Goal: Task Accomplishment & Management: Manage account settings

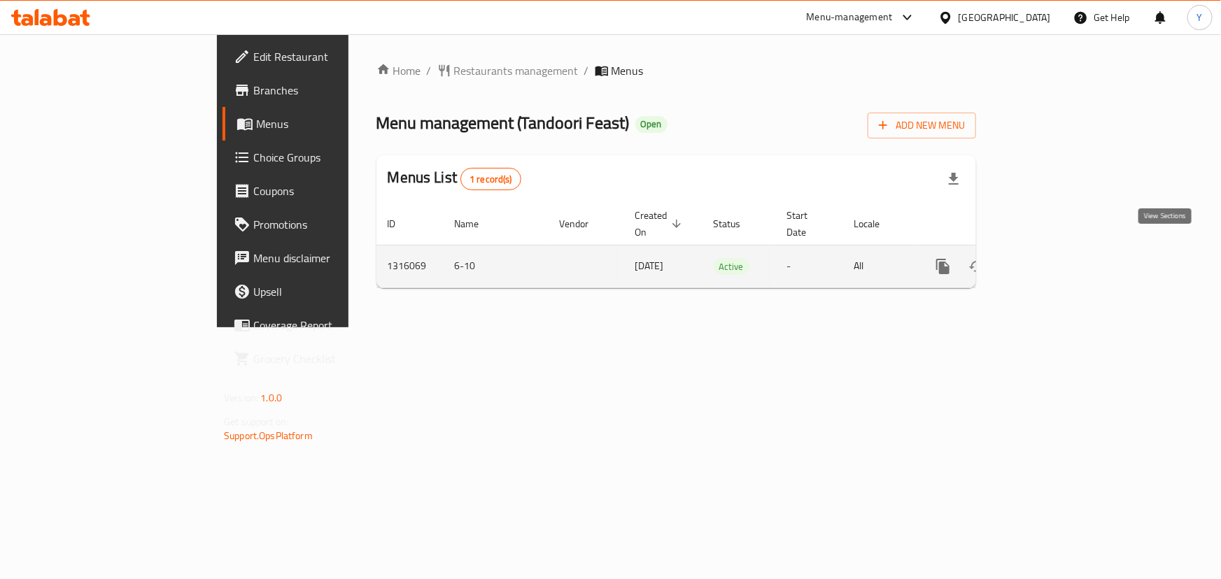
click at [1052, 258] on icon "enhanced table" at bounding box center [1043, 266] width 17 height 17
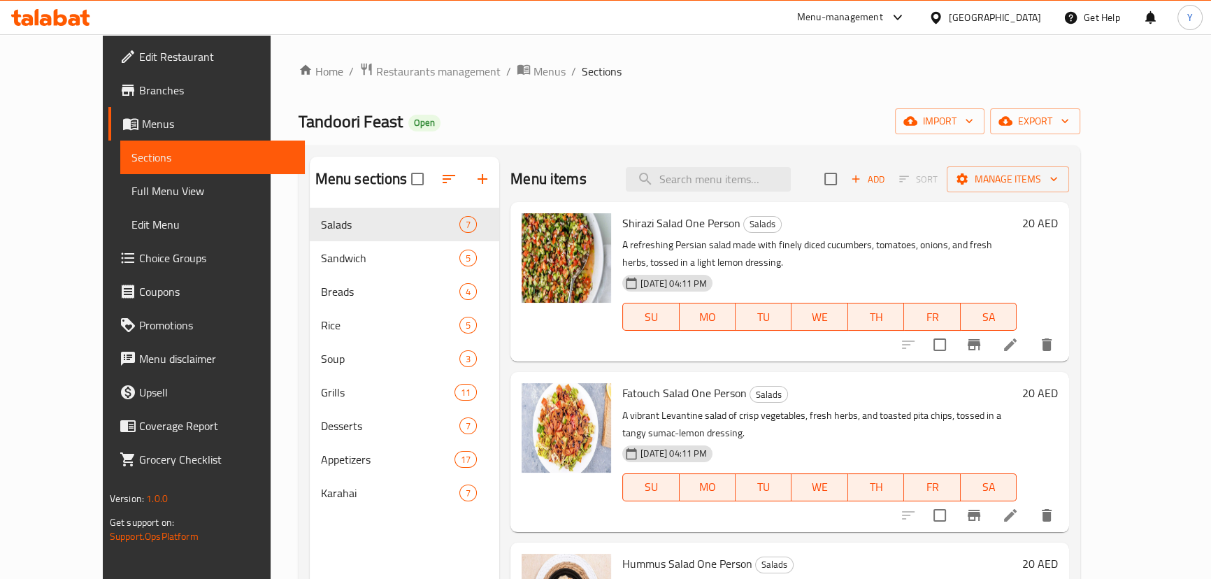
scroll to position [560, 0]
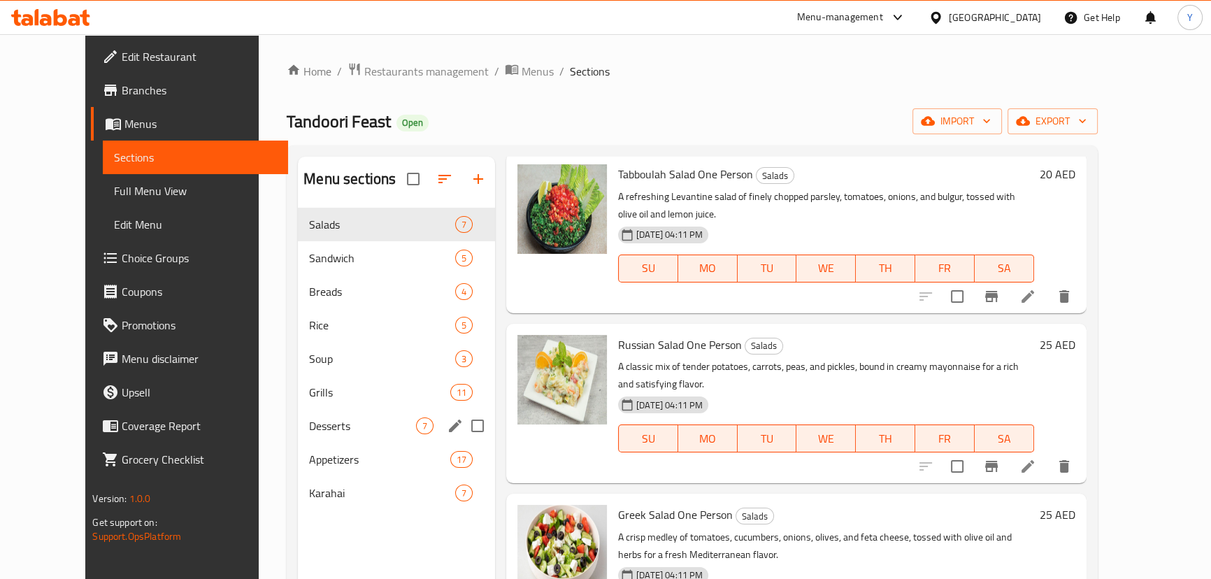
click at [298, 411] on div "Desserts 7" at bounding box center [396, 426] width 197 height 34
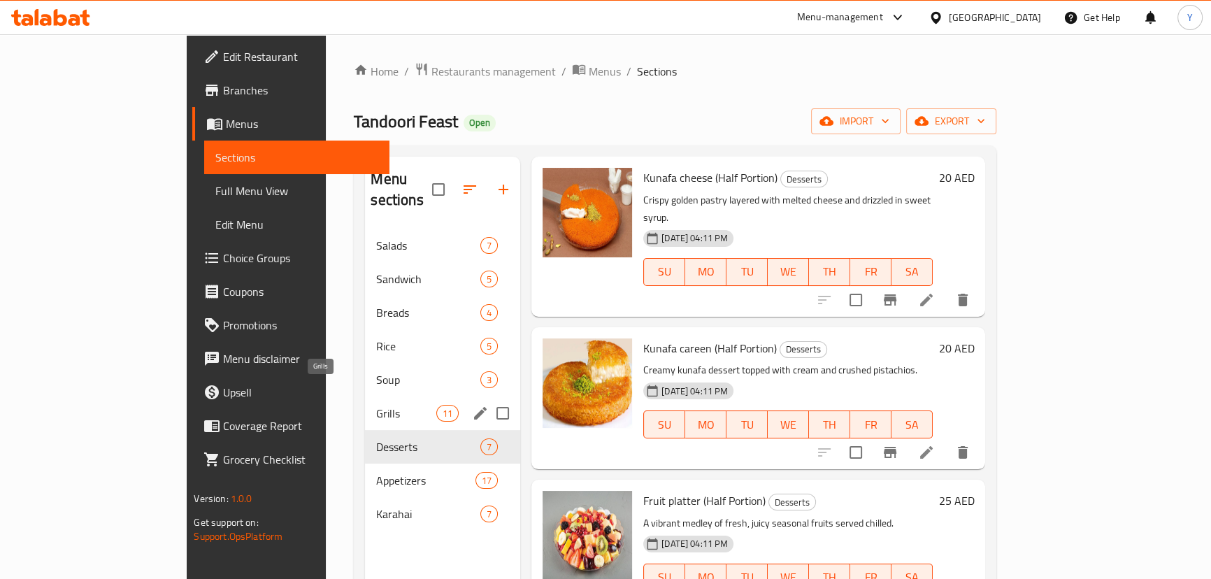
scroll to position [525, 0]
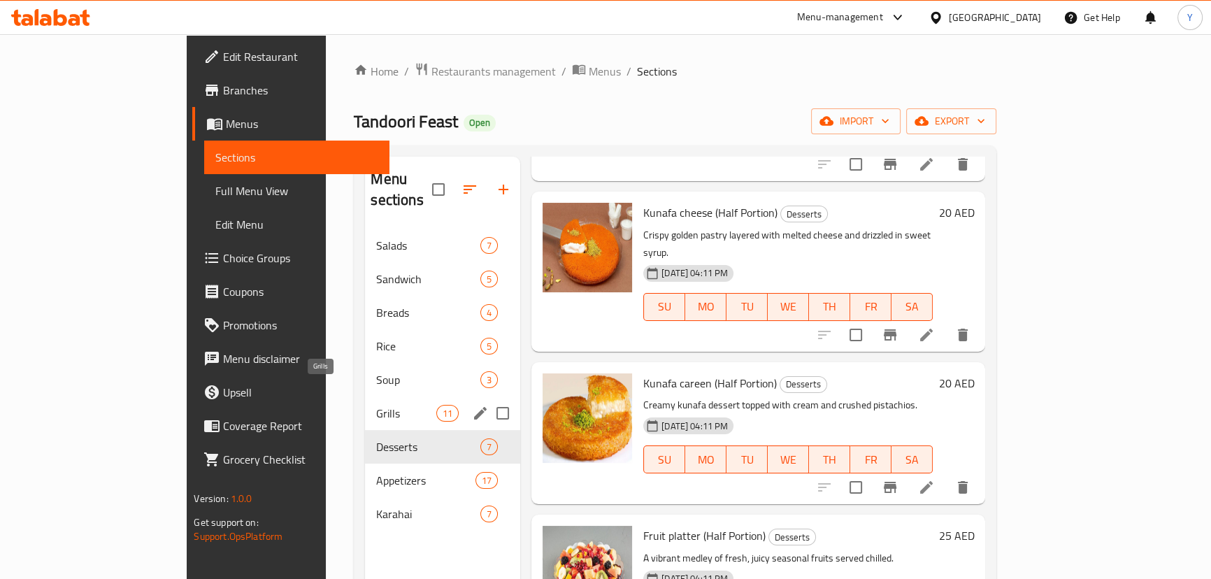
click at [376, 405] on span "Grills" at bounding box center [405, 413] width 59 height 17
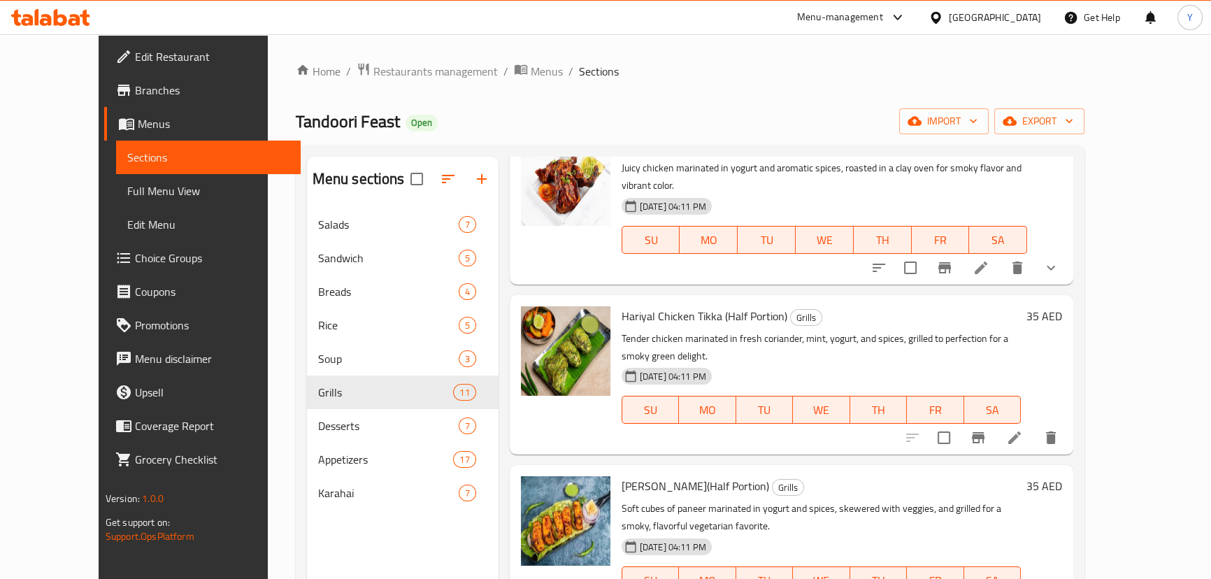
scroll to position [1188, 0]
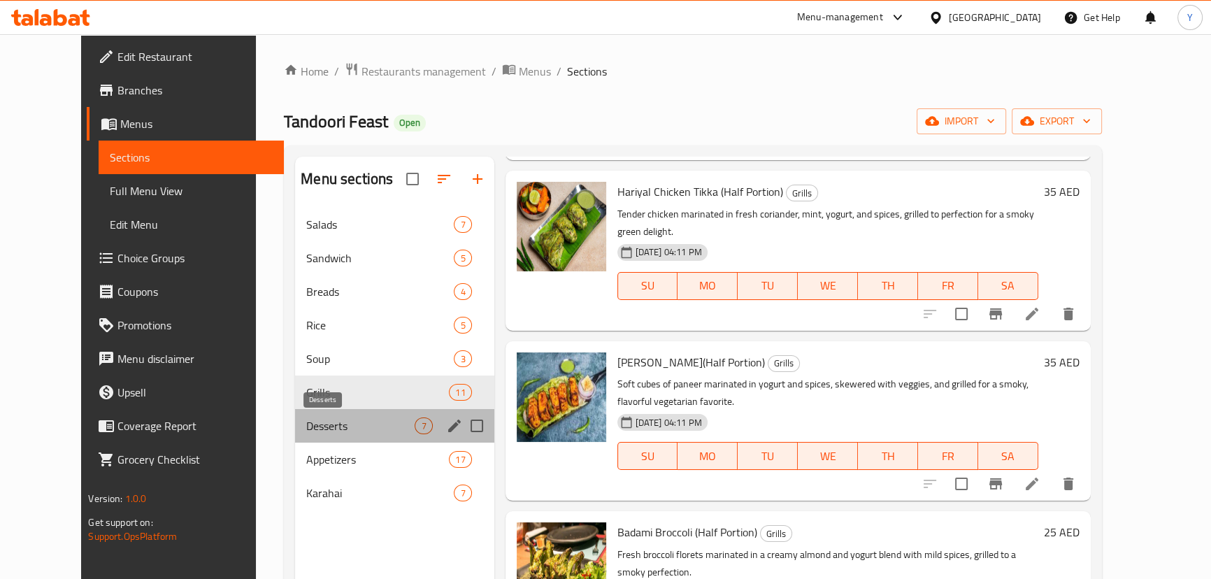
click at [329, 428] on span "Desserts" at bounding box center [360, 426] width 108 height 17
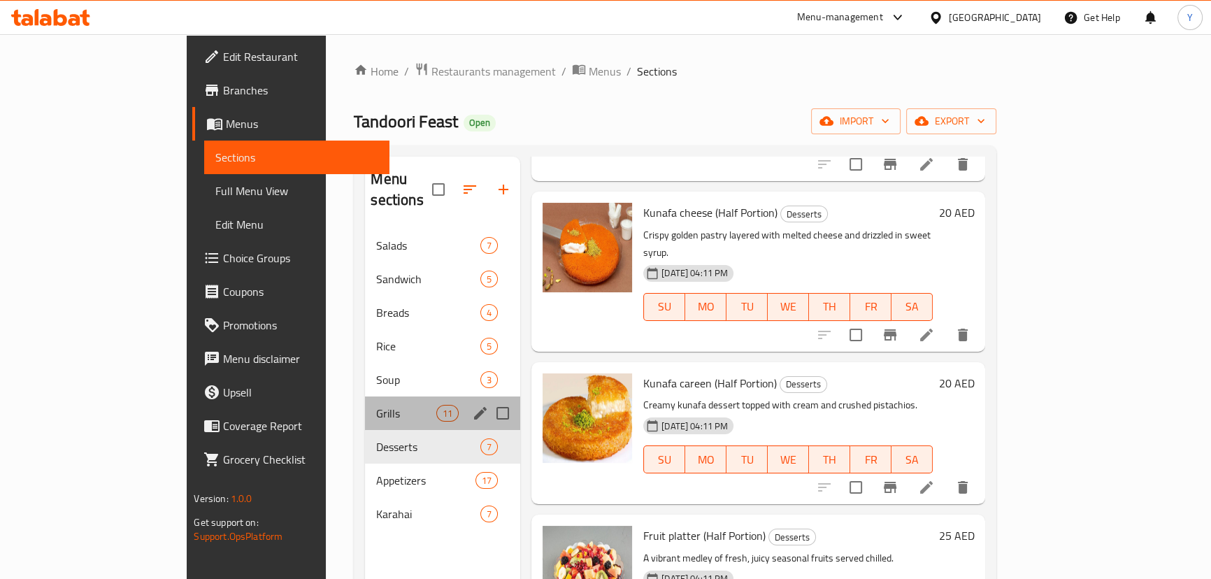
click at [365, 401] on div "Grills 11" at bounding box center [442, 414] width 155 height 34
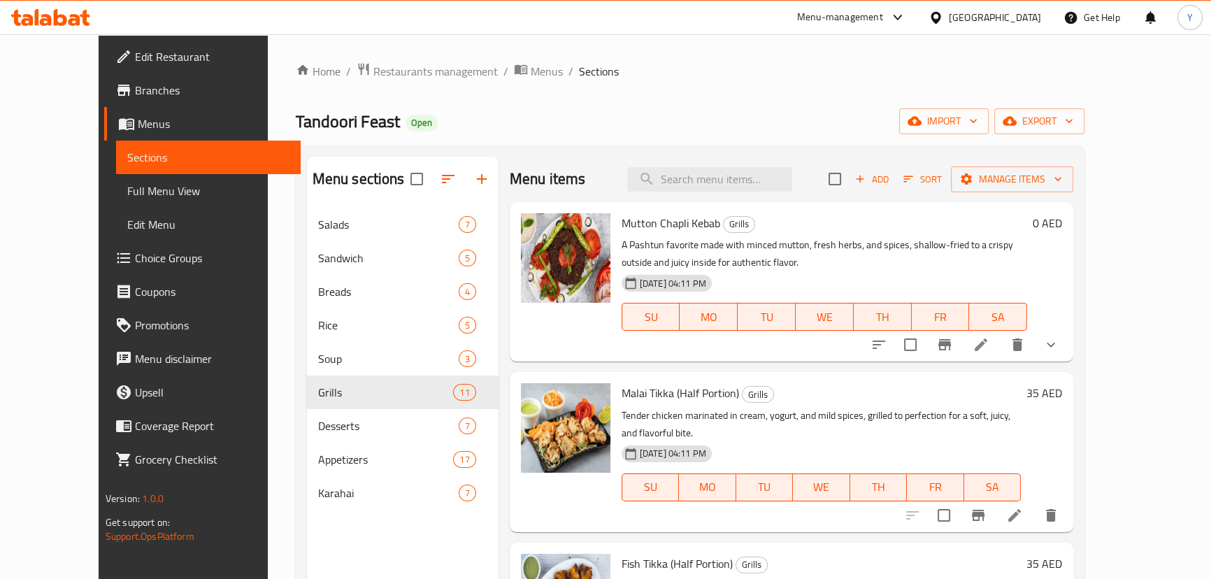
click at [891, 180] on span "Add" at bounding box center [872, 179] width 38 height 16
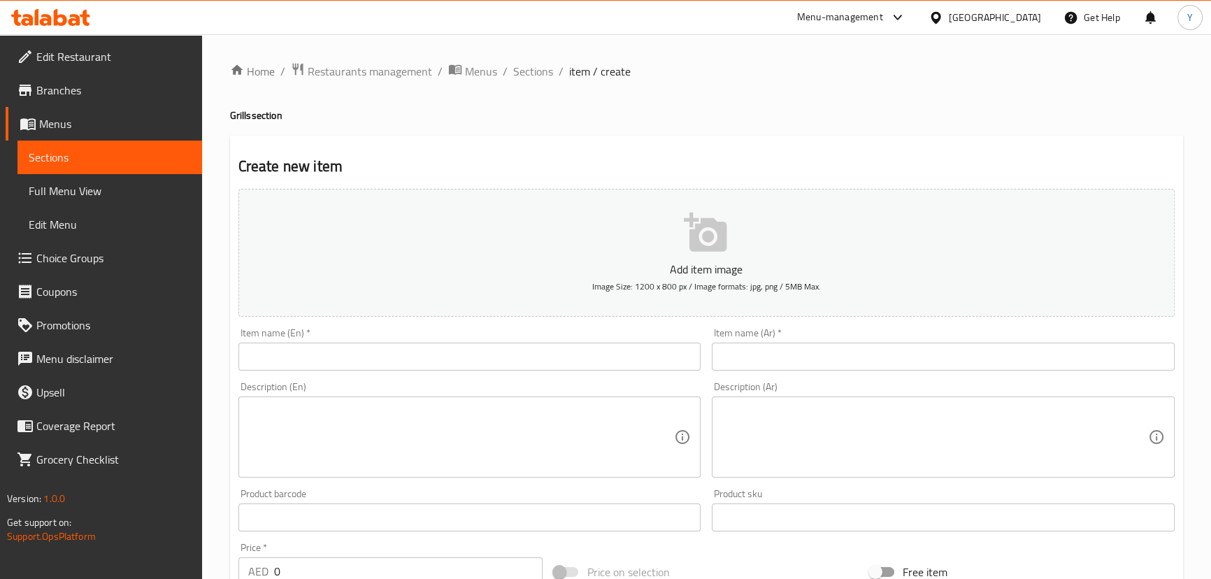
click at [346, 337] on div "Item name (En)   * Item name (En) *" at bounding box center [470, 349] width 463 height 43
click at [350, 349] on input "text" at bounding box center [470, 357] width 463 height 28
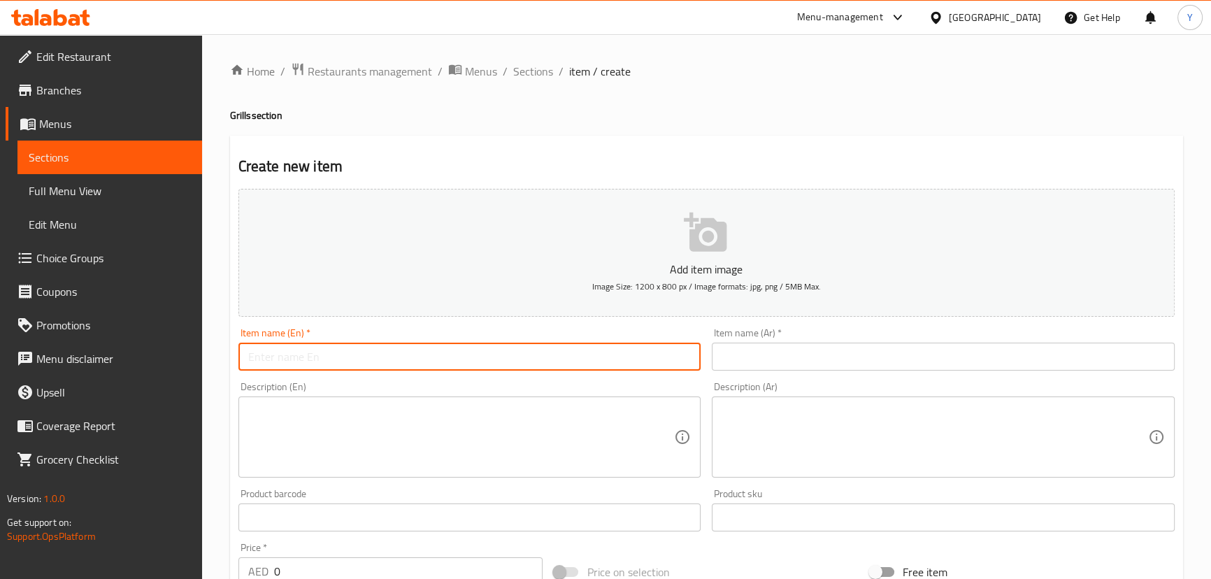
paste input "Mutton Charsi Karahi"
type input "Mutton Charsi Karahi"
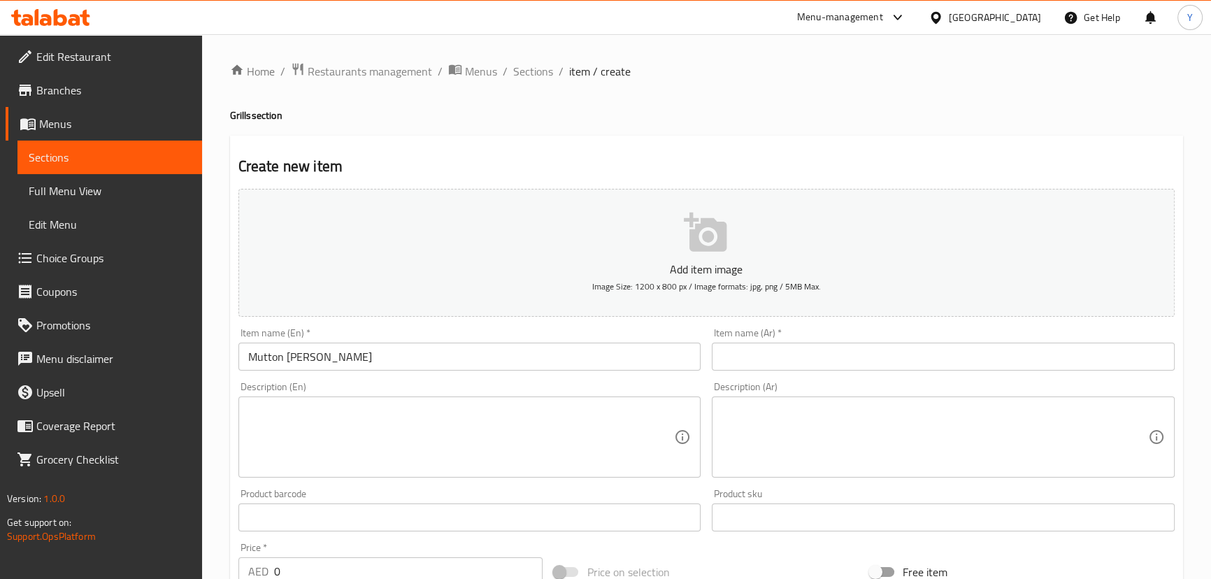
click at [1002, 138] on div "Create new item Add item image Image Size: 1200 x 800 px / Image formats: jpg, …" at bounding box center [706, 543] width 953 height 814
click at [939, 363] on input "text" at bounding box center [943, 357] width 463 height 28
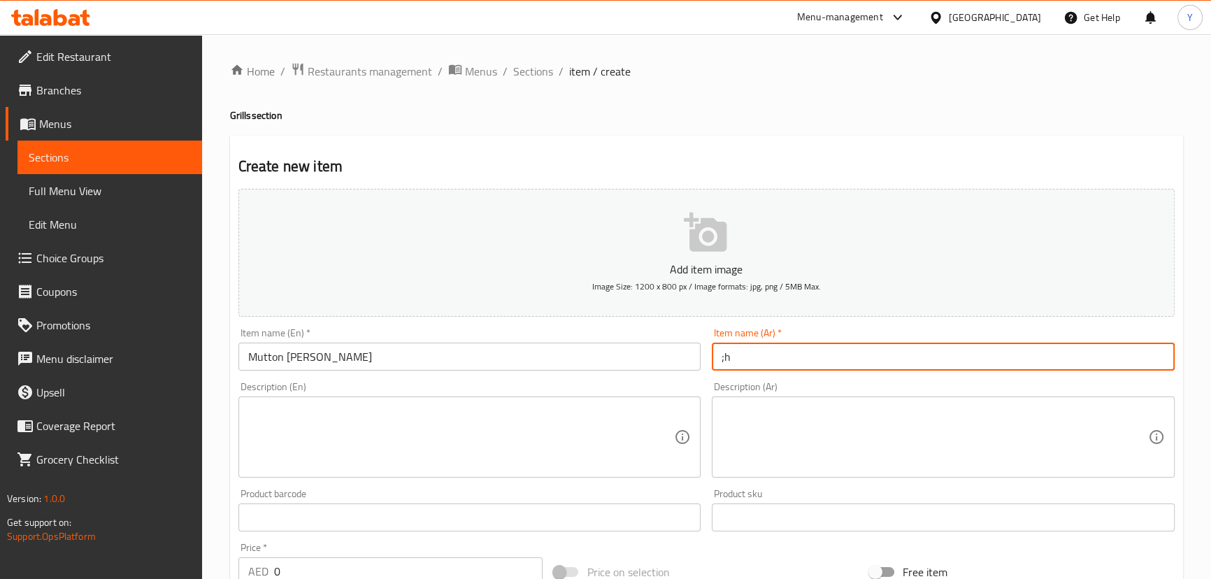
type input ";hv"
click at [1116, 352] on input "كاراهي شارسي" at bounding box center [943, 357] width 463 height 28
paste input "شارسي"
type input "كاراهي تشارسي ضأن"
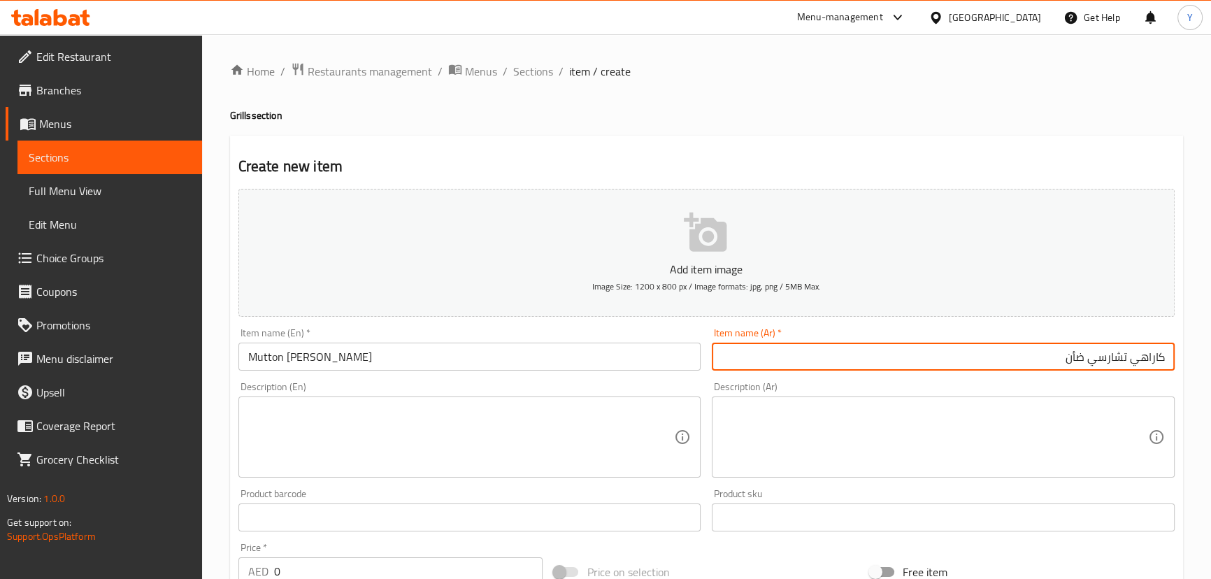
click at [390, 368] on input "Mutton Charsi Karahi" at bounding box center [470, 357] width 463 height 28
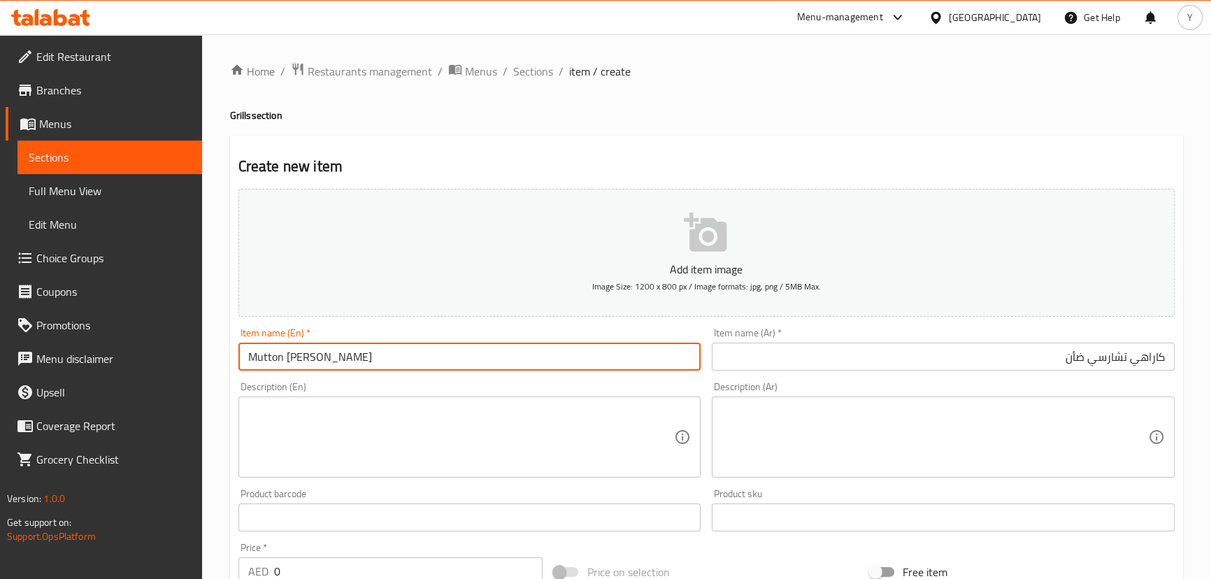
paste input "[DEMOGRAPHIC_DATA] Sheep Lamb [PERSON_NAME]"
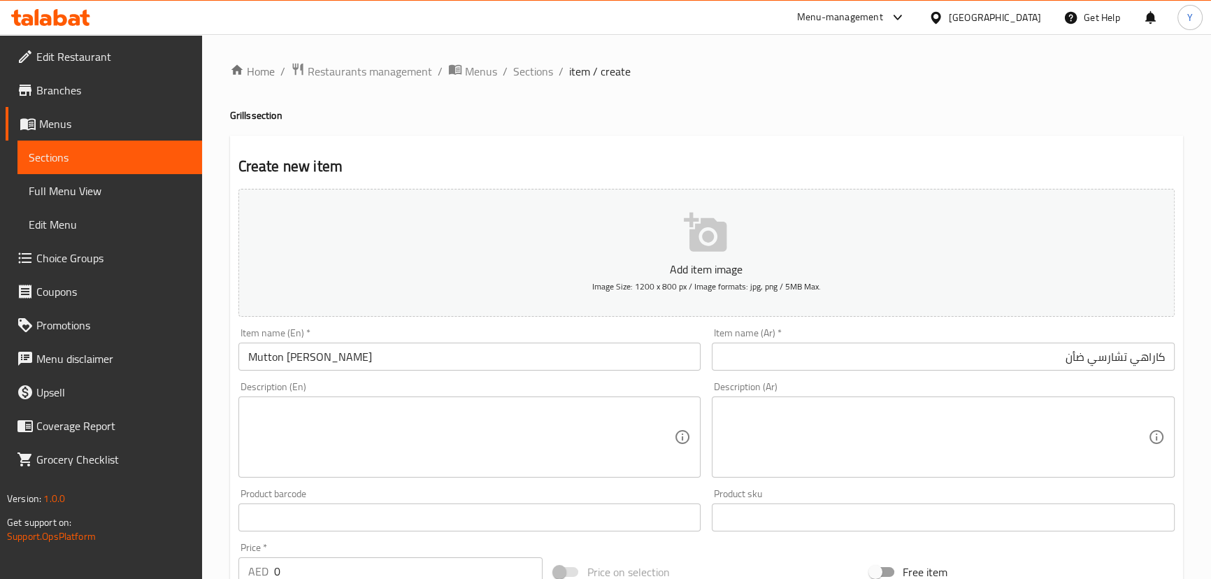
click at [379, 352] on input "Mutton Charsi Karahi" at bounding box center [470, 357] width 463 height 28
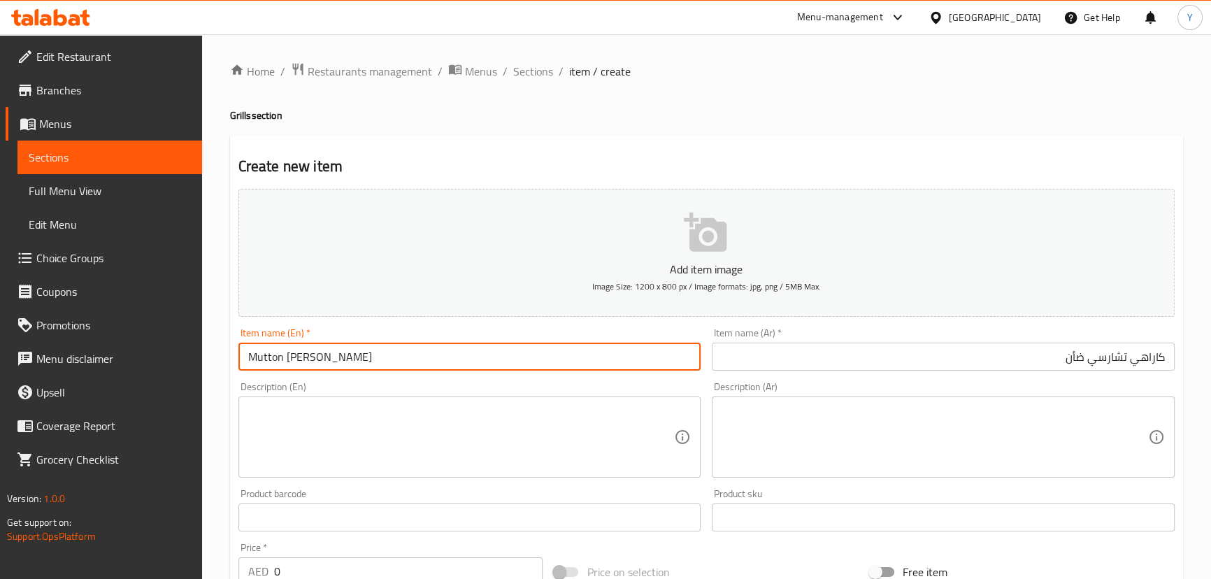
paste input "fully aged Mutton Charsi Karahi"
click at [250, 360] on input "fully aged Mutton Charsi Karahi" at bounding box center [470, 357] width 463 height 28
type input "Fully Aged Mutton [PERSON_NAME]"
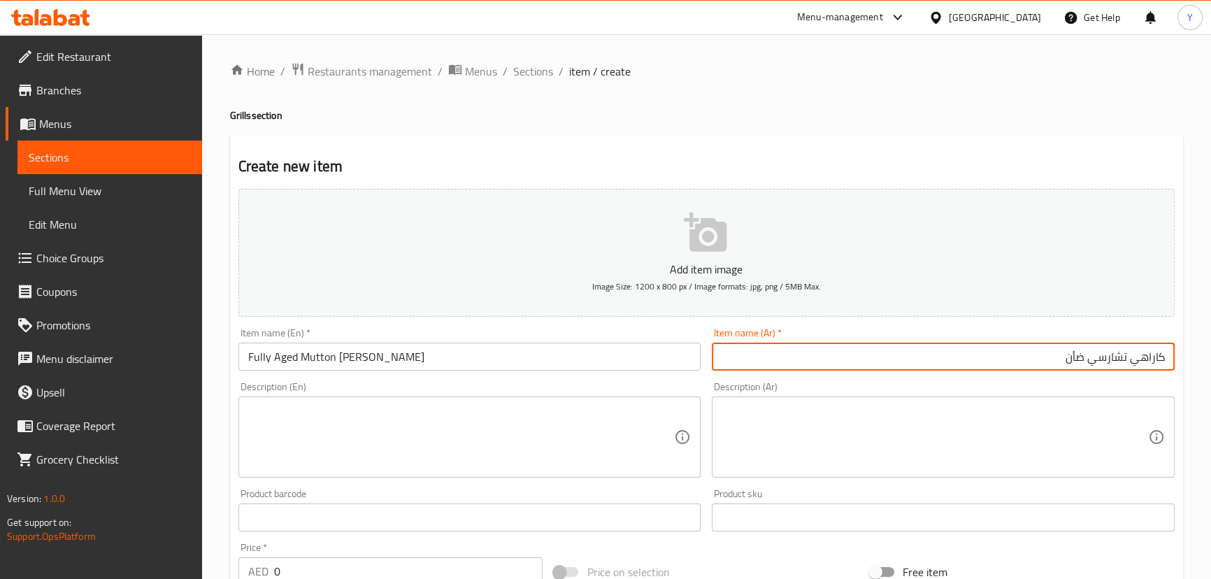
click at [1049, 355] on input "كاراهي تشارسي ضأن" at bounding box center [943, 357] width 463 height 28
click at [283, 356] on input "Fully Aged Mutton [PERSON_NAME]" at bounding box center [470, 357] width 463 height 28
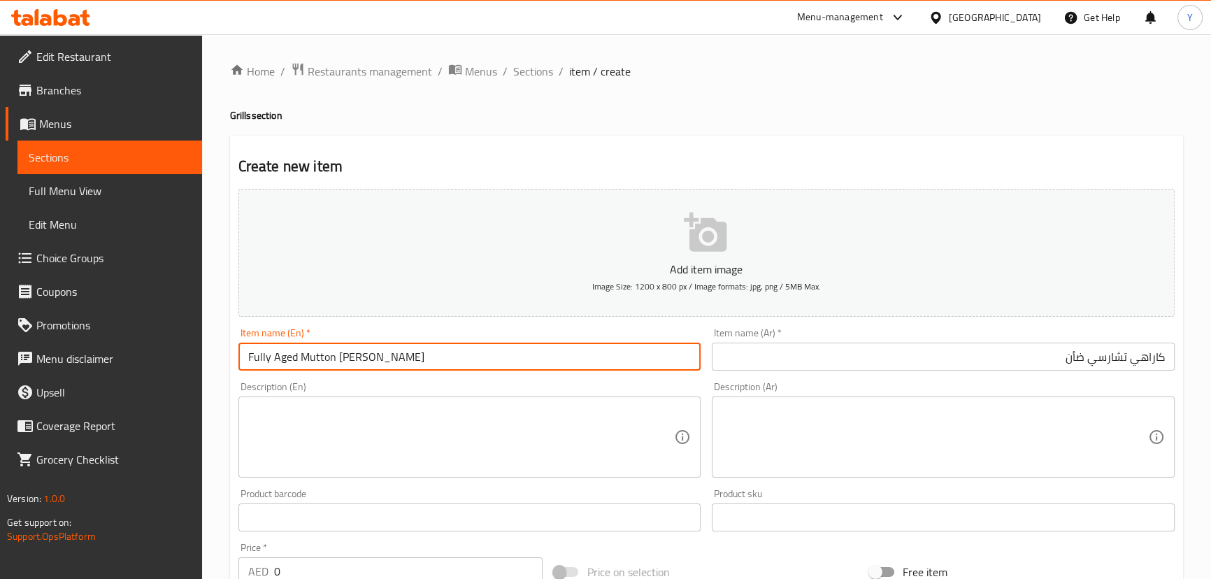
drag, startPoint x: 283, startPoint y: 356, endPoint x: 253, endPoint y: 356, distance: 29.4
click at [253, 356] on input "Fully Aged Mutton [PERSON_NAME]" at bounding box center [470, 357] width 463 height 28
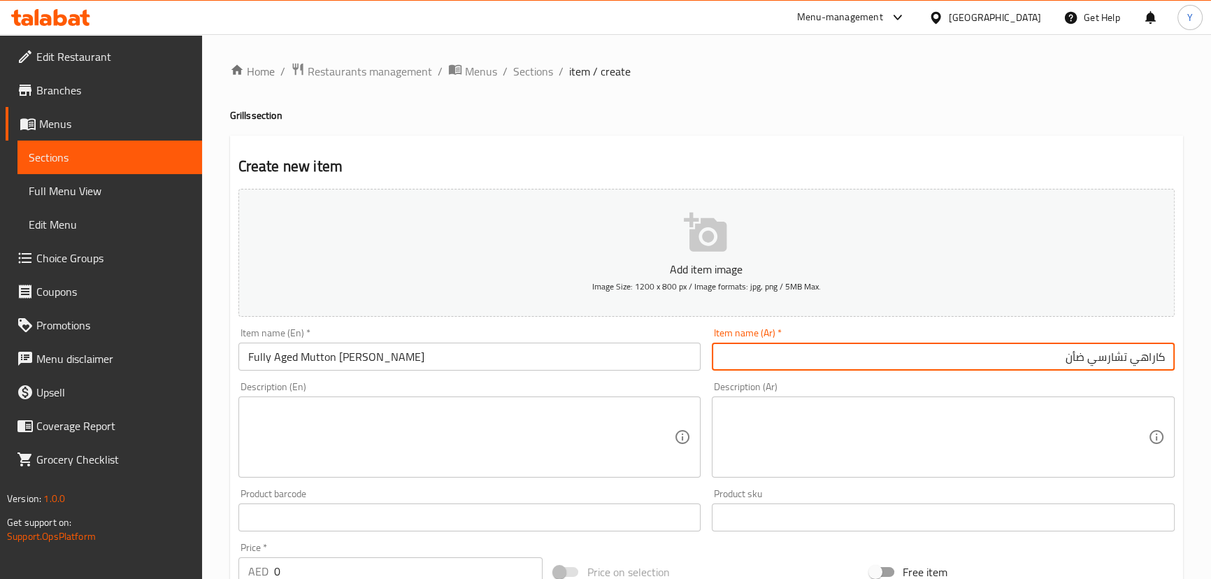
click at [941, 360] on input "كاراهي تشارسي ضأن" at bounding box center [943, 357] width 463 height 28
paste input "كامل النماء"
type input "كاراهي تشارسي ضأن كامل النماء"
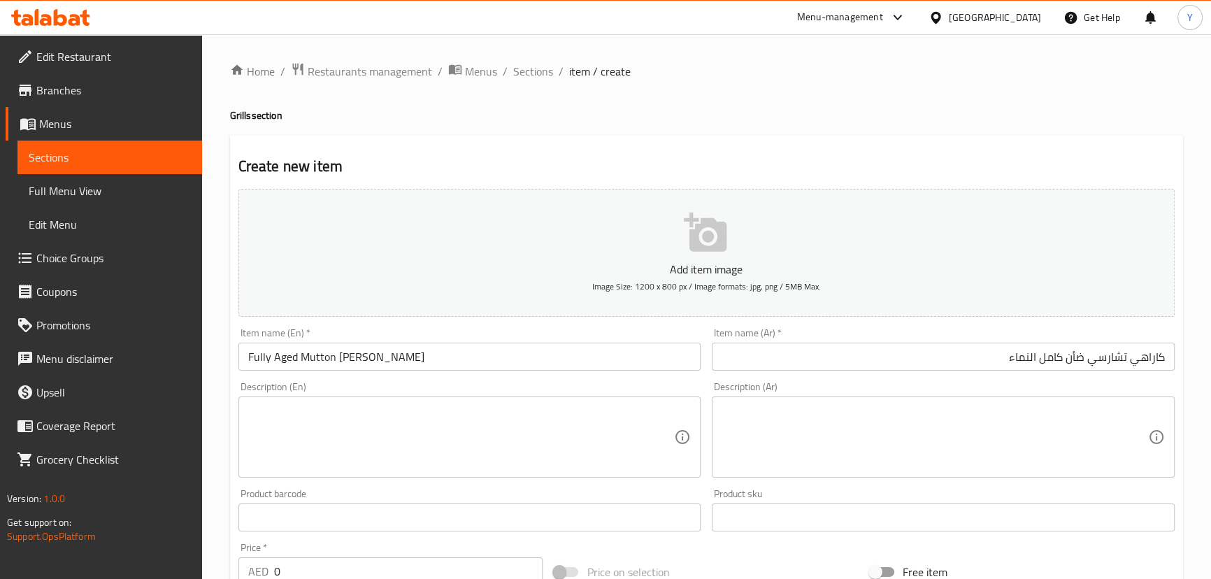
click at [1032, 127] on div "Home / Restaurants management / Menus / Sections / item / create Grills section…" at bounding box center [706, 511] width 953 height 898
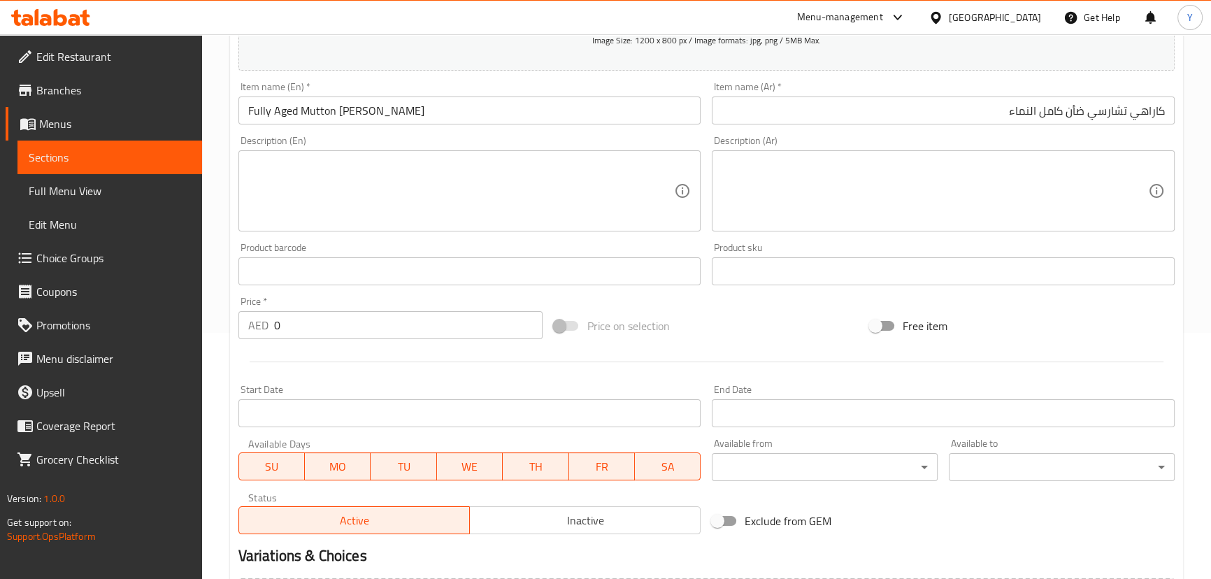
scroll to position [381, 0]
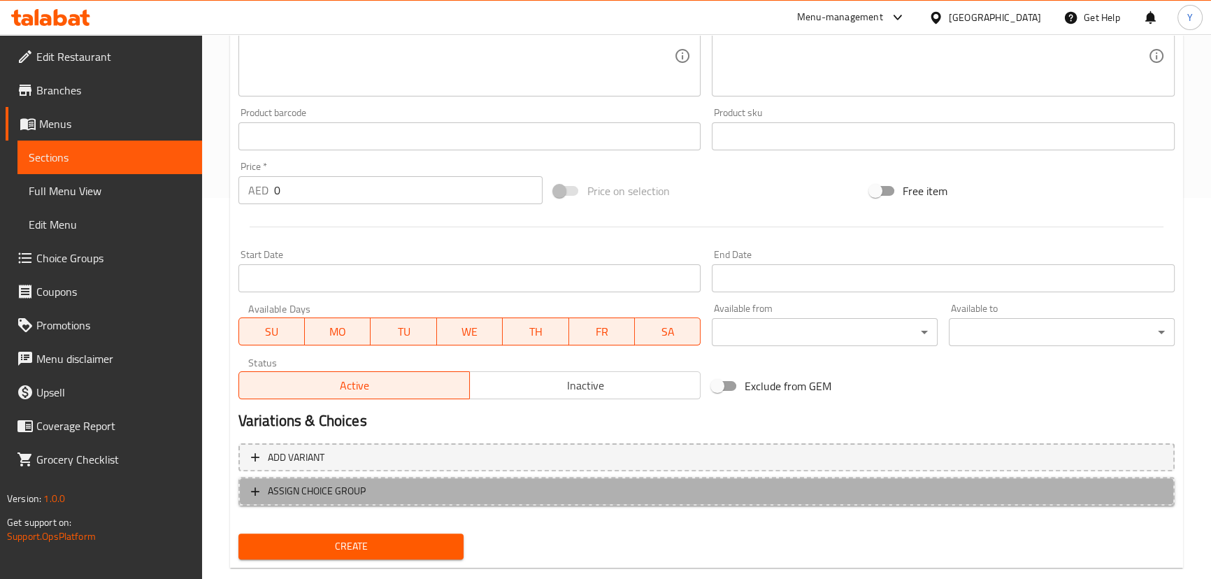
click at [418, 488] on span "ASSIGN CHOICE GROUP" at bounding box center [706, 491] width 911 height 17
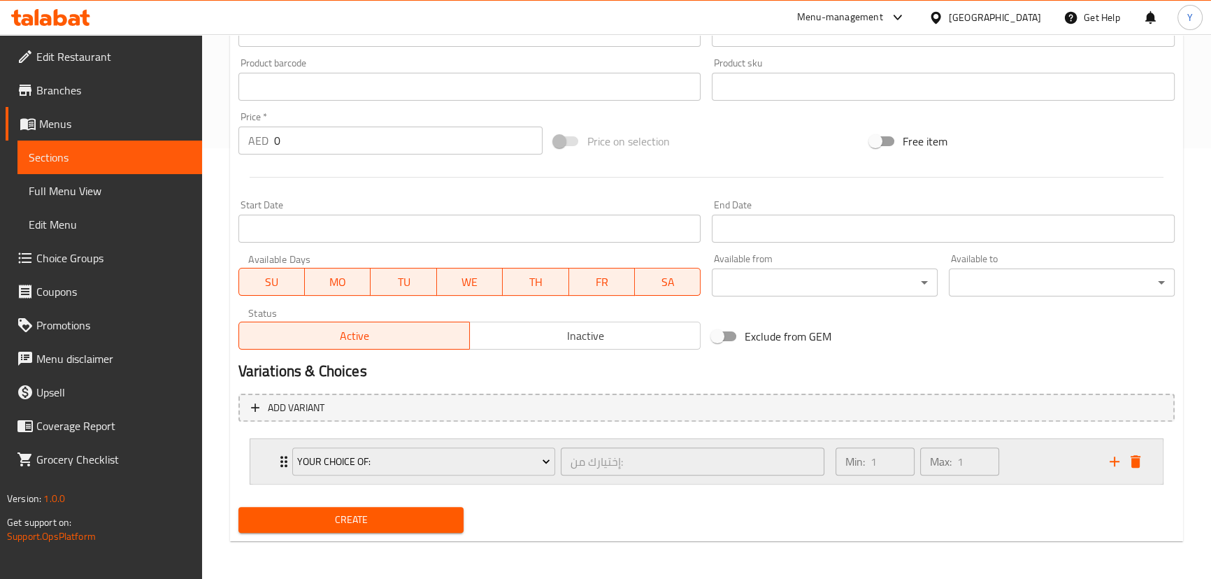
click at [1042, 464] on div "Min: 1 ​ Max: 1 ​" at bounding box center [964, 461] width 274 height 45
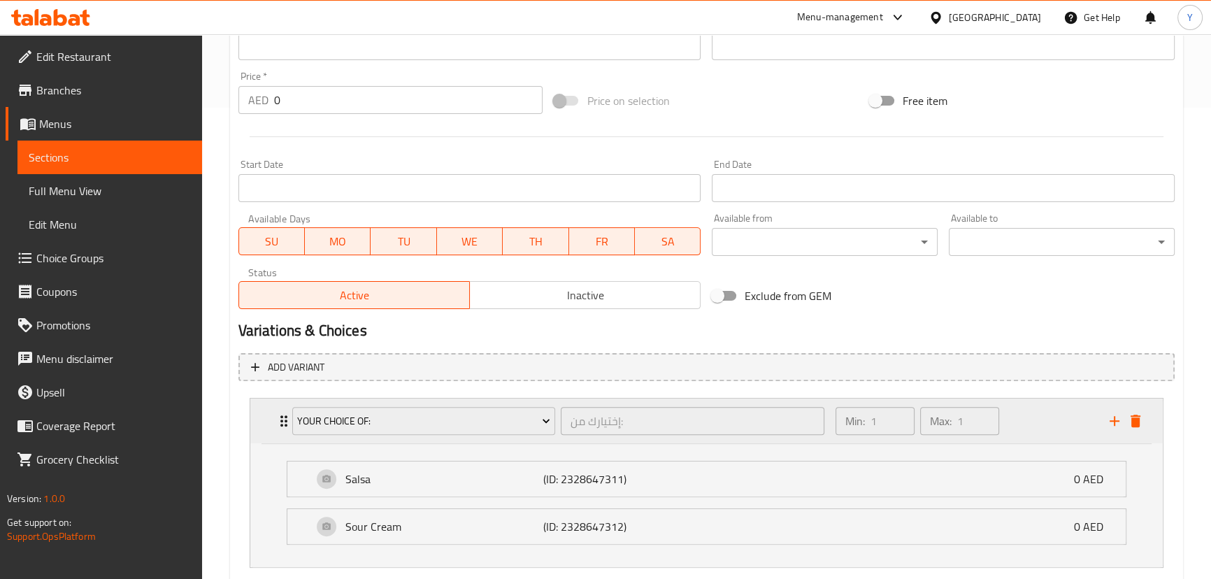
scroll to position [495, 0]
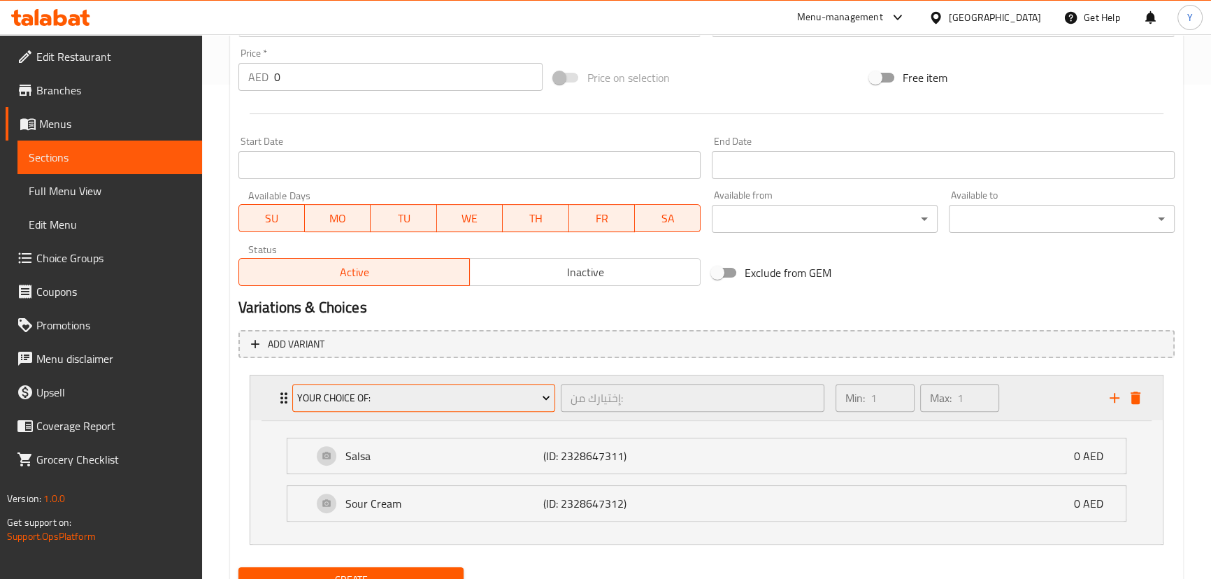
click at [483, 391] on span "Your Choice Of:" at bounding box center [423, 398] width 253 height 17
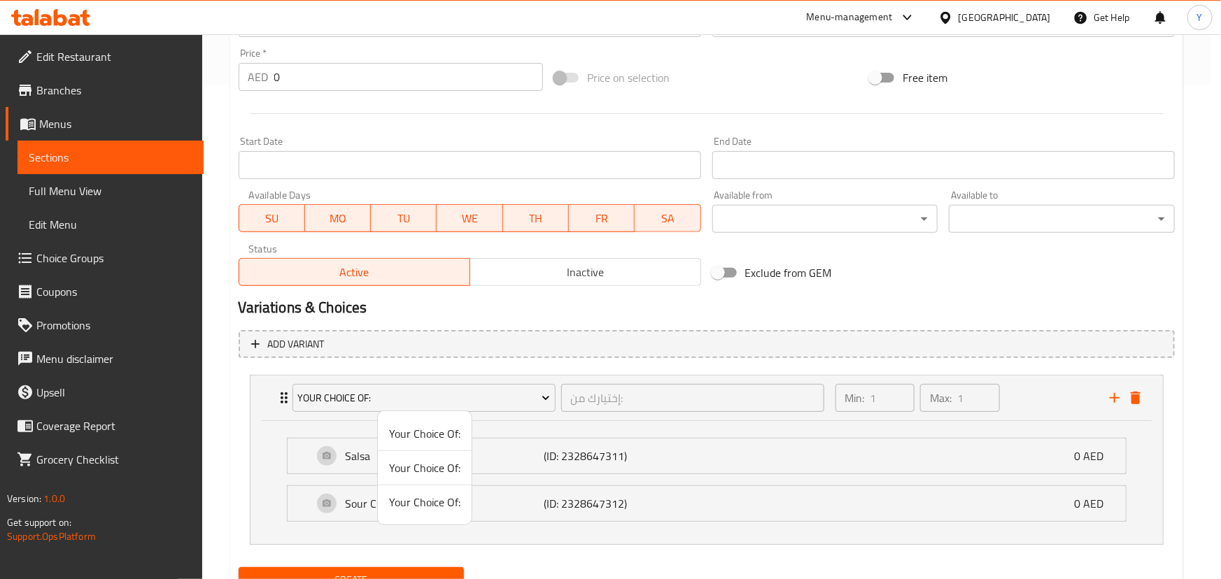
click at [818, 532] on div at bounding box center [610, 289] width 1221 height 579
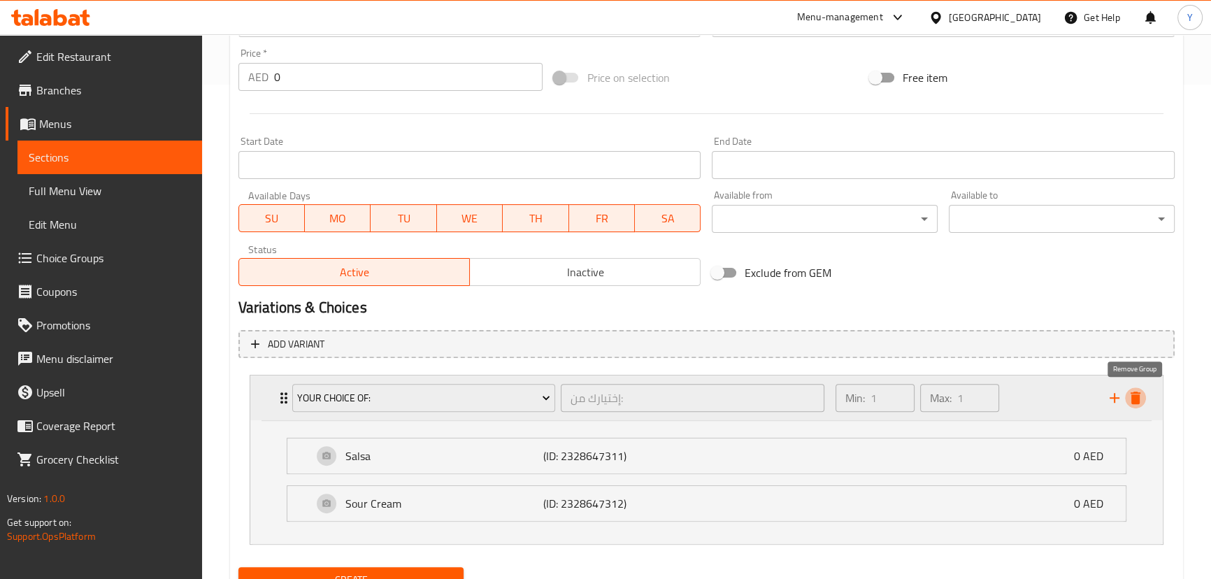
click at [1144, 399] on button "delete" at bounding box center [1135, 397] width 21 height 21
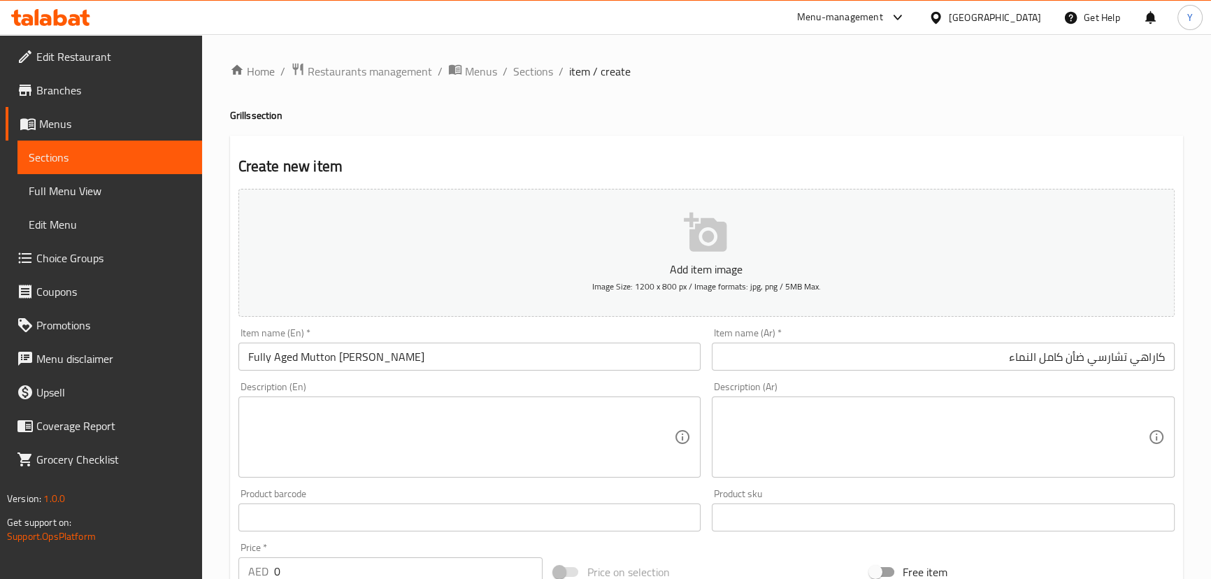
scroll to position [254, 0]
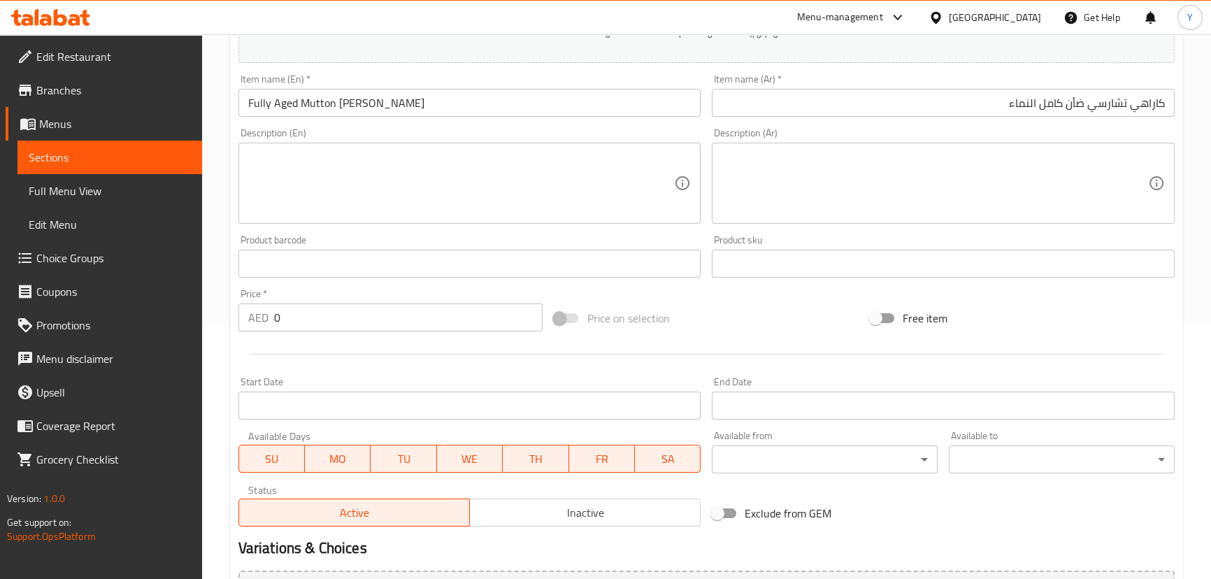
click at [475, 175] on textarea at bounding box center [461, 183] width 427 height 66
paste textarea "A Peshawari classic prepared with tender mutton, tomatoes, green chilies, and r…"
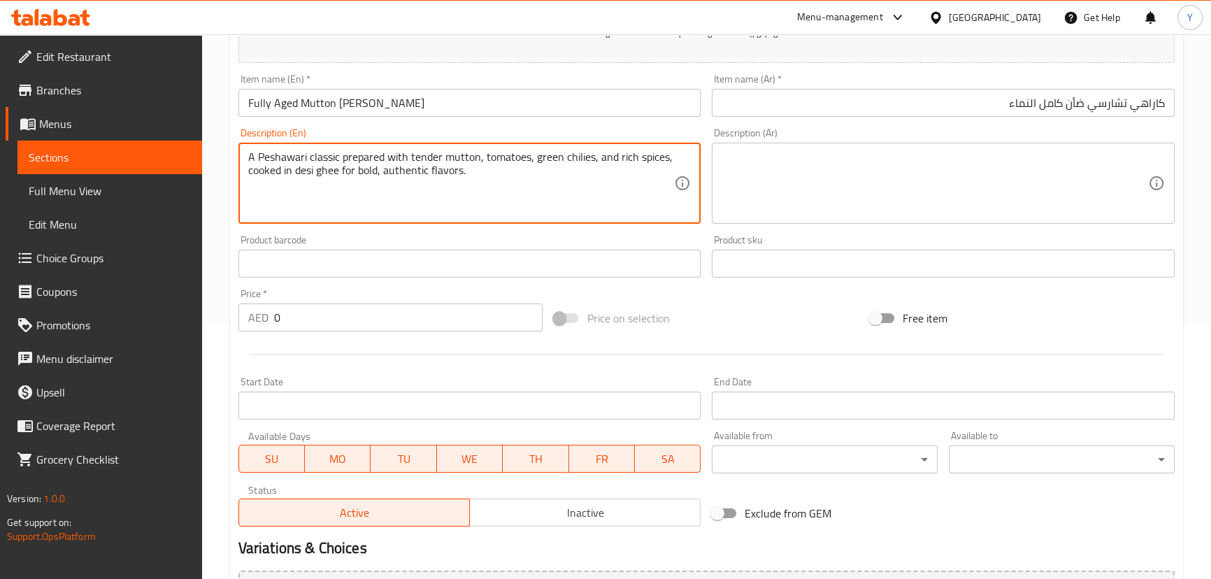
type textarea "A Peshawari classic prepared with tender mutton, tomatoes, green chilies, and r…"
click at [953, 213] on textarea at bounding box center [935, 183] width 427 height 66
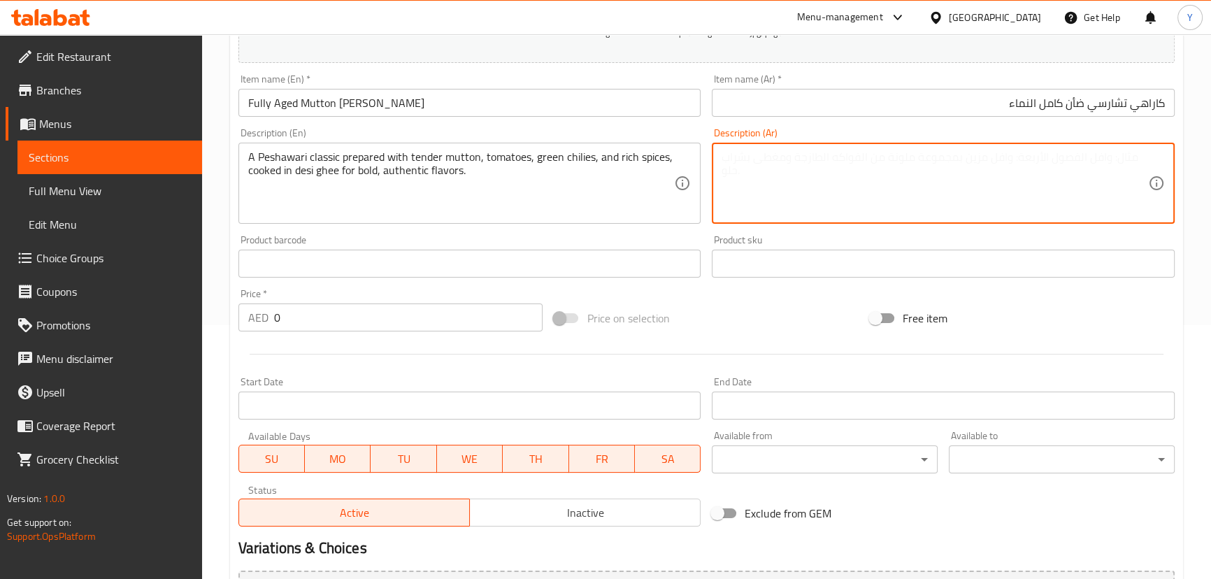
paste textarea "طبق كلاسيكي من بيشاوري يتم تحضيره باستخدام لحم الضأن الطري والطماطم والفلفل الأ…"
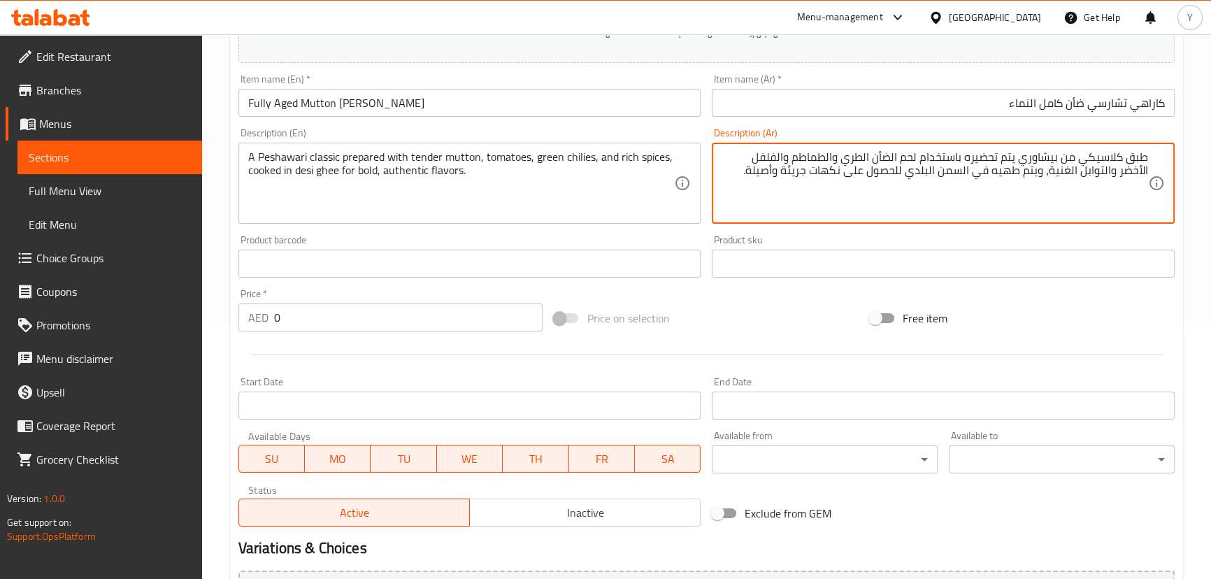
click at [1127, 154] on textarea "طبق كلاسيكي من بيشاوري يتم تحضيره باستخدام لحم الضأن الطري والطماطم والفلفل الأ…" at bounding box center [935, 183] width 427 height 66
click at [1108, 159] on textarea "كلاسيكي من بيشاوري يتم تحضيره باستخدام لحم الضأن الطري والطماطم والفلفل الأخضر …" at bounding box center [935, 183] width 427 height 66
type textarea "كلاسيك بيشاوري يتم تحضيره باستخدام لحم الضأن تندر، طماطم، فلفل أخضر وتوابل غنية…"
click at [1164, 318] on div "Free item" at bounding box center [1023, 318] width 316 height 38
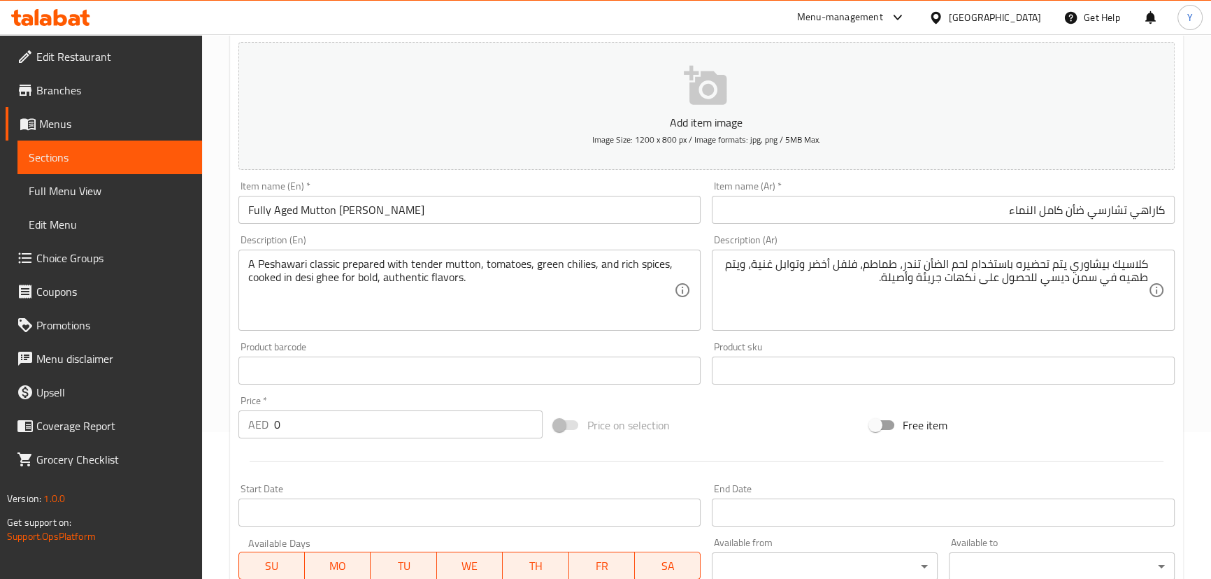
scroll to position [0, 0]
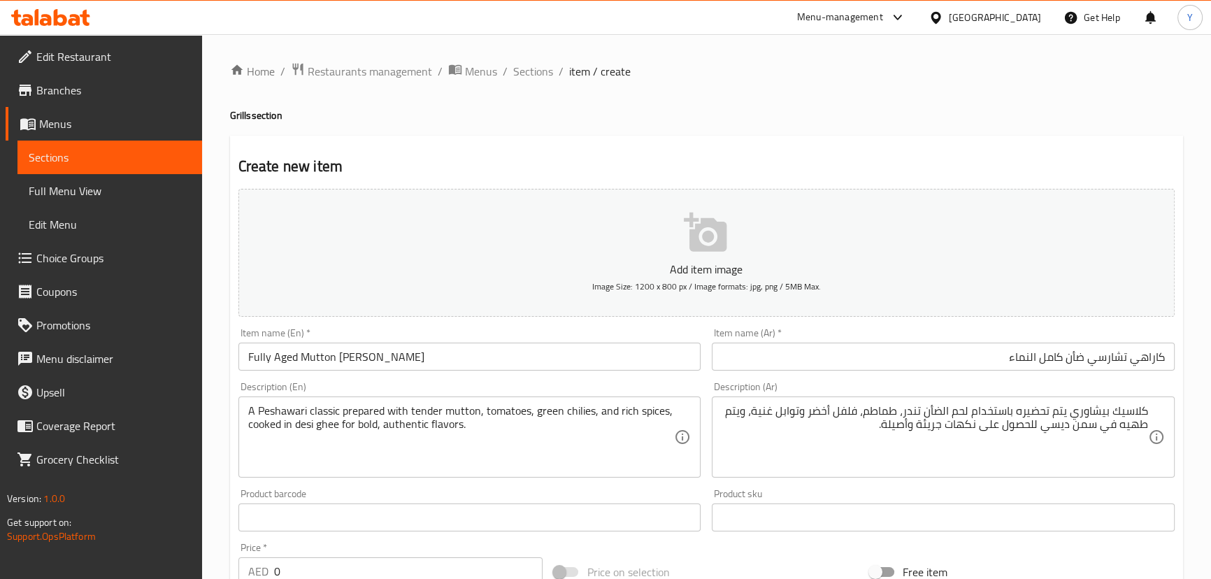
click at [383, 358] on input "Fully Aged Mutton [PERSON_NAME]" at bounding box center [470, 357] width 463 height 28
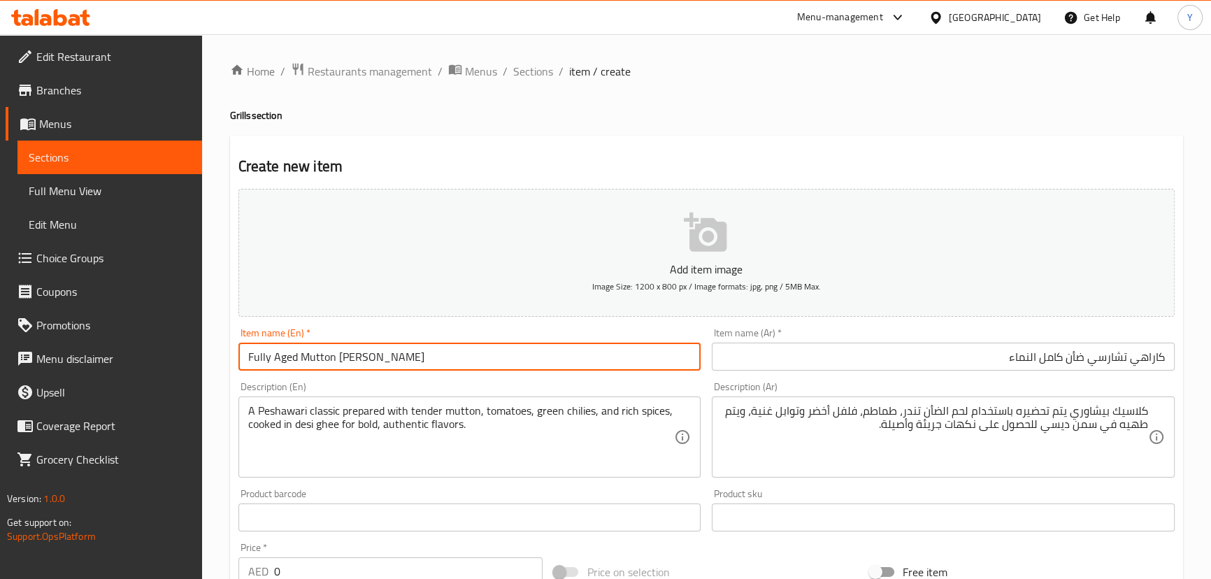
click at [383, 358] on input "Fully Aged Mutton [PERSON_NAME]" at bounding box center [470, 357] width 463 height 28
click at [925, 341] on div "Item name (Ar)   * كاراهي تشارسي ضأن كامل النماء Item name (Ar) *" at bounding box center [943, 349] width 463 height 43
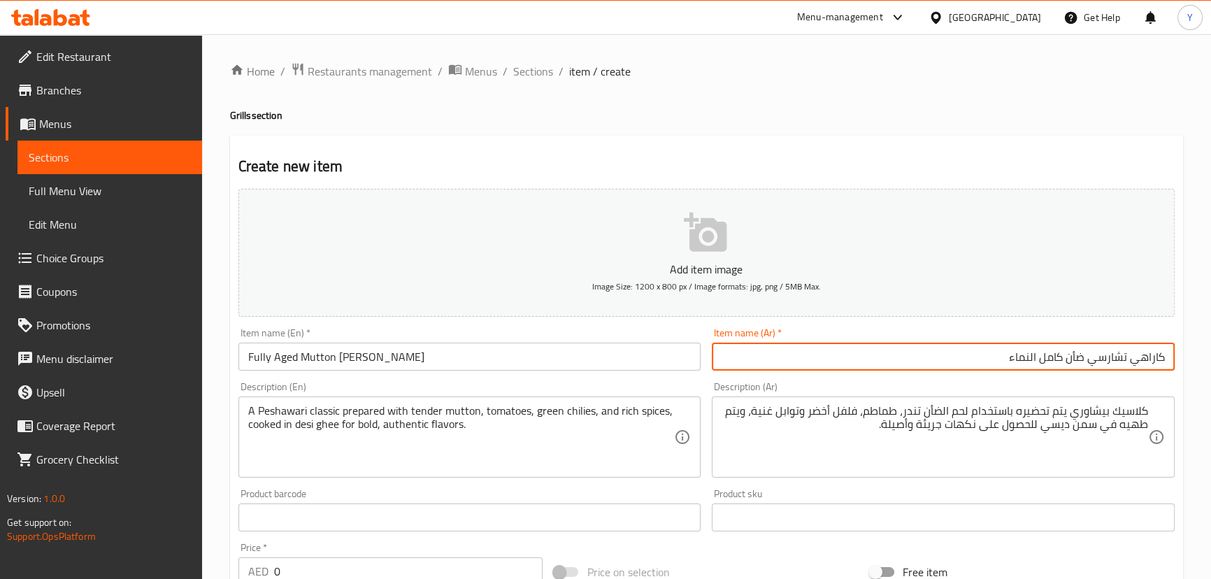
click at [953, 362] on input "كاراهي تشارسي ضأن كامل النماء" at bounding box center [943, 357] width 463 height 28
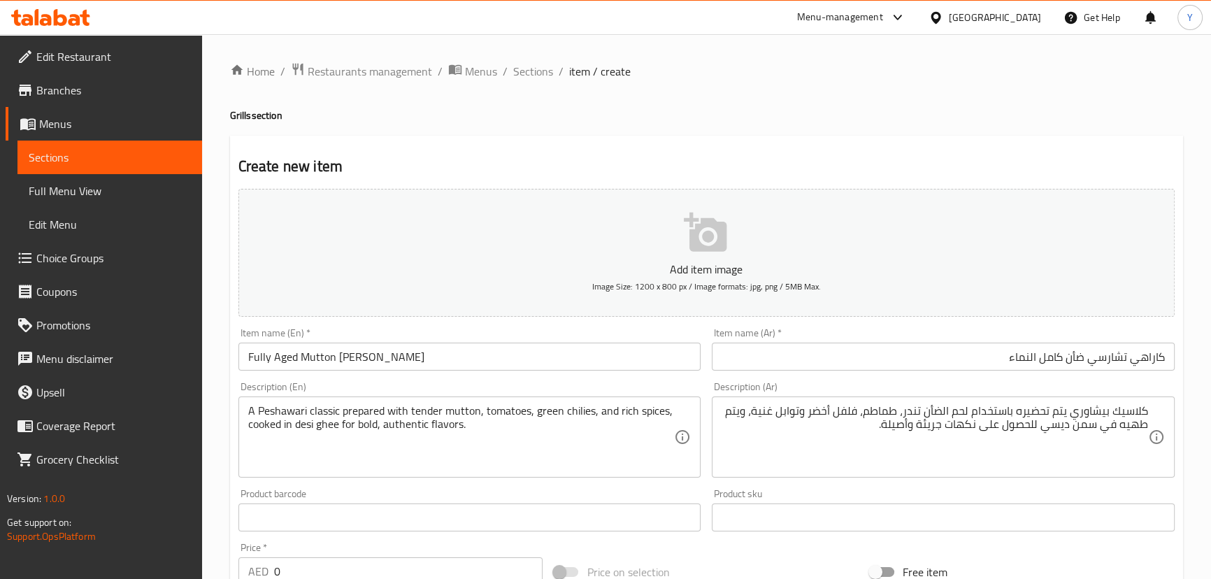
click at [952, 24] on div "[GEOGRAPHIC_DATA]" at bounding box center [995, 17] width 92 height 15
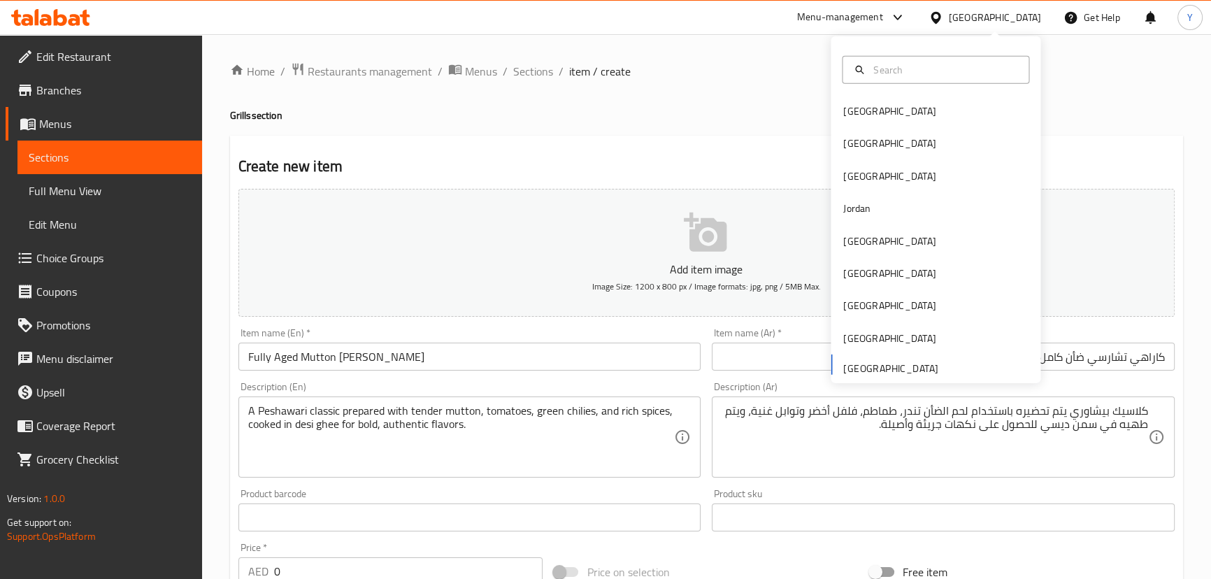
click at [719, 125] on div "Home / Restaurants management / Menus / Sections / item / create Grills section…" at bounding box center [706, 511] width 953 height 898
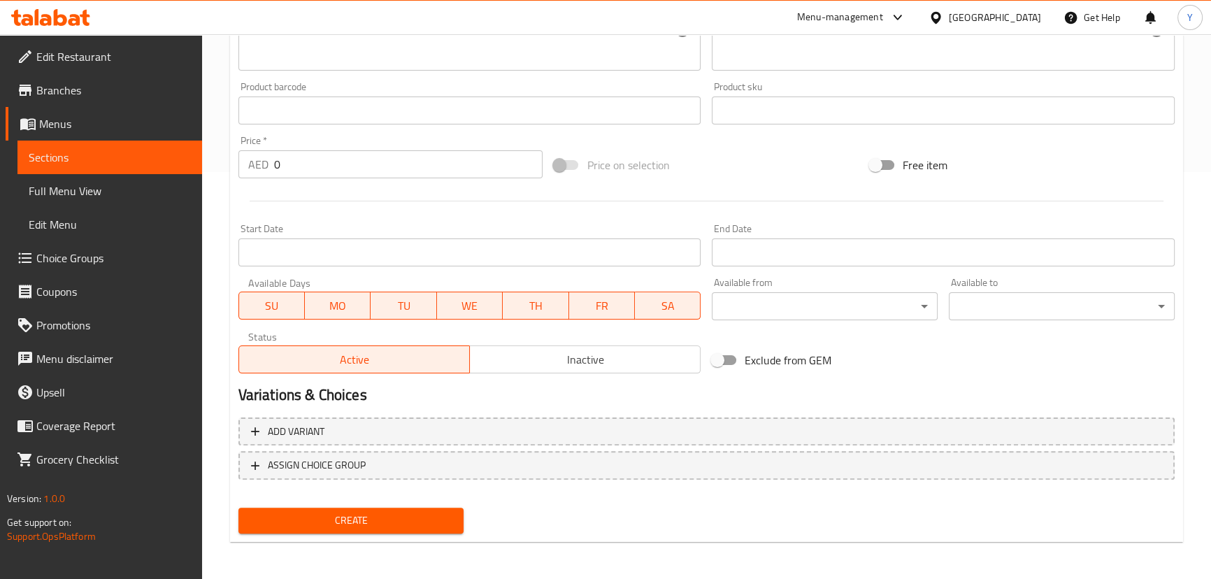
scroll to position [408, 0]
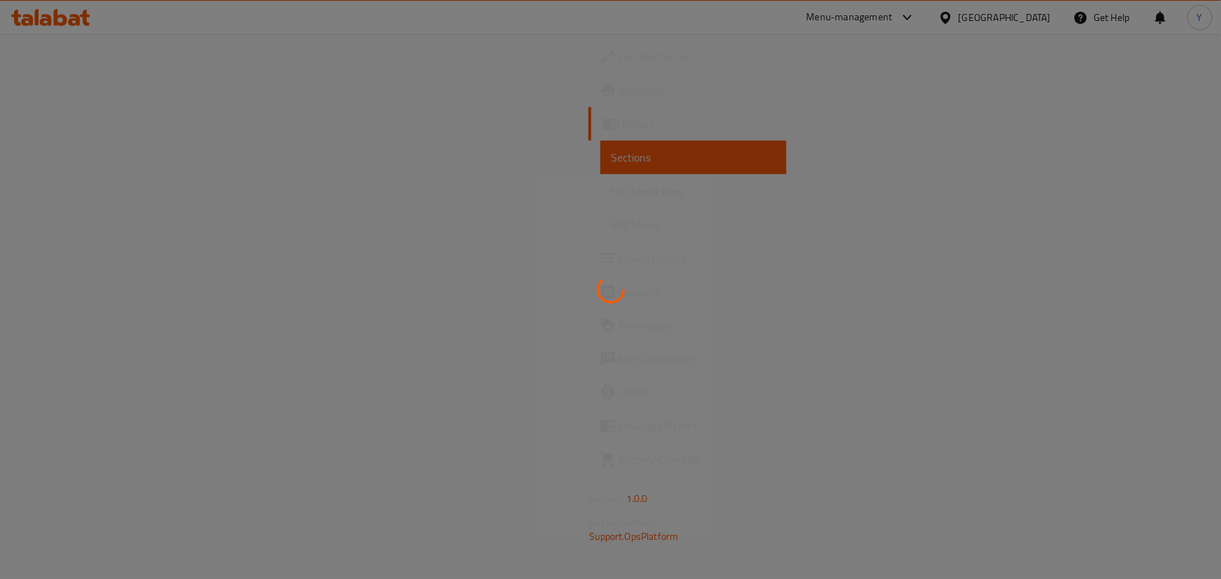
click at [98, 193] on div at bounding box center [610, 289] width 1221 height 579
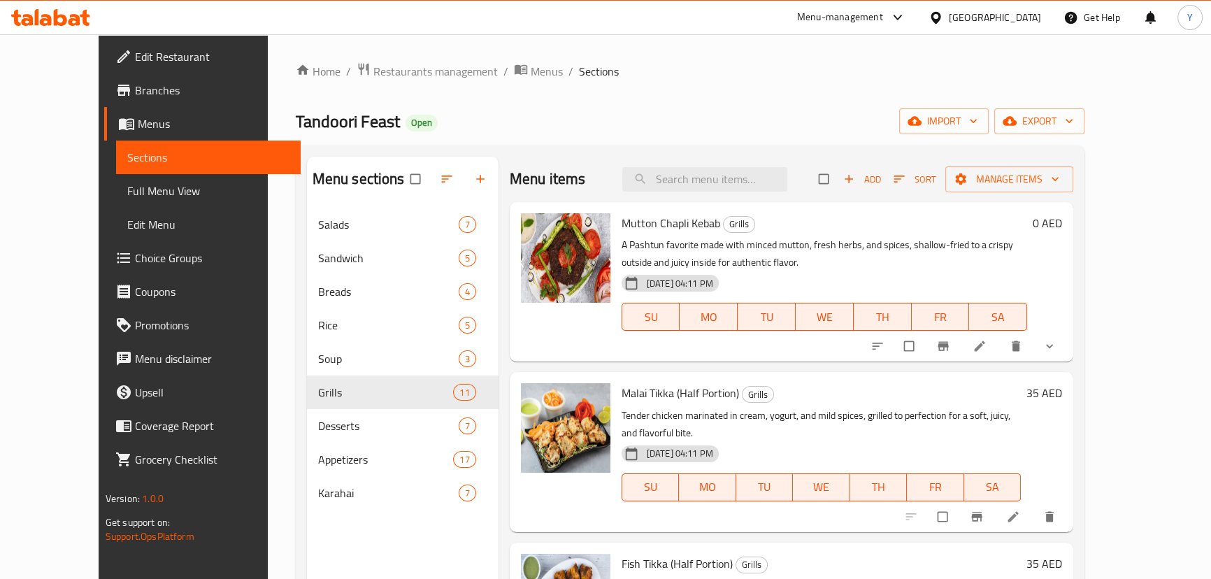
click at [916, 91] on div "Home / Restaurants management / Menus / Sections Tandoori Feast Open import exp…" at bounding box center [691, 404] width 790 height 685
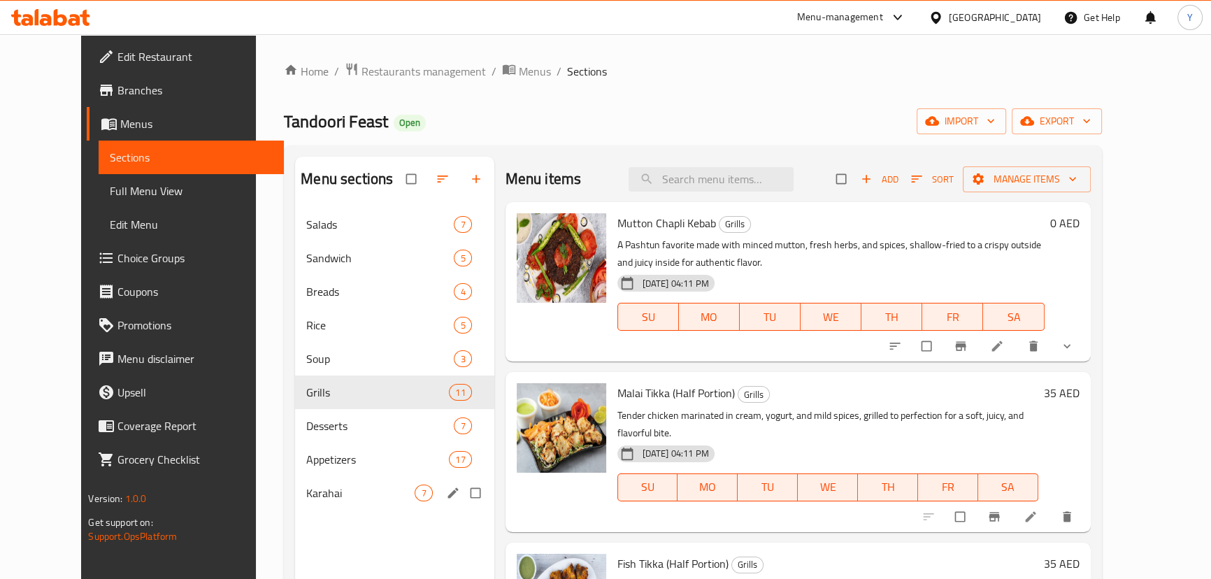
click at [363, 508] on div "Karahai 7" at bounding box center [394, 493] width 199 height 34
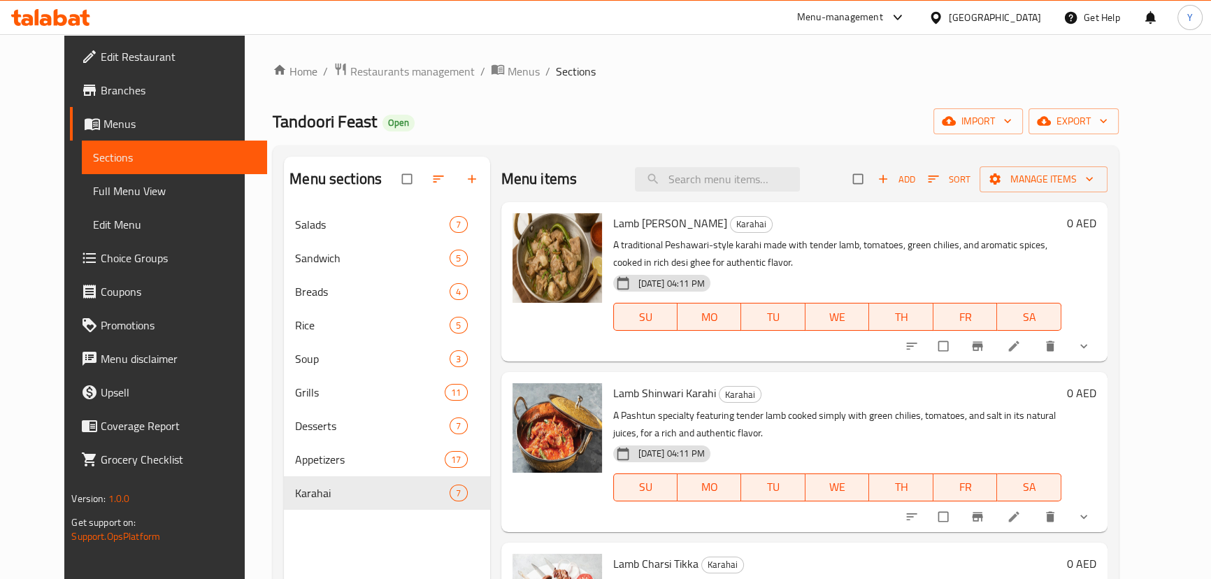
click at [666, 222] on span "Lamb [PERSON_NAME]" at bounding box center [670, 223] width 114 height 21
copy h6 "Karahi"
click at [705, 174] on input "search" at bounding box center [717, 179] width 165 height 24
paste input "Karahi"
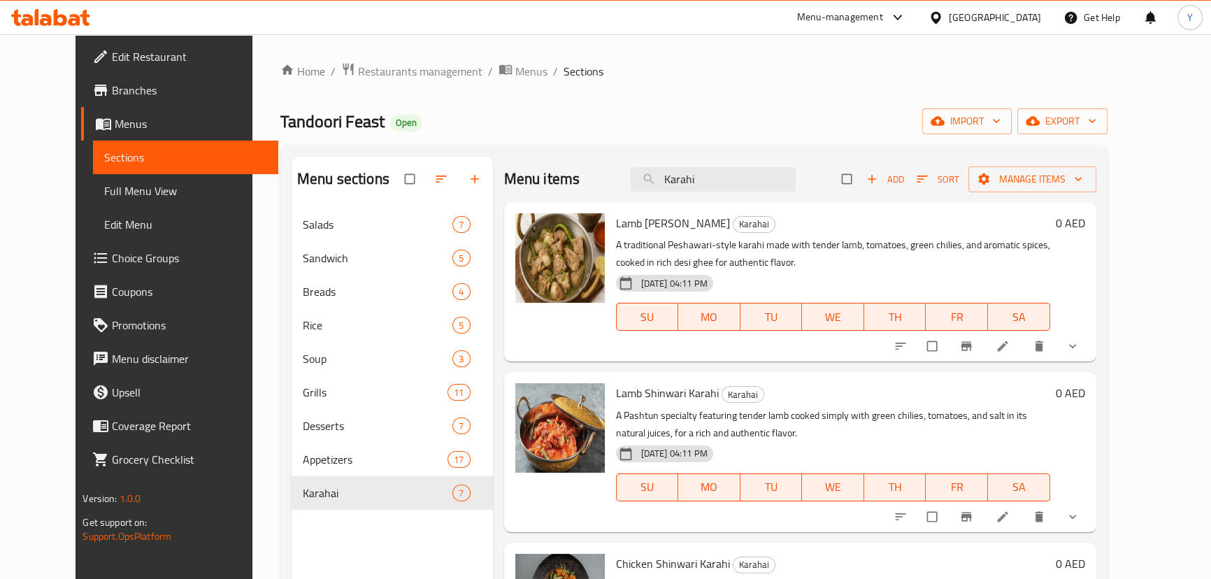
type input "Karahi"
click at [93, 179] on link "Full Menu View" at bounding box center [185, 191] width 185 height 34
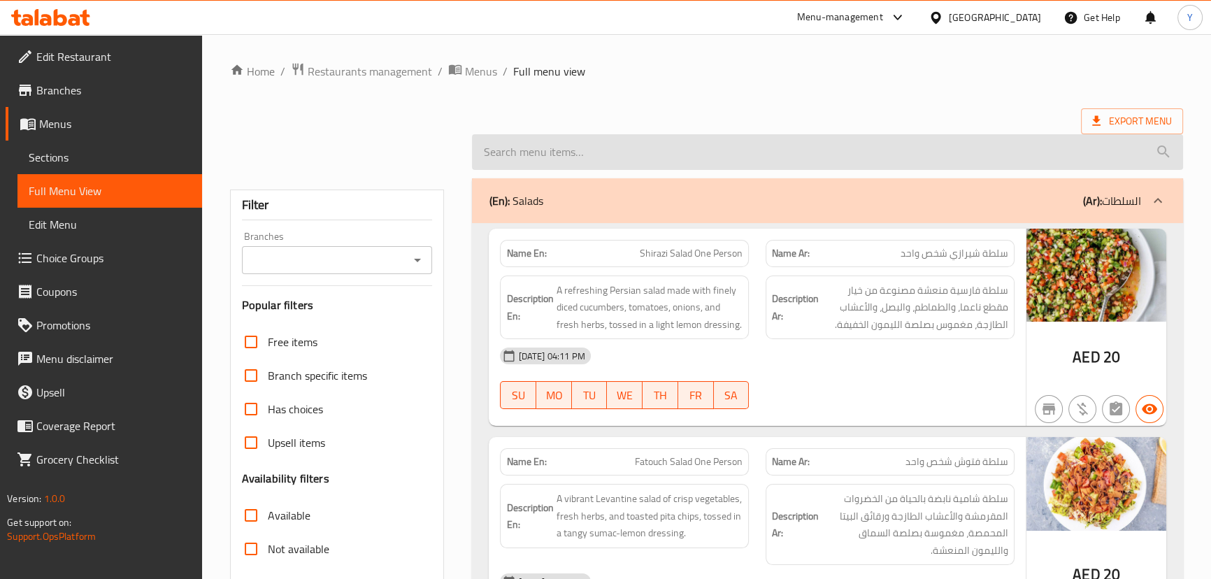
click at [641, 143] on input "search" at bounding box center [827, 152] width 711 height 36
paste input "Karahi"
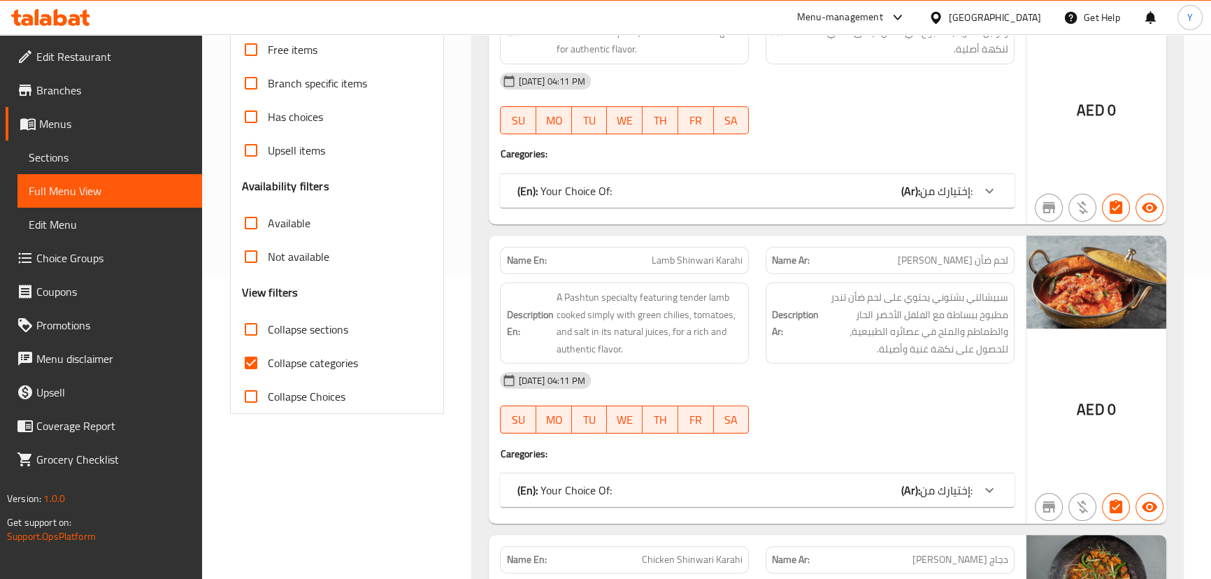
scroll to position [76, 0]
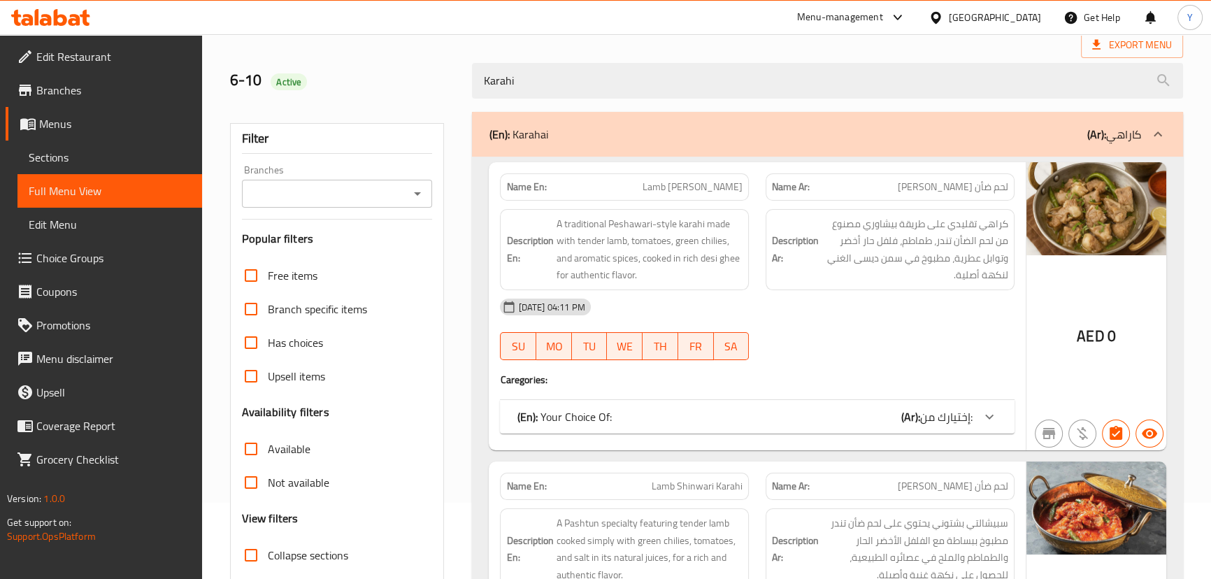
type input "Karahi"
click at [944, 185] on span "لحم ضأن [PERSON_NAME]" at bounding box center [953, 187] width 111 height 15
copy span "تشارسي"
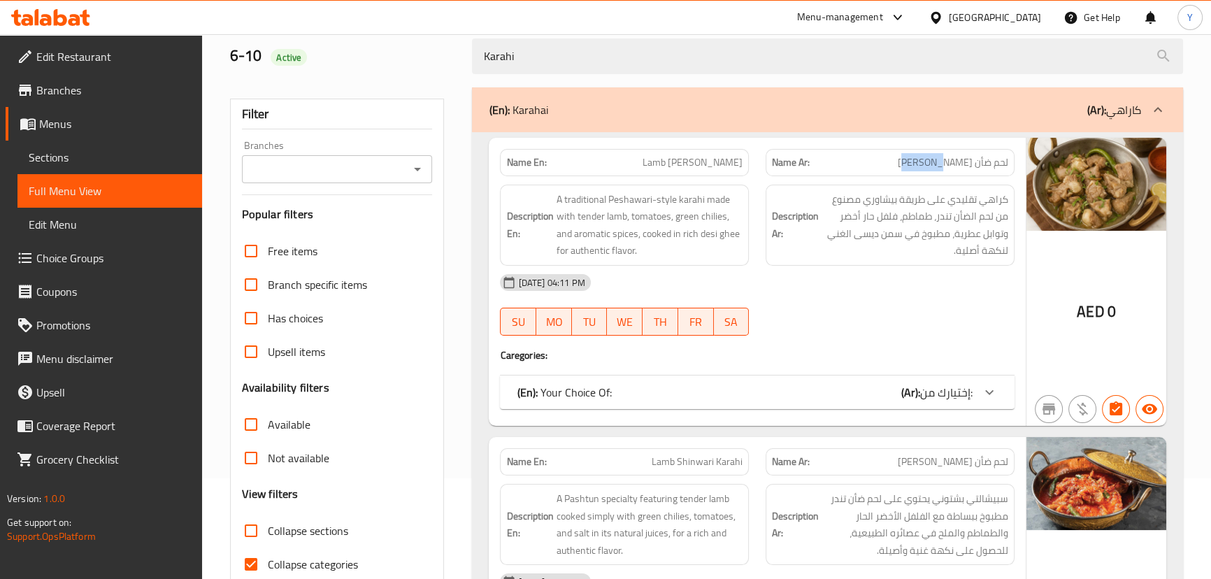
scroll to position [13, 0]
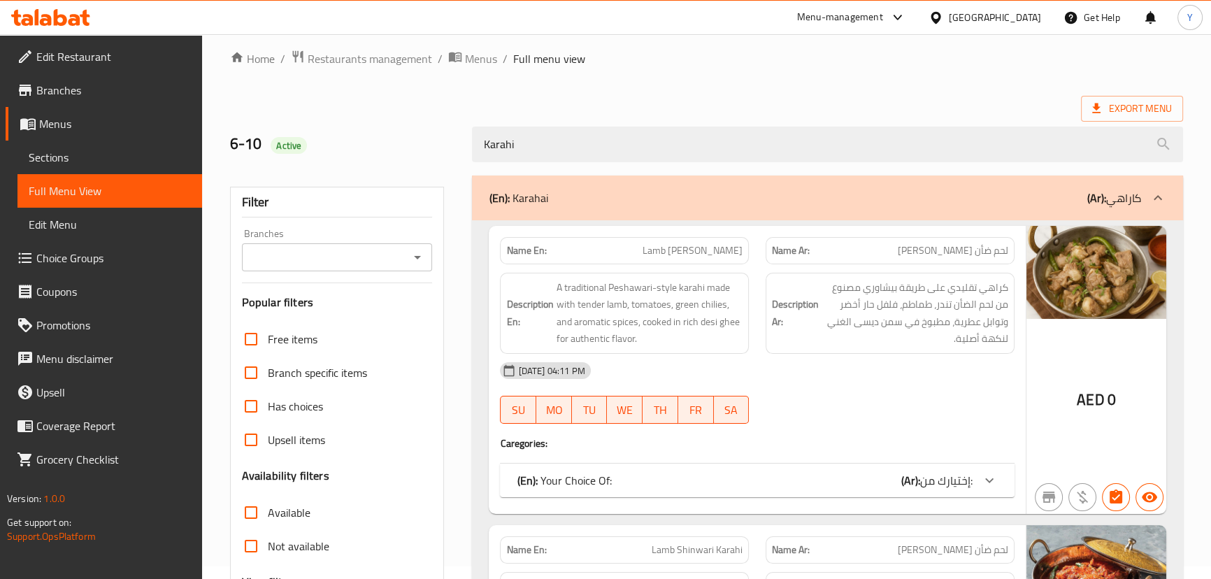
click at [695, 246] on span "Lamb [PERSON_NAME]" at bounding box center [693, 250] width 100 height 15
copy span "Lamb [PERSON_NAME]"
click at [700, 244] on span "Lamb [PERSON_NAME]" at bounding box center [693, 250] width 100 height 15
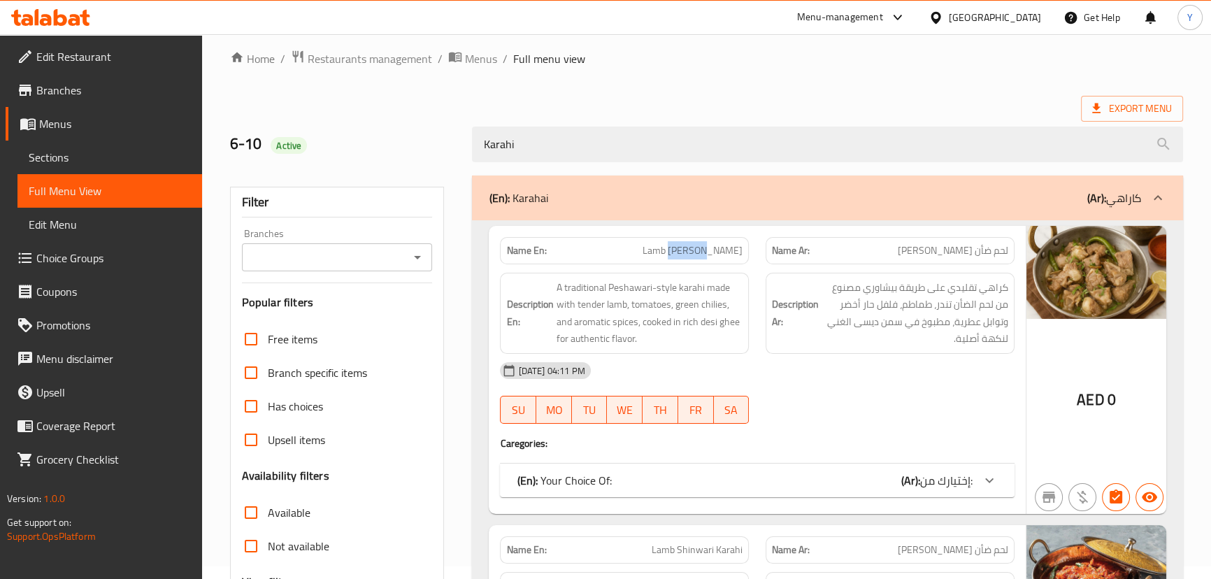
click at [700, 244] on span "Lamb [PERSON_NAME]" at bounding box center [693, 250] width 100 height 15
drag, startPoint x: 551, startPoint y: 156, endPoint x: 239, endPoint y: 155, distance: 312.0
drag, startPoint x: 630, startPoint y: 100, endPoint x: 664, endPoint y: 68, distance: 46.5
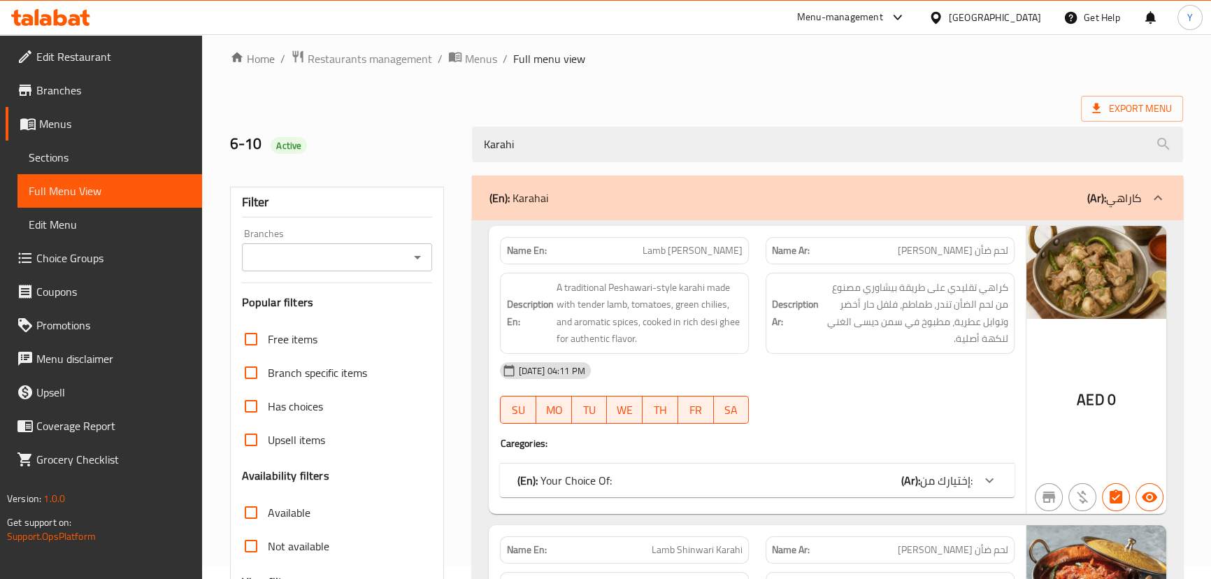
click at [631, 100] on div "Export Menu" at bounding box center [706, 109] width 953 height 26
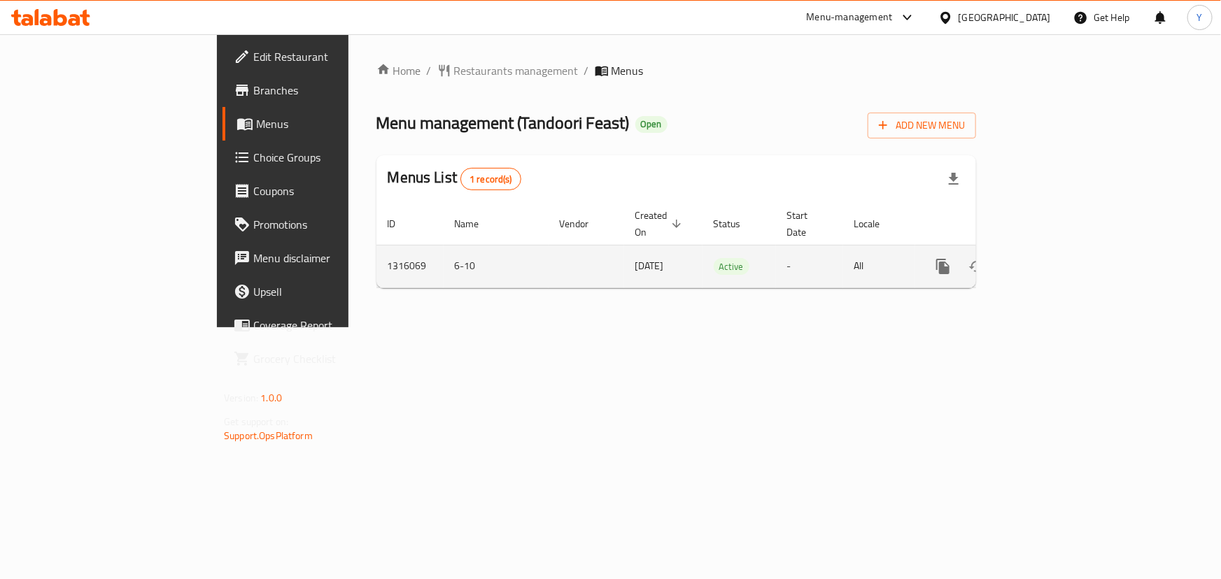
click at [1052, 258] on icon "enhanced table" at bounding box center [1043, 266] width 17 height 17
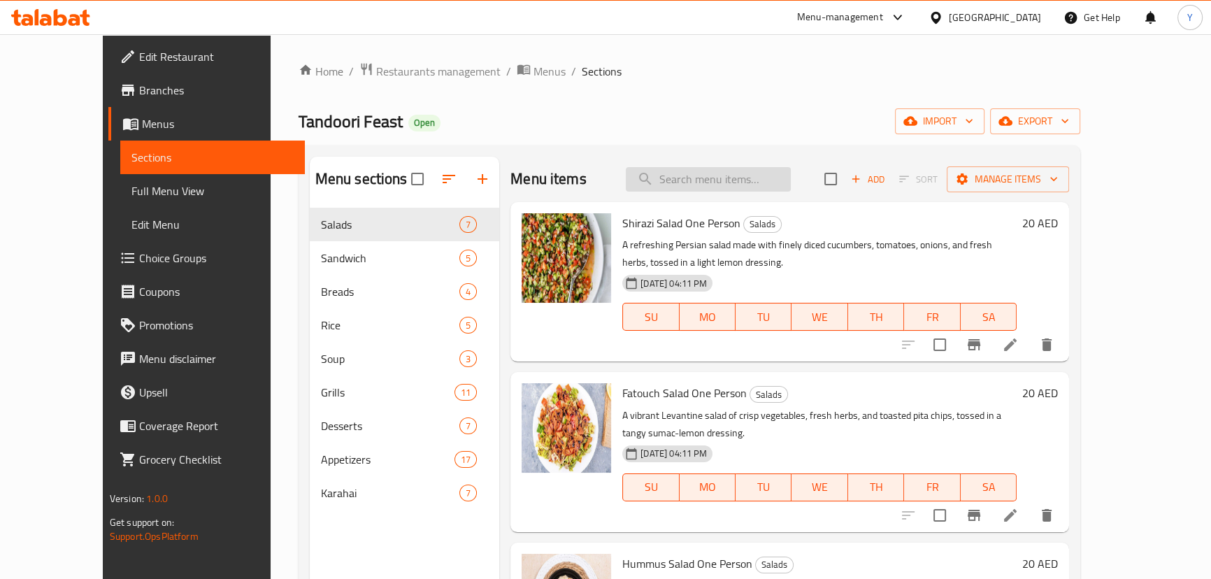
click at [748, 176] on input "search" at bounding box center [708, 179] width 165 height 24
paste input "Lamb [PERSON_NAME]"
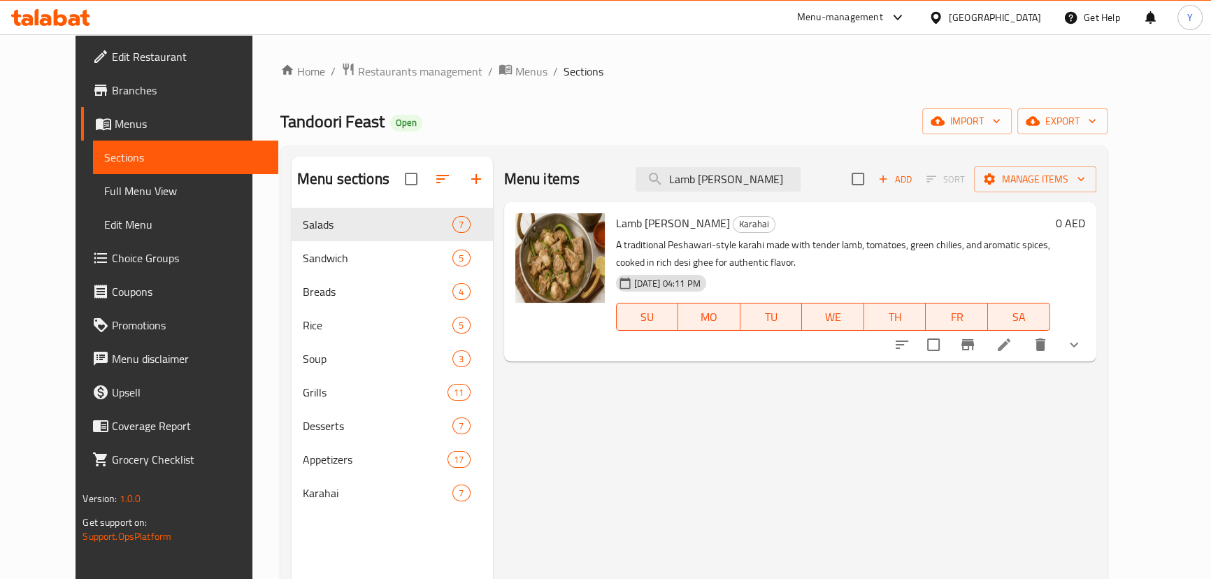
type input "Lamb [PERSON_NAME]"
click at [1013, 346] on icon at bounding box center [1004, 344] width 17 height 17
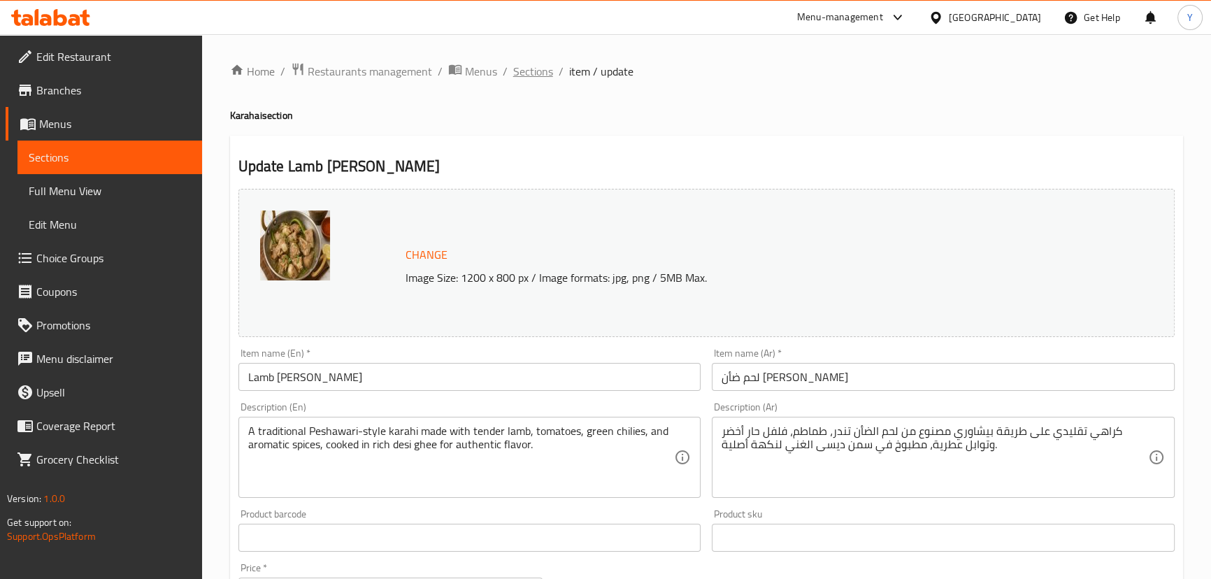
click at [532, 66] on span "Sections" at bounding box center [533, 71] width 40 height 17
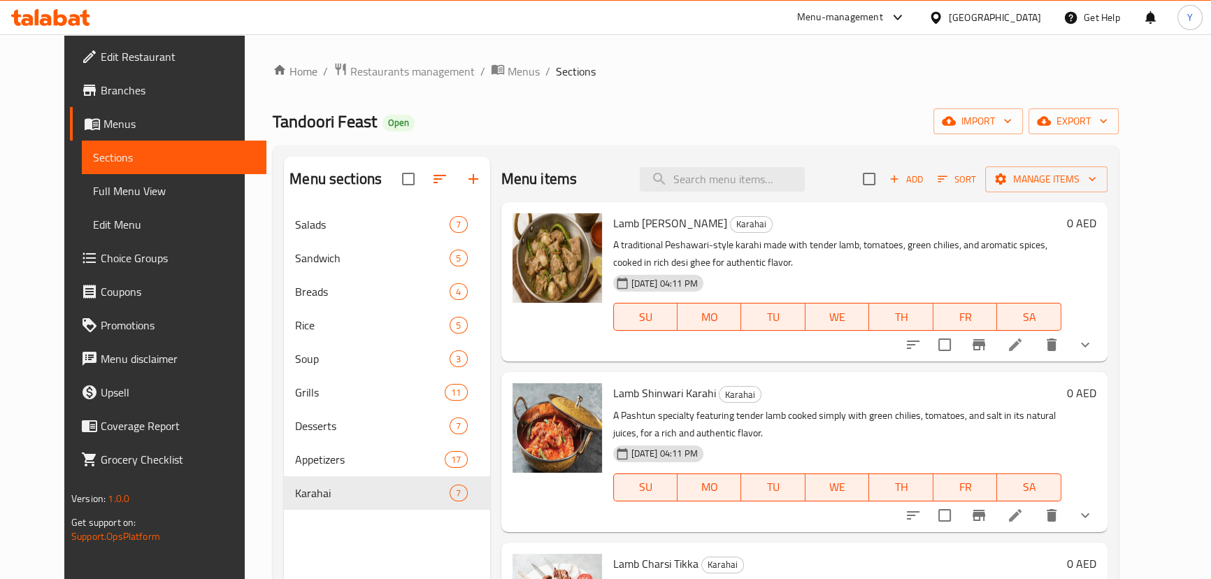
click at [105, 259] on span "Choice Groups" at bounding box center [178, 258] width 155 height 17
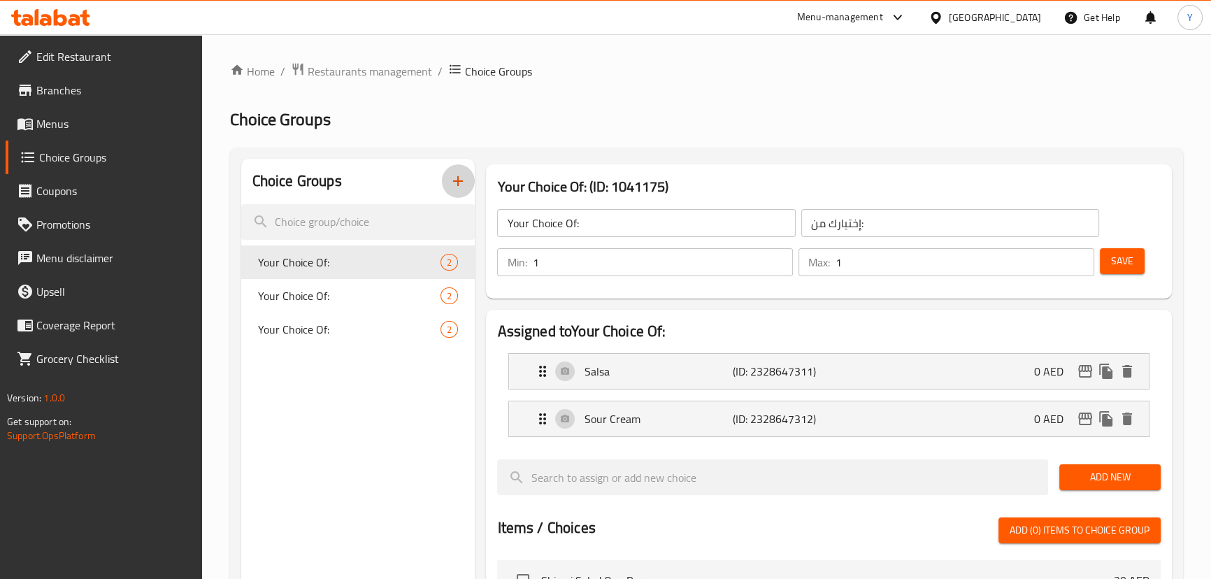
click at [470, 176] on button "button" at bounding box center [458, 181] width 34 height 34
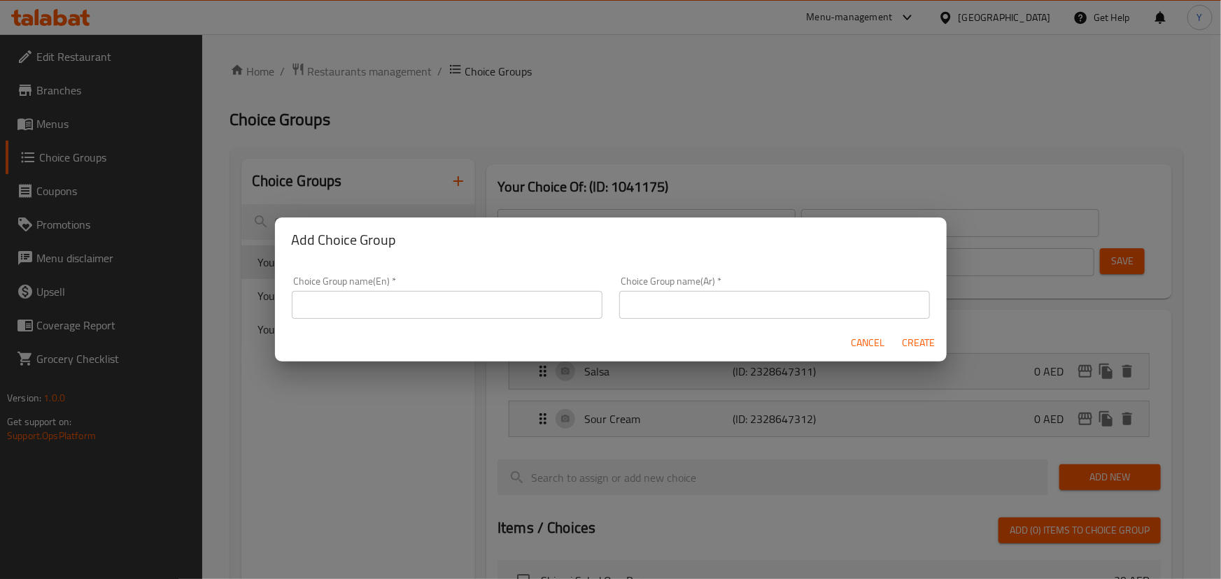
drag, startPoint x: 371, startPoint y: 292, endPoint x: 402, endPoint y: 318, distance: 40.7
click at [371, 292] on input "text" at bounding box center [447, 305] width 311 height 28
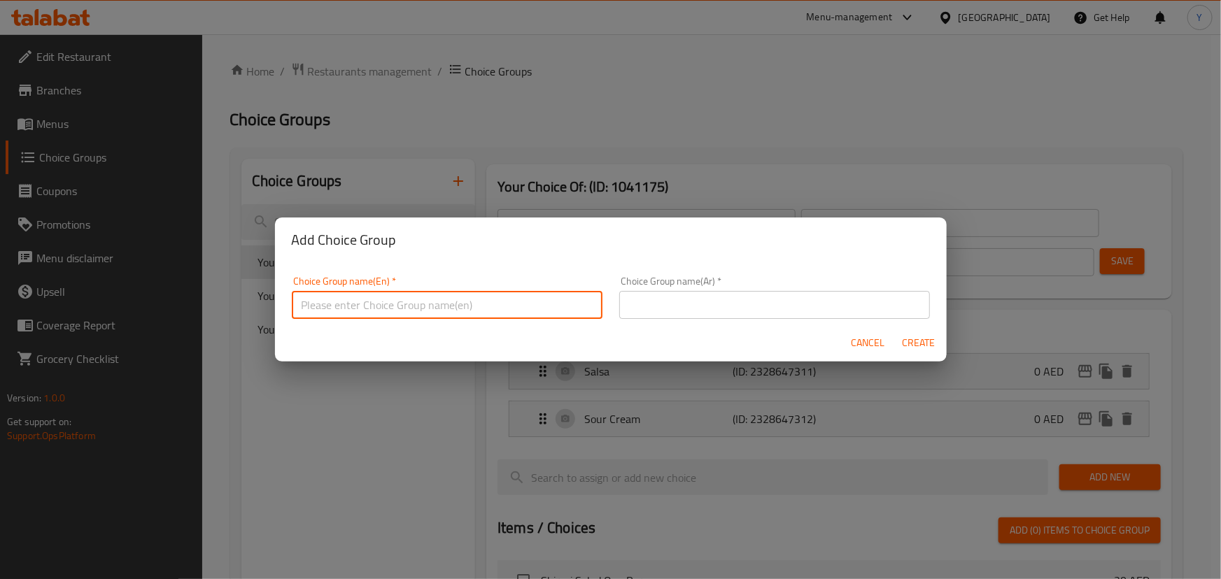
type input "Your Choice Of:"
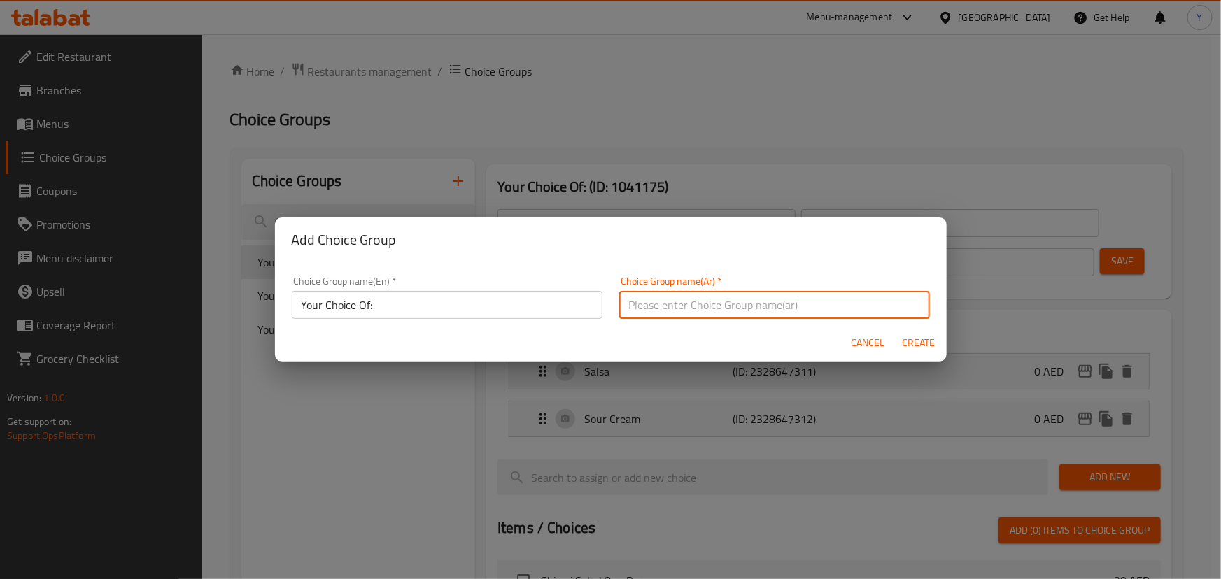
click at [729, 311] on input "text" at bounding box center [774, 305] width 311 height 28
type input "إختيارك من:"
click at [923, 344] on span "Create" at bounding box center [919, 342] width 34 height 17
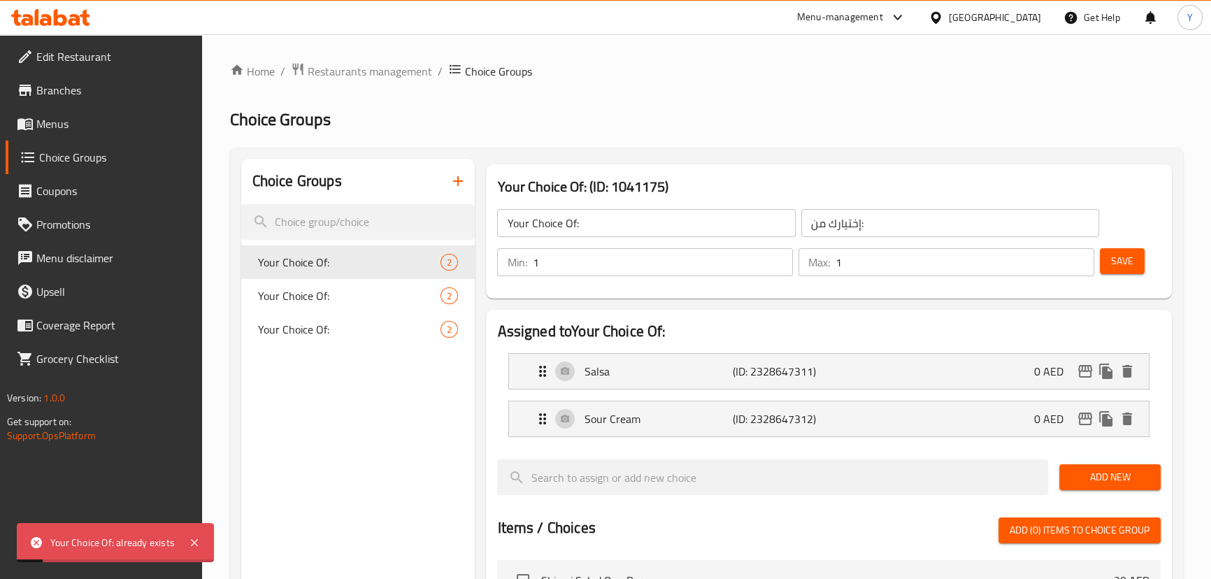
click at [453, 179] on icon "button" at bounding box center [458, 181] width 17 height 17
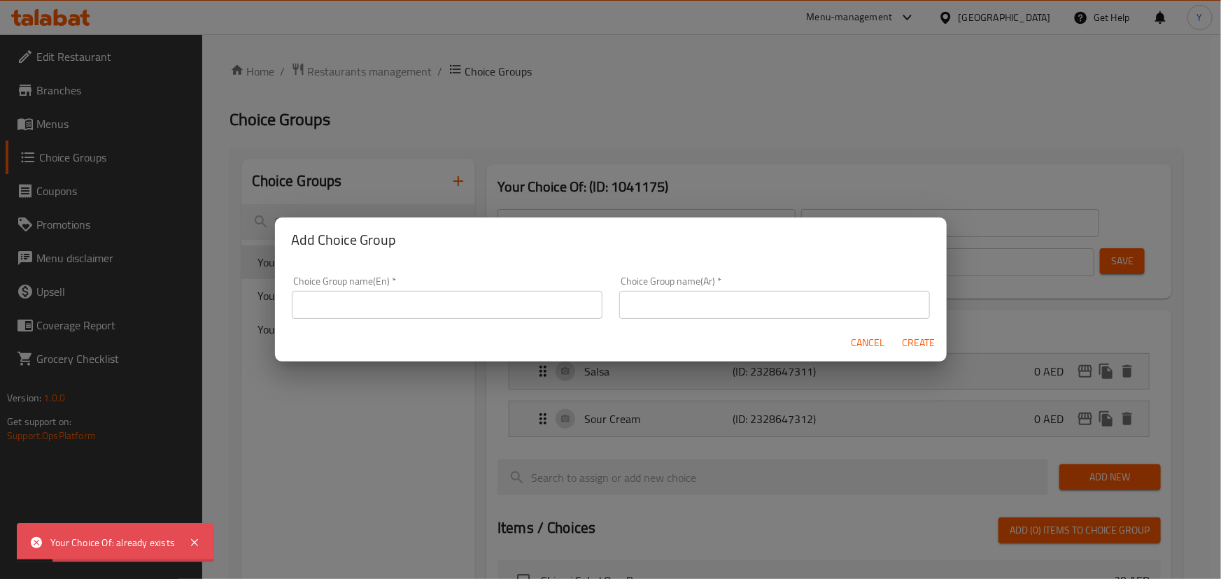
click at [460, 286] on div "Choice Group name(En)   * Choice Group name(En) *" at bounding box center [447, 297] width 311 height 43
click at [458, 298] on input "text" at bounding box center [447, 305] width 311 height 28
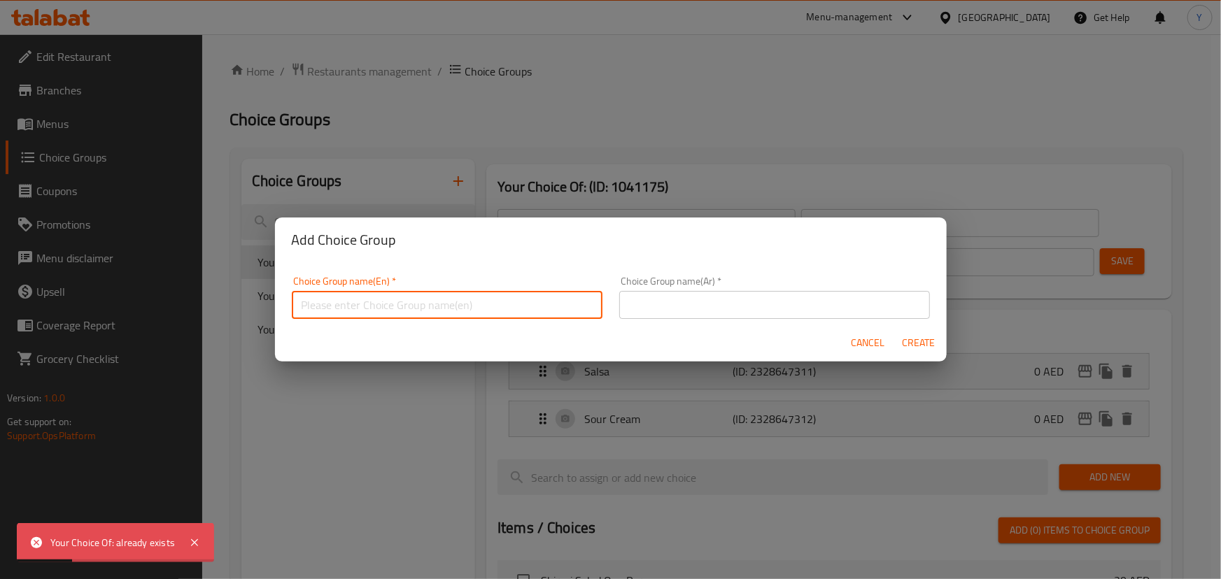
type input "Your Choice Of:"
drag, startPoint x: 723, startPoint y: 299, endPoint x: 741, endPoint y: 309, distance: 20.7
click at [723, 299] on input "text" at bounding box center [774, 305] width 311 height 28
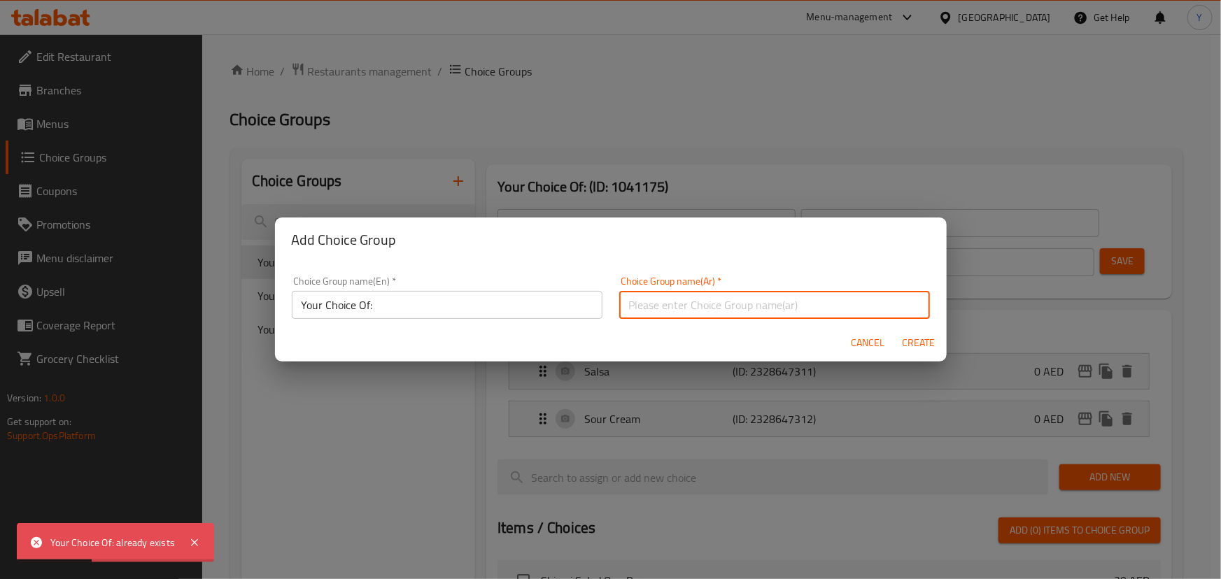
type input "إختيارك من:"
click at [481, 300] on input "Your Choice Of:" at bounding box center [447, 305] width 311 height 28
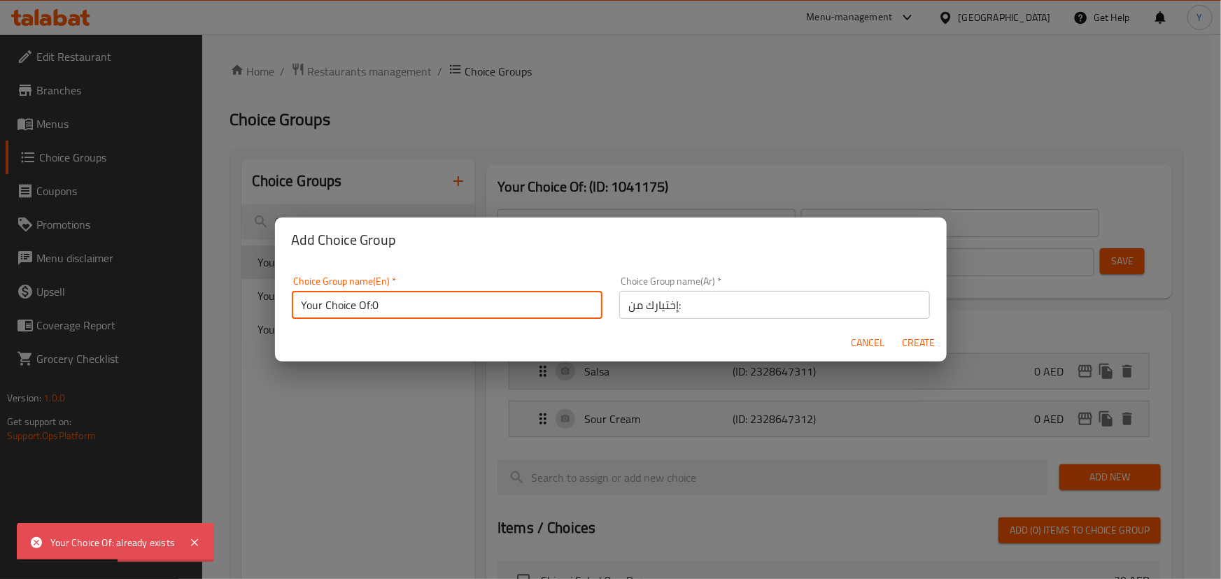
type input "Your Choice Of:0"
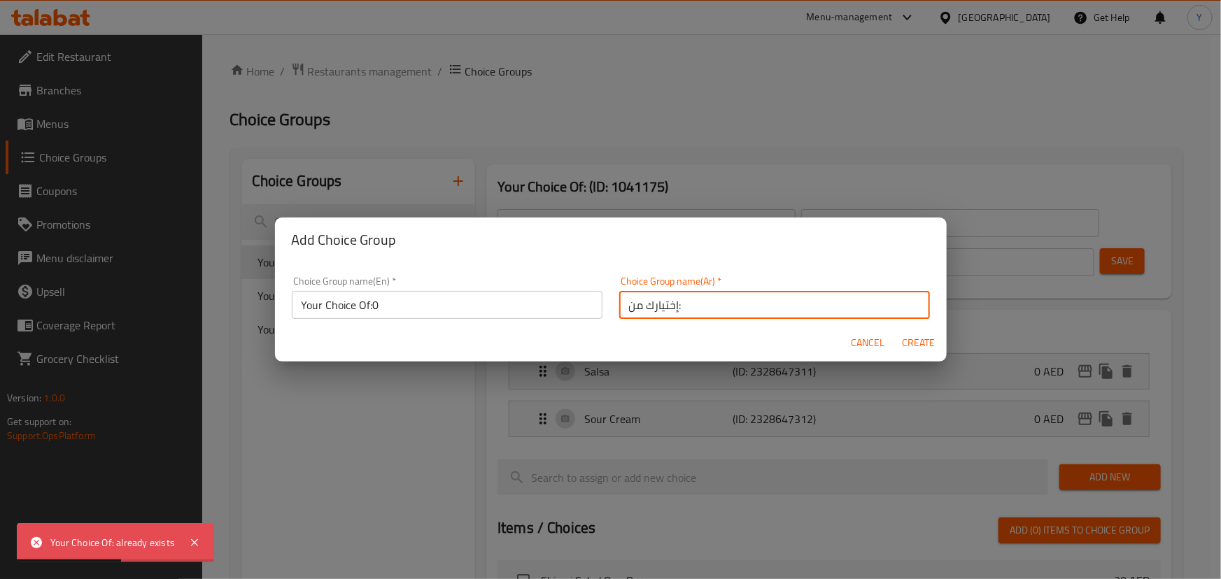
click at [758, 318] on input "إختيارك من:" at bounding box center [774, 305] width 311 height 28
type input "إختيارك من:0"
click at [925, 340] on span "Create" at bounding box center [919, 342] width 34 height 17
type input "Your Choice Of:0"
type input "إختيارك من:0"
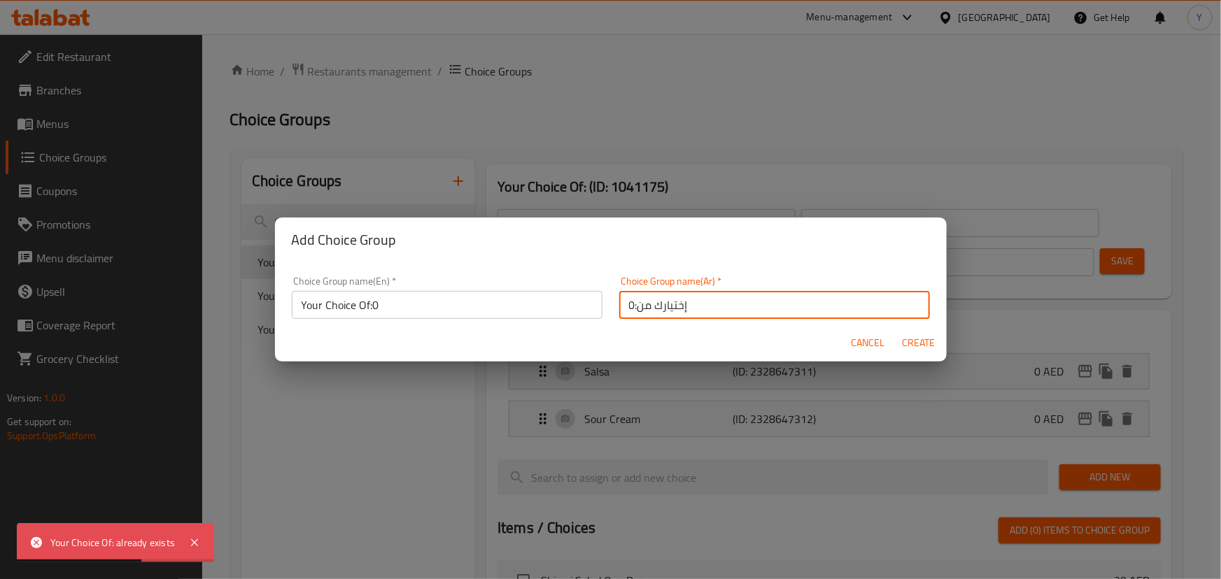
type input "0"
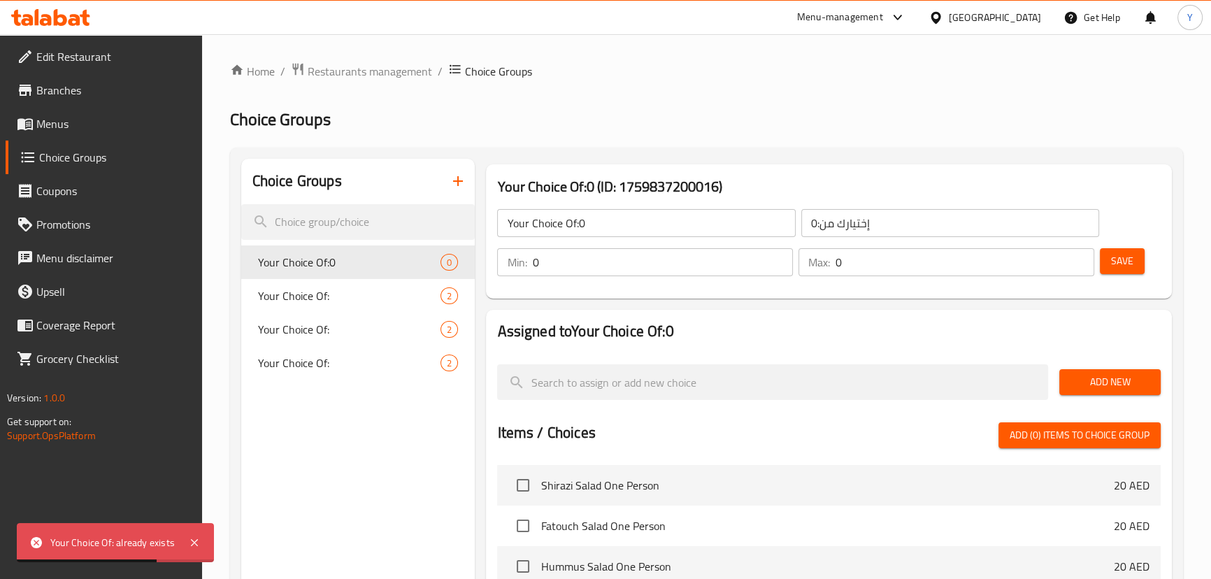
click at [690, 217] on input "Your Choice Of:0" at bounding box center [646, 223] width 298 height 28
type input "Your Choice Of:"
click at [920, 225] on input "إختيارك من:0" at bounding box center [951, 223] width 298 height 28
type input "إختيارك من:"
click at [614, 266] on input "0" at bounding box center [662, 262] width 261 height 28
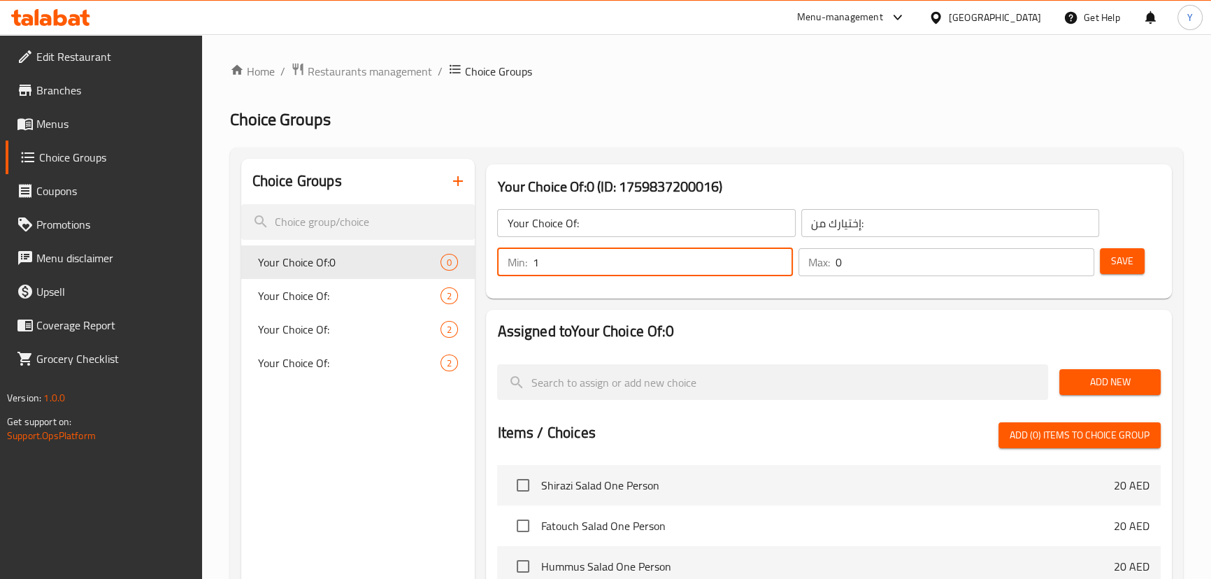
type input "1"
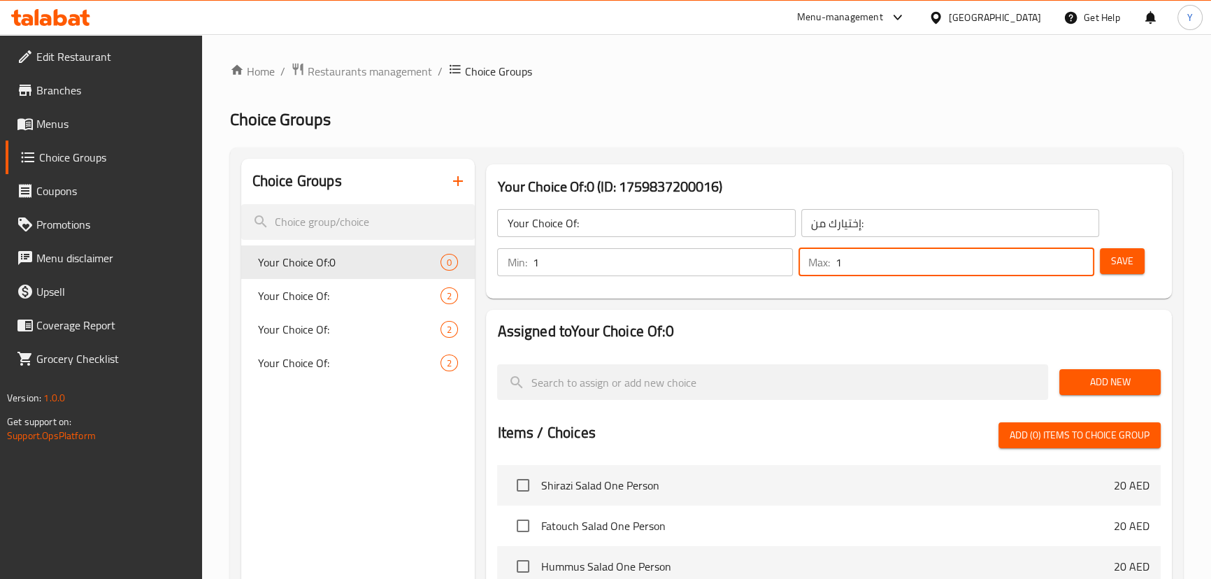
type input "1"
click at [1094, 141] on div "Home / Restaurants management / Choice Groups Choice Groups Choice Groups Your …" at bounding box center [706, 497] width 953 height 871
click at [1121, 386] on span "Add New" at bounding box center [1110, 381] width 79 height 17
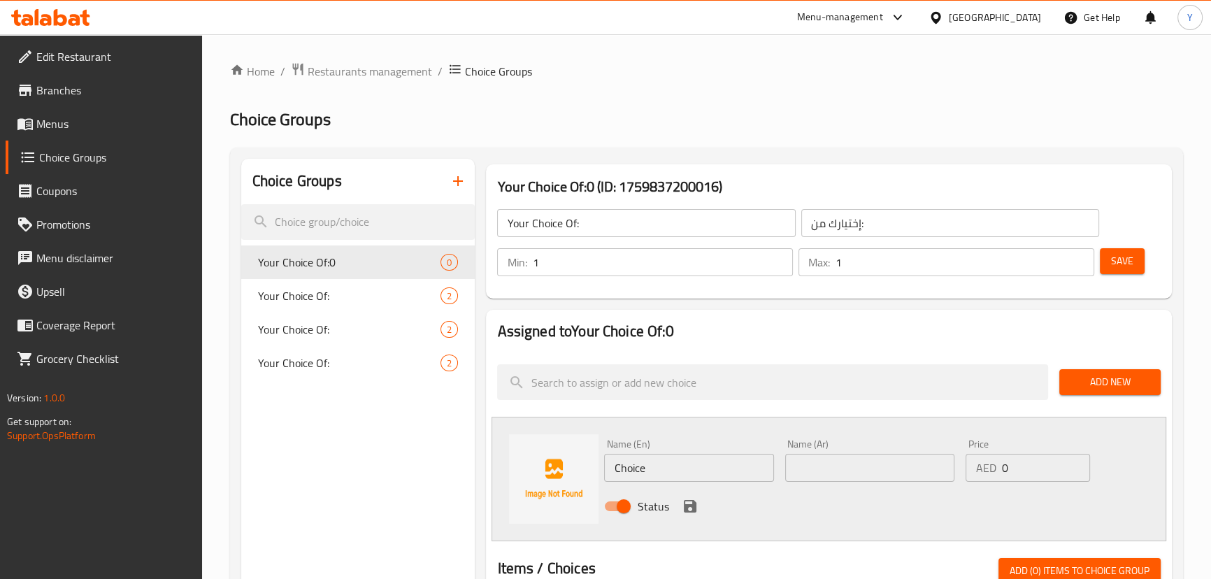
click at [1013, 129] on h2 "Choice Groups" at bounding box center [706, 119] width 953 height 22
paste input "One - Person"
type input "One - Person"
click at [881, 479] on input "text" at bounding box center [869, 468] width 169 height 28
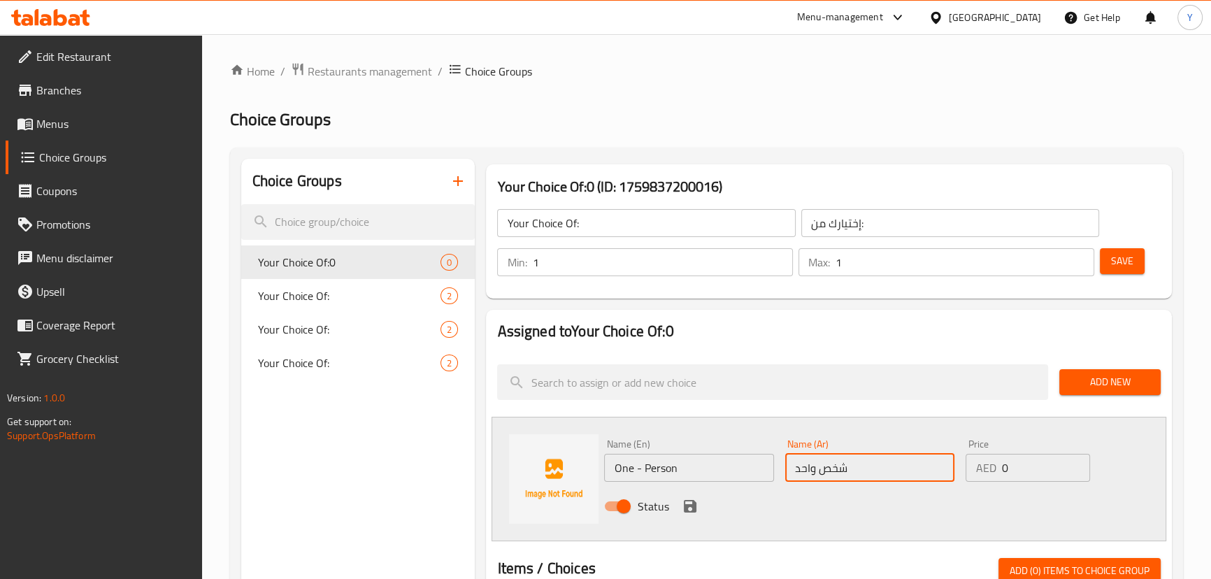
type input "شخص واحد"
drag, startPoint x: 1035, startPoint y: 462, endPoint x: 832, endPoint y: 467, distance: 202.9
click at [874, 464] on div "Name (En) One - Person Name (En) Name (Ar) شخص واحد Name (Ar) Price AED 0 Price…" at bounding box center [870, 480] width 542 height 92
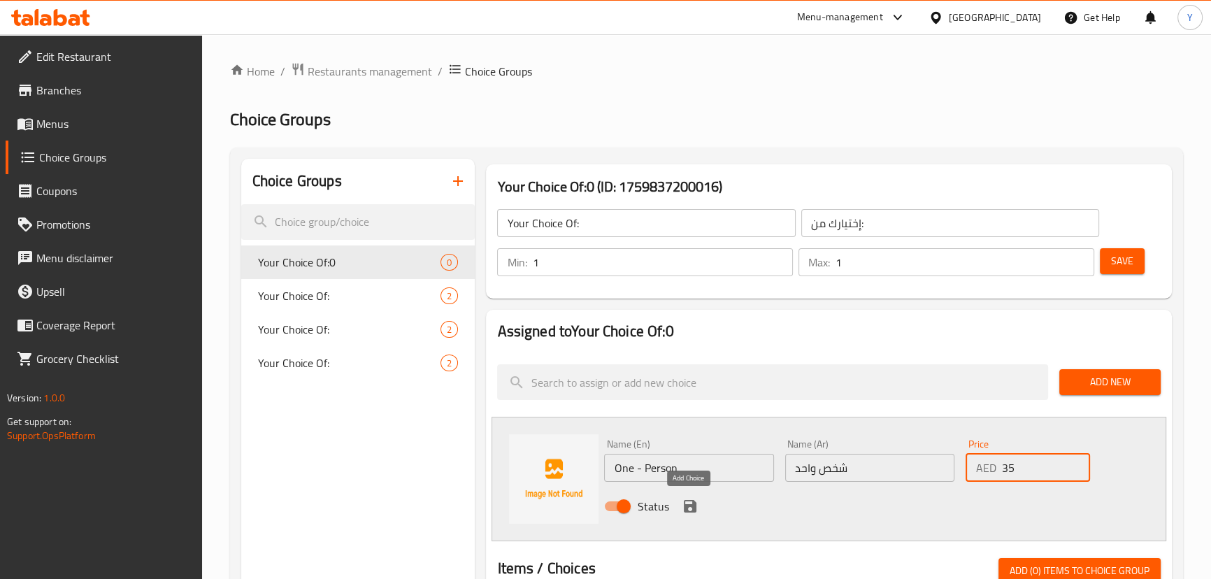
type input "35"
click at [685, 510] on icon "save" at bounding box center [690, 506] width 13 height 13
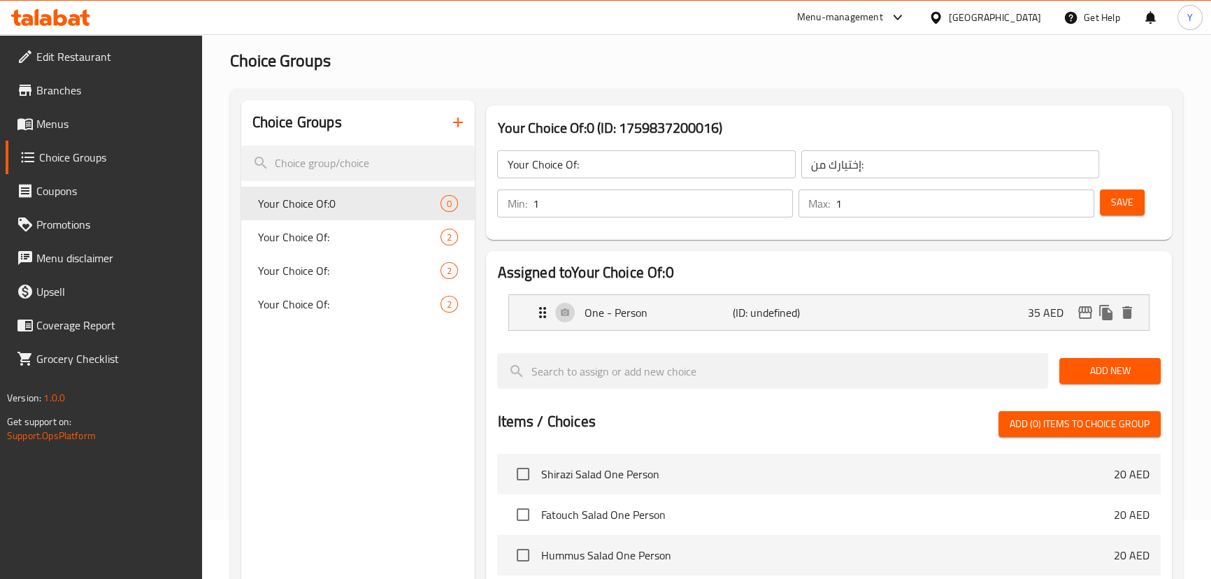
scroll to position [127, 0]
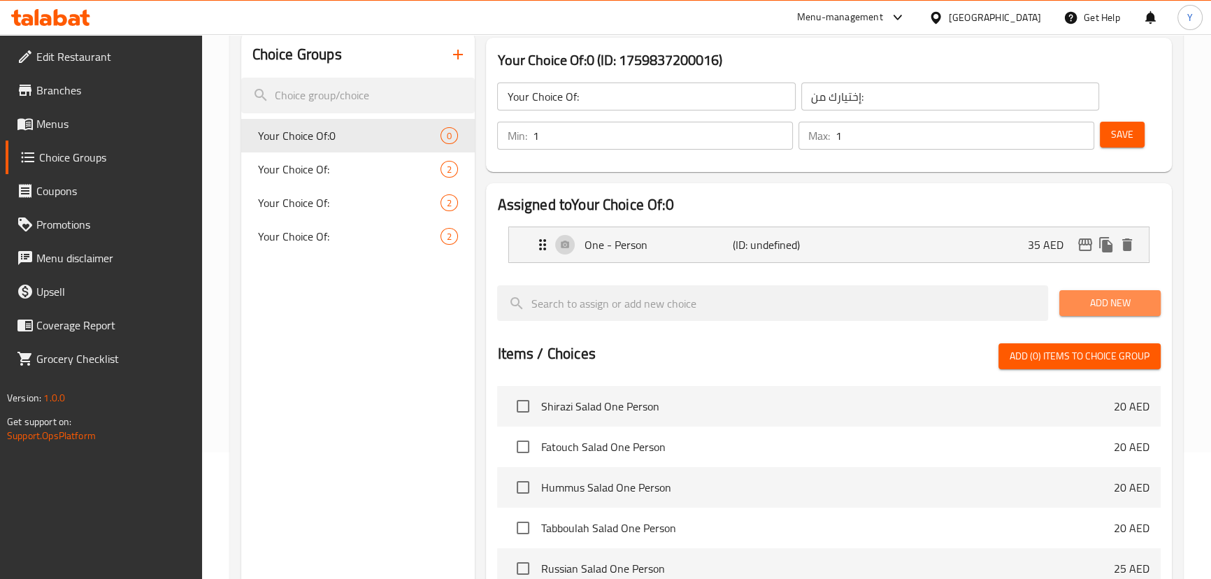
click at [1100, 304] on span "Add New" at bounding box center [1110, 302] width 79 height 17
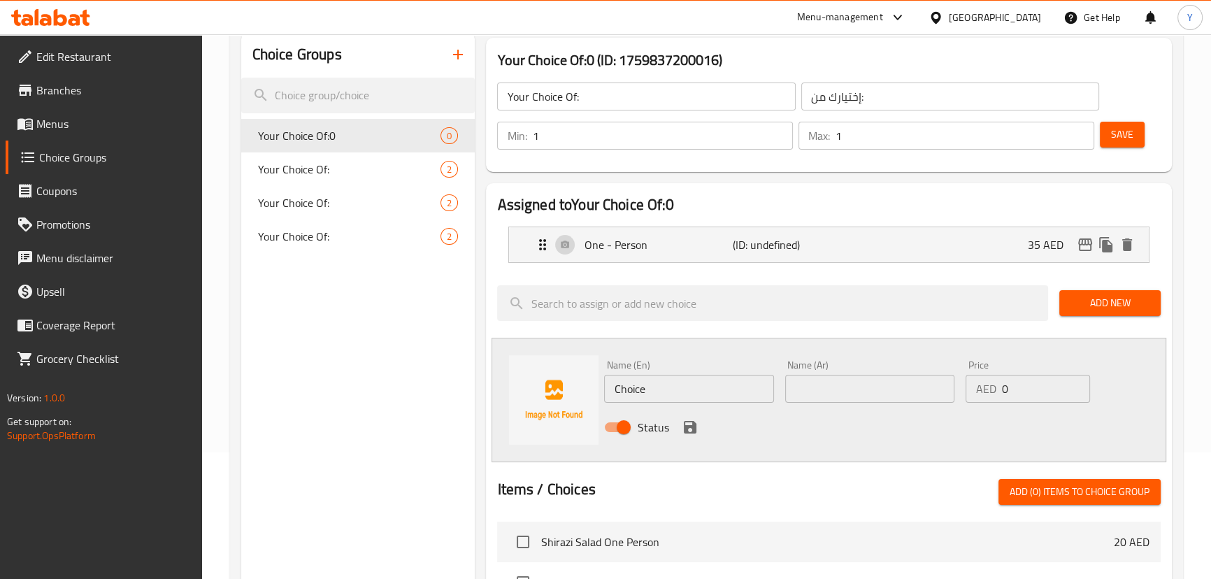
drag, startPoint x: 478, startPoint y: 378, endPoint x: 336, endPoint y: 385, distance: 142.2
click at [367, 382] on div "Choice Groups Your Choice Of:0 0 Your Choice Of: 2 Your Choice Of: 2 Your Choic…" at bounding box center [709, 505] width 937 height 946
type input "أشمب"
type input "Half"
type input "ص"
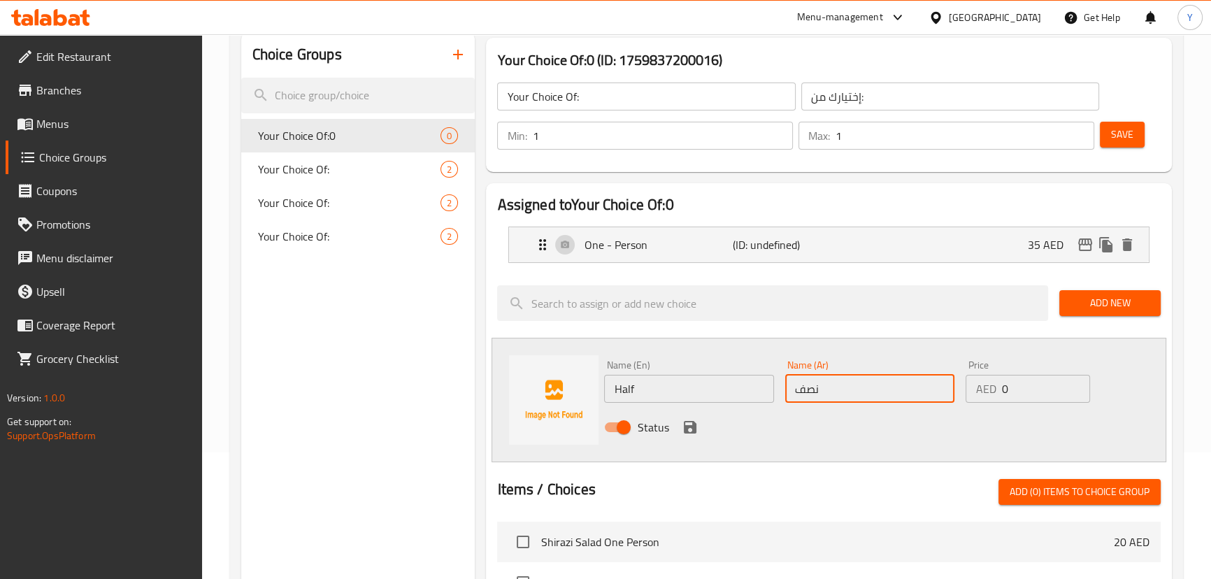
type input "نصف"
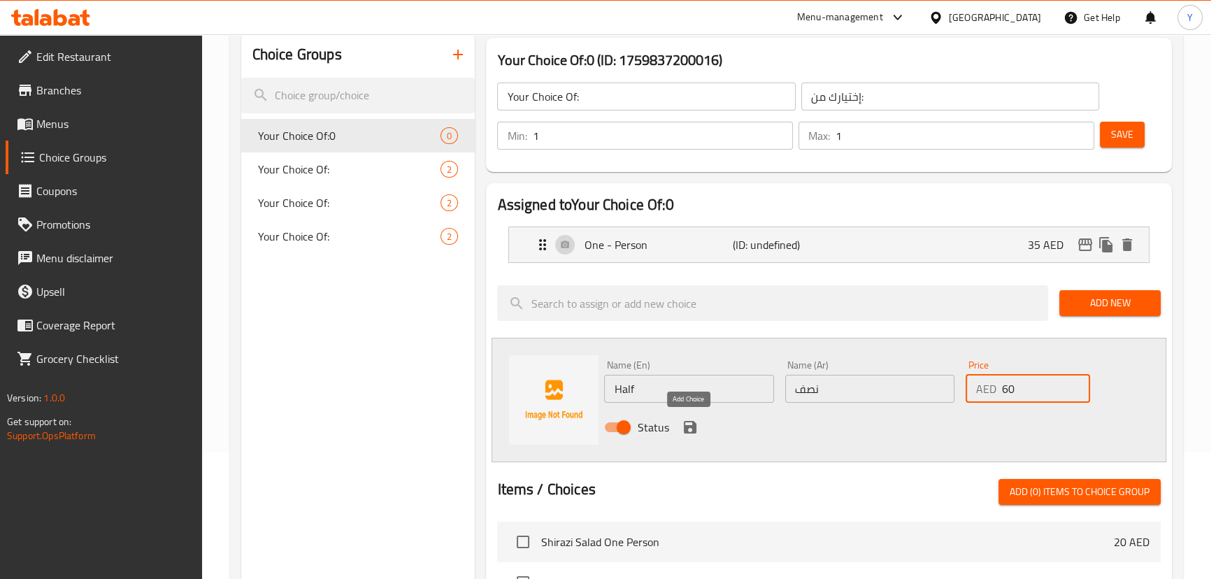
type input "60"
click at [684, 427] on icon "save" at bounding box center [690, 427] width 13 height 13
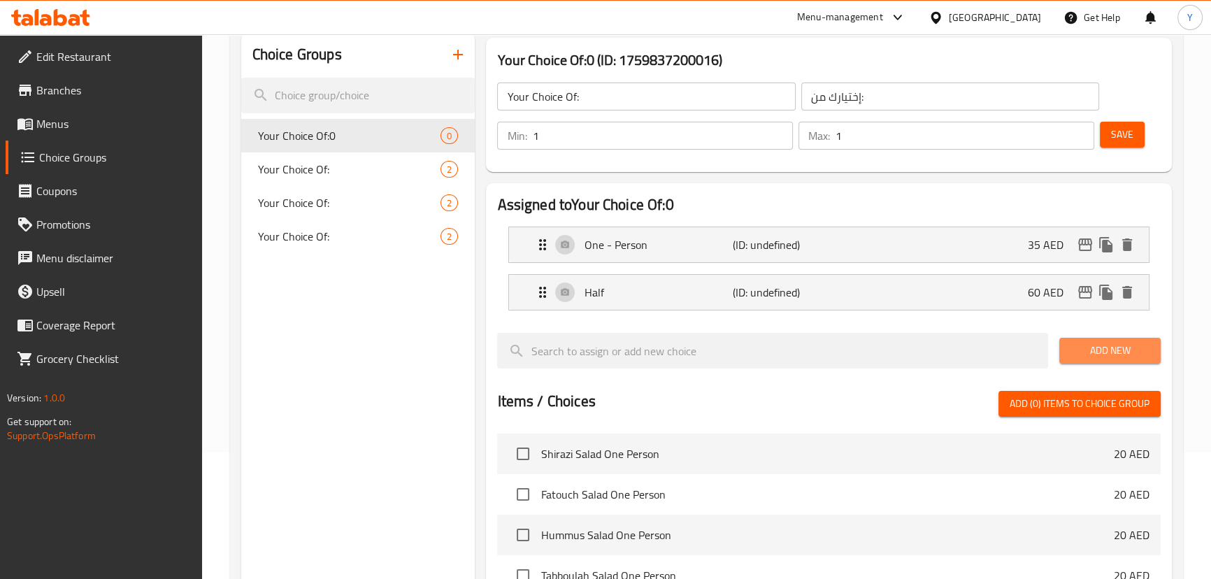
click at [1112, 349] on span "Add New" at bounding box center [1110, 350] width 79 height 17
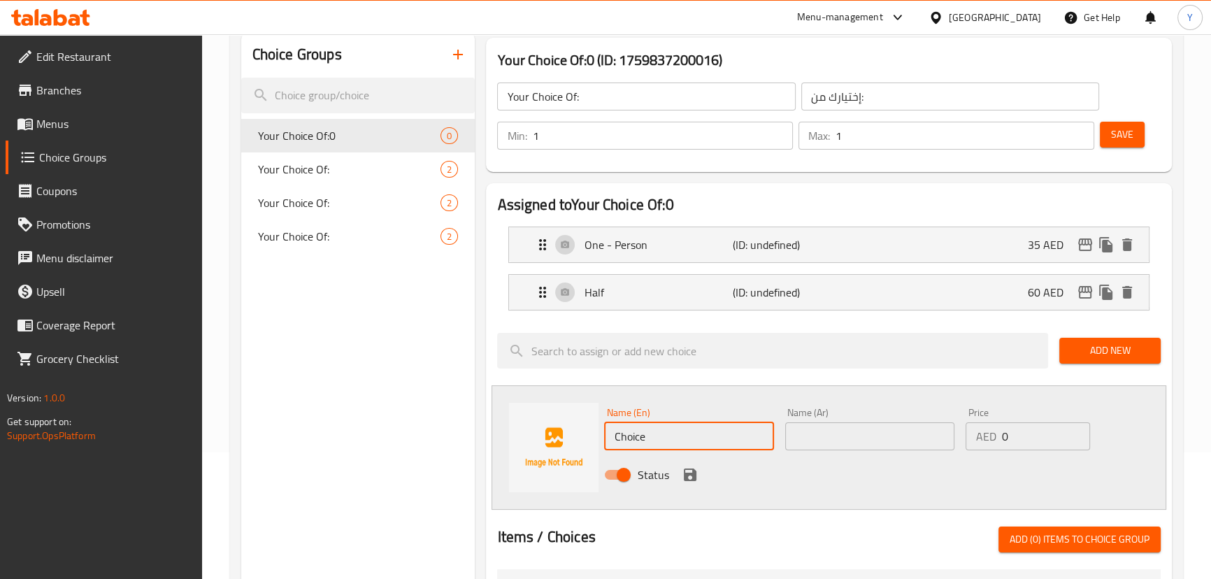
drag, startPoint x: 656, startPoint y: 427, endPoint x: 478, endPoint y: 429, distance: 177.7
click at [488, 429] on div "Assigned to Your Choice Of:0 One - Person (ID: undefined) 35 AED Name (En) One …" at bounding box center [828, 552] width 685 height 739
type input "["
type input "Full"
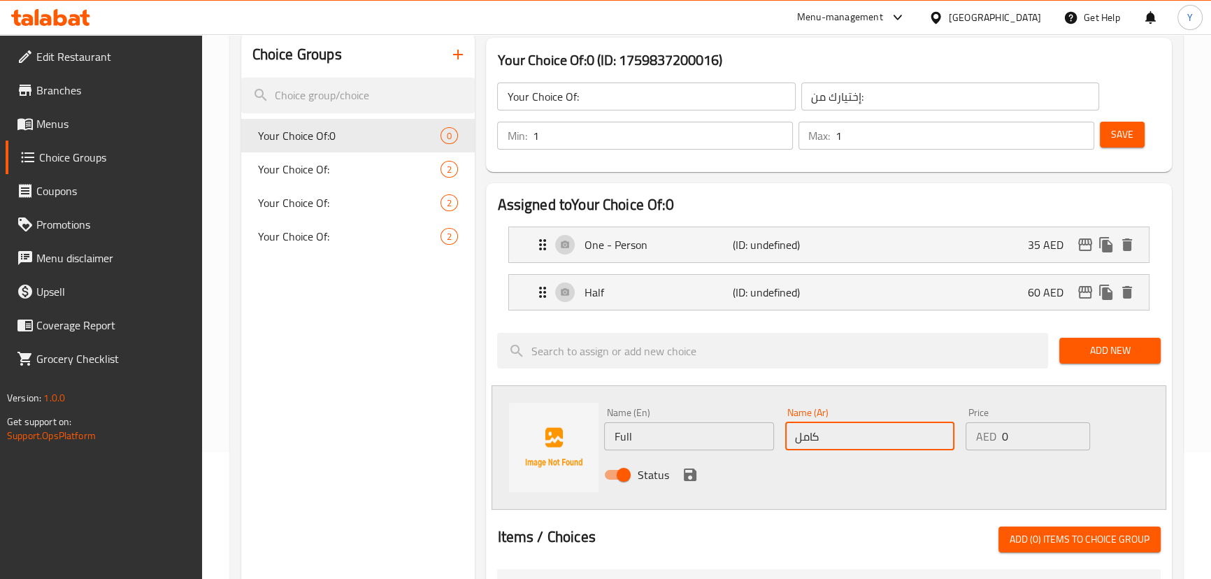
type input "كامل"
drag, startPoint x: 1028, startPoint y: 430, endPoint x: 883, endPoint y: 446, distance: 145.7
click at [986, 435] on div "AED 0 Price" at bounding box center [1028, 436] width 124 height 28
type input "100"
click at [686, 469] on icon "save" at bounding box center [690, 475] width 17 height 17
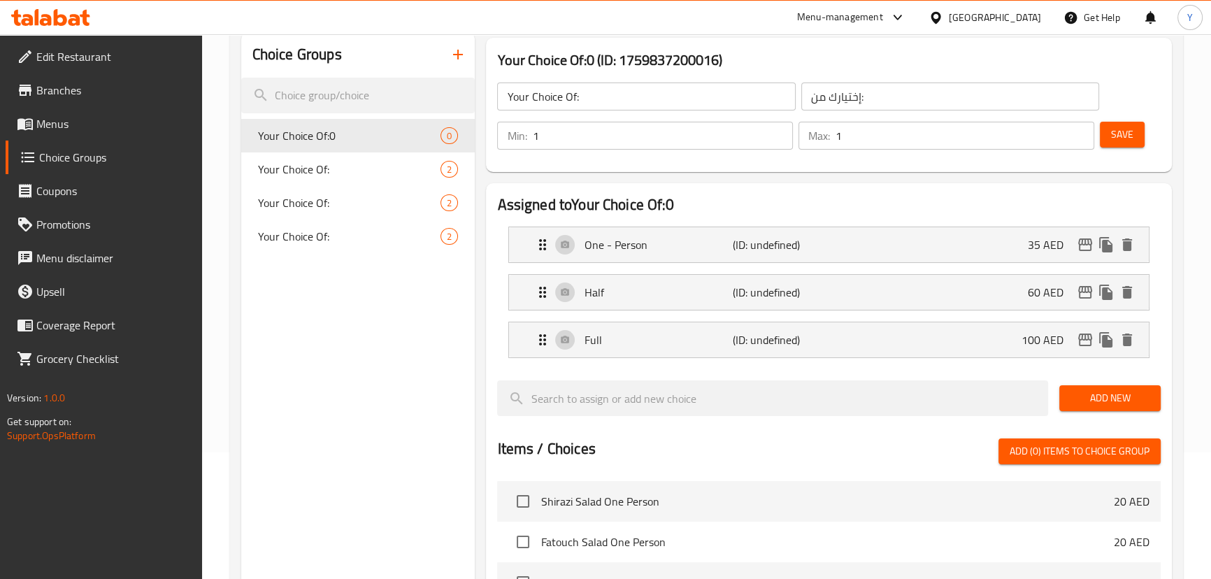
click at [1130, 142] on span "Save" at bounding box center [1122, 134] width 22 height 17
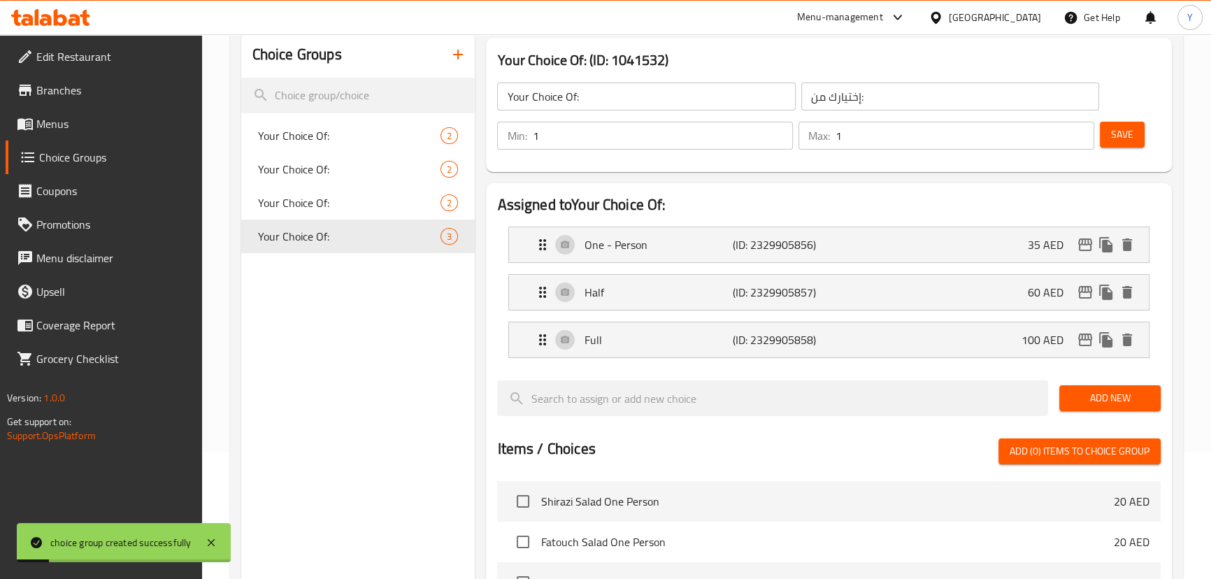
click at [357, 336] on div "Choice Groups Your Choice Of: 2 Your Choice Of: 2 Your Choice Of: 2 Your Choice…" at bounding box center [358, 485] width 234 height 906
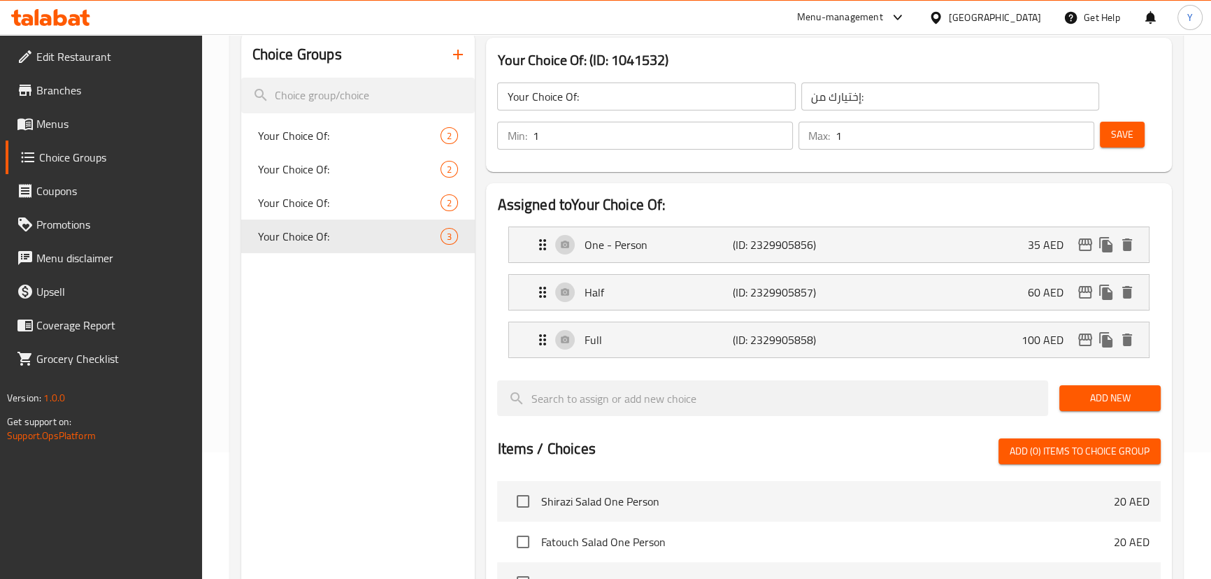
scroll to position [0, 0]
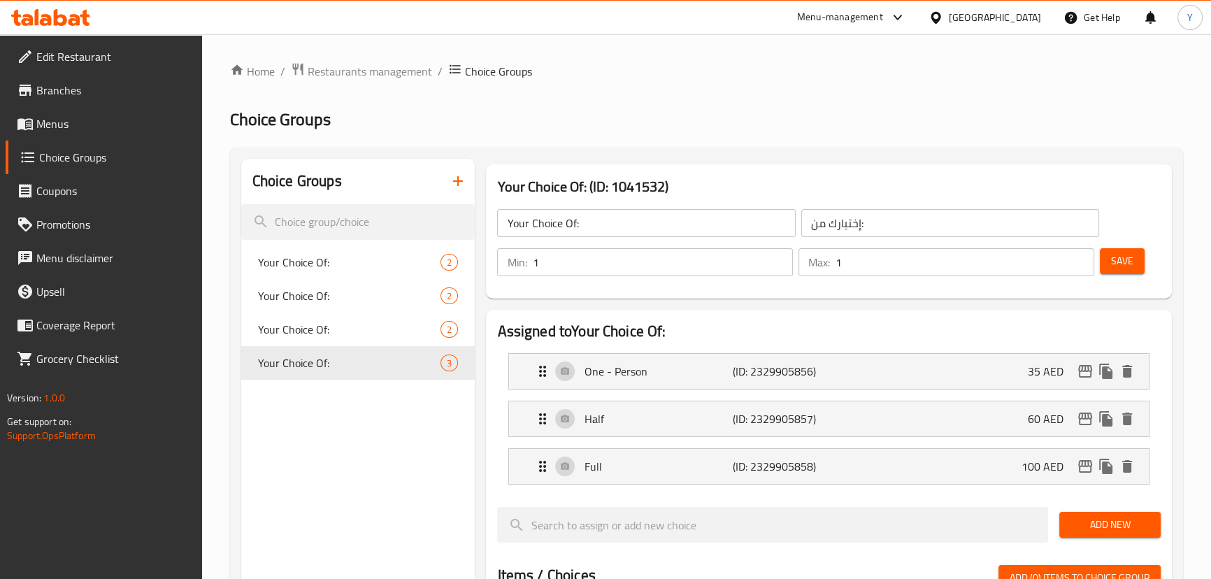
drag, startPoint x: 86, startPoint y: 36, endPoint x: 76, endPoint y: 54, distance: 20.0
click at [86, 36] on ul "Edit Restaurant Branches Menus Choice Groups Coupons Promotions Menu disclaimer…" at bounding box center [96, 207] width 213 height 347
click at [76, 54] on span "Edit Restaurant" at bounding box center [113, 56] width 155 height 17
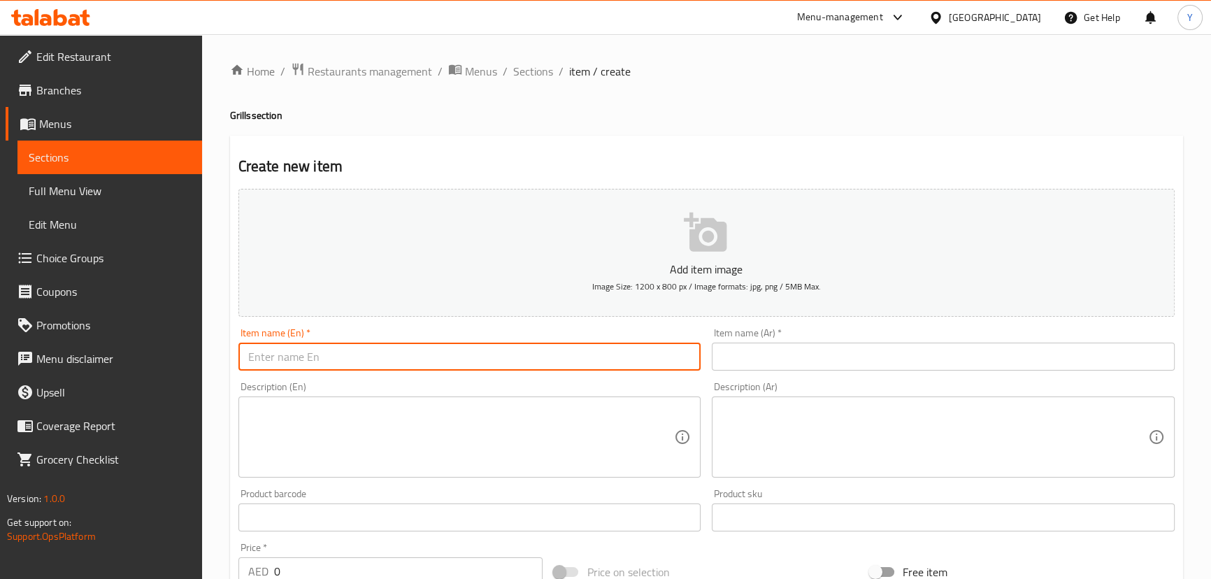
click at [333, 365] on input "text" at bounding box center [470, 357] width 463 height 28
paste input "Fully Aged Mutton [PERSON_NAME]"
type input "Fully Aged Mutton [PERSON_NAME]"
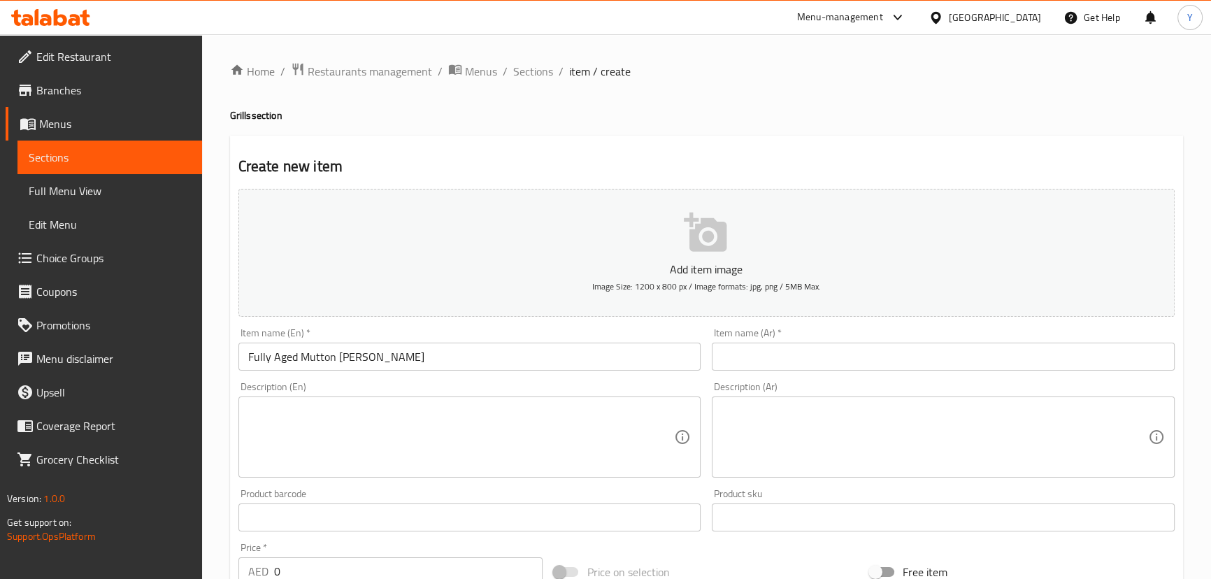
drag, startPoint x: 800, startPoint y: 350, endPoint x: 814, endPoint y: 358, distance: 16.3
click at [800, 350] on input "text" at bounding box center [943, 357] width 463 height 28
paste input "كاراهي تشارسي ضأن كامل النماء"
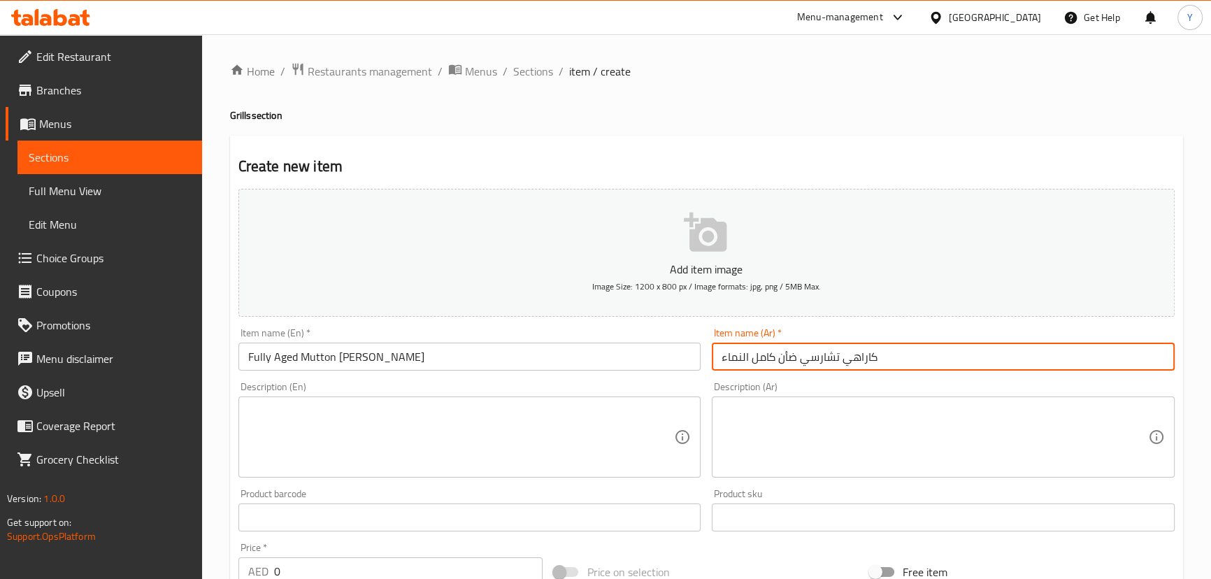
paste input "A Peshawari classic prepared with tender mutton, tomatoes, green chilies, and r…"
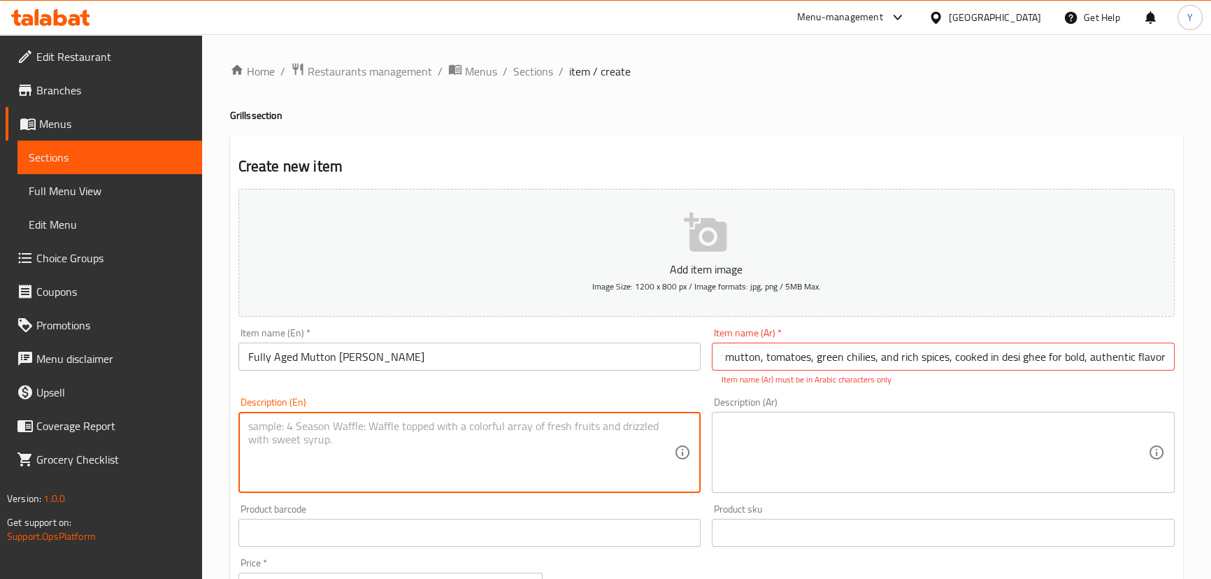
click at [359, 439] on textarea at bounding box center [461, 453] width 427 height 66
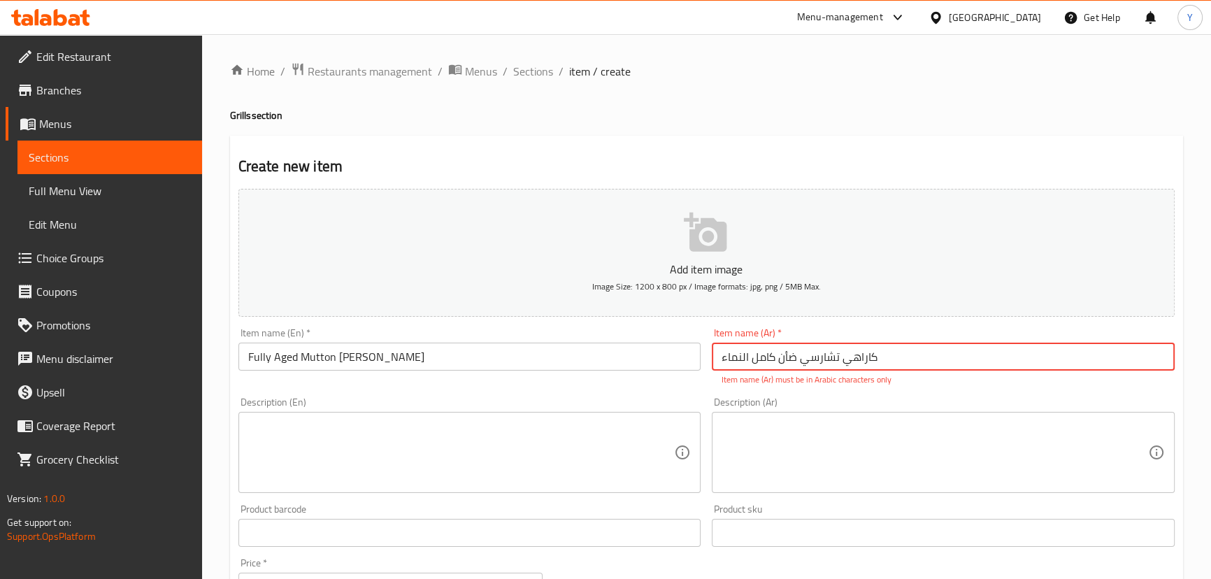
type input "كاراهي تشارسي ضأن كامل النماء"
click at [563, 481] on div "Description (En) Description (En)" at bounding box center [470, 445] width 474 height 107
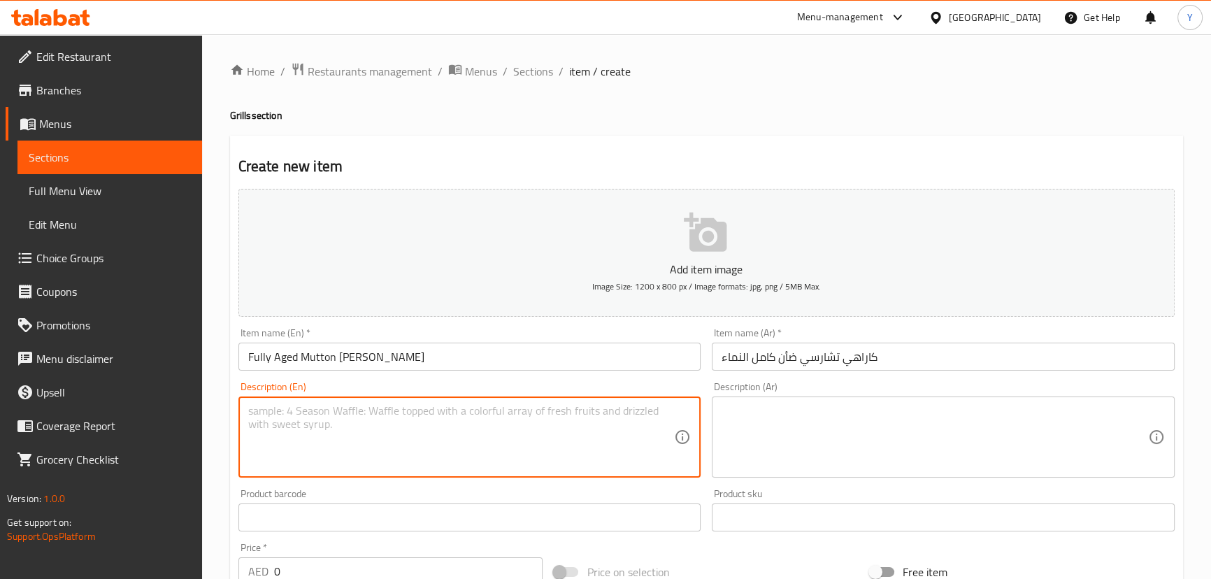
paste textarea "A Peshawari classic prepared with tender mutton, tomatoes, green chilies, and r…"
type textarea "A Peshawari classic prepared with tender mutton, tomatoes, green chilies, and r…"
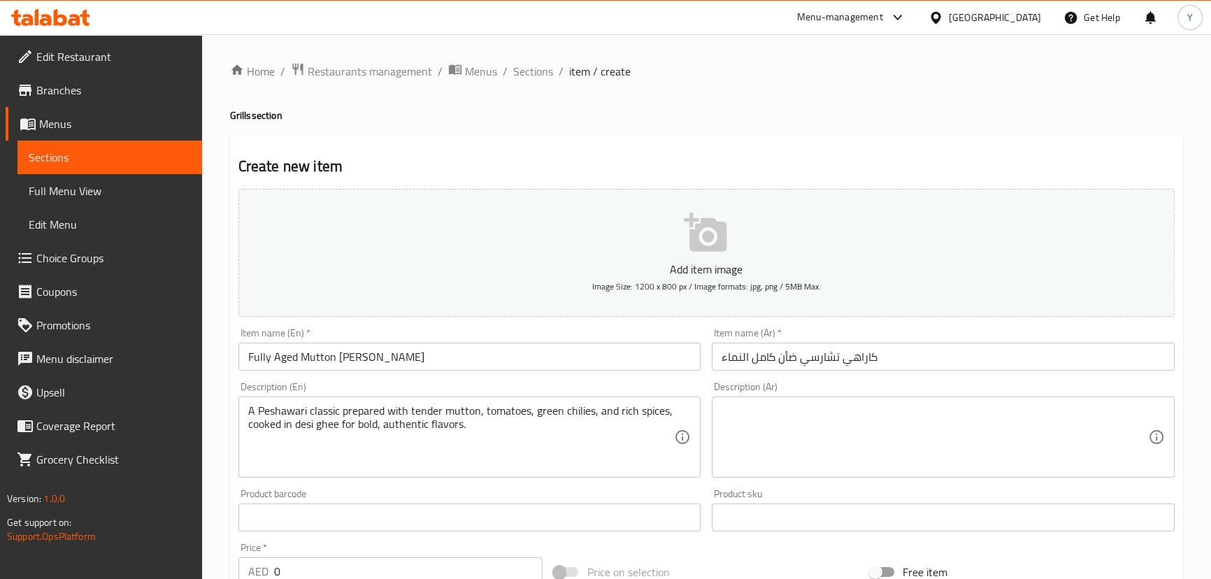
click at [821, 430] on textarea at bounding box center [935, 437] width 427 height 66
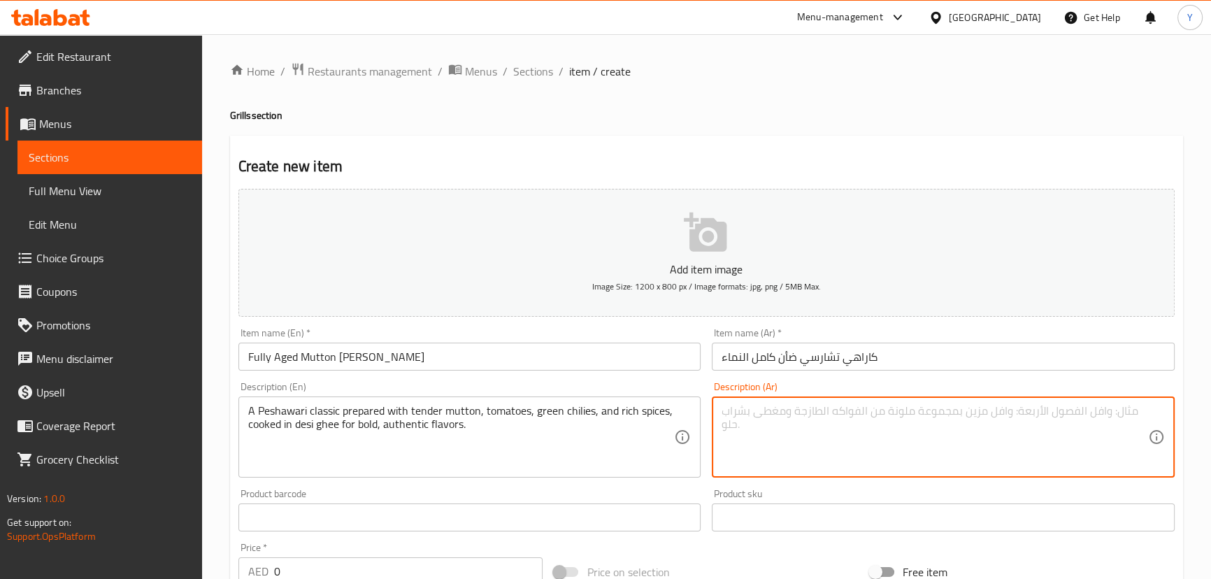
paste textarea "كلاسيك بيشاوري يتم تحضيره باستخدام لحم الضأن تندر، طماطم، فلفل أخضر وتوابل غنية…"
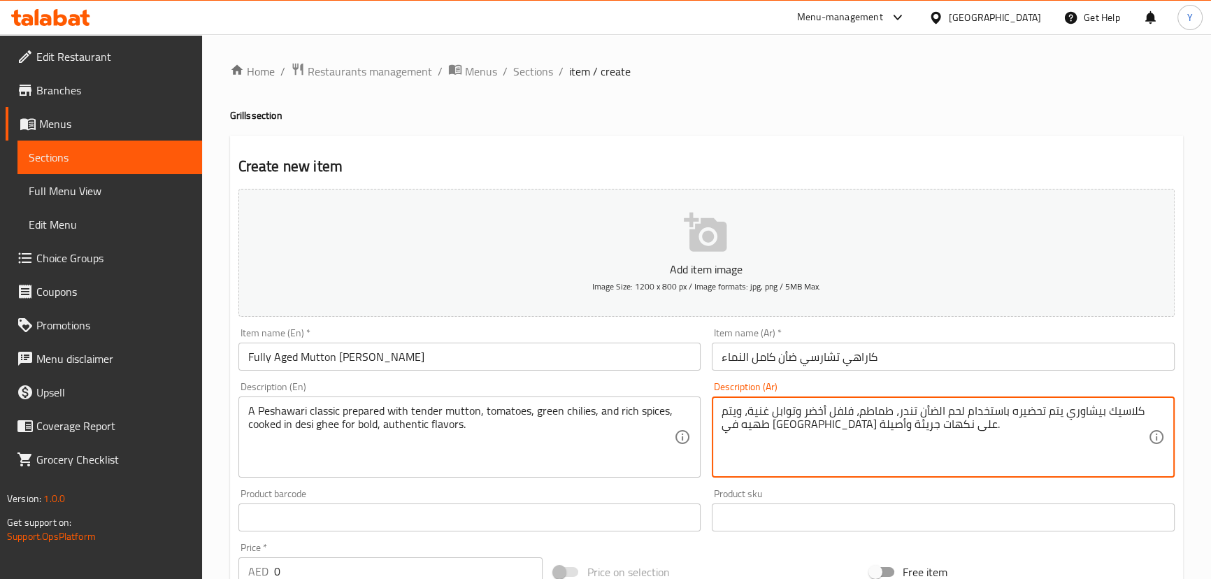
type textarea "كلاسيك بيشاوري يتم تحضيره باستخدام لحم الضأن تندر، طماطم، فلفل أخضر وتوابل غنية…"
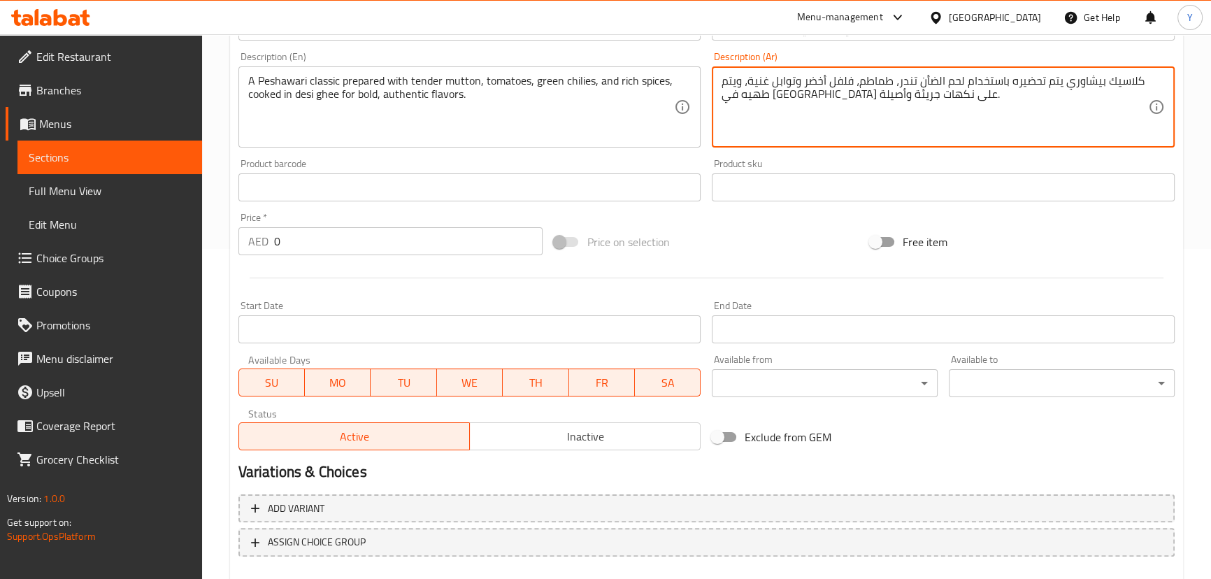
scroll to position [408, 0]
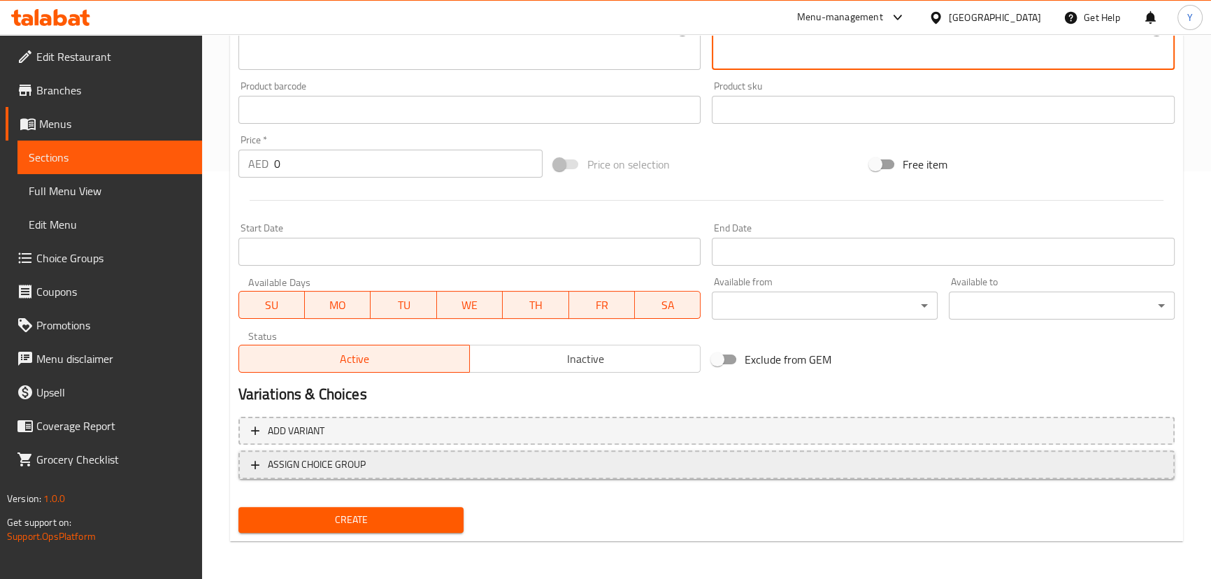
click at [427, 469] on span "ASSIGN CHOICE GROUP" at bounding box center [706, 464] width 911 height 17
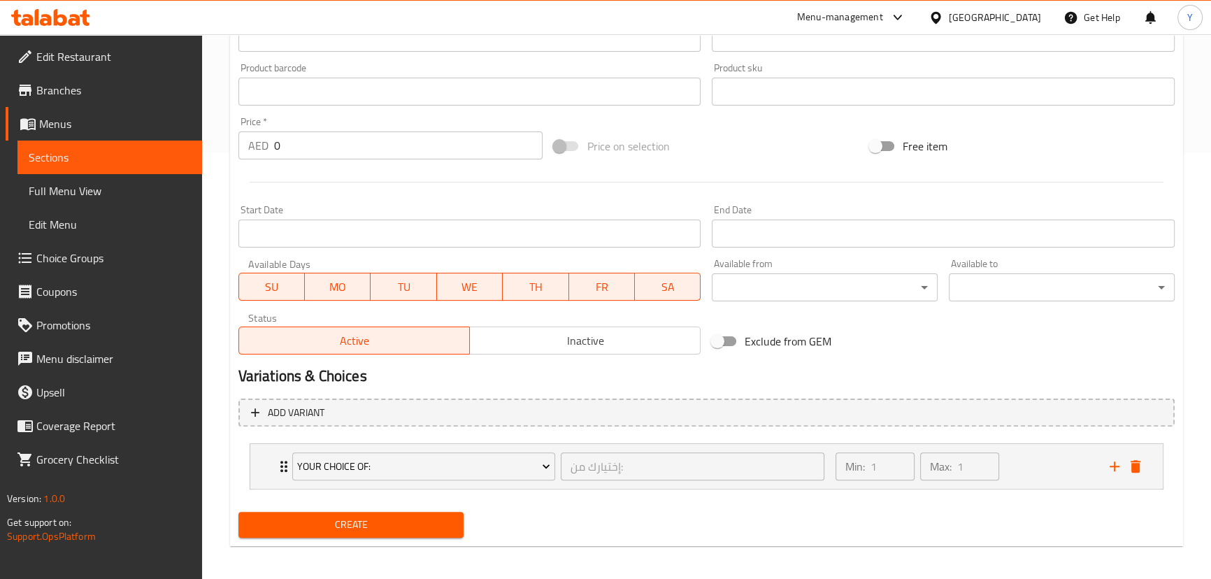
scroll to position [431, 0]
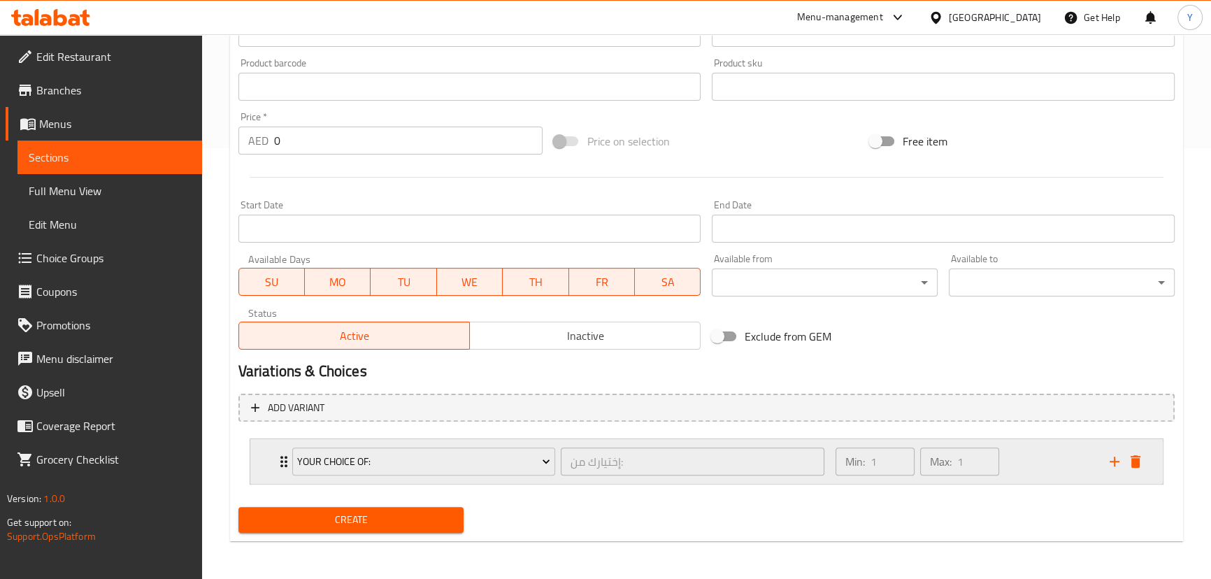
click at [1027, 446] on div "Min: 1 ​ Max: 1 ​" at bounding box center [964, 461] width 274 height 45
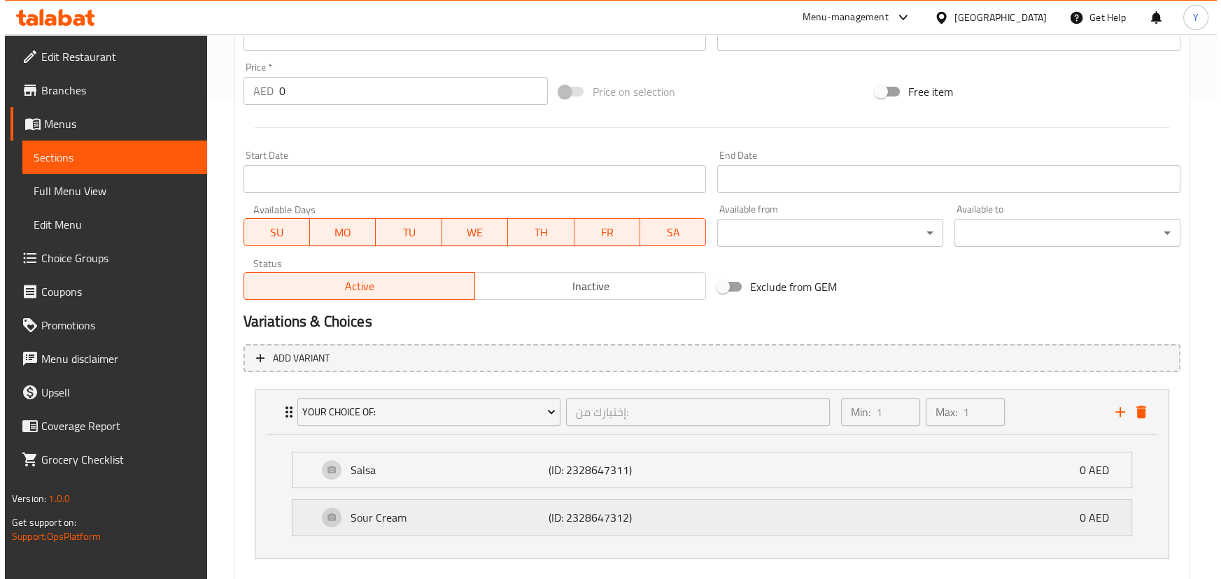
scroll to position [549, 0]
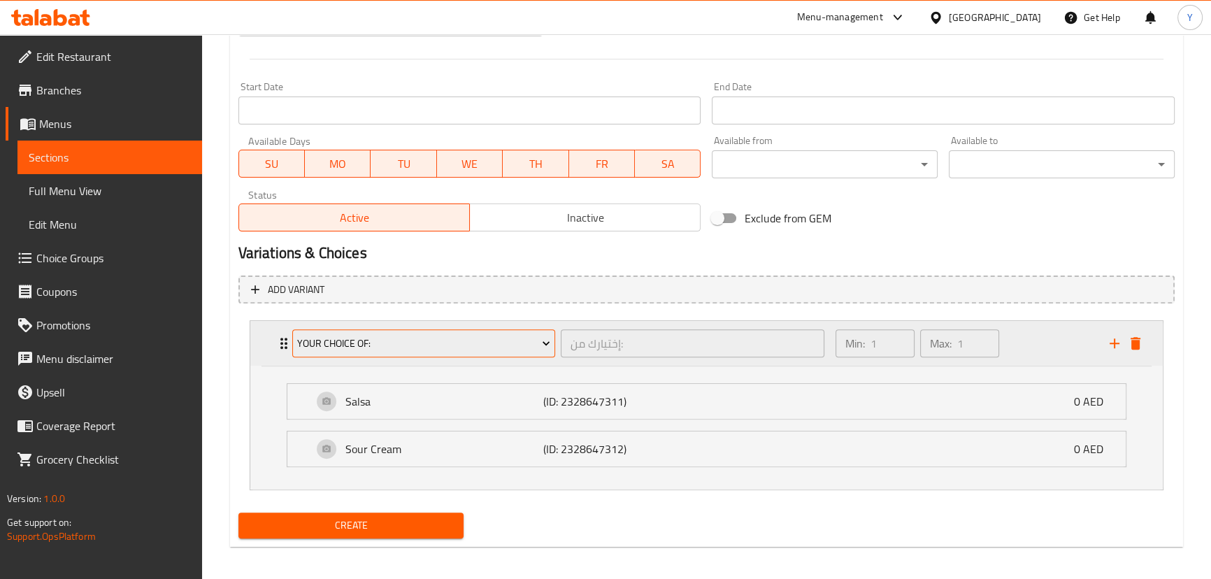
click at [526, 342] on span "Your Choice Of:" at bounding box center [423, 343] width 253 height 17
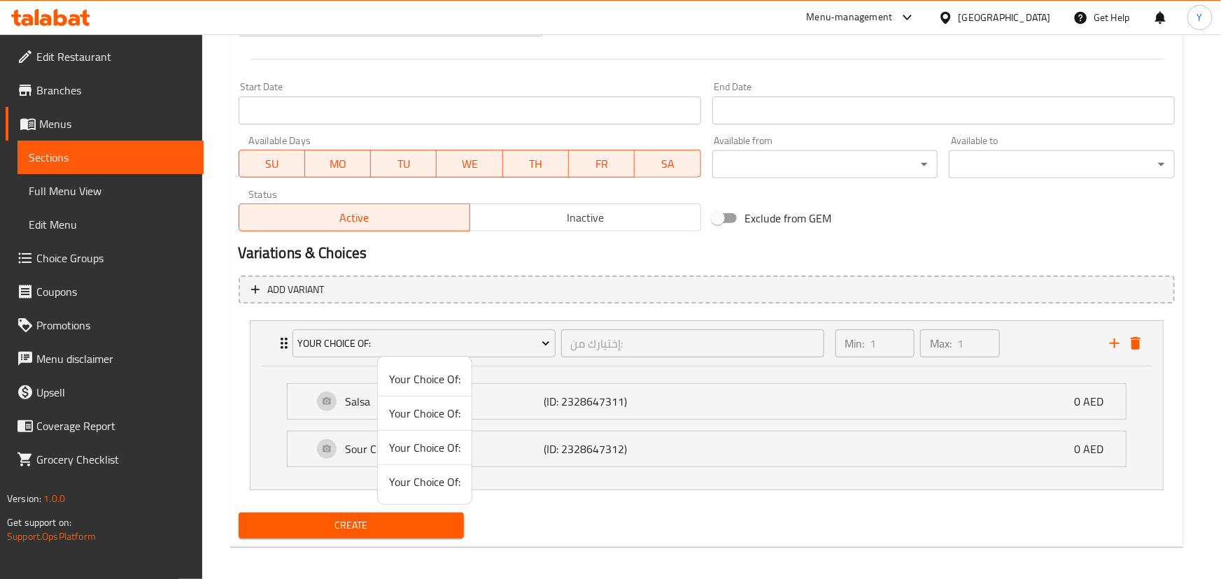
click at [416, 478] on span "Your Choice Of:" at bounding box center [424, 482] width 71 height 17
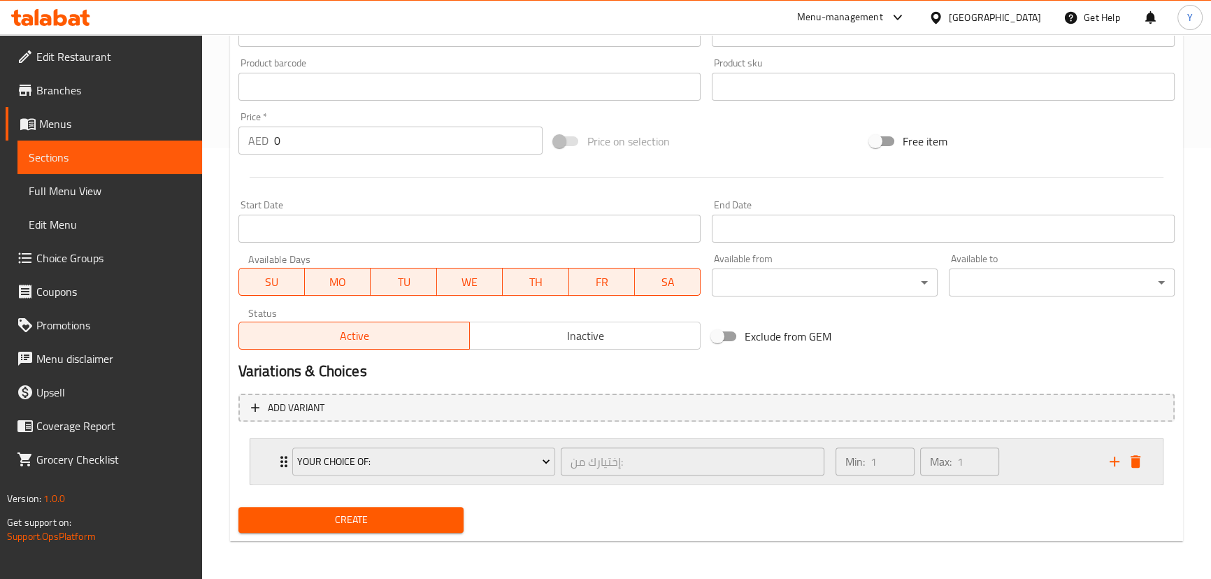
click at [1040, 450] on div "Min: 1 ​ Max: 1 ​" at bounding box center [964, 461] width 274 height 45
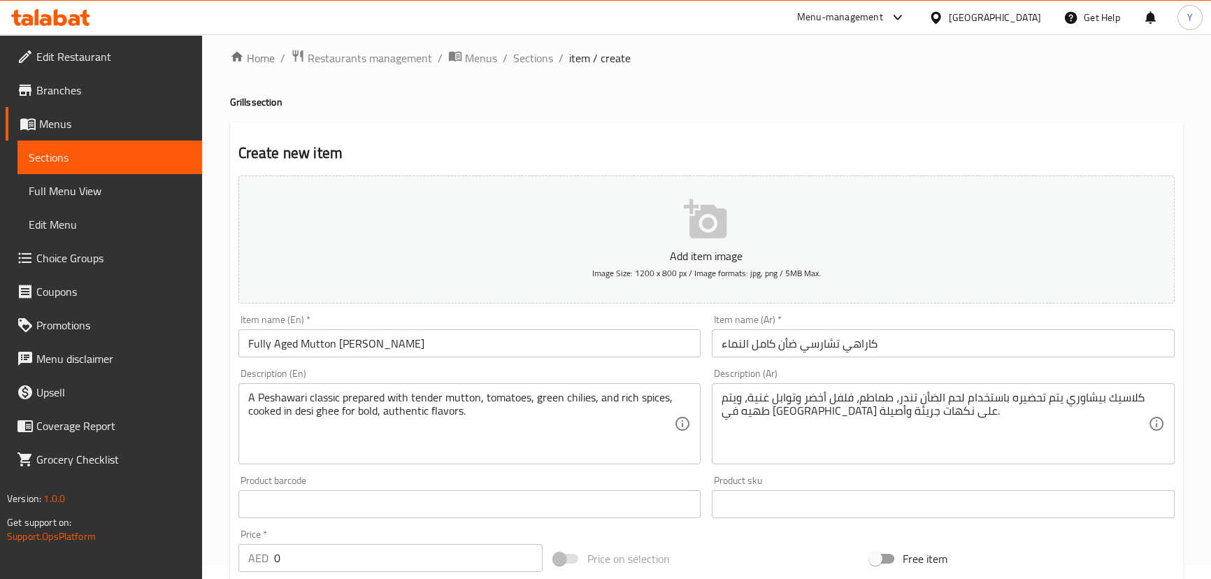
scroll to position [0, 0]
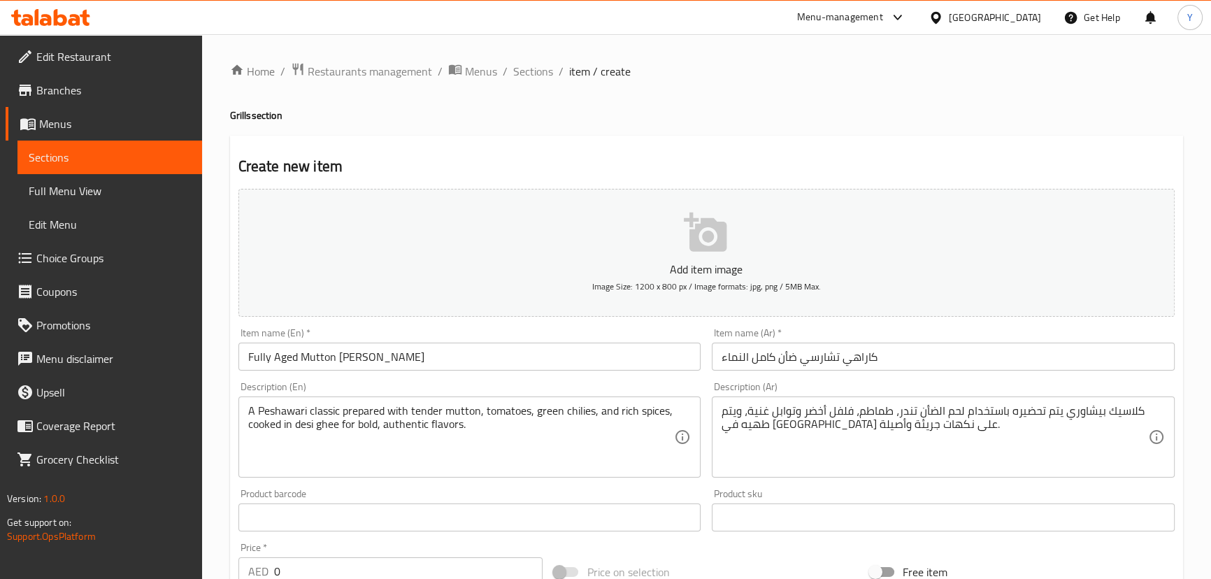
click at [944, 111] on h4 "Grills section" at bounding box center [706, 115] width 953 height 14
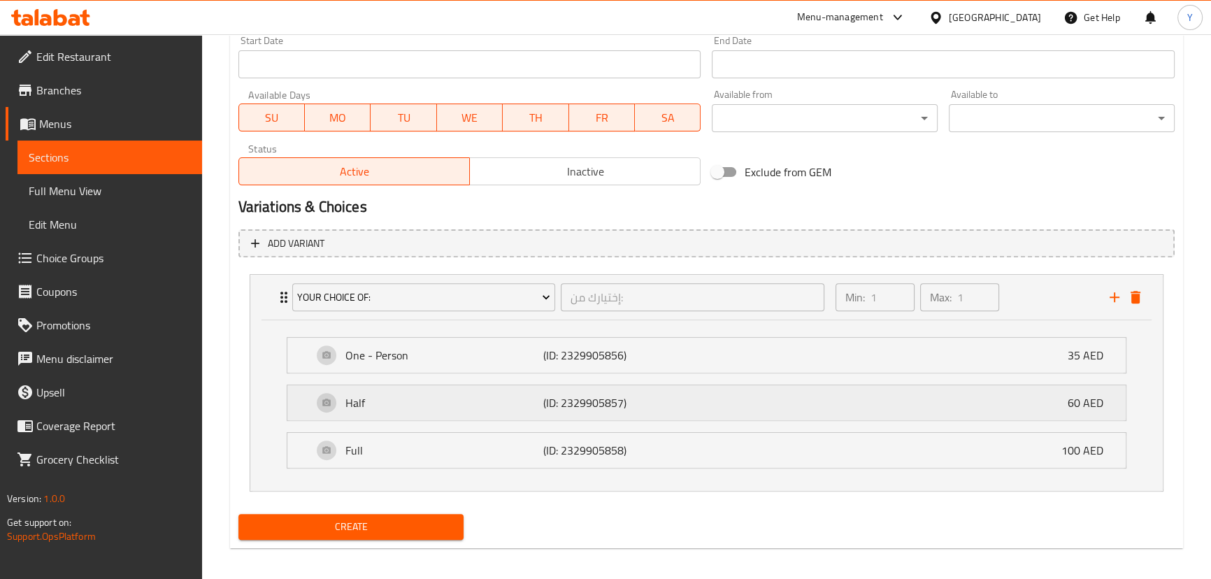
scroll to position [602, 0]
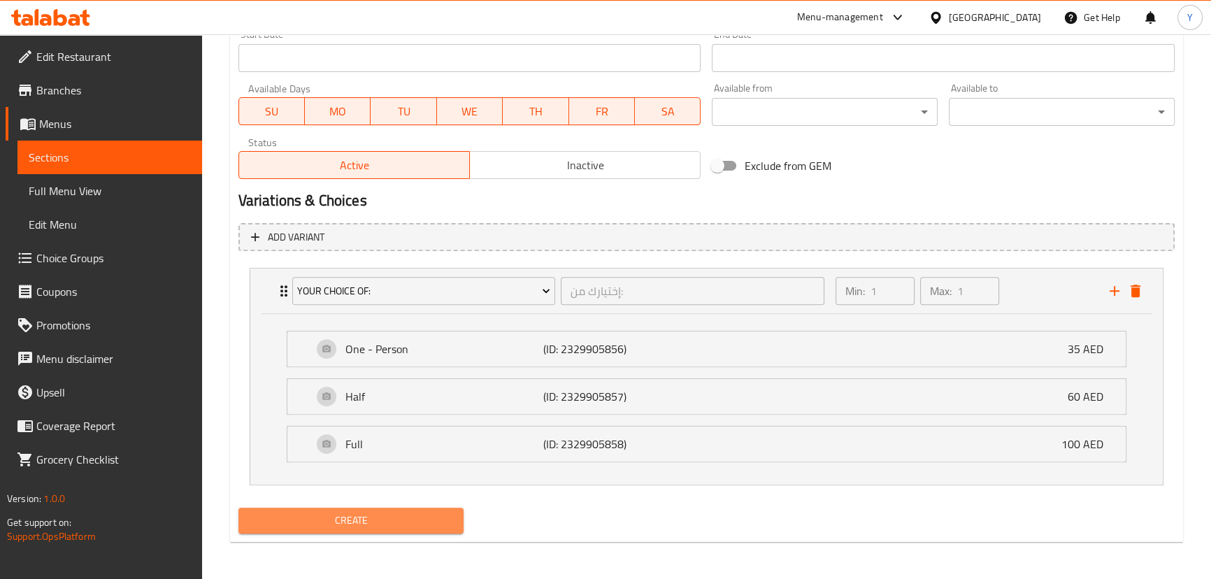
click at [388, 518] on span "Create" at bounding box center [352, 520] width 204 height 17
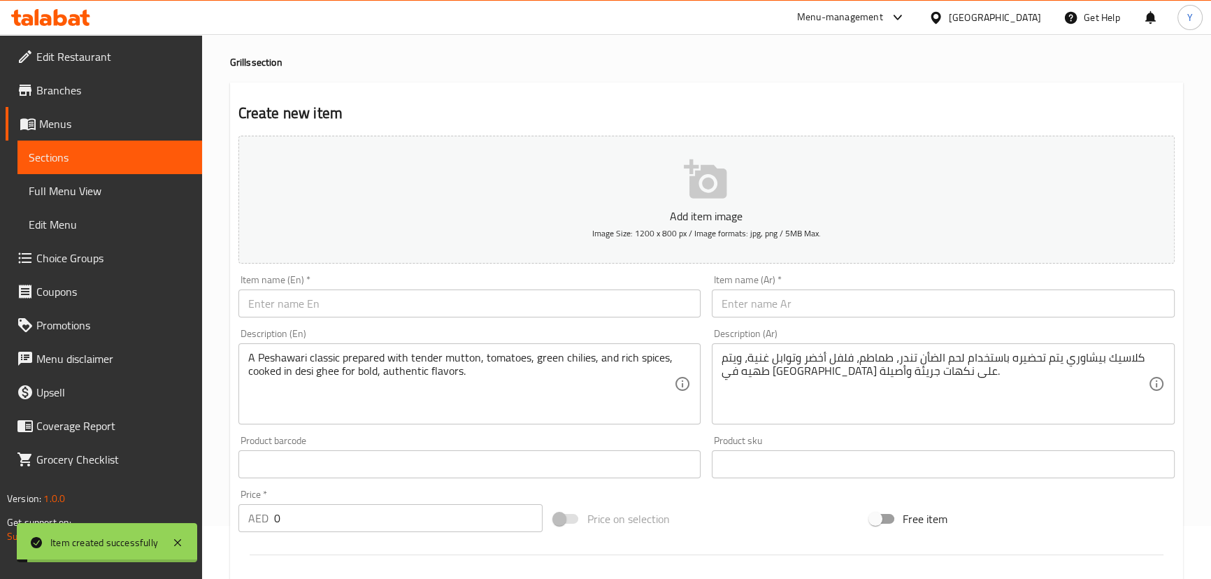
scroll to position [0, 0]
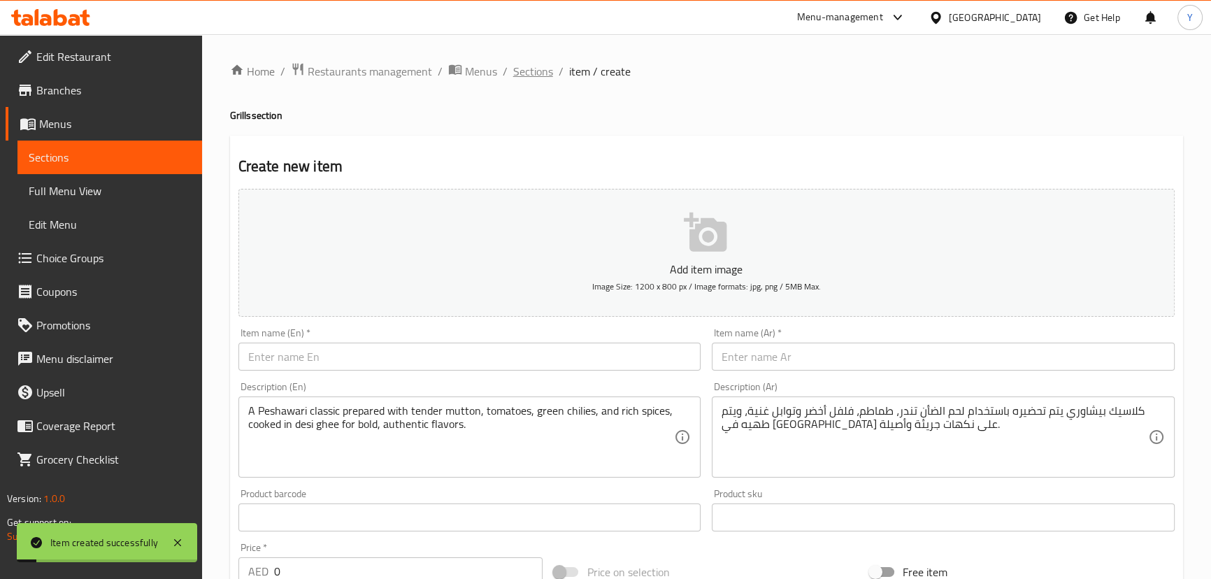
click at [523, 73] on span "Sections" at bounding box center [533, 71] width 40 height 17
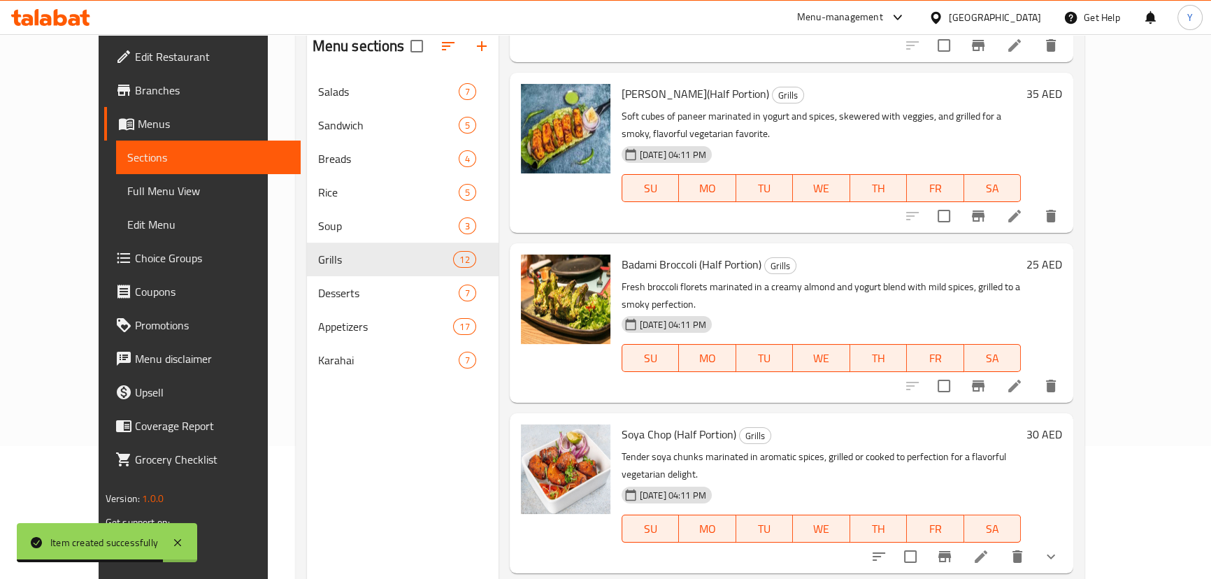
scroll to position [196, 0]
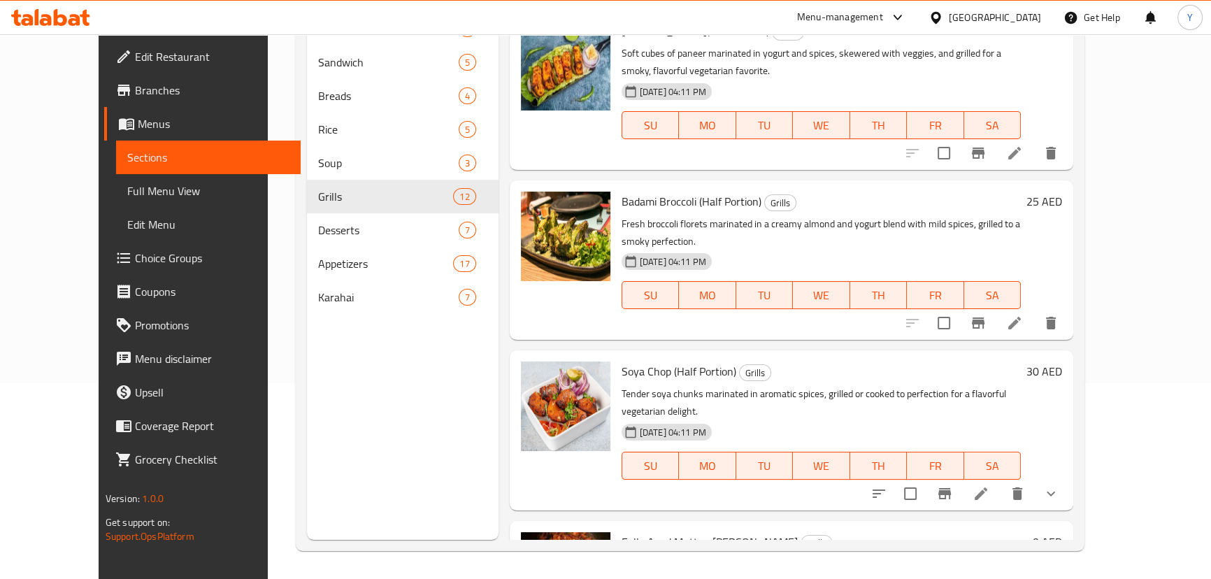
click at [314, 412] on div "Menu sections Salads 7 Sandwich 5 Breads 4 Rice 5 Soup 3 Grills 12 Desserts 7 A…" at bounding box center [403, 250] width 192 height 579
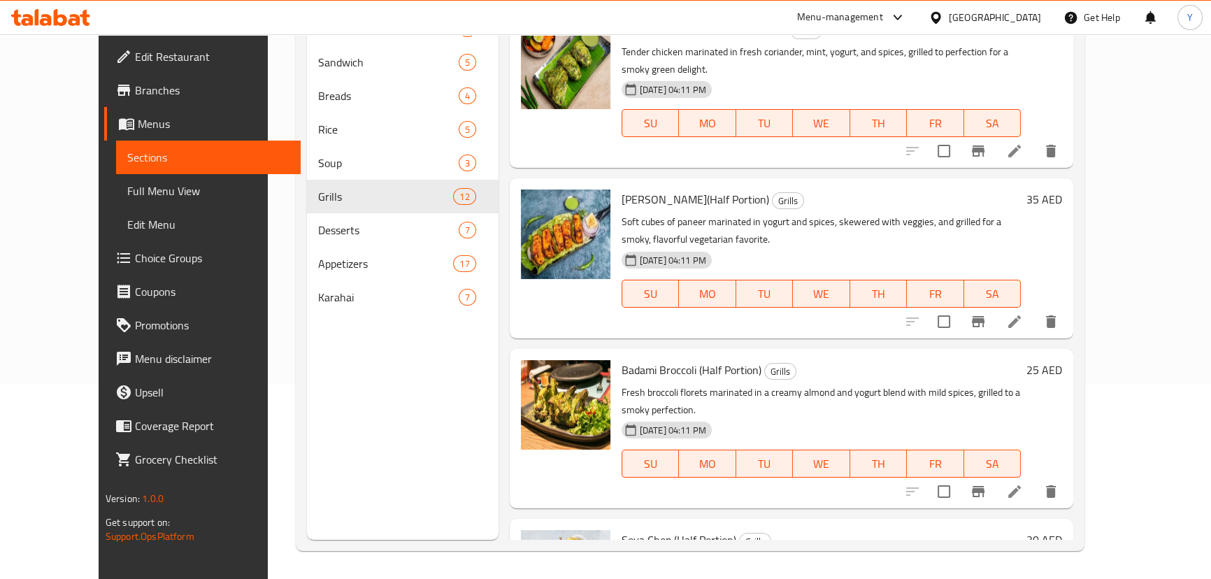
scroll to position [1168, 0]
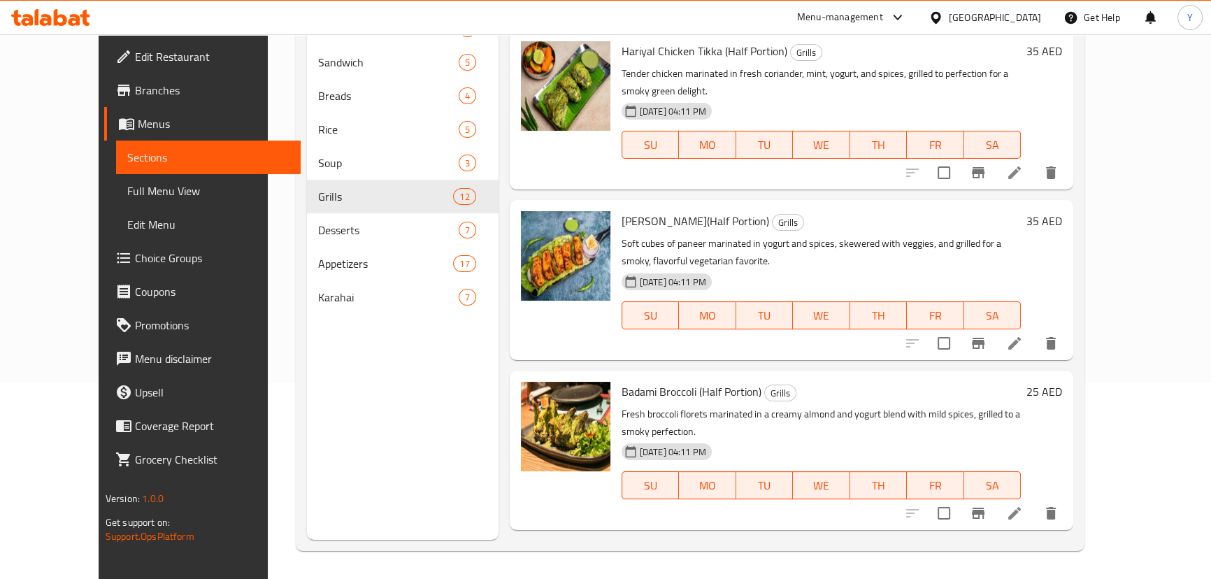
click at [648, 381] on span "Badami Broccoli (Half Portion)" at bounding box center [692, 391] width 140 height 21
click at [650, 381] on span "Badami Broccoli (Half Portion)" at bounding box center [692, 391] width 140 height 21
copy span "Broccoli"
click at [307, 375] on div "Menu sections Salads 7 Sandwich 5 Breads 4 Rice 5 Soup 3 Grills 12 Desserts 7 A…" at bounding box center [403, 250] width 192 height 579
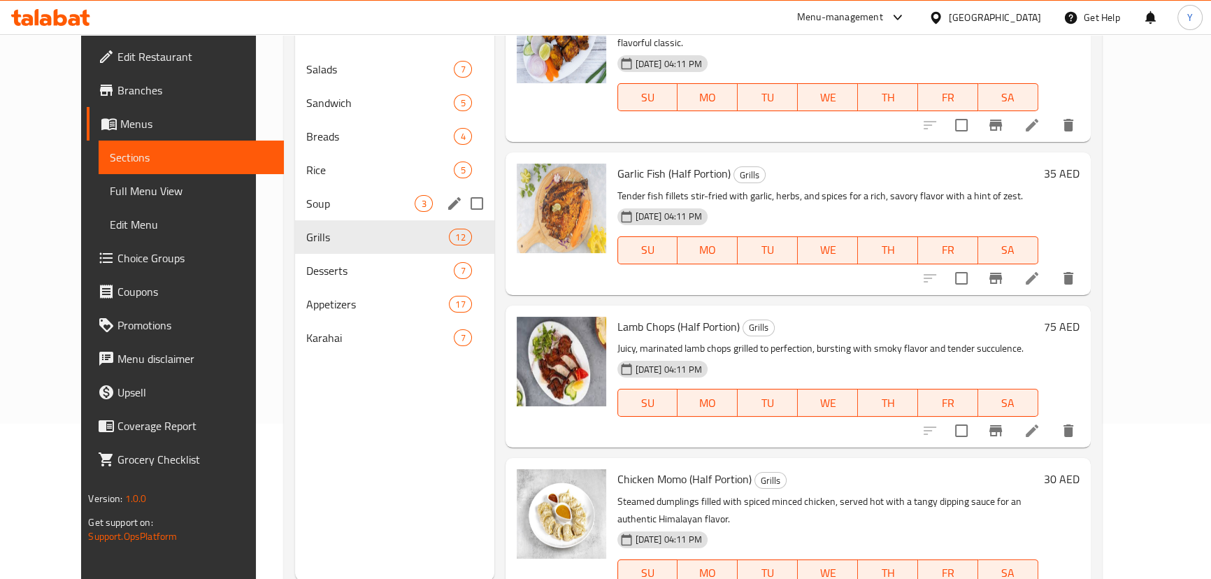
scroll to position [133, 0]
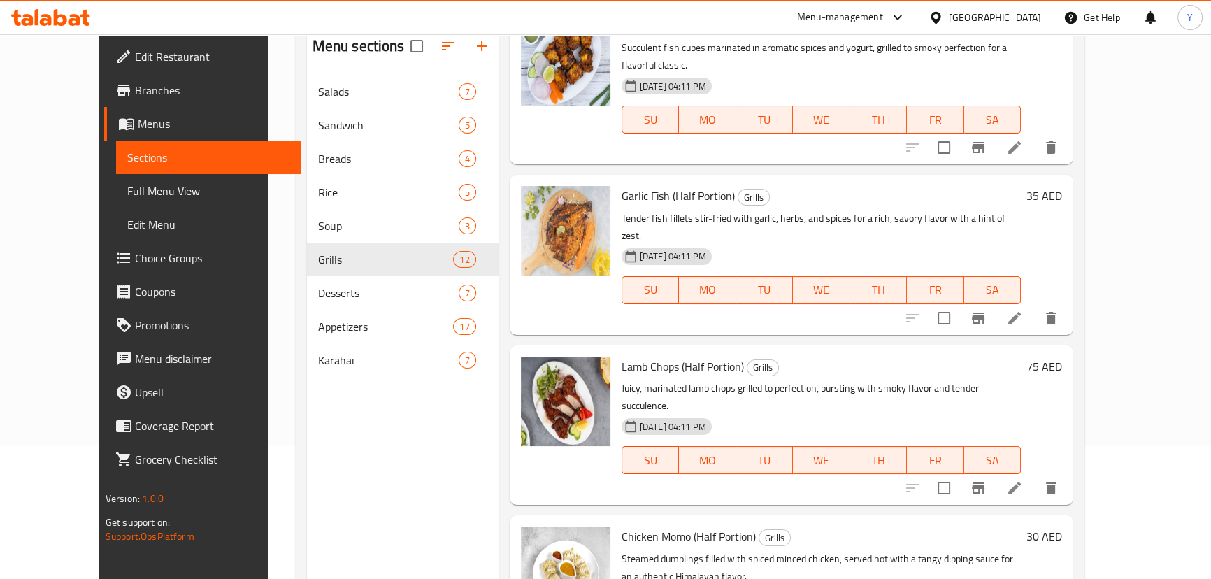
click at [307, 378] on nav "Salads 7 Sandwich 5 Breads 4 Rice 5 Soup 3 Grills 12 Desserts 7 Appetizers 17 K…" at bounding box center [403, 225] width 192 height 313
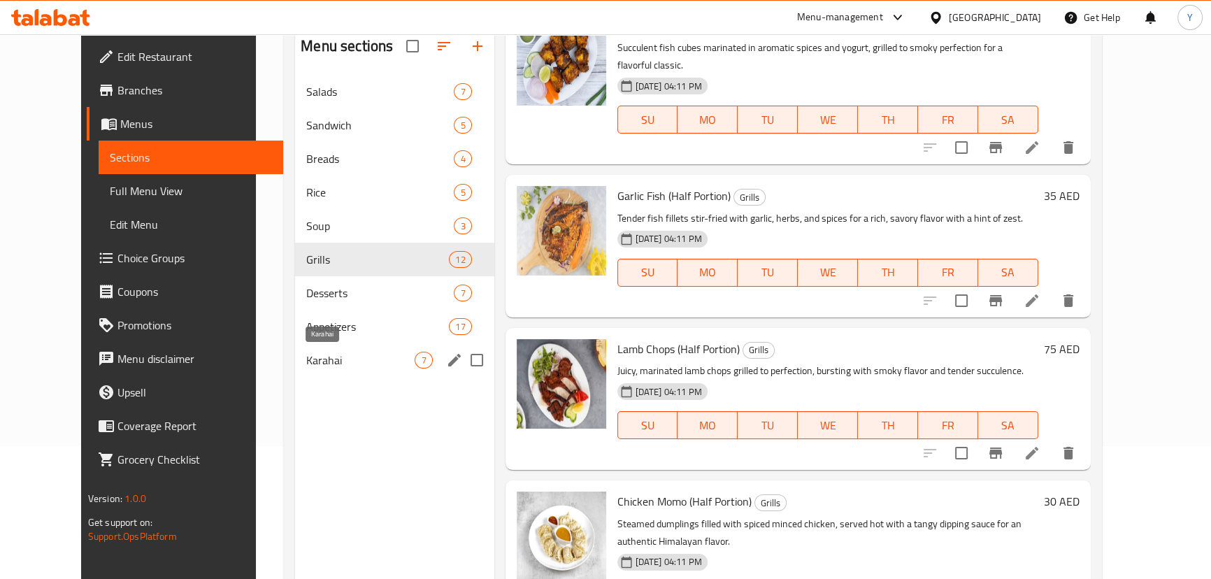
click at [306, 364] on span "Karahai" at bounding box center [360, 360] width 108 height 17
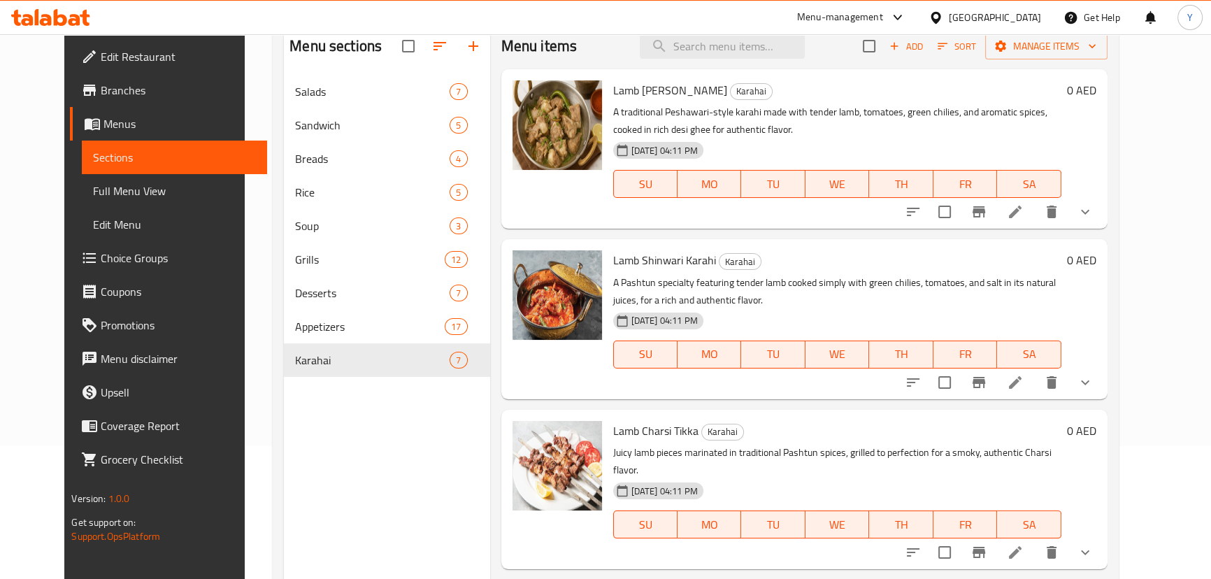
click at [1024, 211] on icon at bounding box center [1015, 212] width 17 height 17
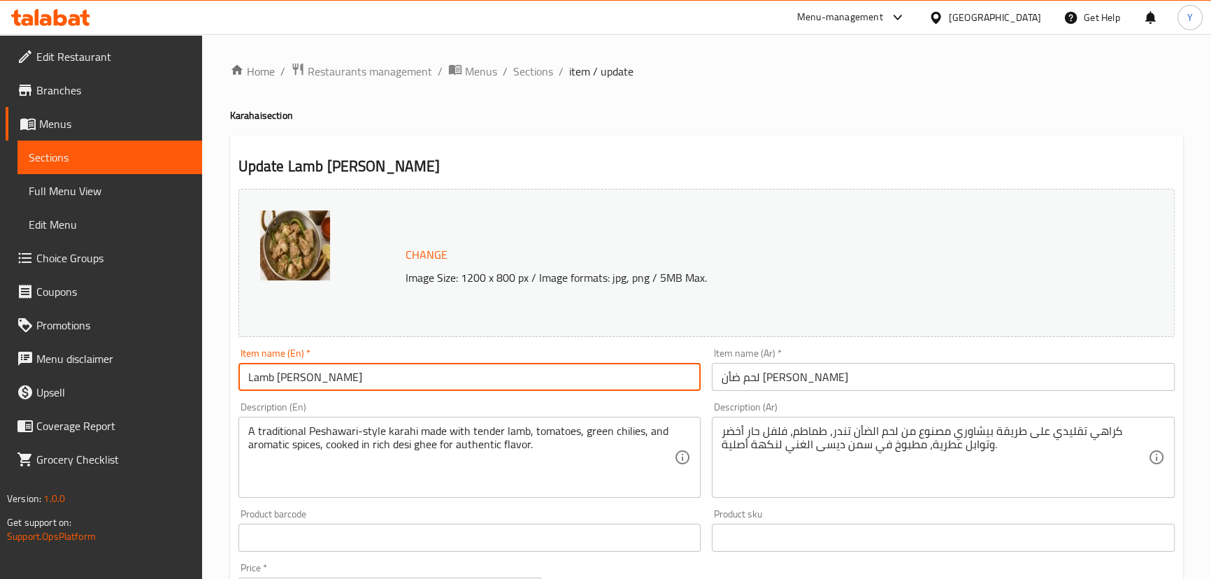
click at [419, 380] on input "Lamb Charsi Karahi" at bounding box center [470, 377] width 463 height 28
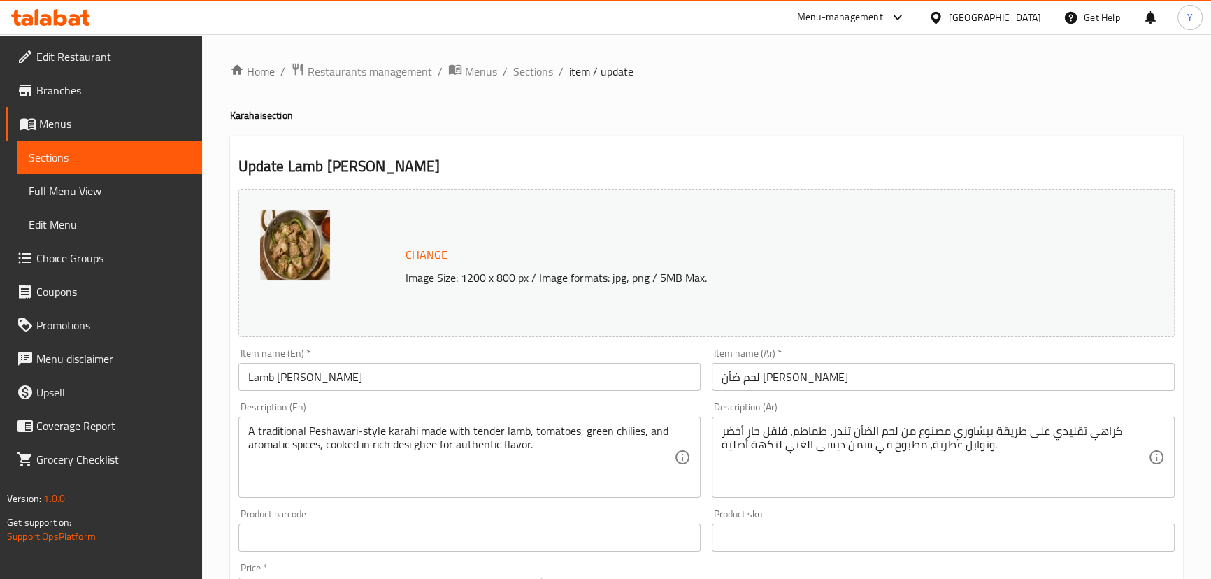
click at [245, 373] on input "Lamb Charsi Karahi" at bounding box center [470, 377] width 463 height 28
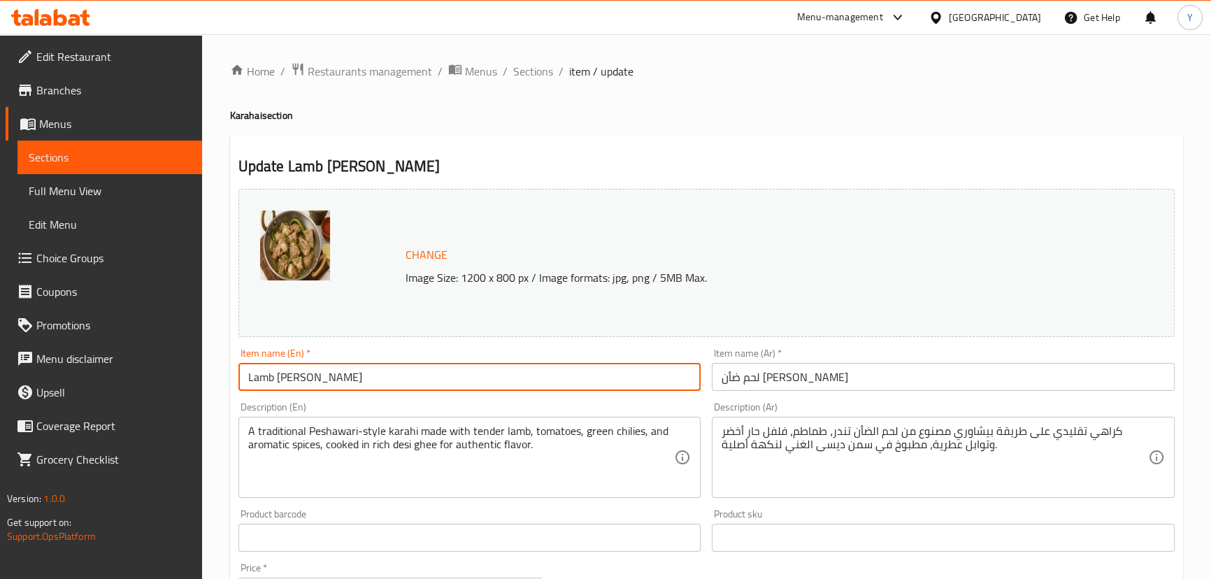
paste input "1 year old Sheep"
click at [322, 376] on input "1 year old Sheep Lamb Charsi Karahi" at bounding box center [470, 377] width 463 height 28
drag, startPoint x: 322, startPoint y: 376, endPoint x: 92, endPoint y: 366, distance: 231.1
click at [122, 370] on div "Edit Restaurant Branches Menus Sections Full Menu View Edit Menu Choice Groups …" at bounding box center [605, 557] width 1211 height 1046
type input "1 year old Sheep Lamb Charsi Karahi"
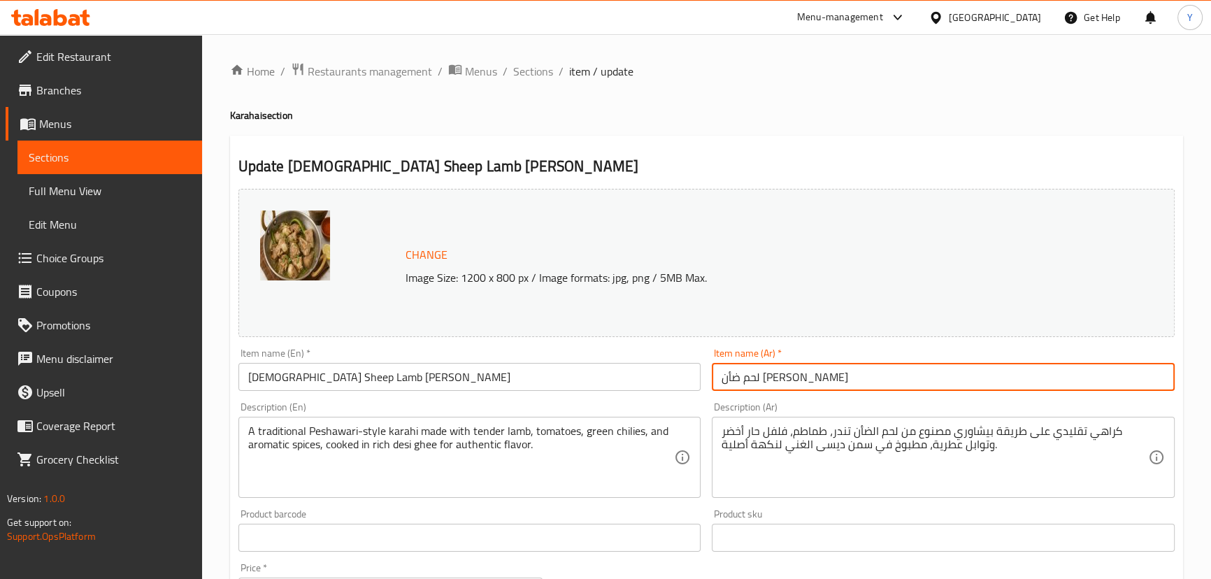
click at [867, 385] on input "لحم ضأن تشارسي كاراهي" at bounding box center [943, 377] width 463 height 28
drag, startPoint x: 475, startPoint y: 386, endPoint x: 82, endPoint y: 387, distance: 393.1
click at [82, 387] on div "Edit Restaurant Branches Menus Sections Full Menu View Edit Menu Choice Groups …" at bounding box center [605, 557] width 1211 height 1046
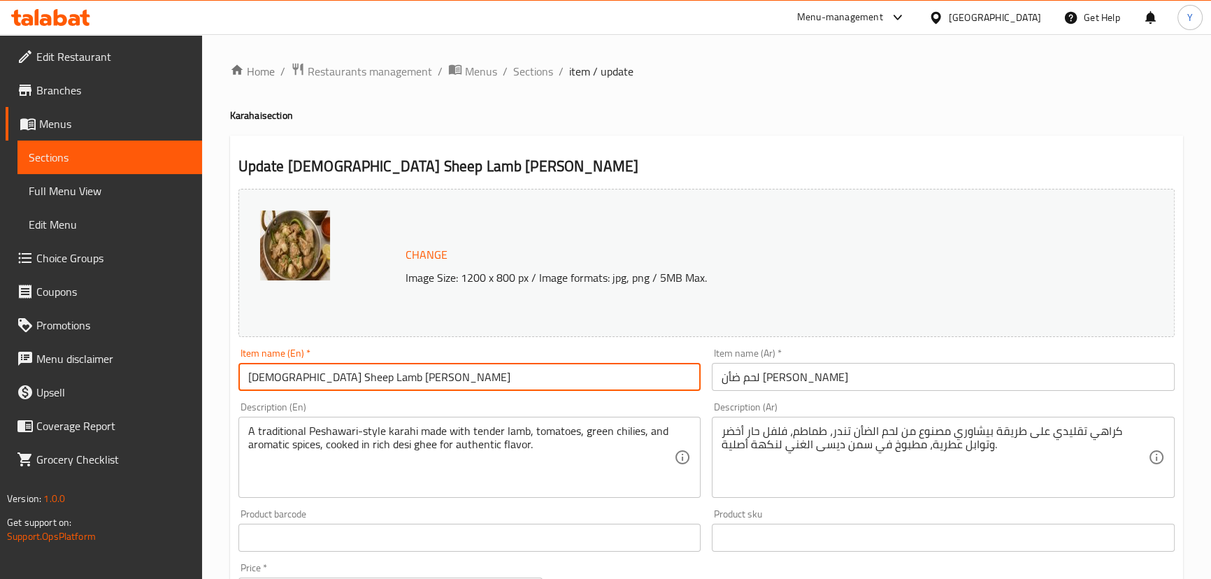
click at [893, 373] on input "لحم ضأن تشارسي كاراهي" at bounding box center [943, 377] width 463 height 28
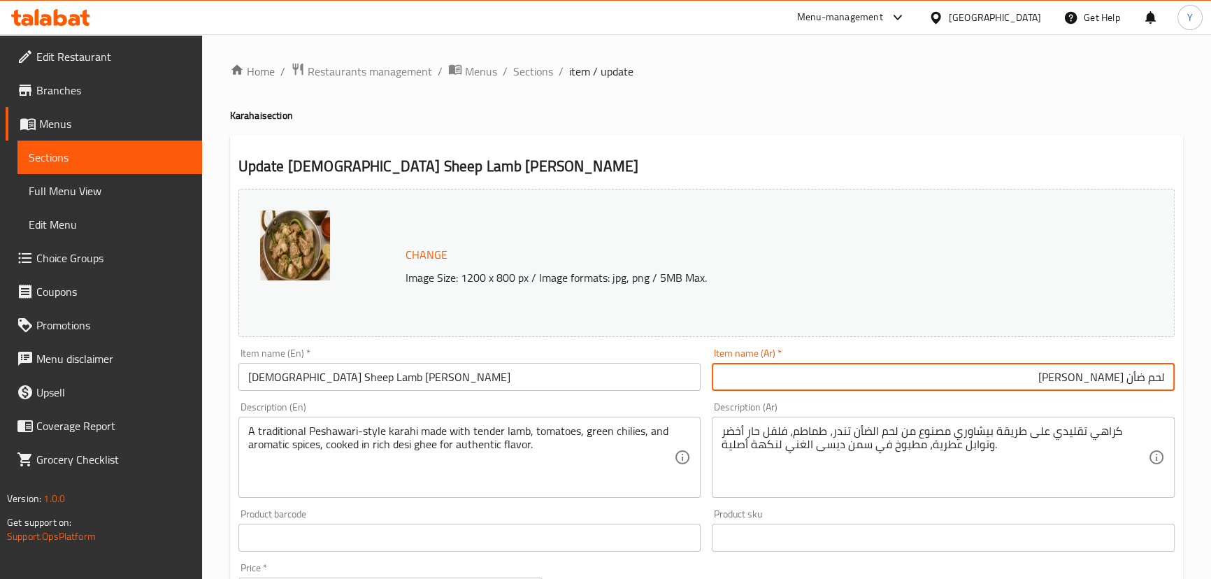
click at [1069, 378] on input "لحم ضأن تشارسي كاراهي" at bounding box center [943, 377] width 463 height 28
paste input "كاراهي"
click at [1131, 382] on input "لحم ضأن كاراهي تشارسي" at bounding box center [943, 377] width 463 height 28
drag, startPoint x: 1131, startPoint y: 382, endPoint x: 1220, endPoint y: 383, distance: 88.8
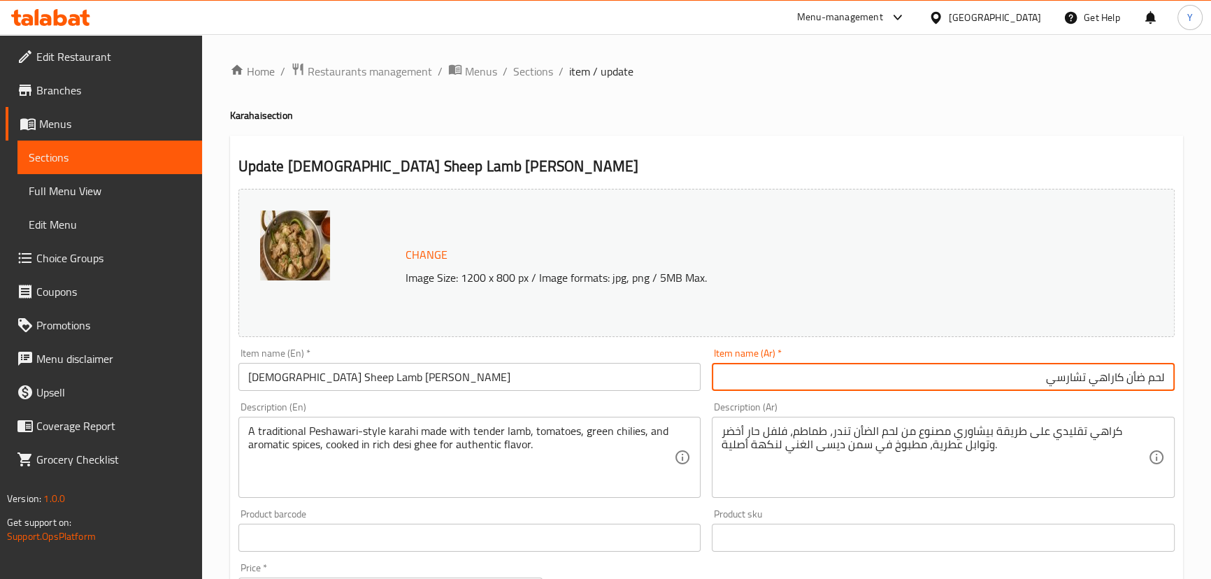
click at [1211, 383] on html "​ Menu-management United Arab Emirates Get Help Y Edit Restaurant Branches Menu…" at bounding box center [605, 289] width 1211 height 579
click at [1023, 374] on input "كاراهي تشارسي" at bounding box center [943, 377] width 463 height 28
paste input "لحم ضأن"
click at [1082, 378] on input "كاراهي تشارسي لحم ضأن" at bounding box center [943, 377] width 463 height 28
click at [1162, 378] on input "كاراهي تشارسي لحم ضأن" at bounding box center [943, 377] width 463 height 28
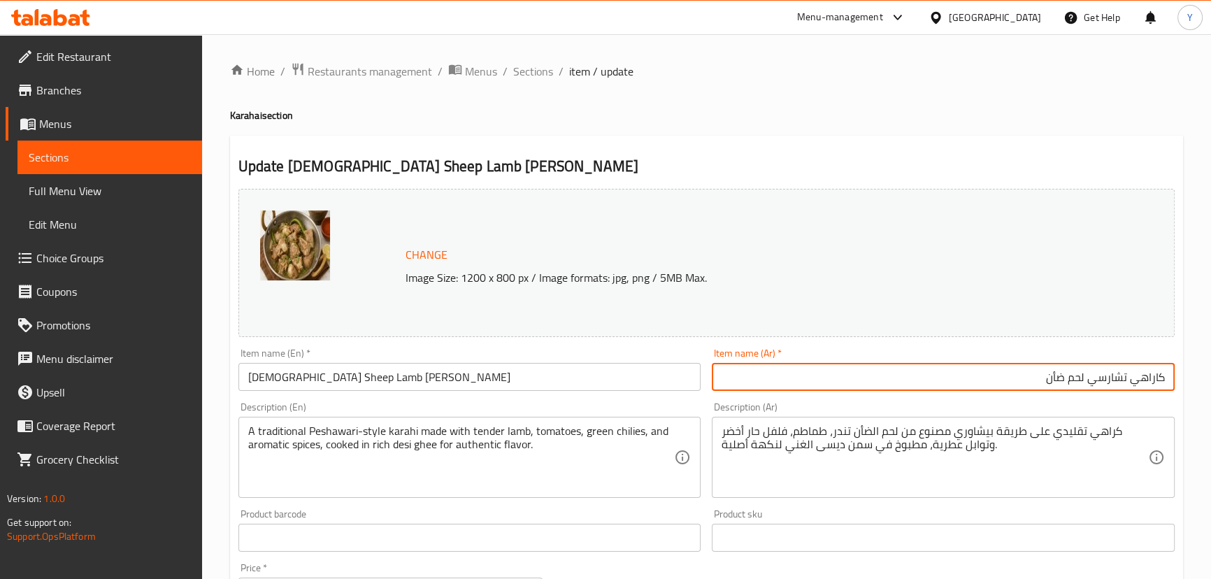
click at [1023, 380] on input "كاراهي تشارسي لحم ضأن" at bounding box center [943, 377] width 463 height 28
type input "كاراهي تشارسي لحم ضأن"
click at [313, 383] on input "1 year old Sheep Lamb Charsi Karahi" at bounding box center [470, 377] width 463 height 28
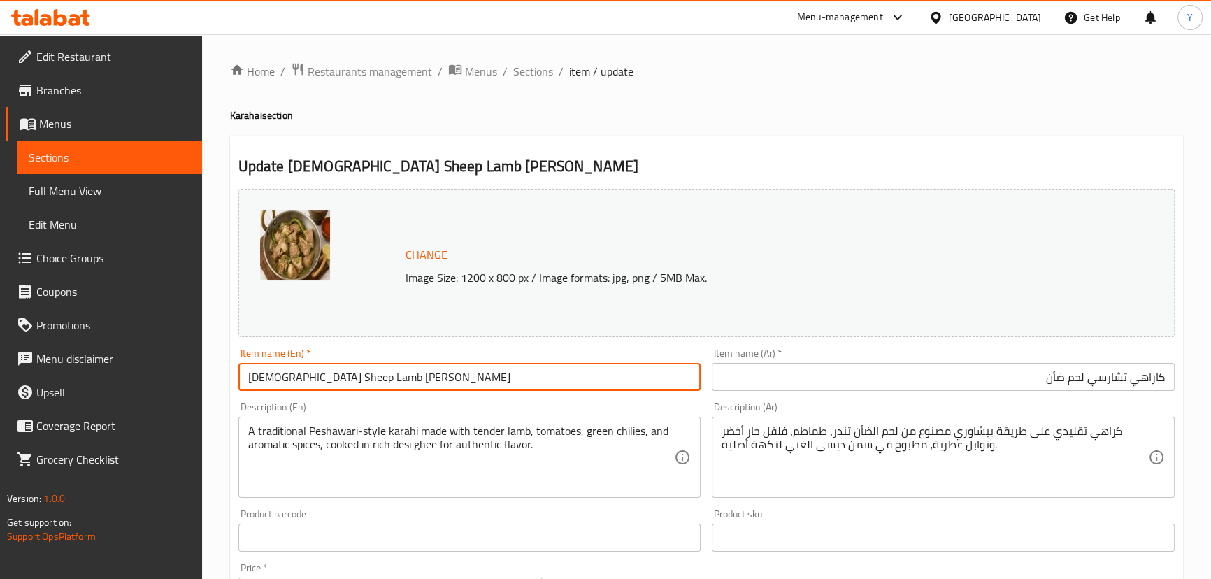
click at [313, 383] on input "1 year old Sheep Lamb Charsi Karahi" at bounding box center [470, 377] width 463 height 28
type input "1 year old Lamb Charsi Karahi"
click at [1005, 383] on input "كاراهي تشارسي لحم ضأن" at bounding box center [943, 377] width 463 height 28
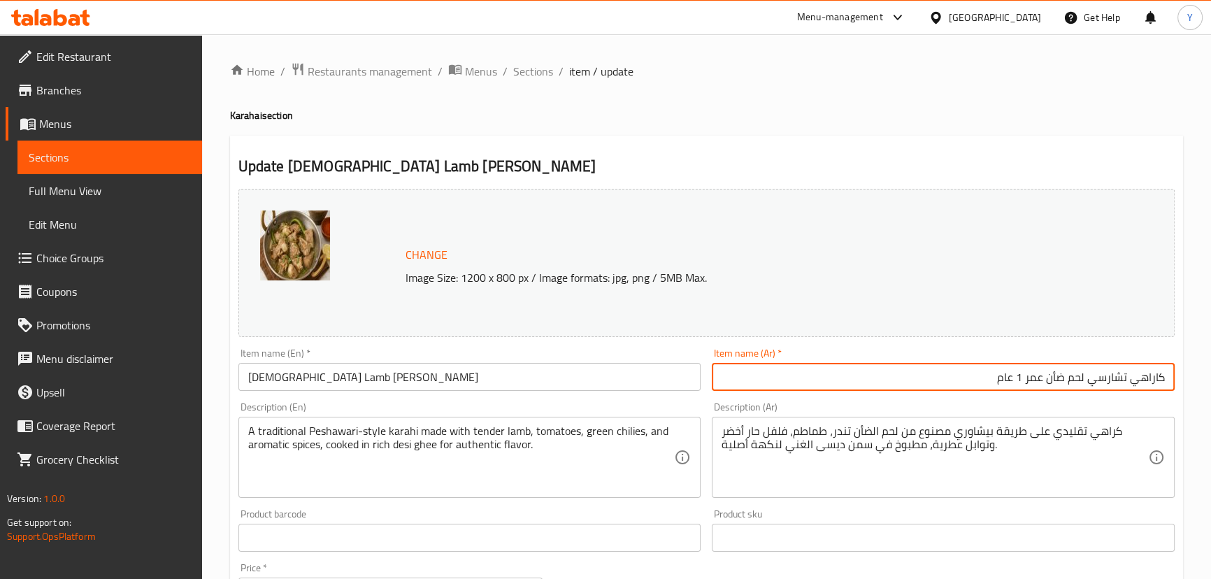
type input "كاراهي تشارسي لحم ضأن عمر 1 عام"
drag, startPoint x: 1053, startPoint y: 145, endPoint x: 1062, endPoint y: 152, distance: 12.0
click at [1053, 145] on div "Update 1 year old Lamb Charsi Karahi Change Image Size: 1200 x 800 px / Image f…" at bounding box center [706, 589] width 953 height 906
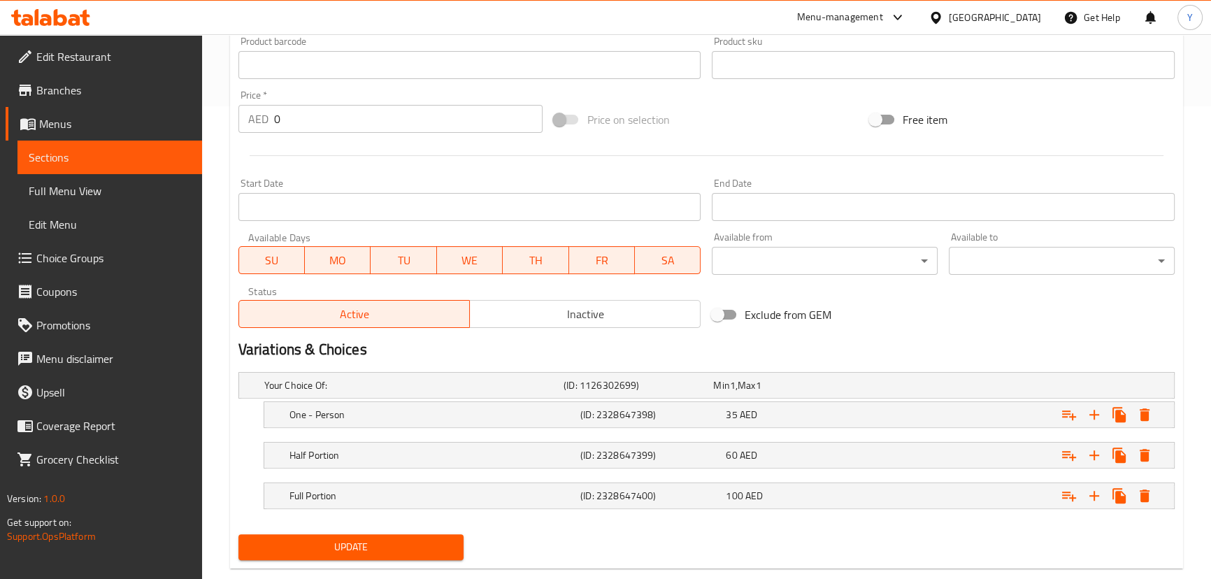
scroll to position [500, 0]
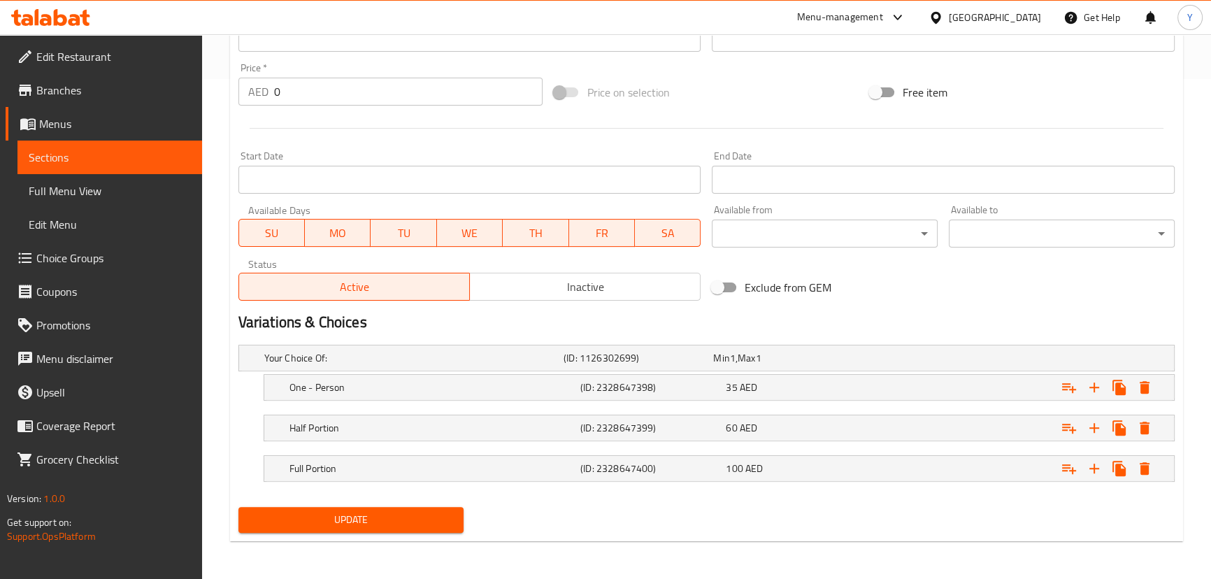
click at [436, 513] on span "Update" at bounding box center [352, 519] width 204 height 17
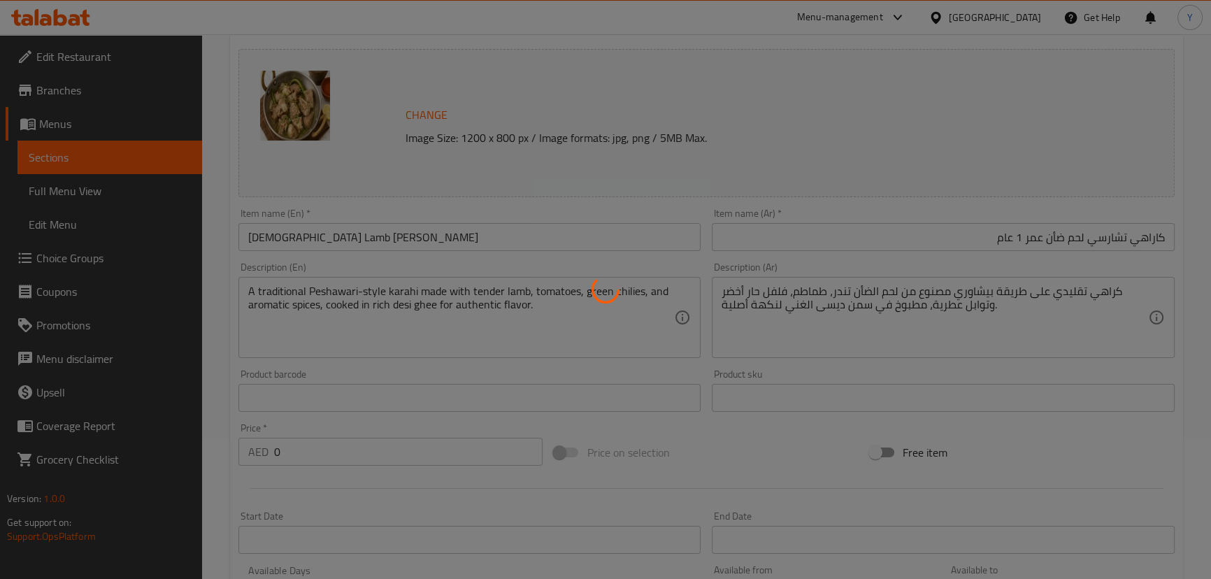
scroll to position [0, 0]
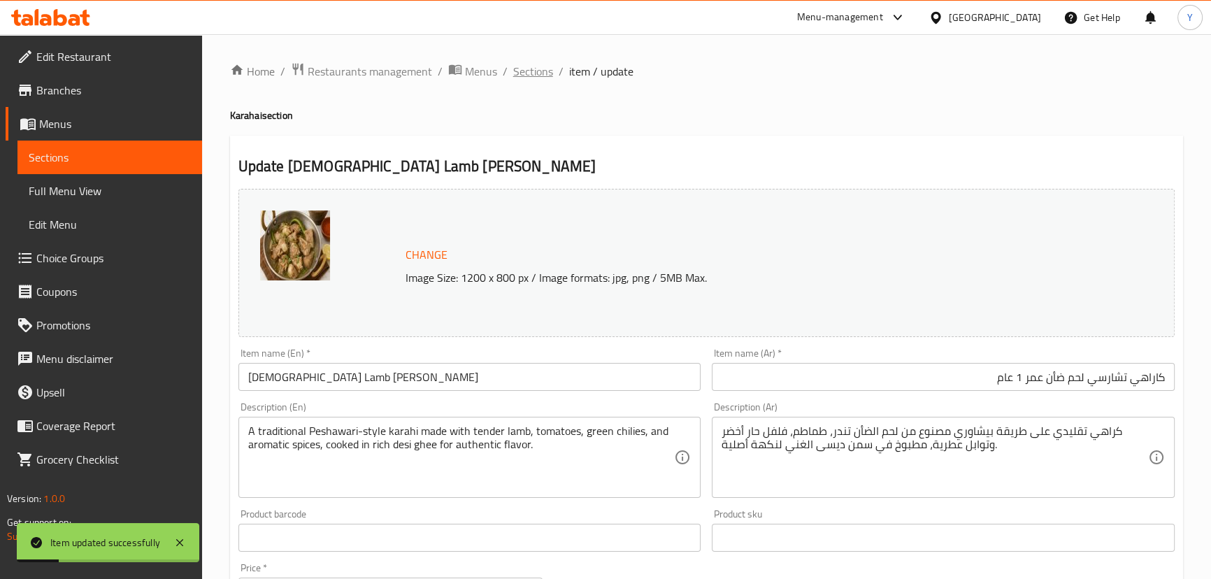
click at [539, 73] on span "Sections" at bounding box center [533, 71] width 40 height 17
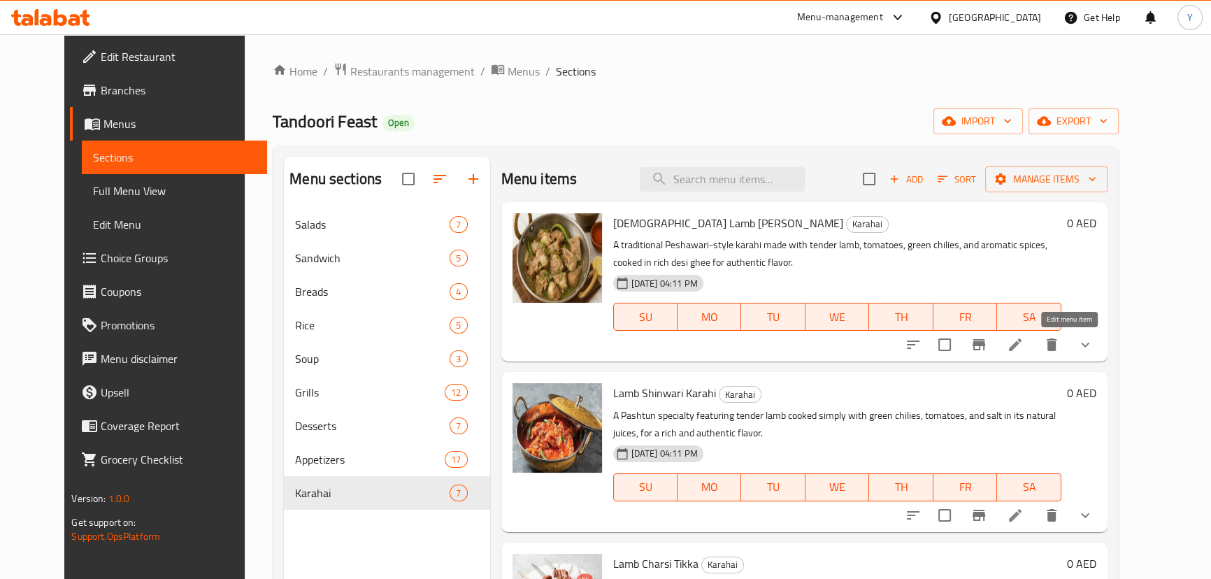
click at [1024, 349] on icon at bounding box center [1015, 344] width 17 height 17
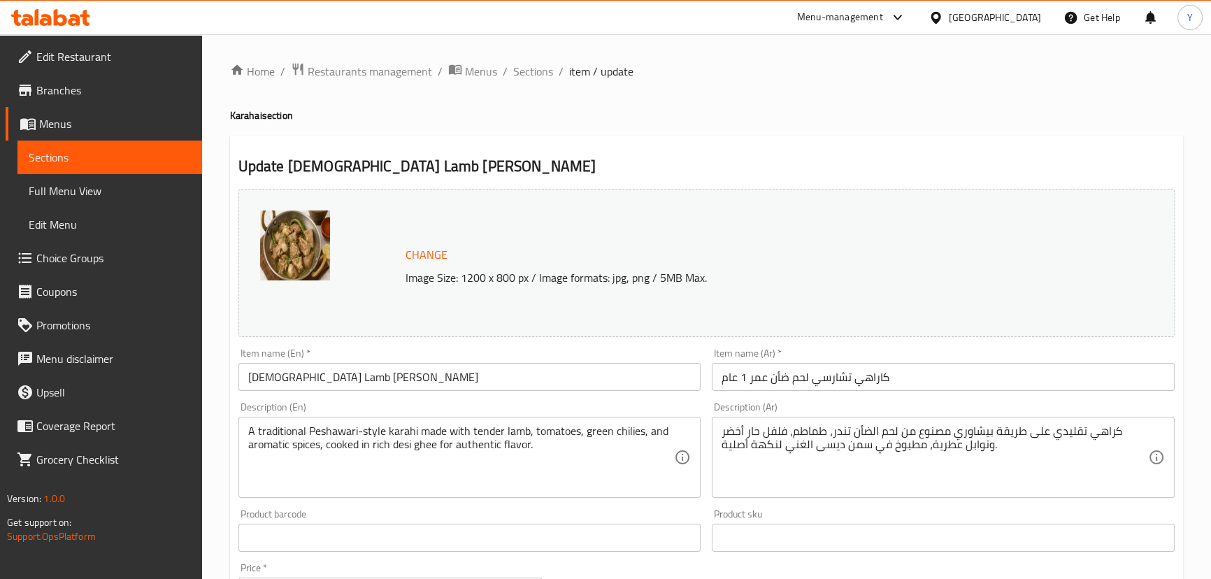
click at [539, 59] on div "Home / Restaurants management / Menus / Sections / item / update Karahai sectio…" at bounding box center [706, 557] width 1009 height 1046
click at [540, 78] on span "Sections" at bounding box center [533, 71] width 40 height 17
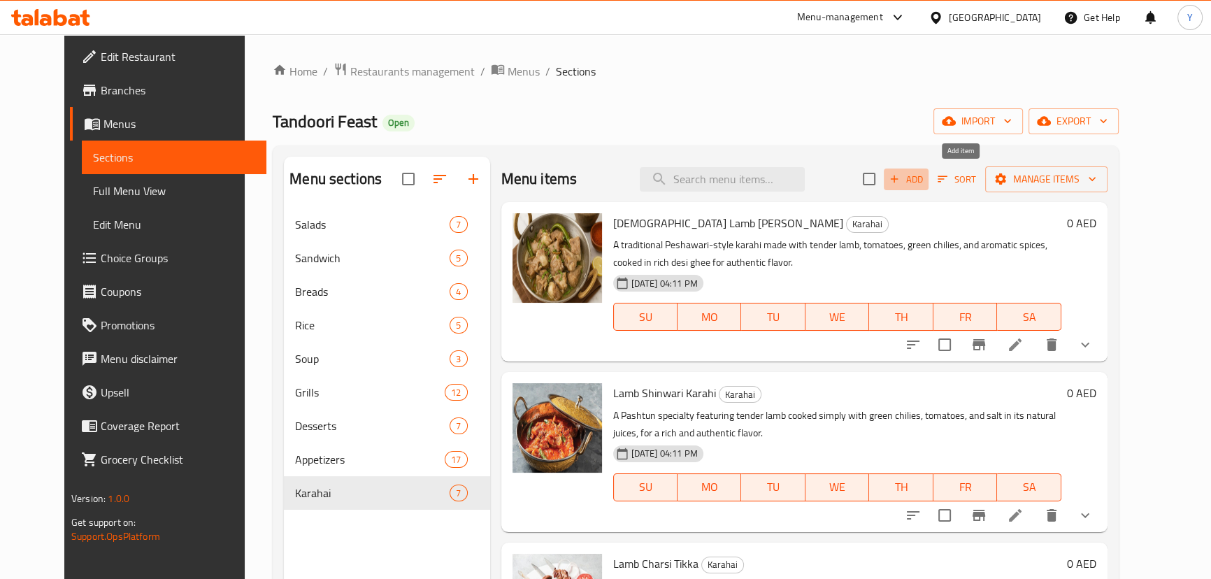
click at [925, 183] on span "Add" at bounding box center [907, 179] width 38 height 16
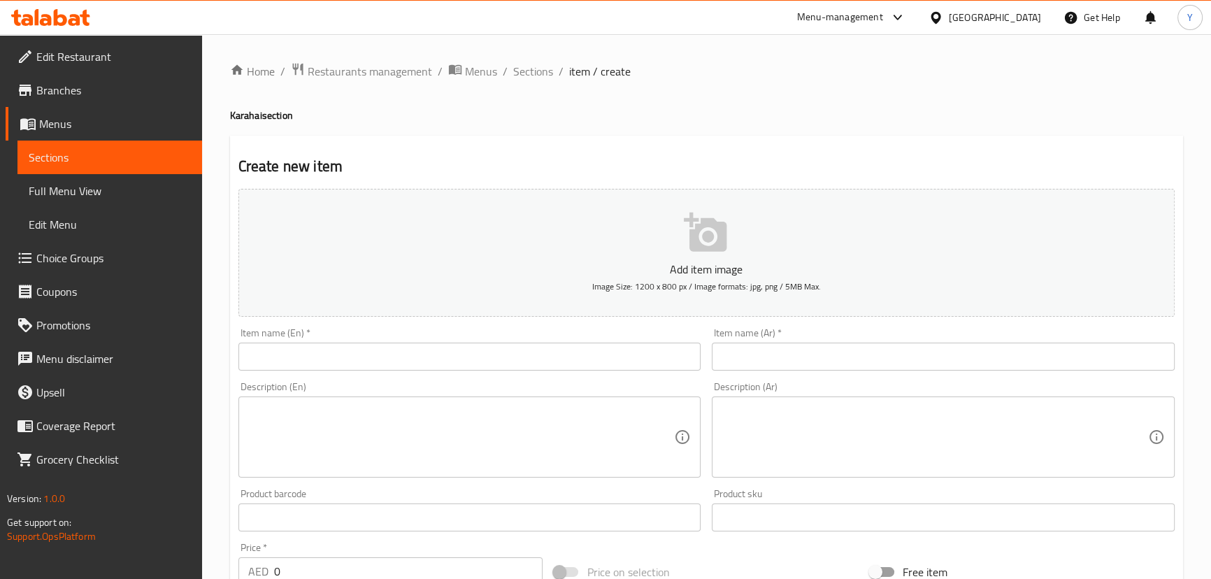
click at [237, 349] on div "Item name (En)   * Item name (En) *" at bounding box center [470, 349] width 474 height 54
drag, startPoint x: 308, startPoint y: 366, endPoint x: 369, endPoint y: 369, distance: 60.9
click at [308, 366] on input "text" at bounding box center [470, 357] width 463 height 28
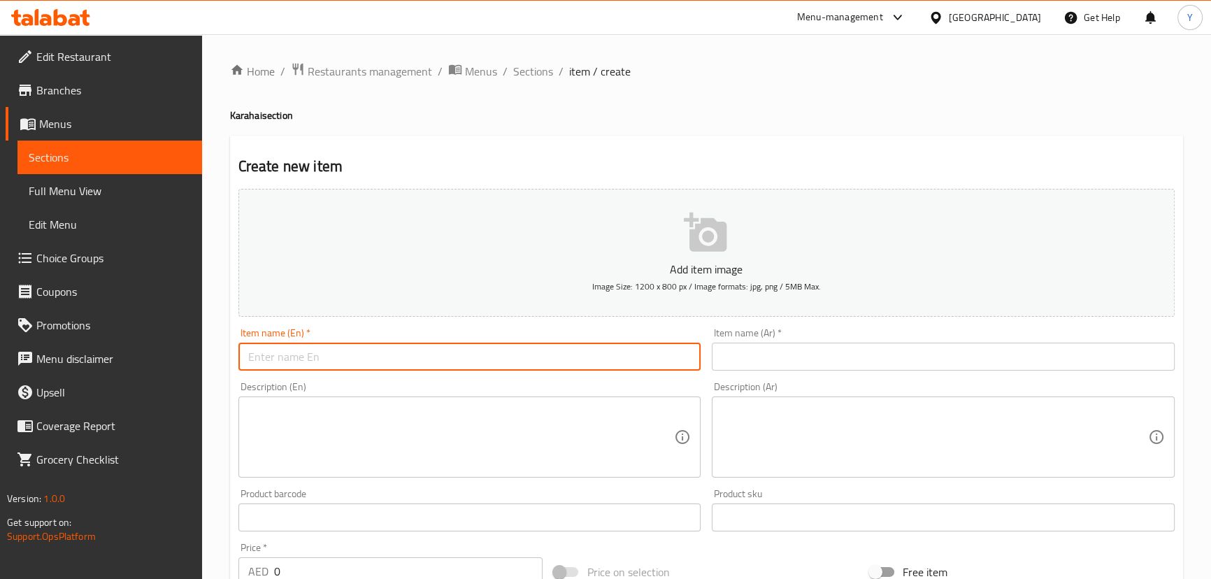
paste input "Mutton Shinwari Karahi"
type input "Mutton Shinwari Karahi"
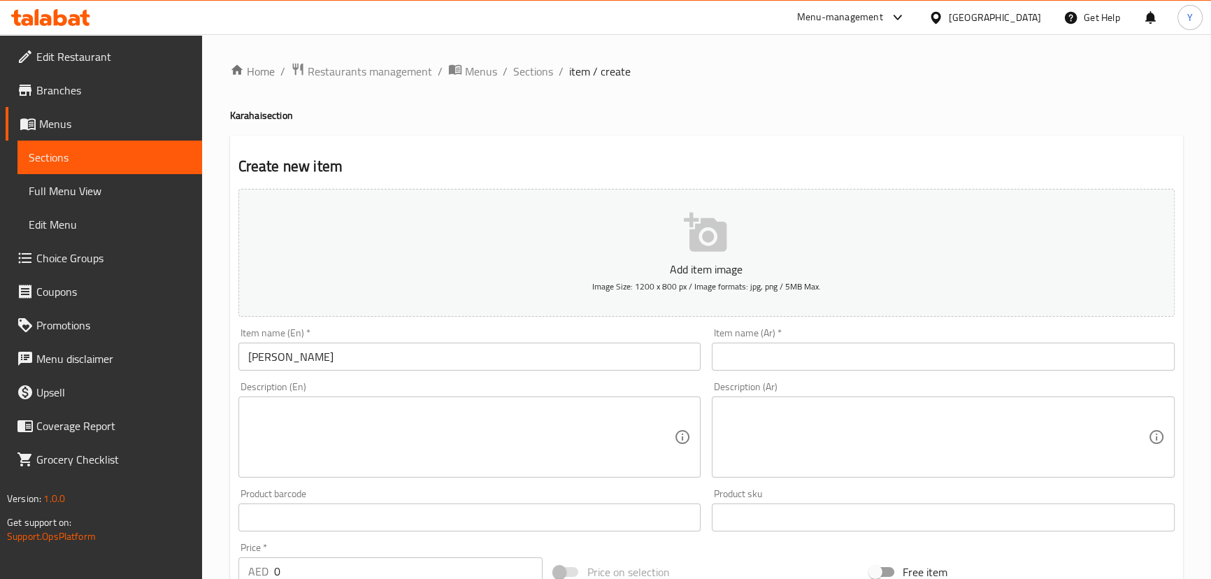
click at [306, 448] on textarea at bounding box center [461, 437] width 427 height 66
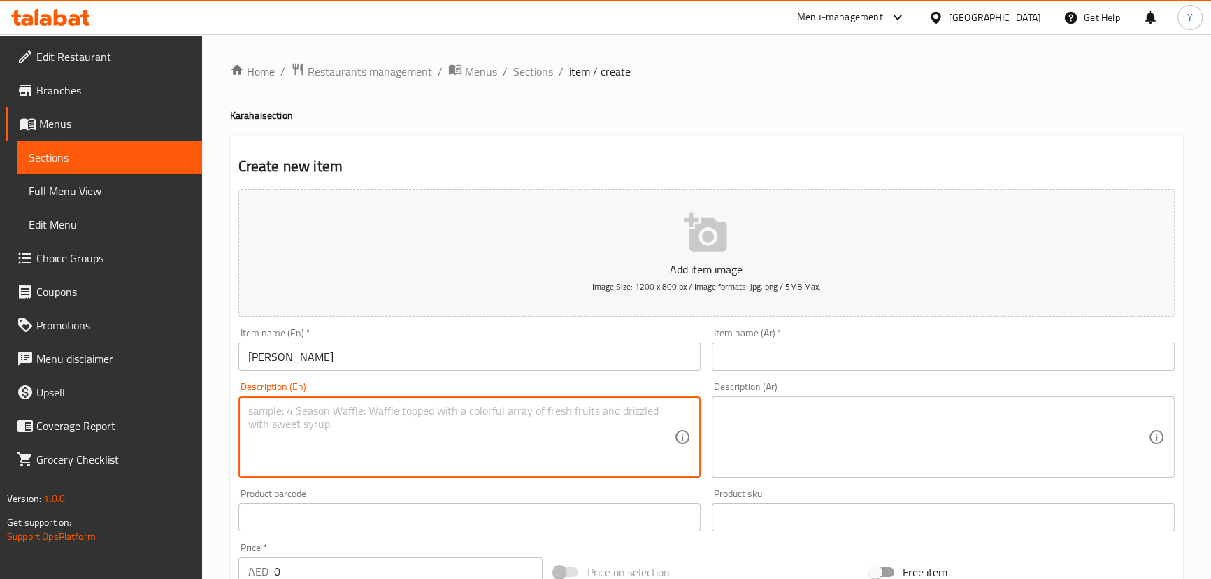
paste textarea "A traditional Pashtun dish with tender mutton cooked in its natural juices, fla…"
type textarea "A traditional Pashtun dish with tender mutton cooked in its natural juices, fla…"
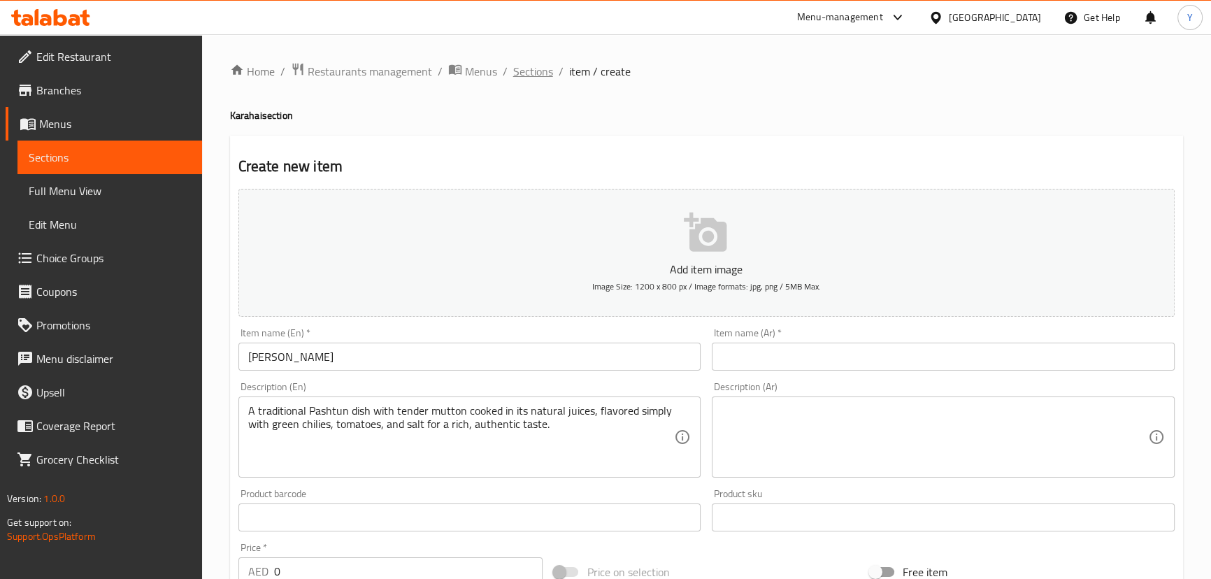
click at [536, 74] on span "Sections" at bounding box center [533, 71] width 40 height 17
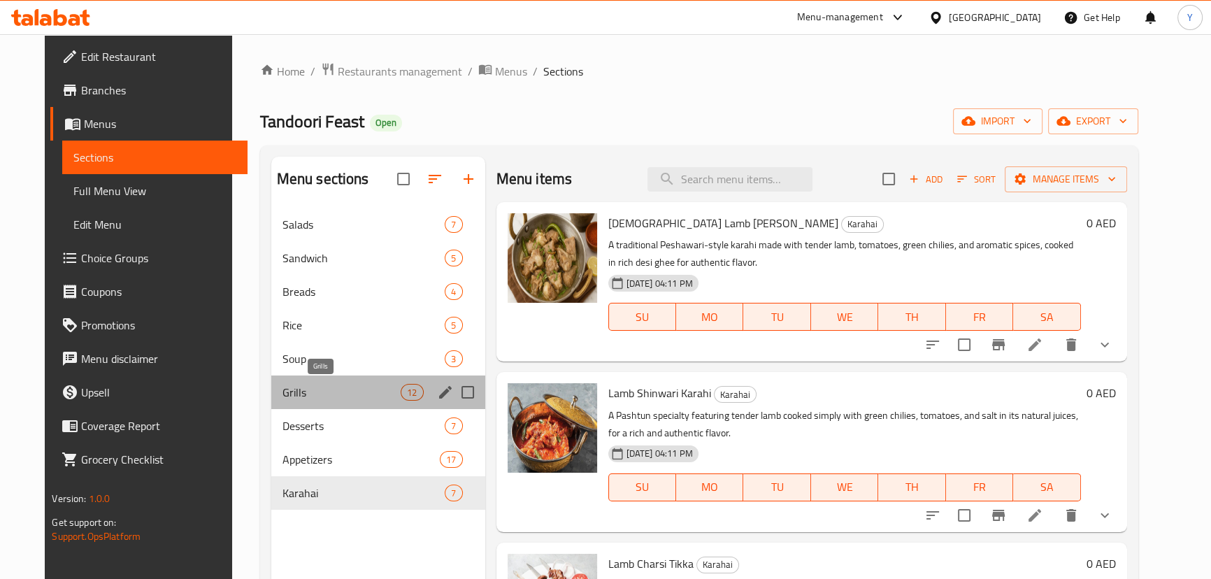
click at [301, 389] on span "Grills" at bounding box center [342, 392] width 119 height 17
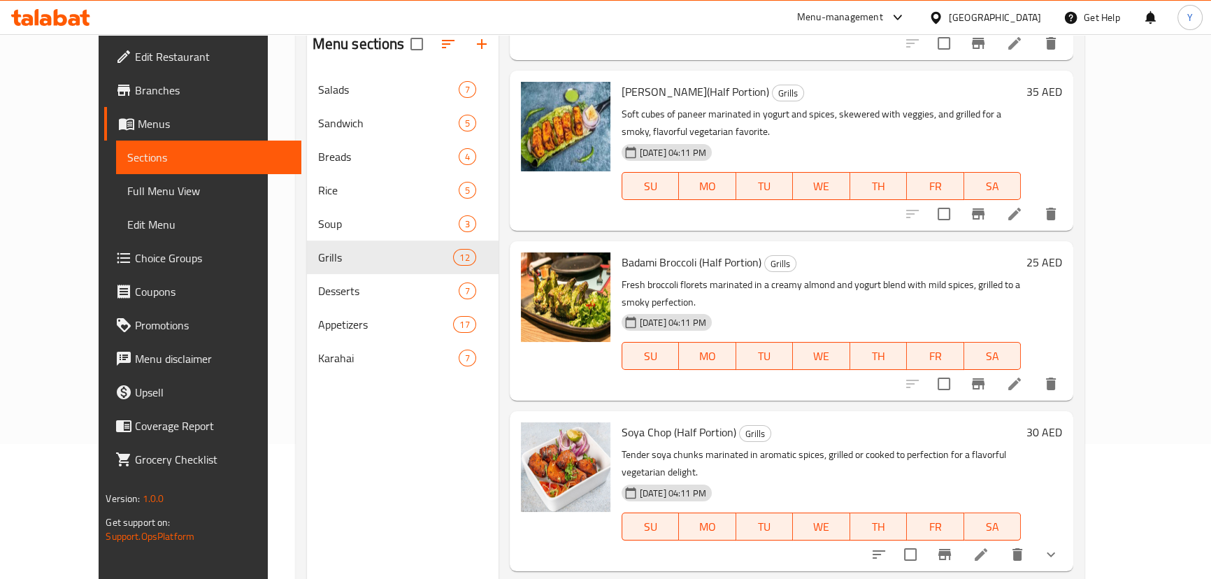
scroll to position [196, 0]
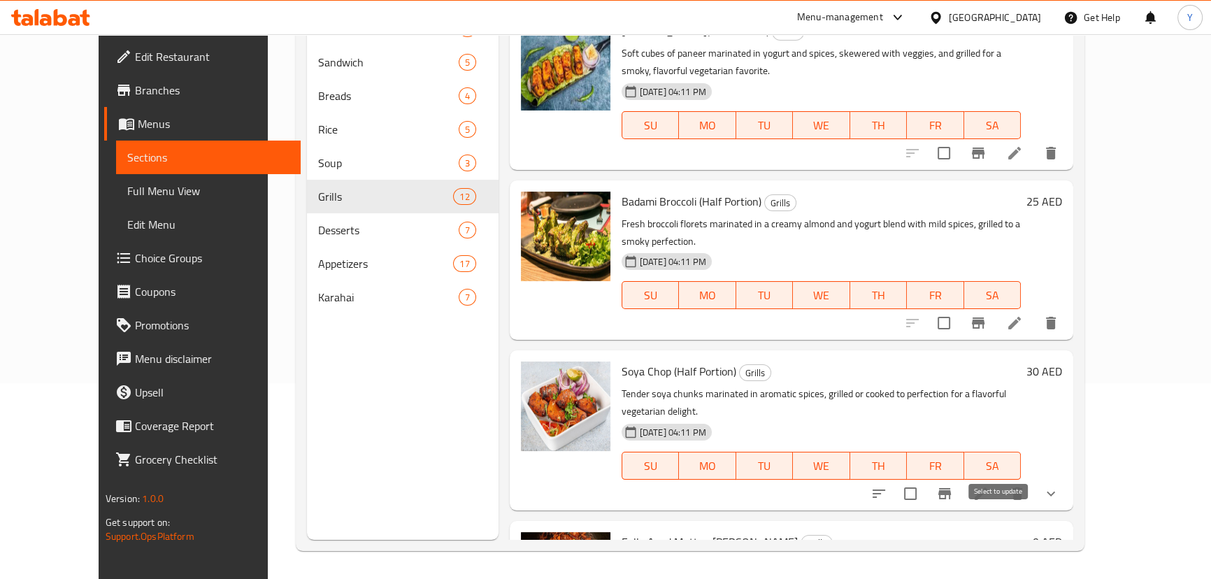
checkbox input "true"
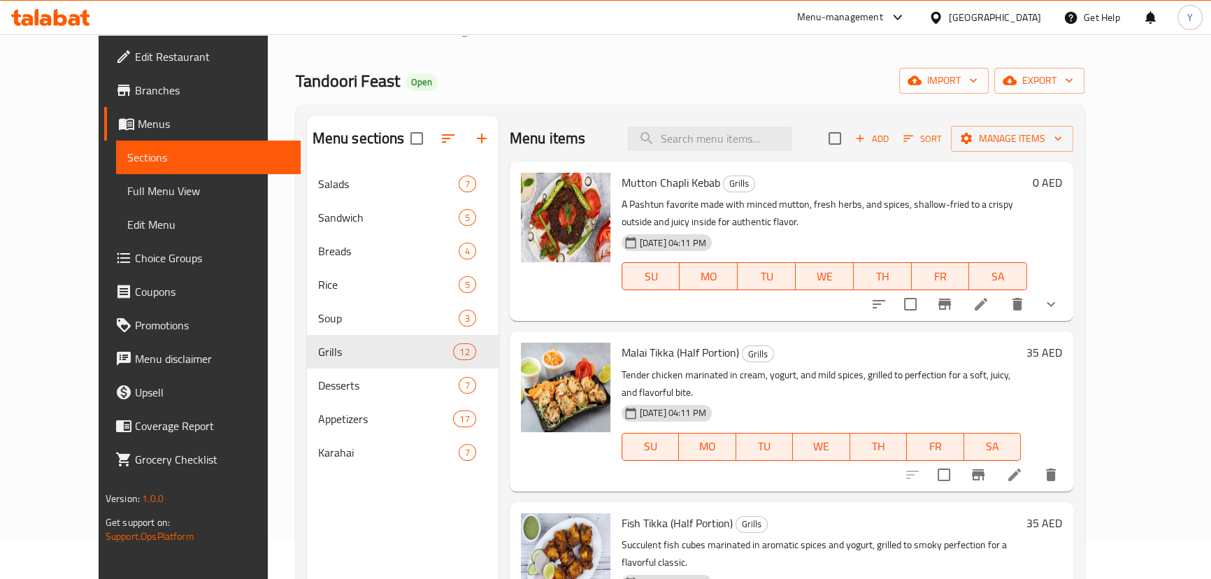
scroll to position [0, 0]
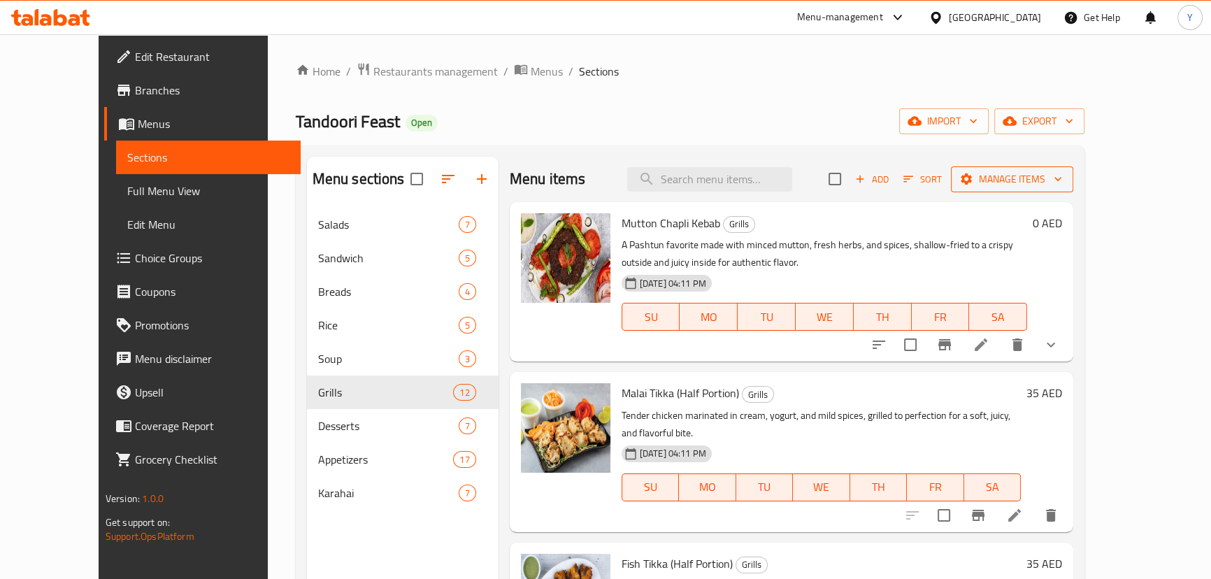
click at [1074, 189] on button "Manage items" at bounding box center [1012, 179] width 122 height 26
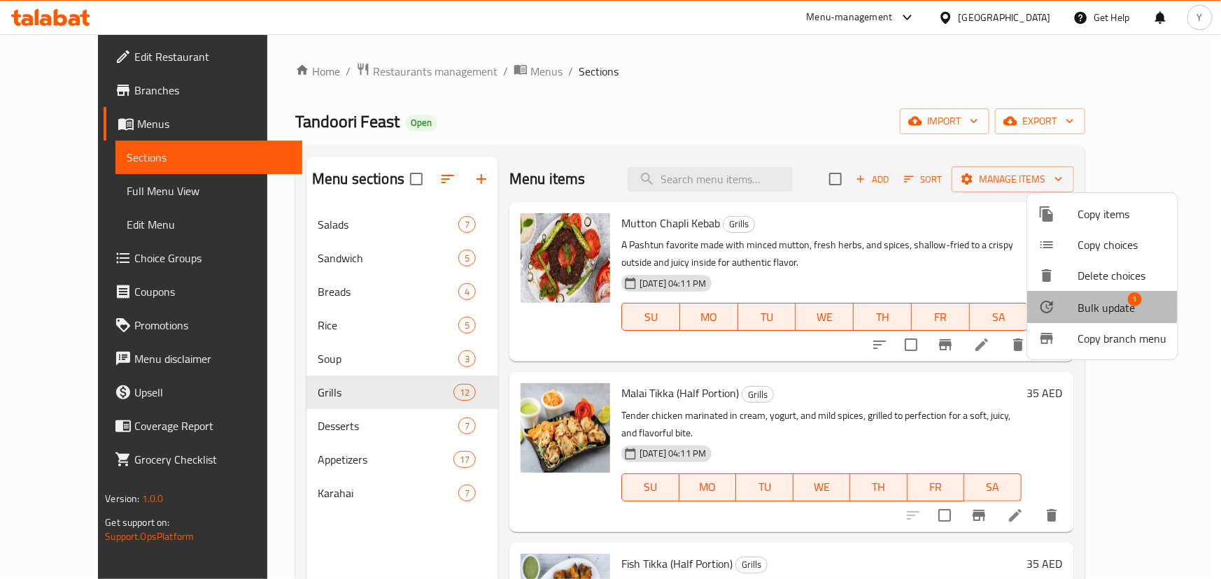
click at [1066, 305] on div at bounding box center [1057, 307] width 39 height 17
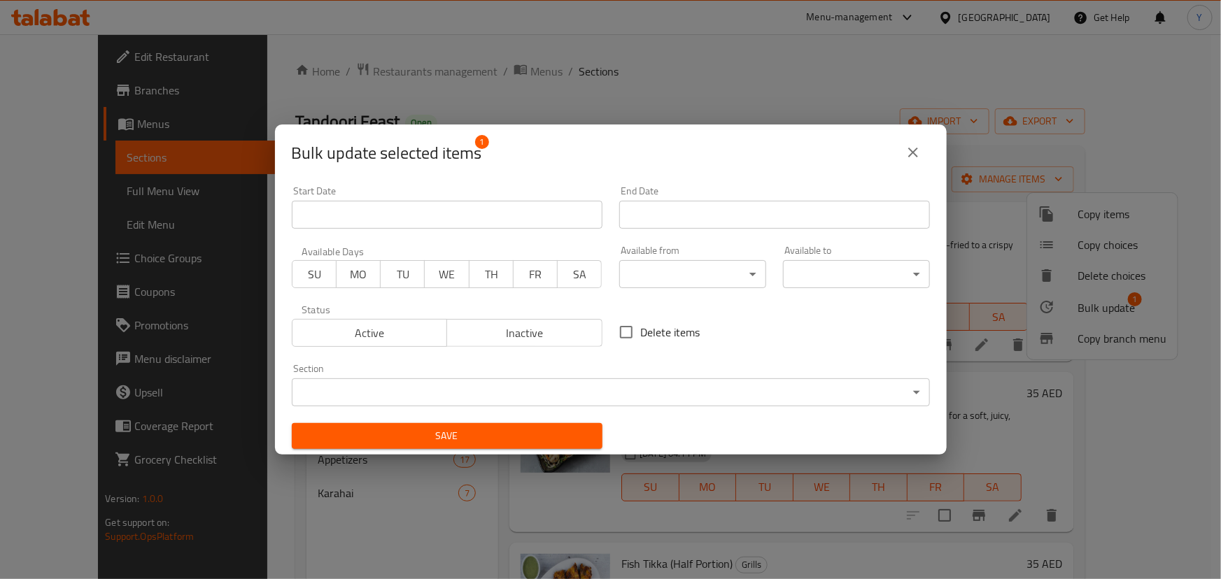
click at [399, 378] on body "​ Menu-management United Arab Emirates Get Help Y Edit Restaurant Branches Menu…" at bounding box center [610, 306] width 1221 height 545
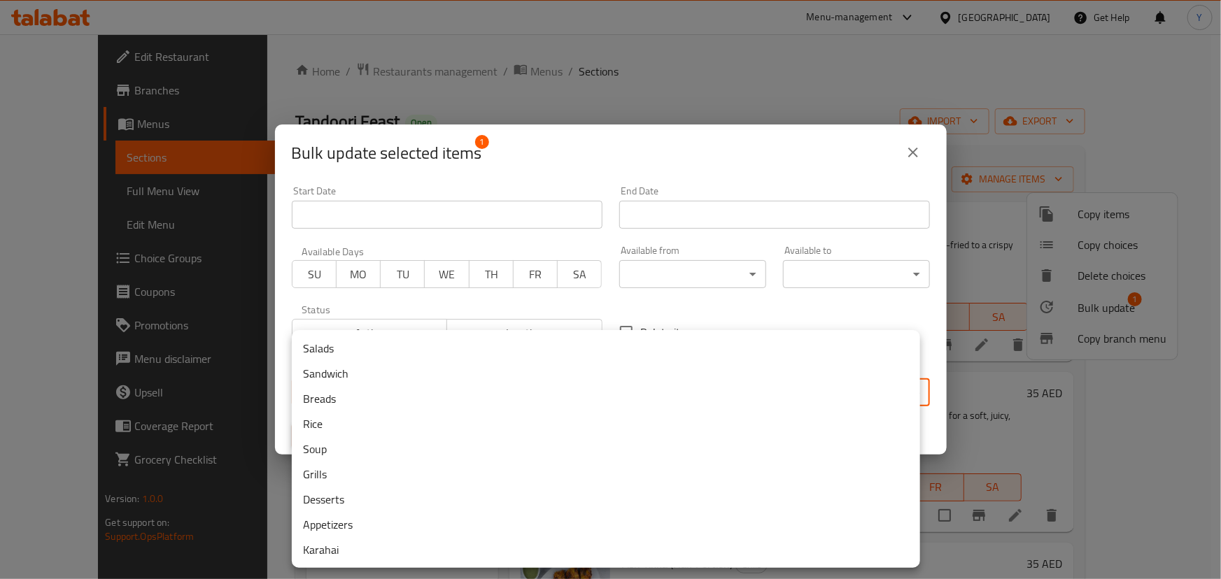
click at [335, 558] on li "Karahai" at bounding box center [606, 549] width 628 height 25
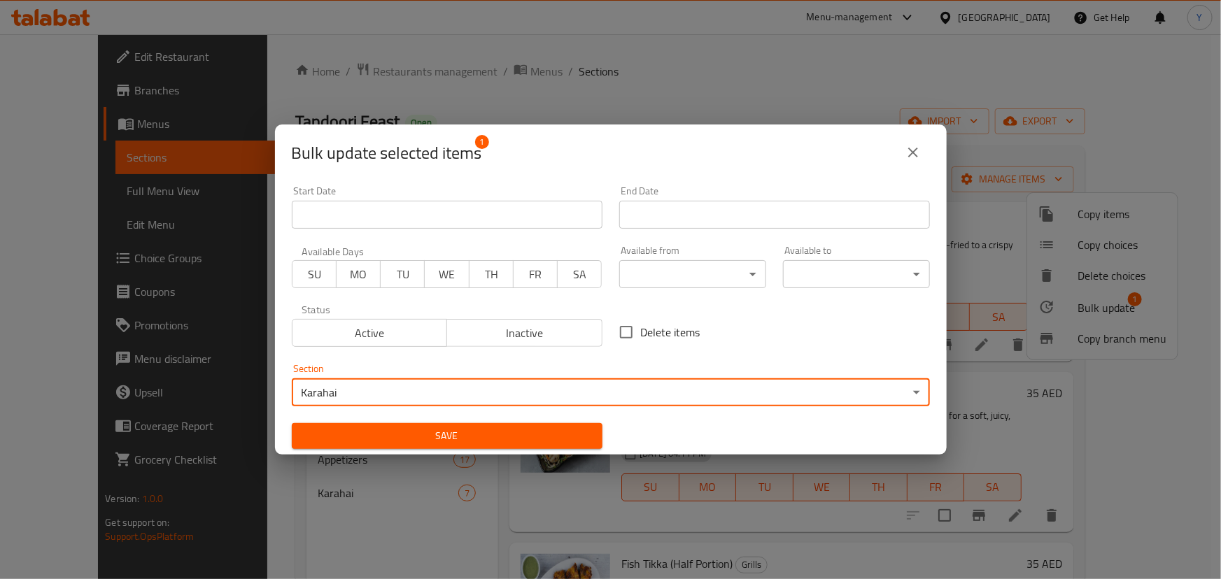
click at [485, 438] on span "Save" at bounding box center [447, 435] width 288 height 17
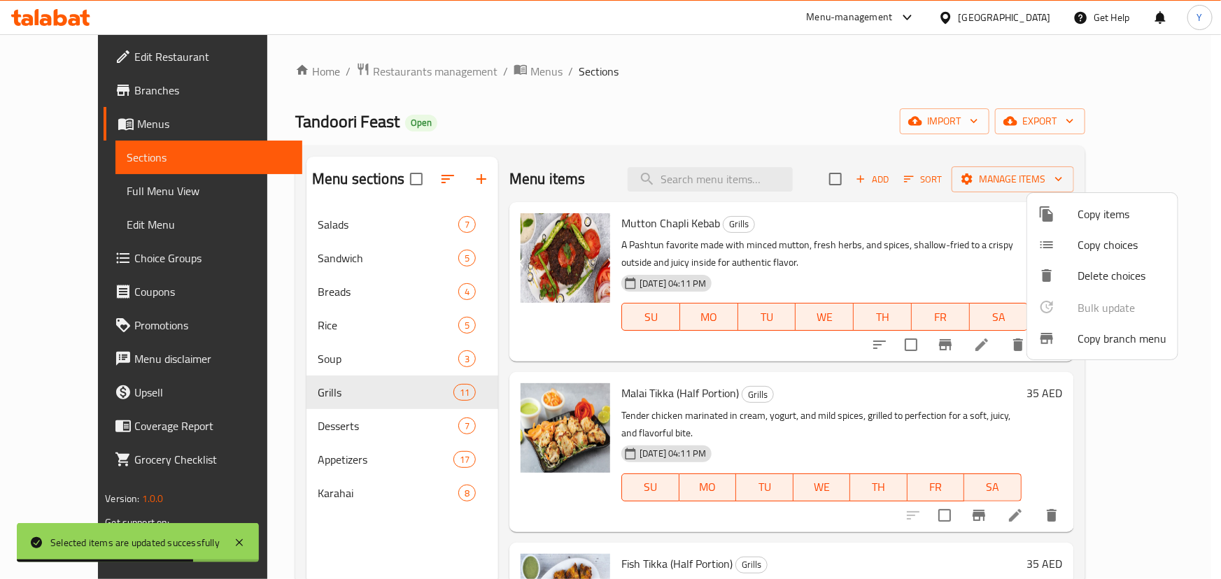
click at [767, 104] on div at bounding box center [610, 289] width 1221 height 579
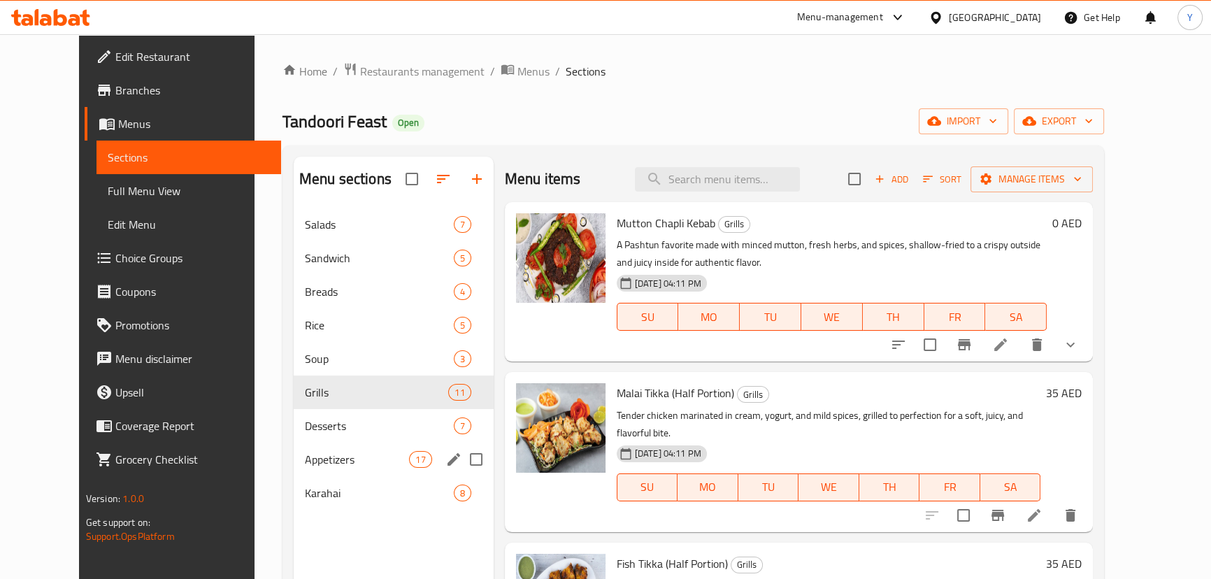
click at [294, 473] on div "Appetizers 17" at bounding box center [394, 460] width 200 height 34
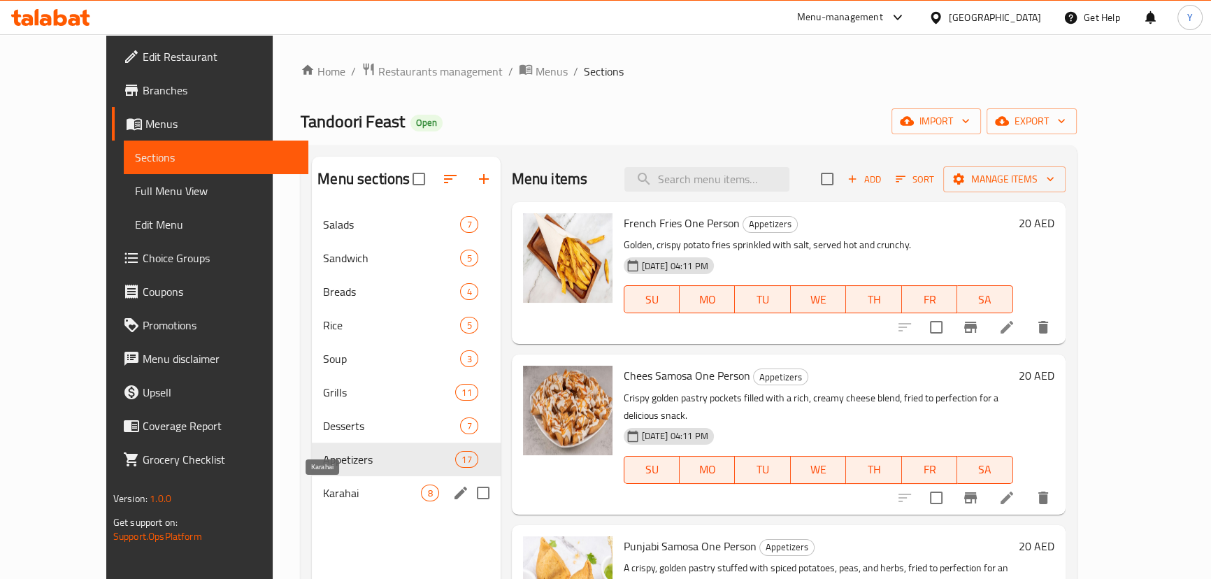
click at [323, 486] on span "Karahai" at bounding box center [372, 493] width 98 height 17
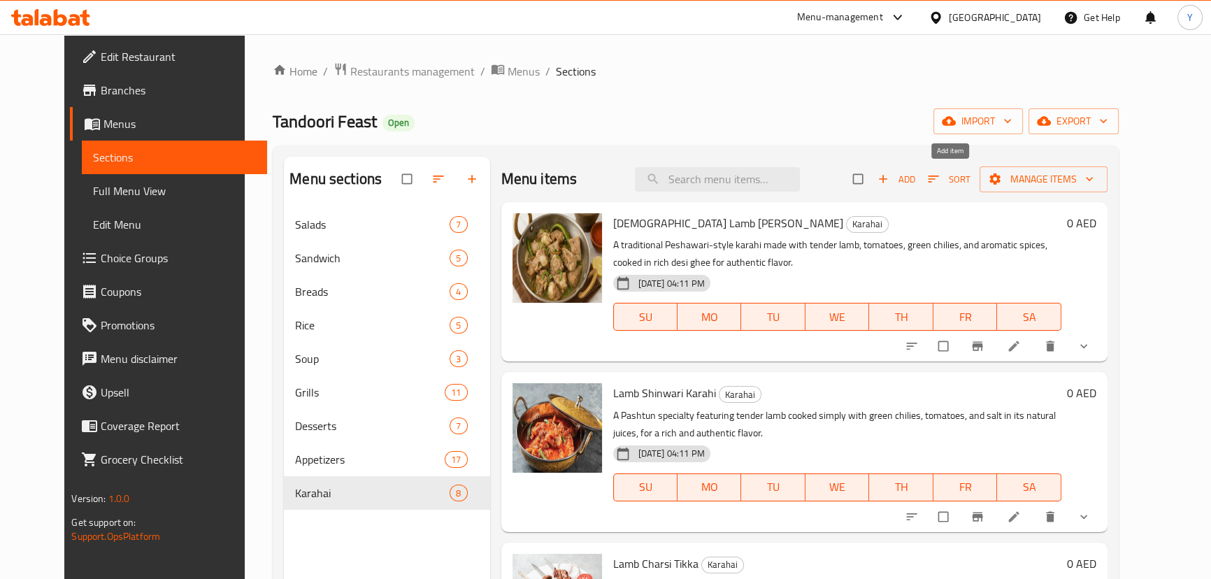
click at [916, 185] on span "Add" at bounding box center [897, 179] width 38 height 16
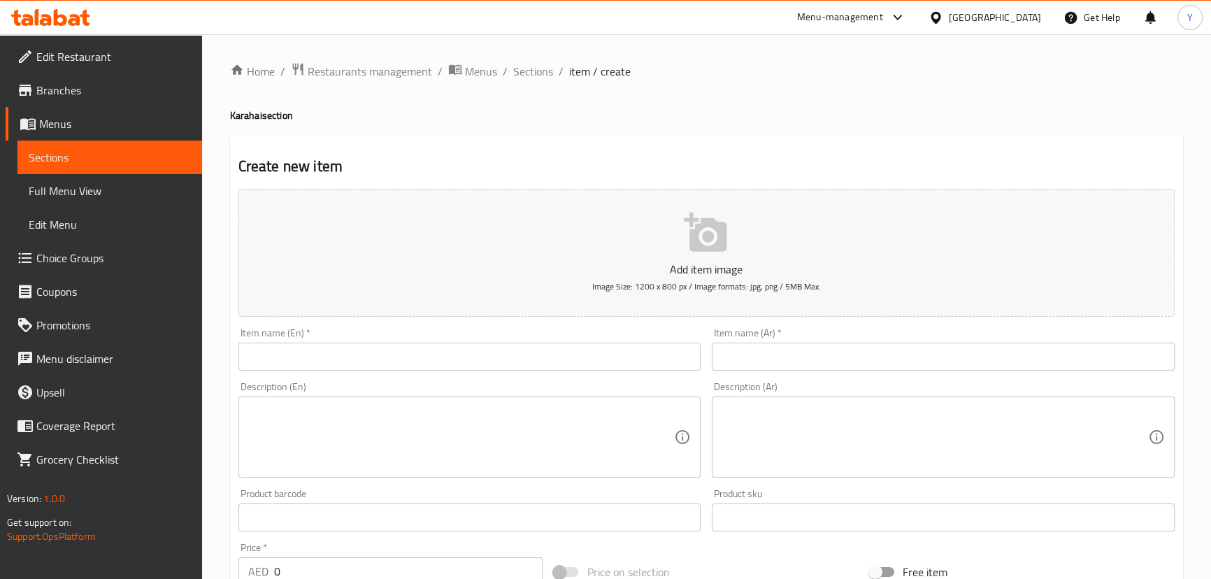
click at [413, 361] on input "text" at bounding box center [470, 357] width 463 height 28
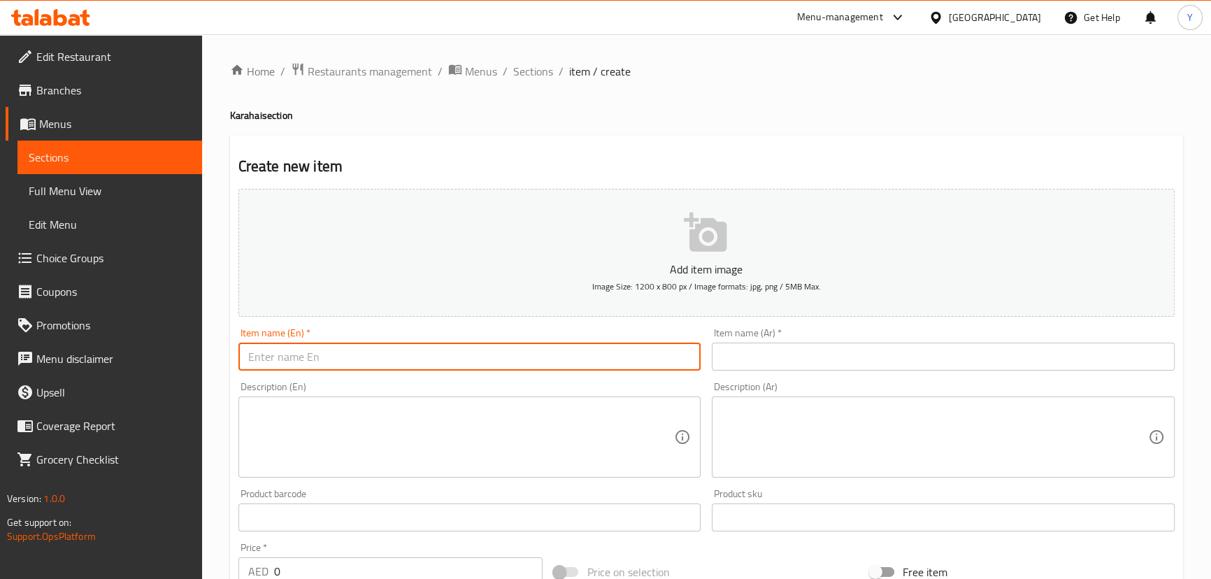
paste input "Fully Aged Mutton [PERSON_NAME]"
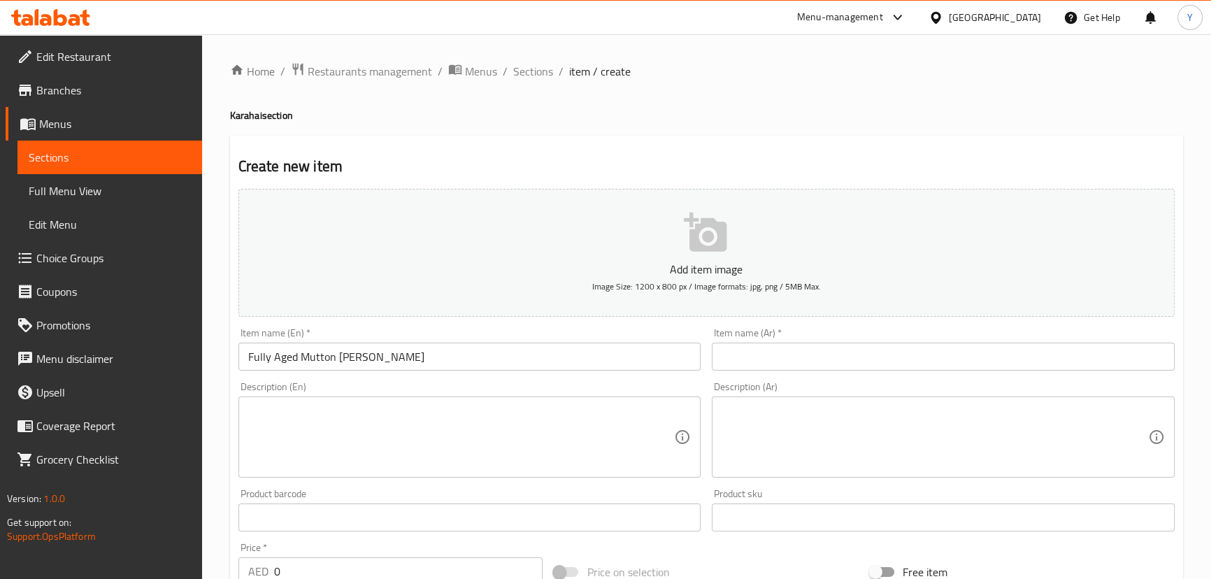
click at [304, 131] on div "Home / Restaurants management / Menus / Sections / item / create Karahai sectio…" at bounding box center [706, 511] width 953 height 898
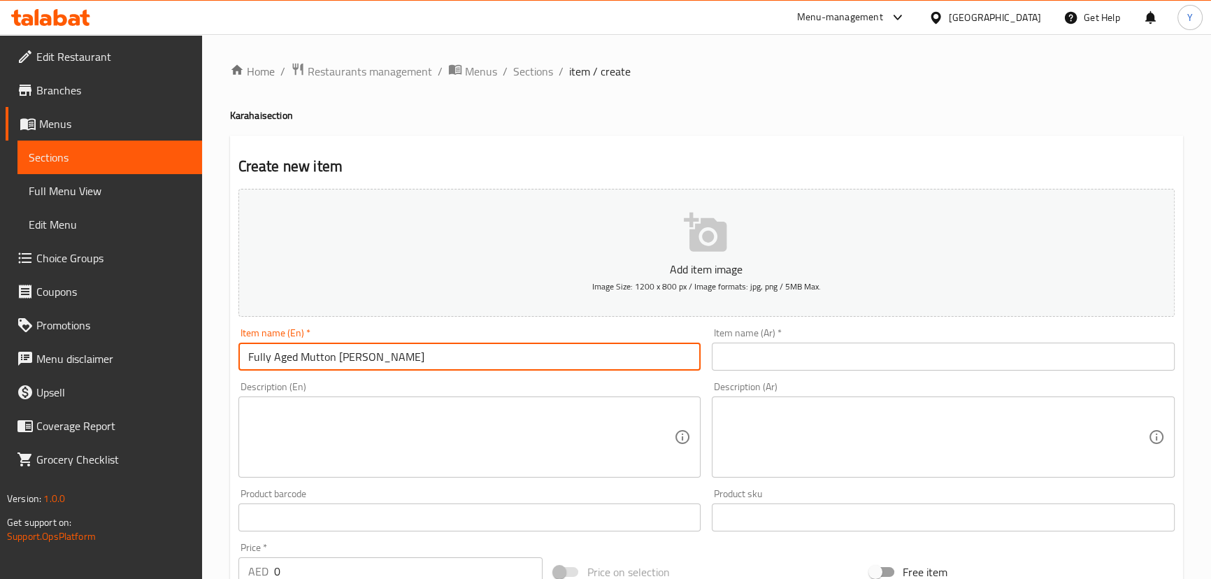
click at [313, 364] on input "Fully Aged Mutton [PERSON_NAME]" at bounding box center [470, 357] width 463 height 28
drag, startPoint x: 313, startPoint y: 364, endPoint x: 730, endPoint y: 361, distance: 416.9
click at [712, 356] on div "Add item image Image Size: 1200 x 800 px / Image formats: jpg, png / 5MB Max. I…" at bounding box center [707, 484] width 948 height 603
paste input "Shinwari Karahi"
type input "Fully Aged [PERSON_NAME]"
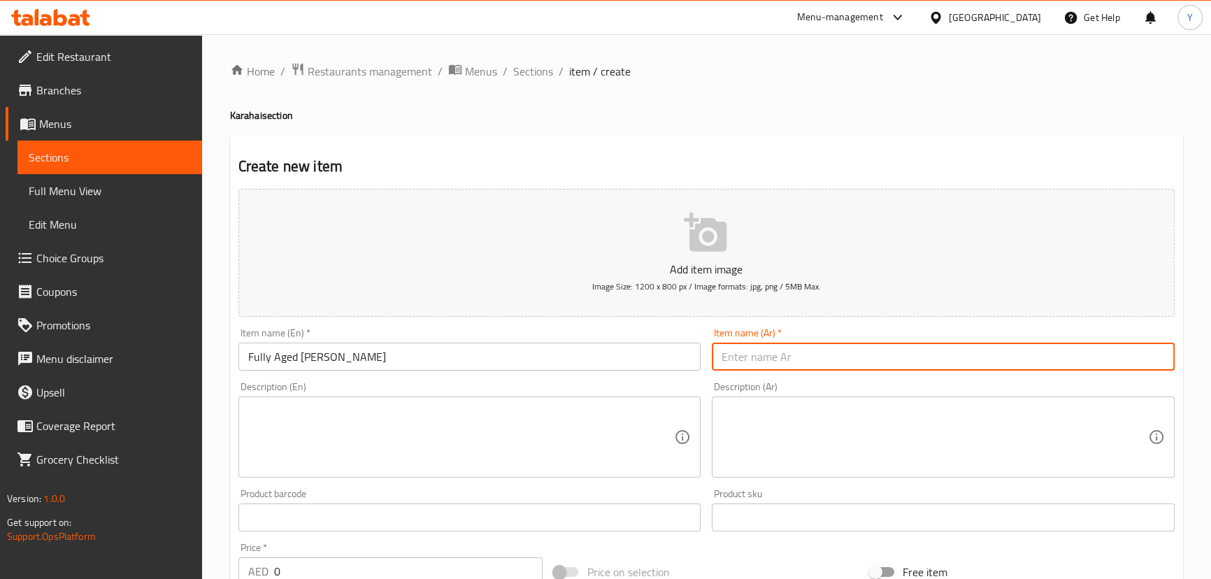
click at [853, 366] on input "text" at bounding box center [943, 357] width 463 height 28
click at [217, 348] on div "Home / Restaurants management / Menus / Sections / item / create Karahai sectio…" at bounding box center [706, 511] width 1009 height 954
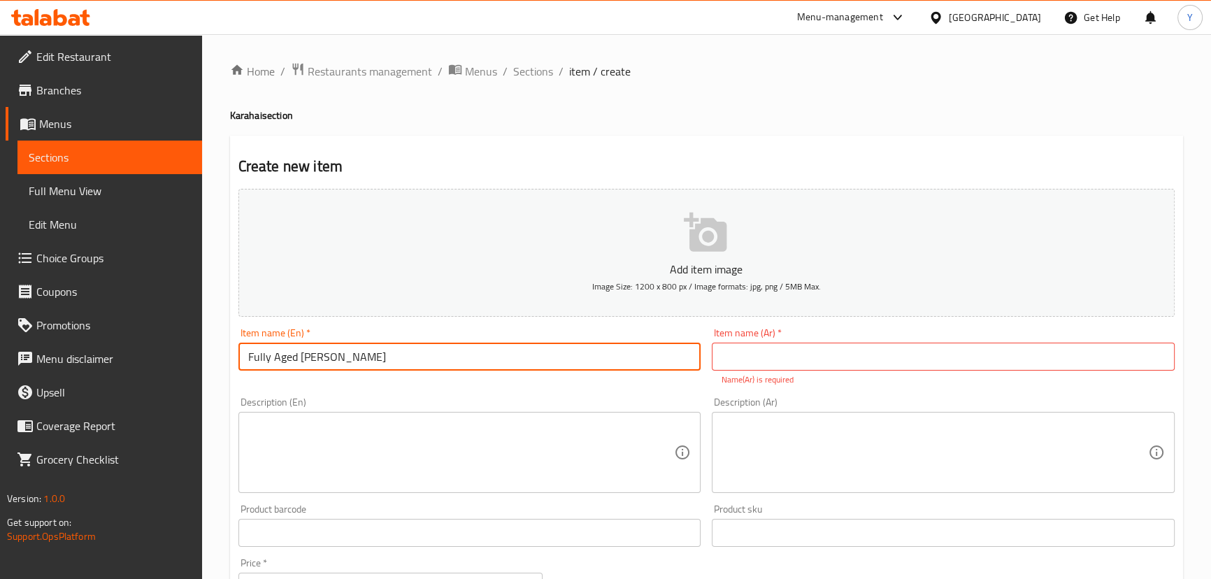
click at [783, 346] on input "text" at bounding box center [943, 357] width 463 height 28
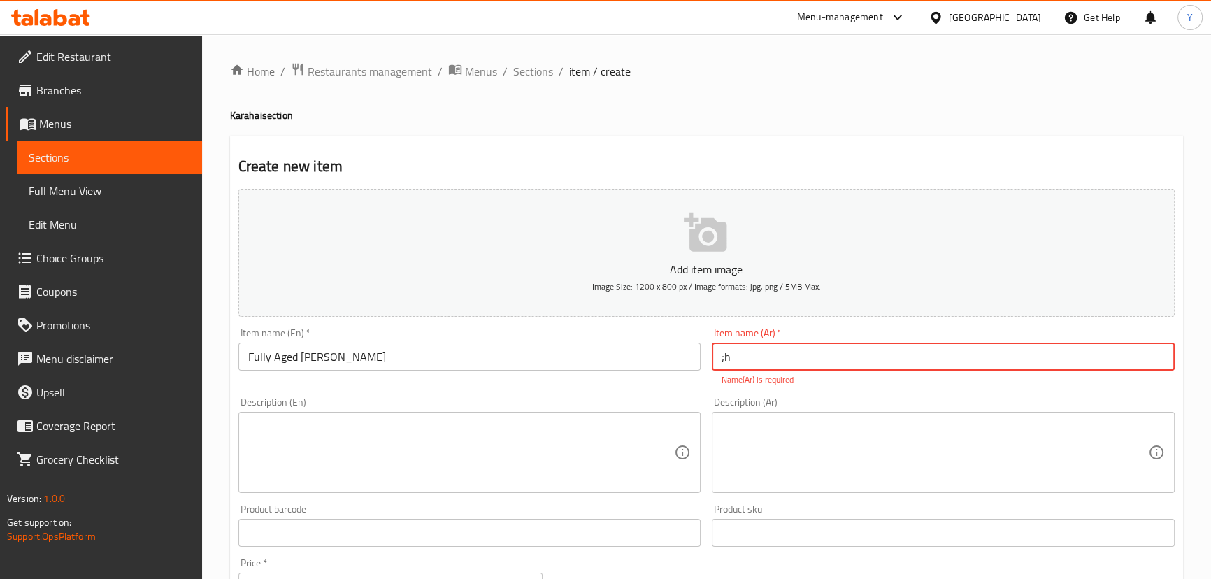
type input ";hv"
type input "[PERSON_NAME] كامل النماء"
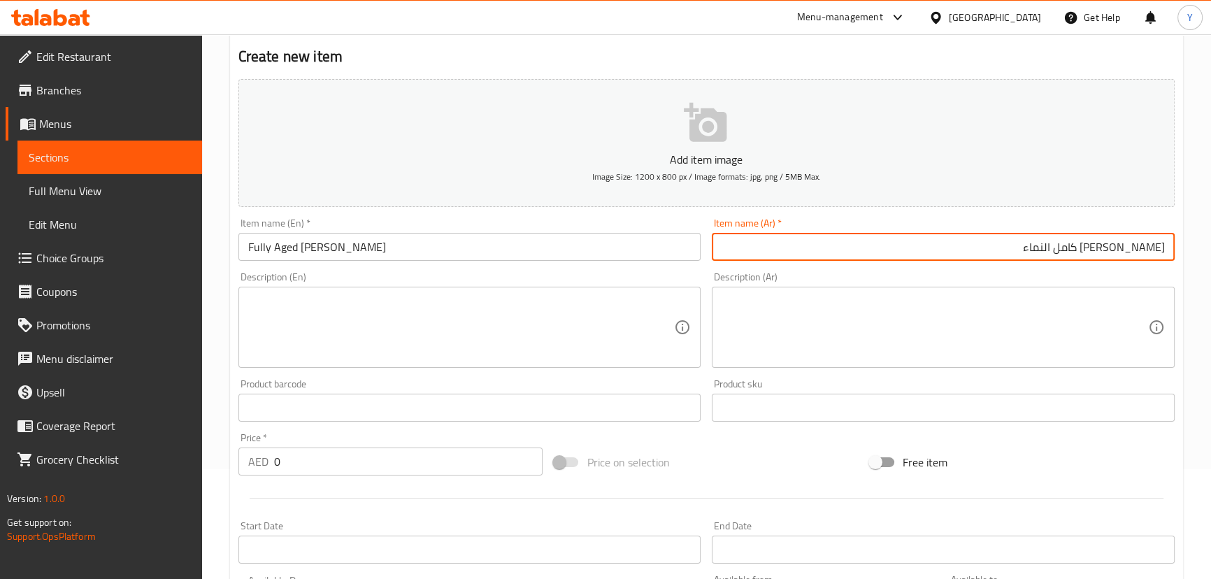
scroll to position [408, 0]
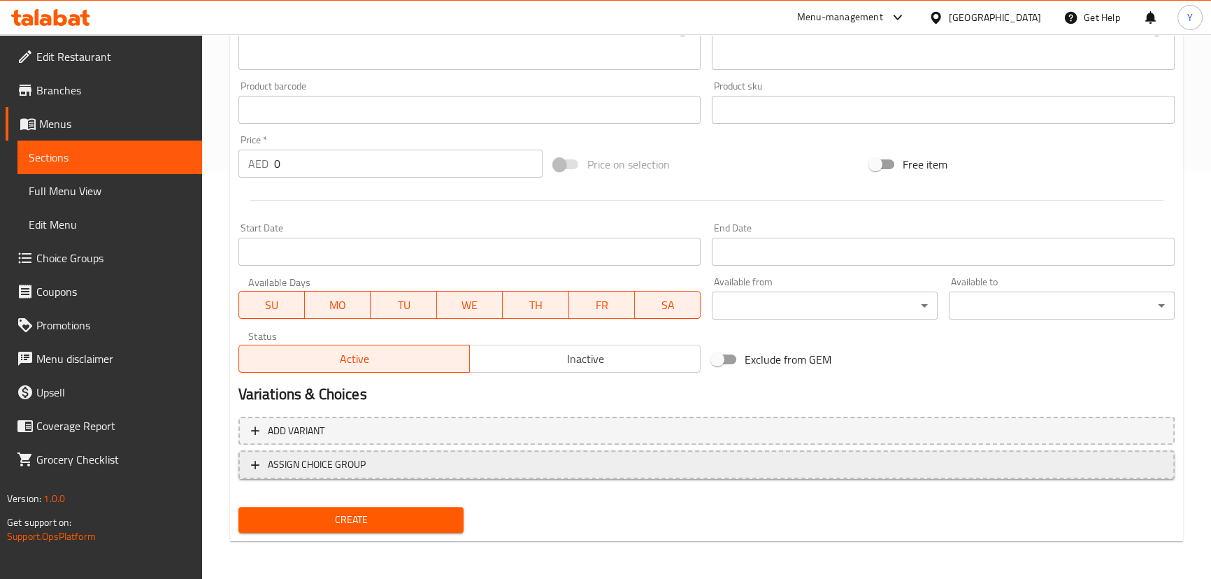
click at [507, 469] on span "ASSIGN CHOICE GROUP" at bounding box center [706, 464] width 911 height 17
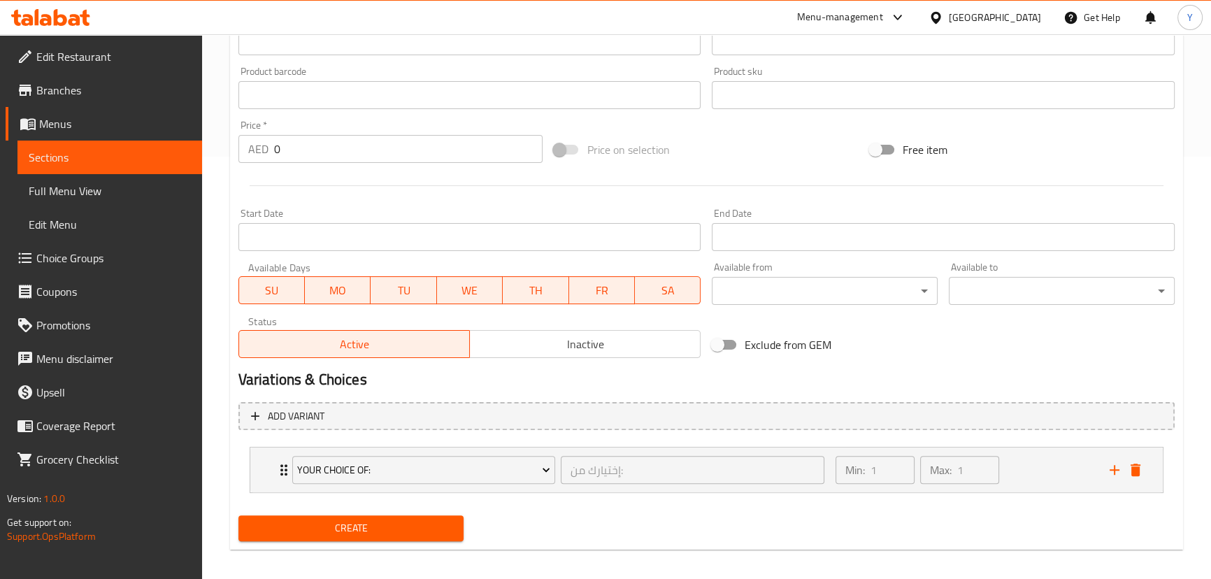
scroll to position [431, 0]
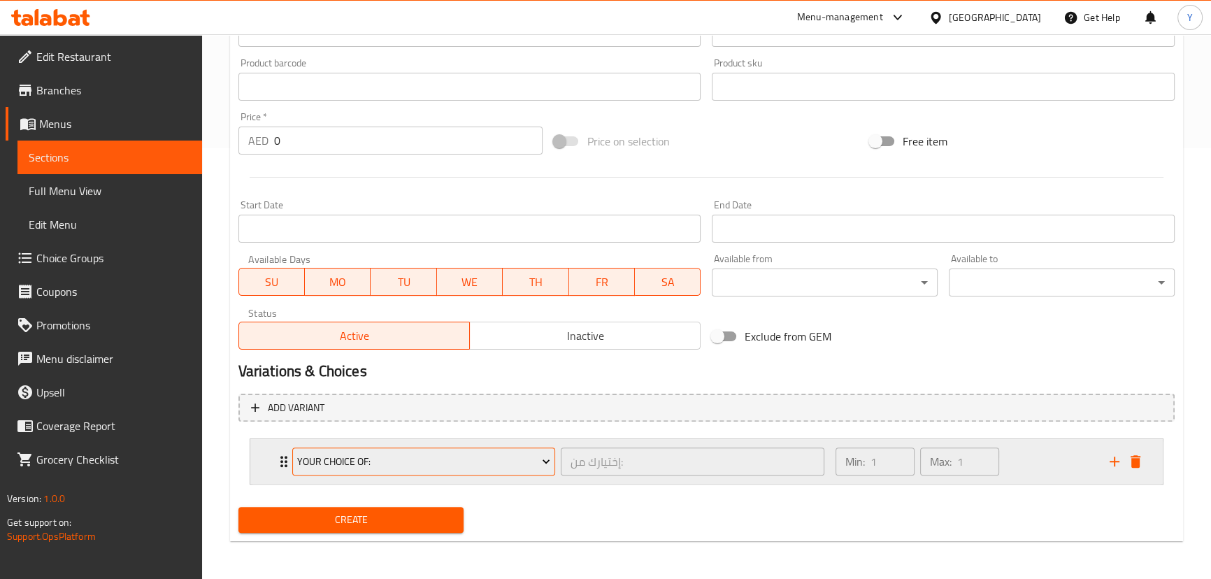
click at [497, 455] on span "Your Choice Of:" at bounding box center [423, 461] width 253 height 17
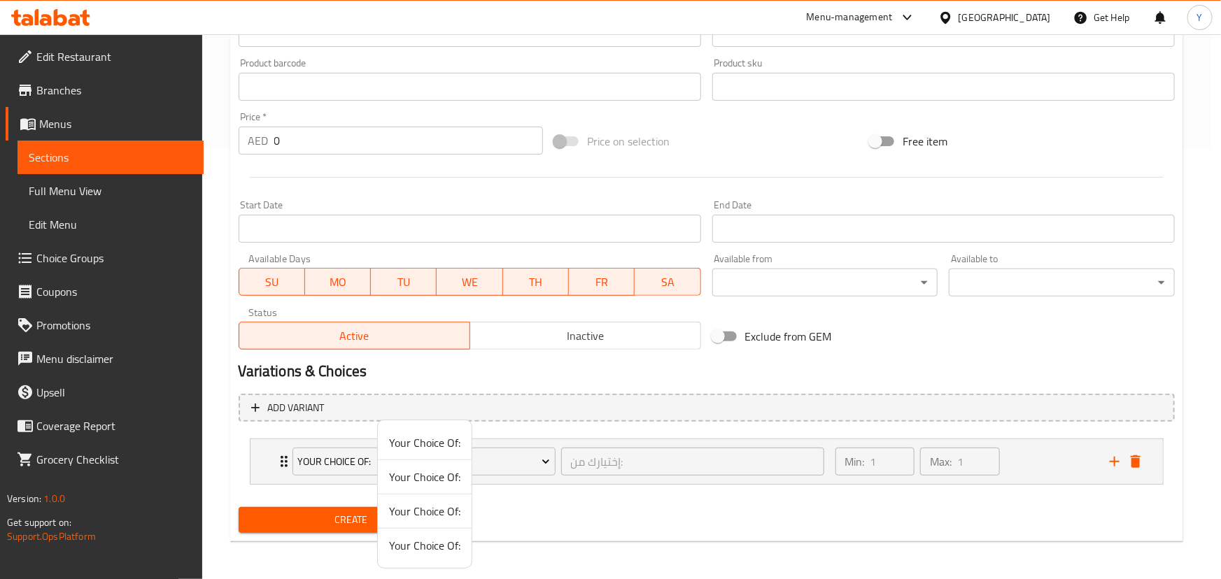
click at [406, 539] on span "Your Choice Of:" at bounding box center [424, 545] width 71 height 17
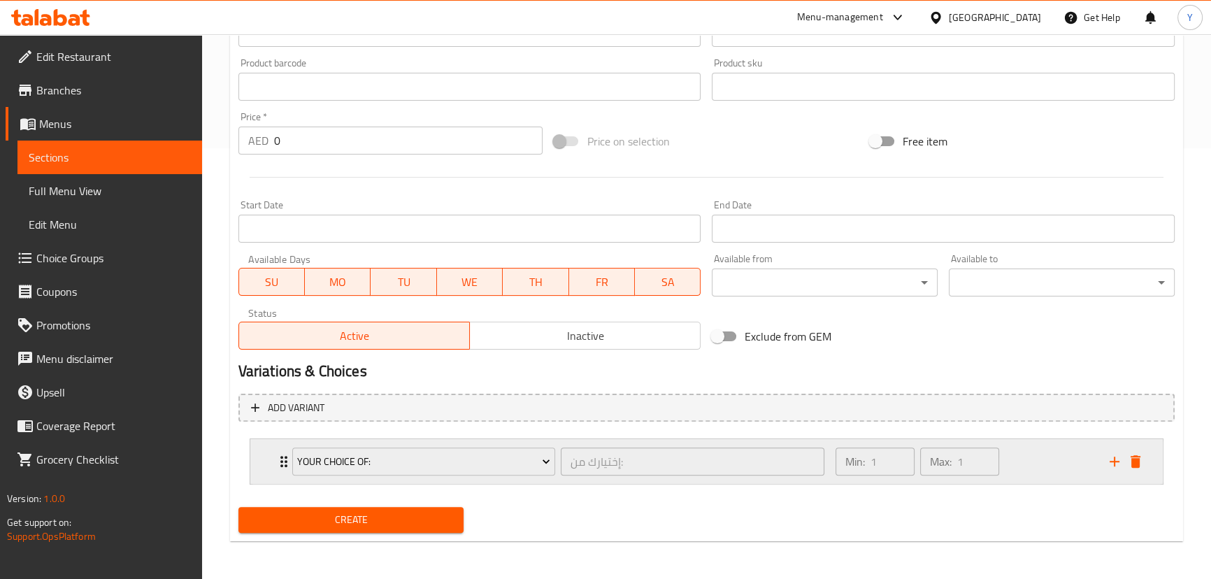
click at [1041, 459] on div "Min: 1 ​ Max: 1 ​" at bounding box center [964, 461] width 274 height 45
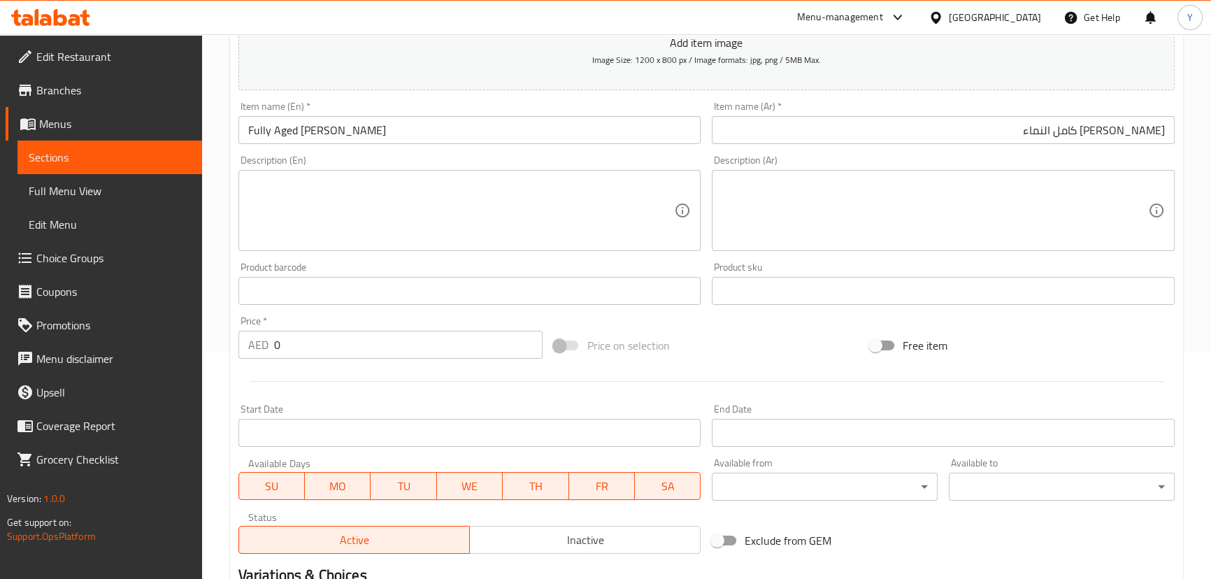
scroll to position [157, 0]
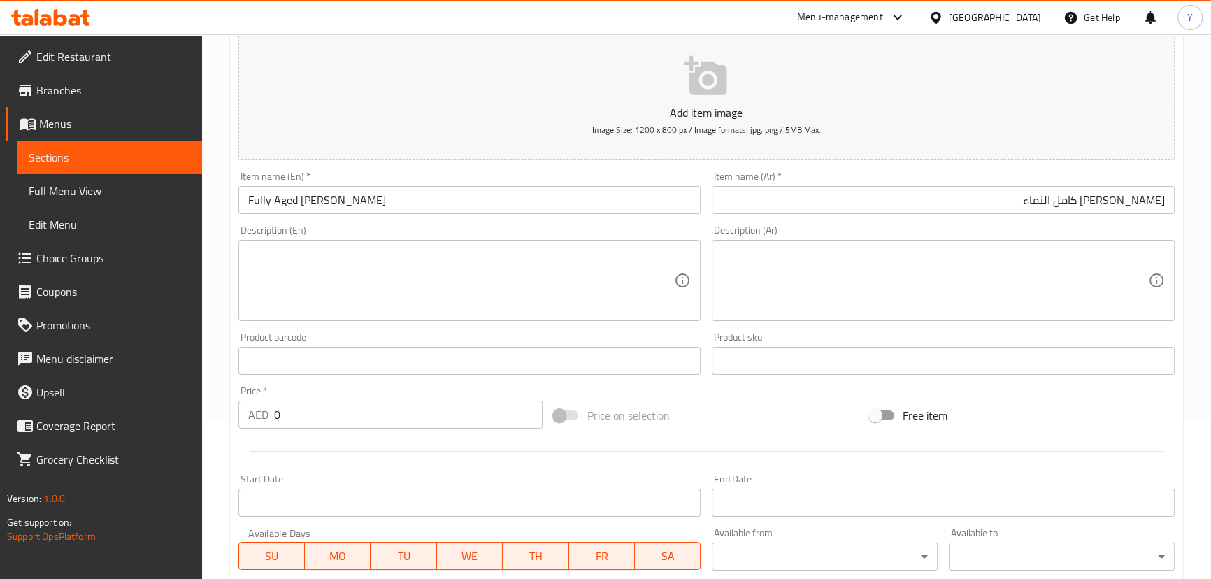
click at [280, 298] on textarea at bounding box center [461, 281] width 427 height 66
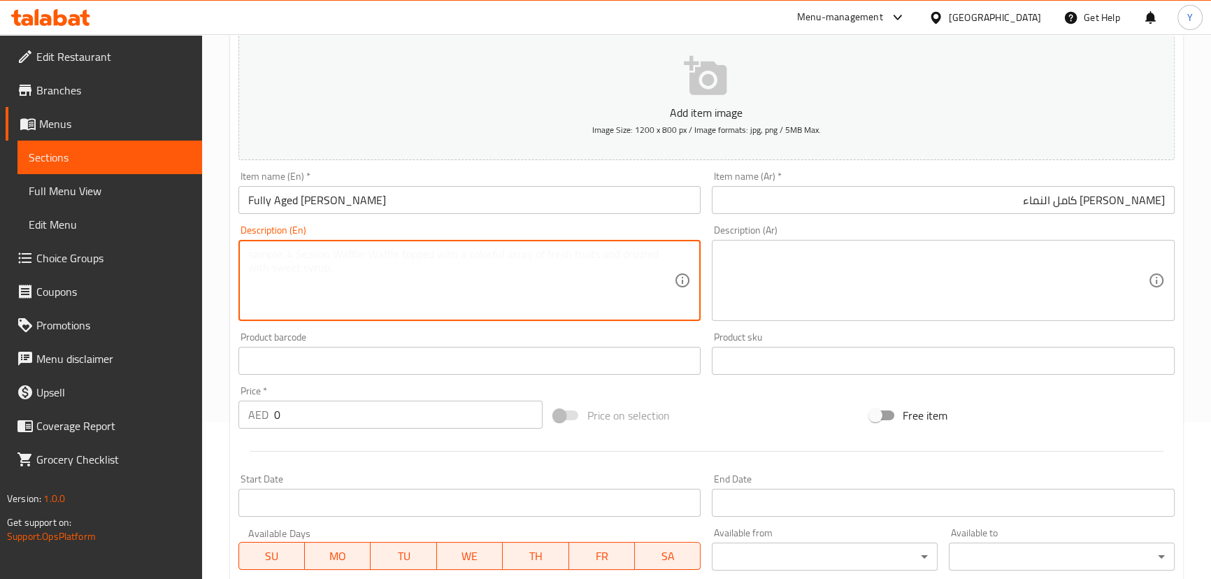
paste textarea "A traditional Pashtun dish with tender mutton cooked in its natural juices, fla…"
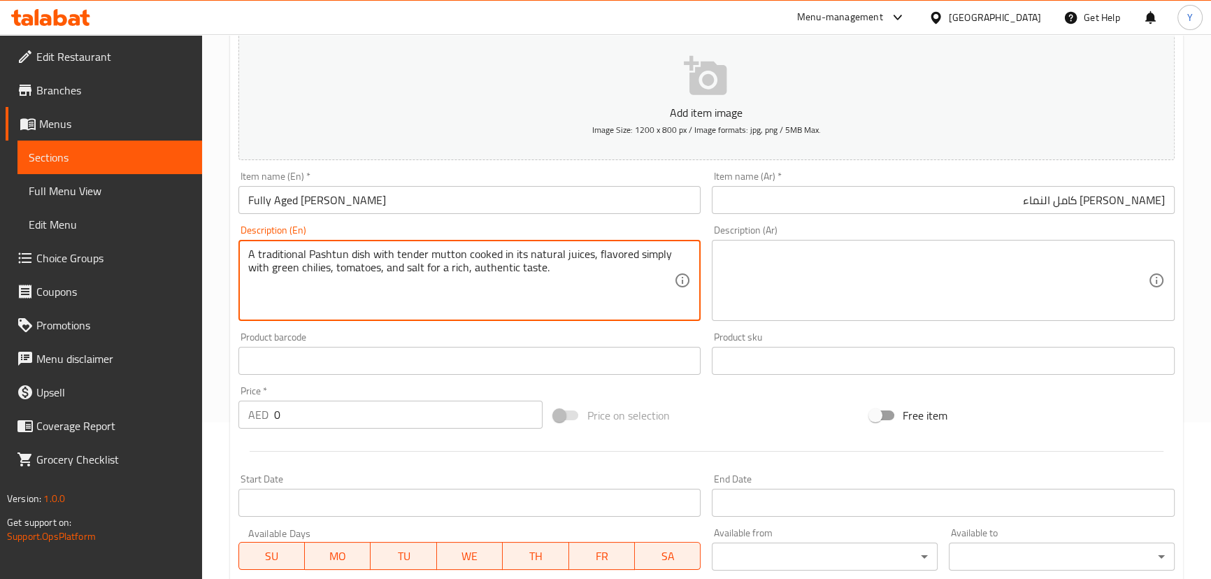
type textarea "A traditional Pashtun dish with tender mutton cooked in its natural juices, fla…"
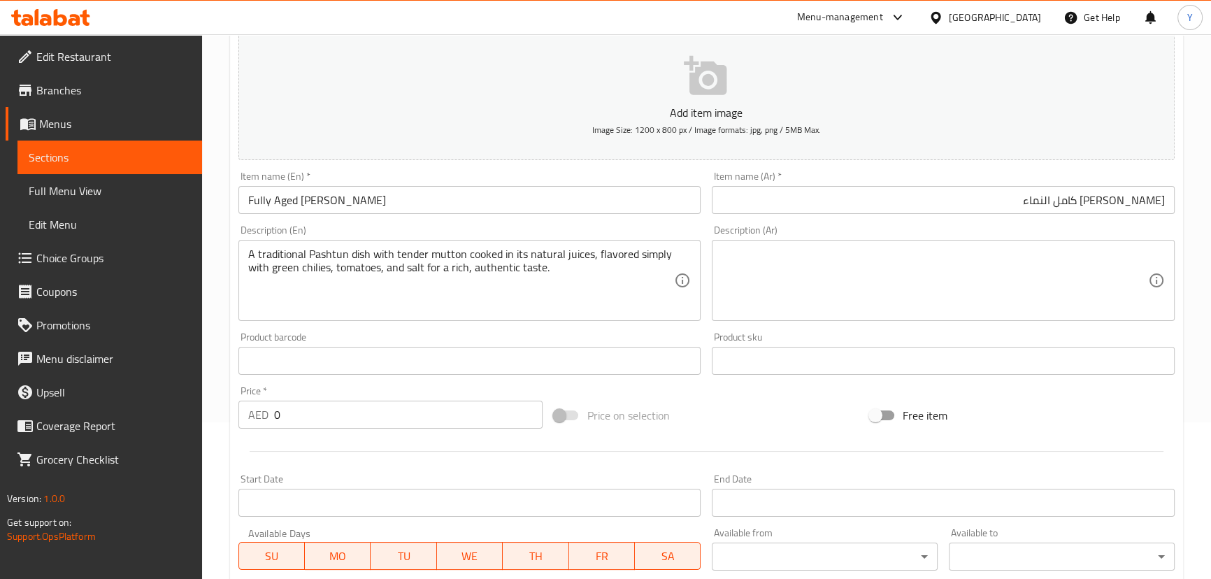
click at [910, 287] on textarea at bounding box center [935, 281] width 427 height 66
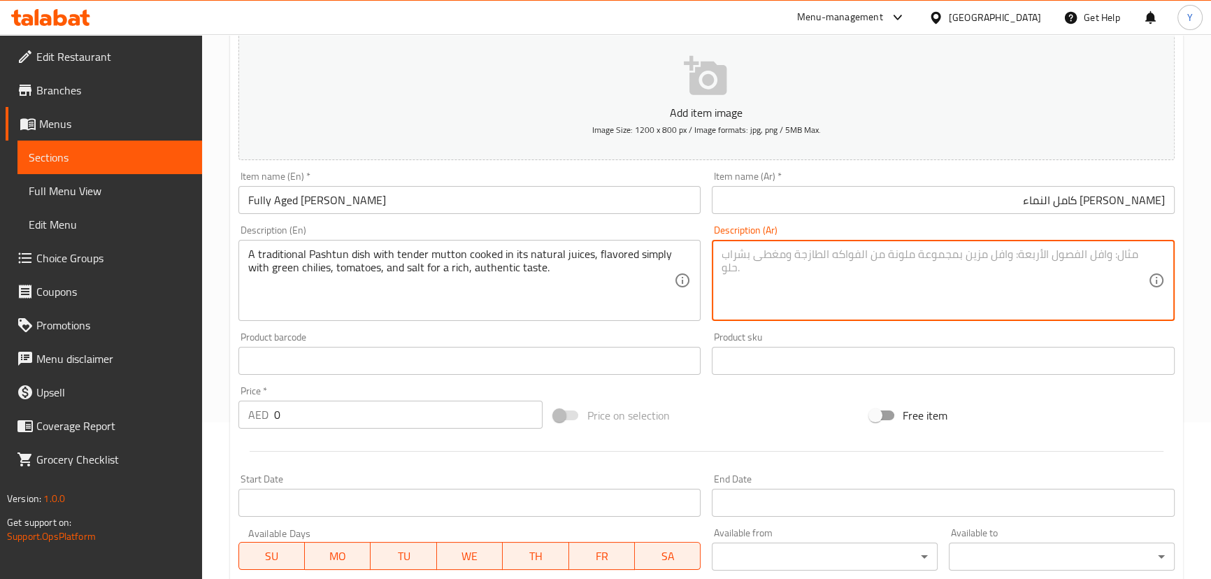
paste textarea "طبق بشتوني تقليدي يتكون من لحم ضأن طري مطبوخ في عصائره الطبيعية، مع نكهة بسيطة …"
click at [941, 253] on textarea "طبق بشتوني تقليدي يتكون من لحم ضأن طري مطبوخ في عصائره الطبيعية، مع نكهة بسيطة …" at bounding box center [935, 281] width 427 height 66
click at [948, 248] on textarea "طبق بشتوني تقليدي يتكون من لحم ضأن طري مطبوخ في عصائره الطبيعية، مع نكهة بسيطة …" at bounding box center [935, 281] width 427 height 66
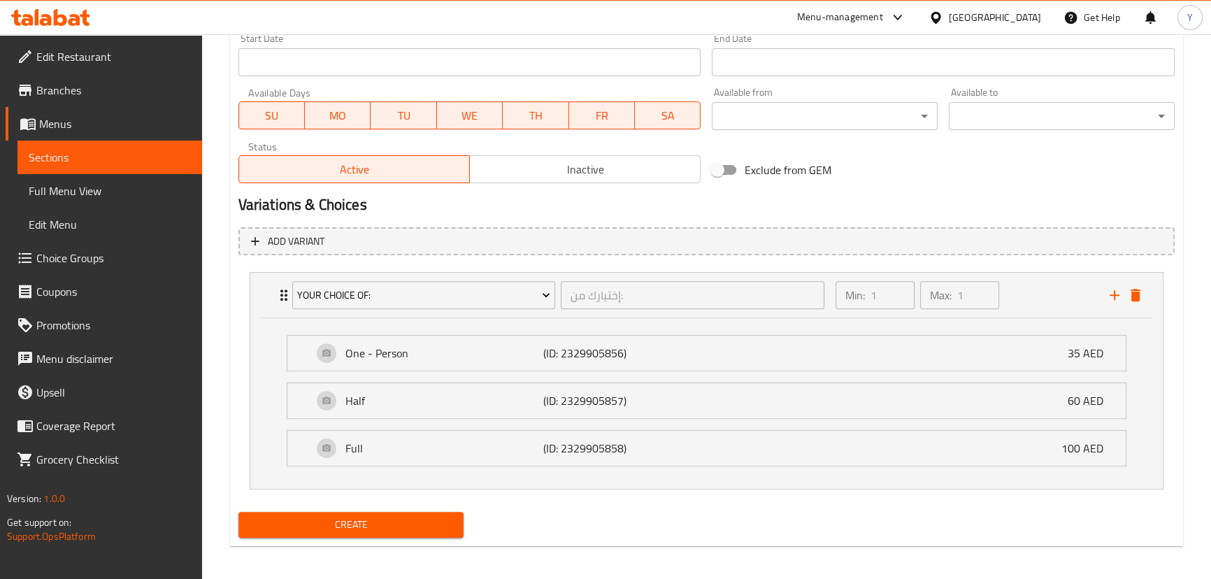
scroll to position [602, 0]
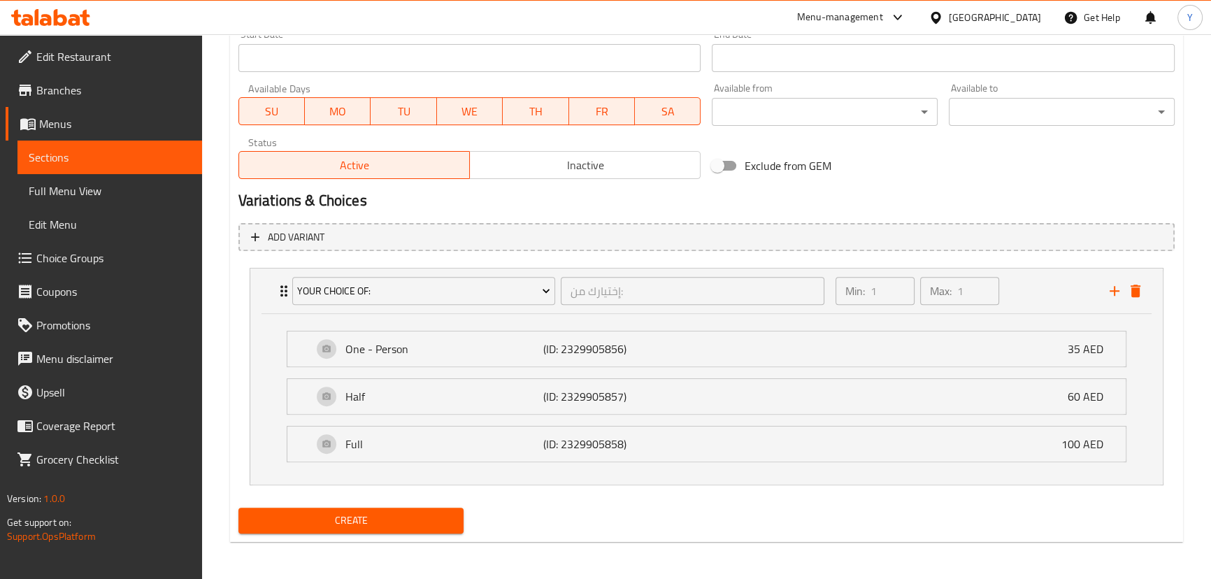
type textarea "طبق بشتوني تقليدي يتكون من لحم ضأن تندر مطبوخ في عصائره الطبيعية، مع نكهة بسيطة…"
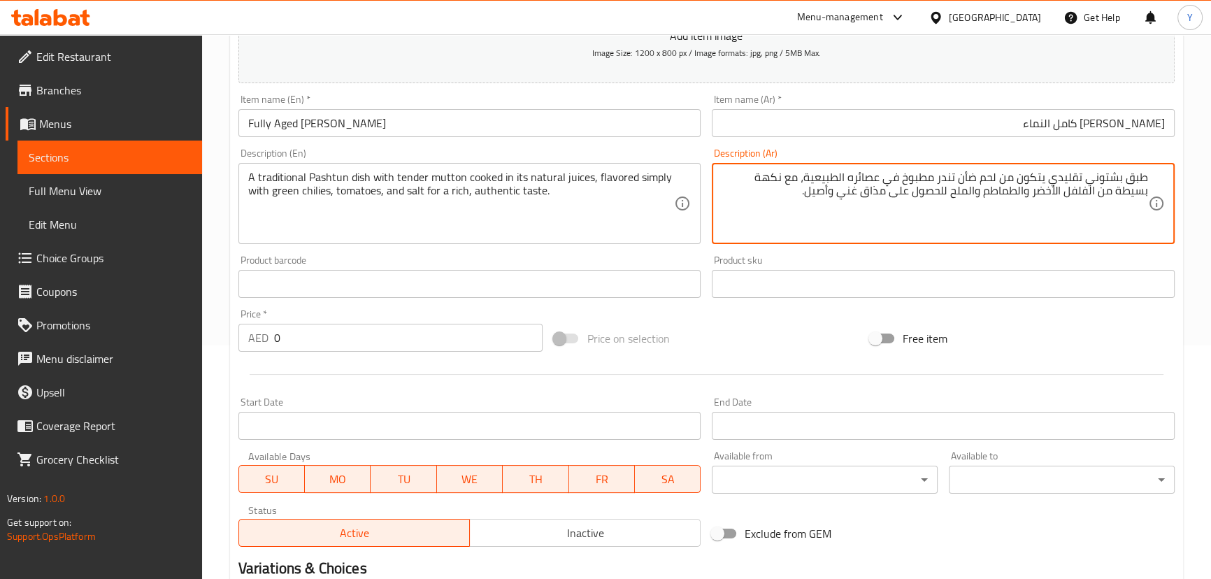
scroll to position [29, 0]
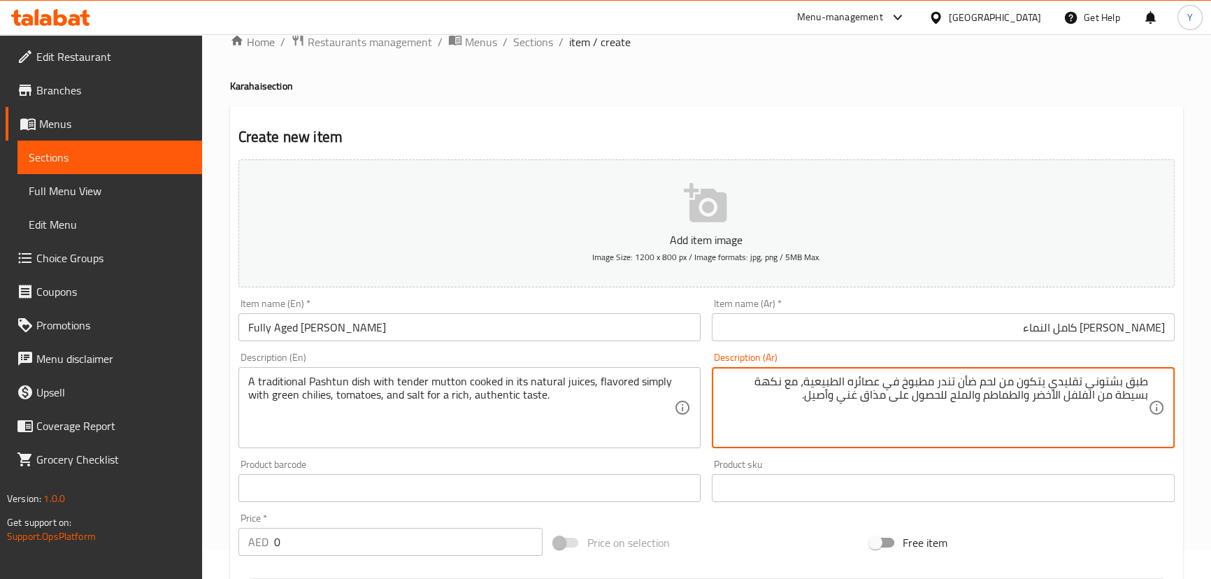
click at [318, 329] on input "Fully Aged [PERSON_NAME]" at bounding box center [470, 327] width 463 height 28
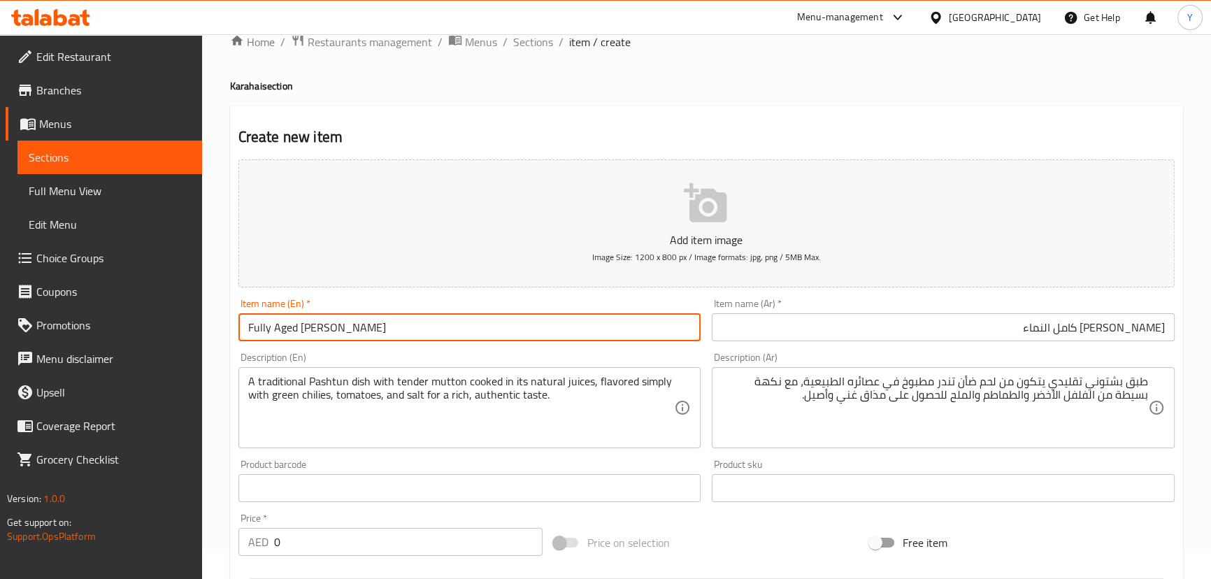
drag, startPoint x: 318, startPoint y: 329, endPoint x: 550, endPoint y: 317, distance: 231.8
click at [550, 317] on input "Fully Aged [PERSON_NAME]" at bounding box center [470, 327] width 463 height 28
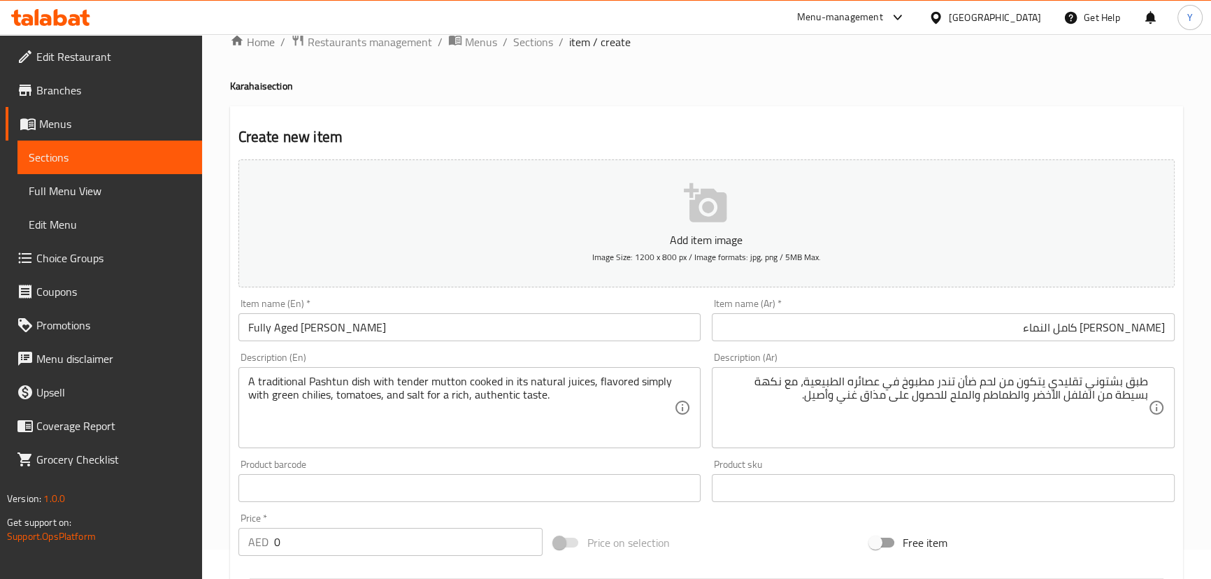
click at [1027, 81] on h4 "Karahai section" at bounding box center [706, 86] width 953 height 14
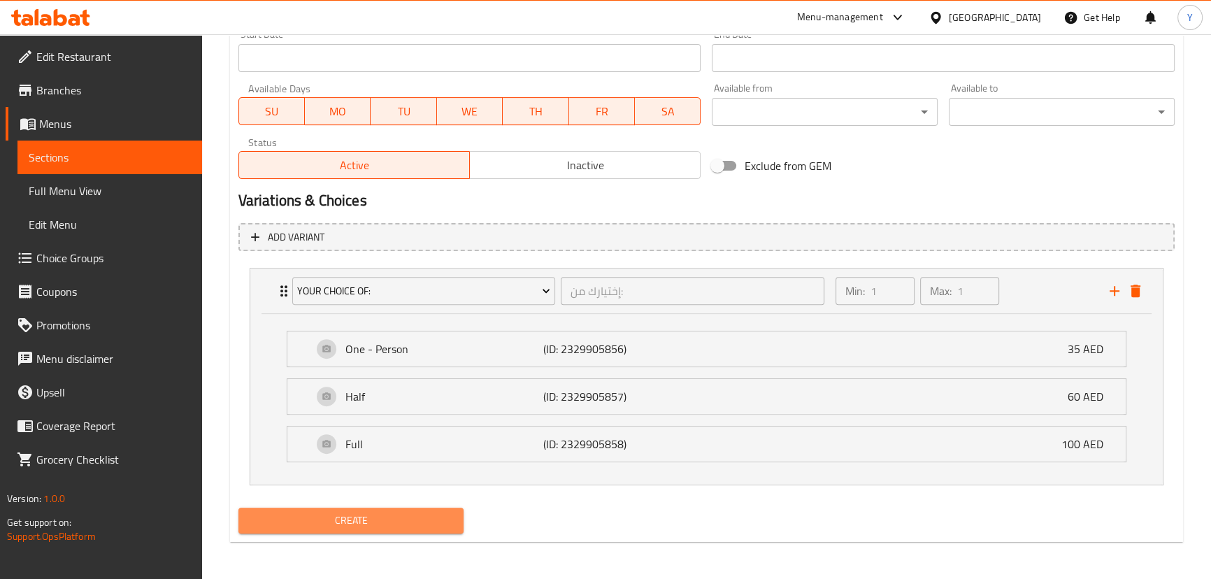
click at [390, 528] on button "Create" at bounding box center [352, 521] width 226 height 26
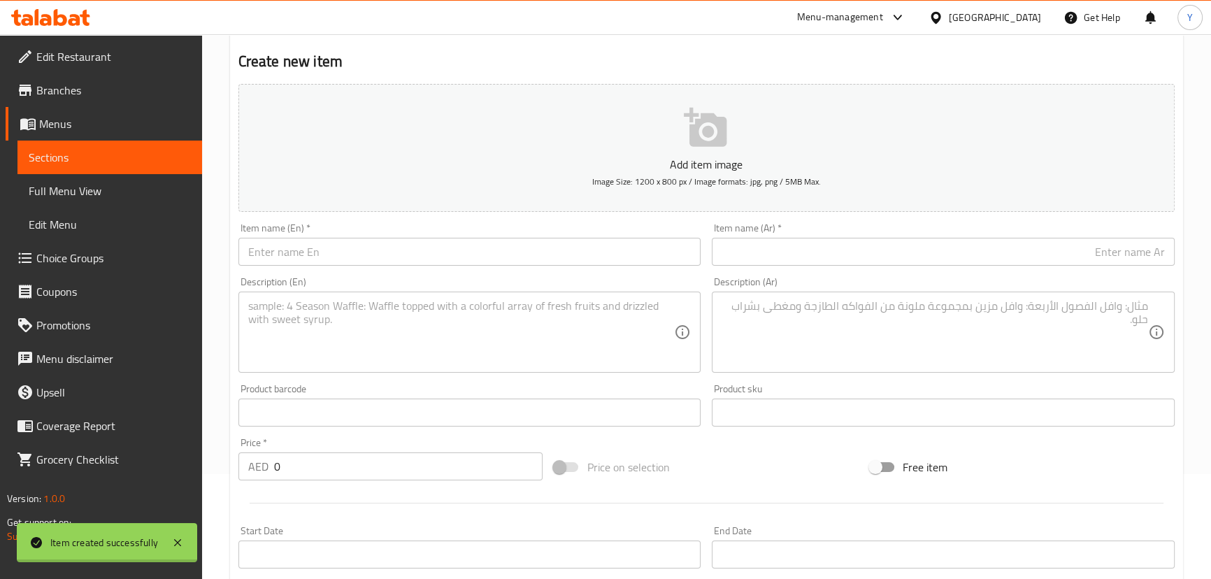
scroll to position [0, 0]
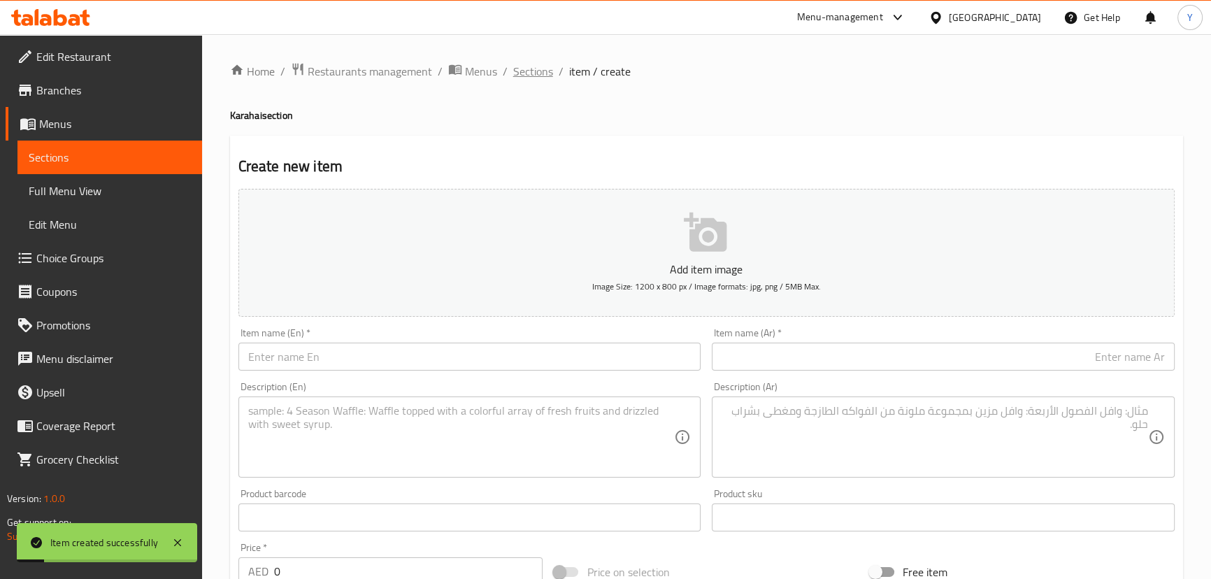
click at [518, 70] on span "Sections" at bounding box center [533, 71] width 40 height 17
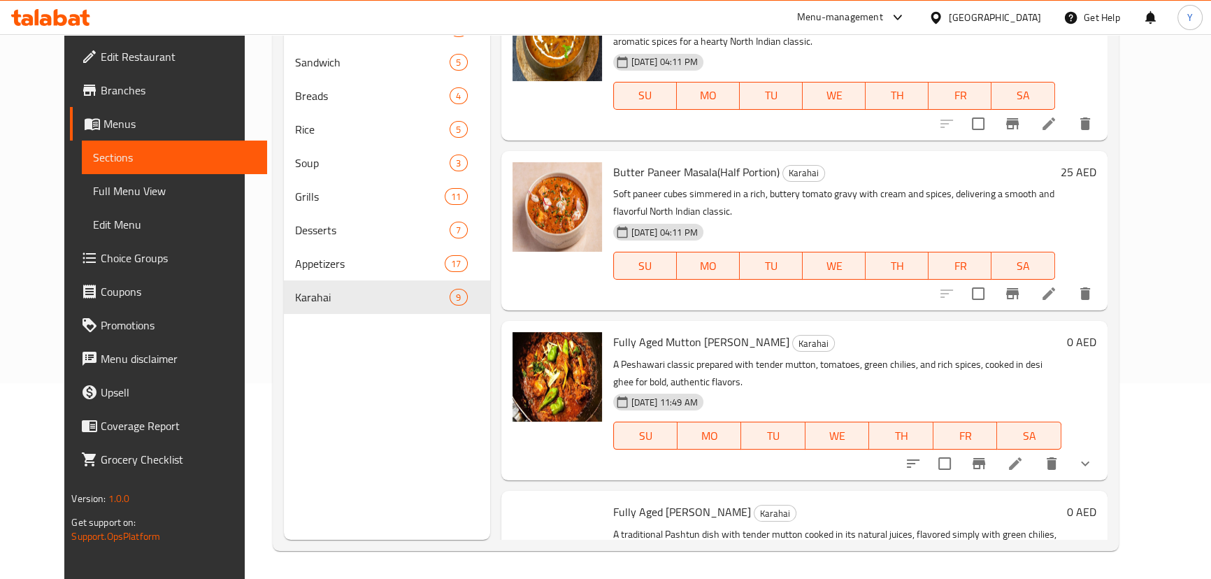
scroll to position [970, 0]
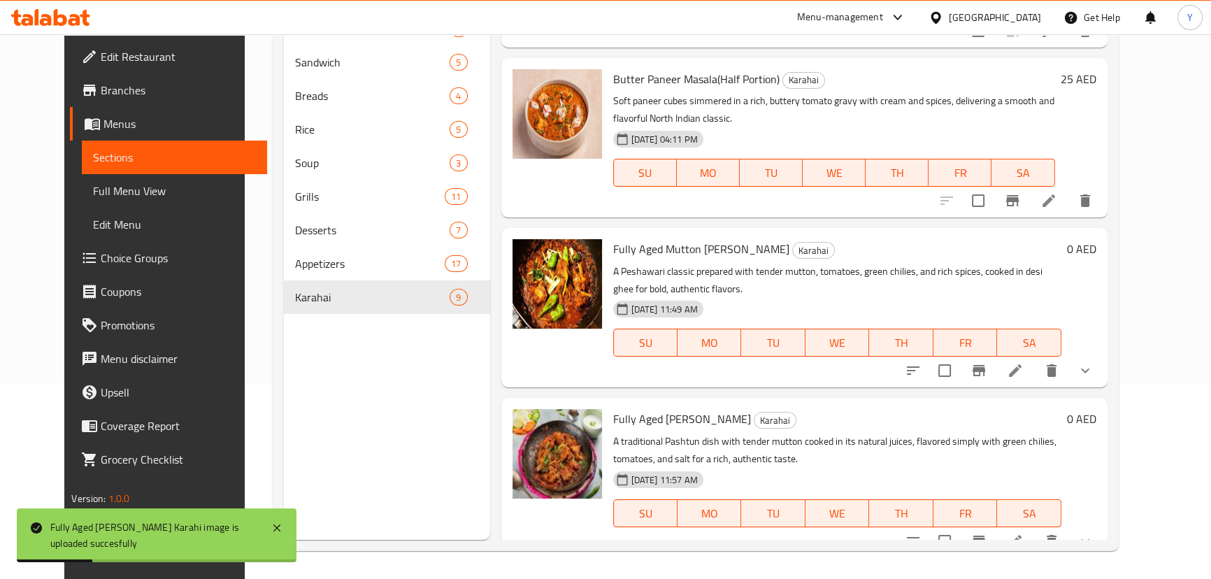
click at [687, 408] on span "Fully Aged [PERSON_NAME]" at bounding box center [682, 418] width 138 height 21
drag, startPoint x: 687, startPoint y: 402, endPoint x: 749, endPoint y: 402, distance: 62.2
click at [749, 408] on span "Fully Aged [PERSON_NAME]" at bounding box center [682, 418] width 138 height 21
copy span "Shinwari Karahi"
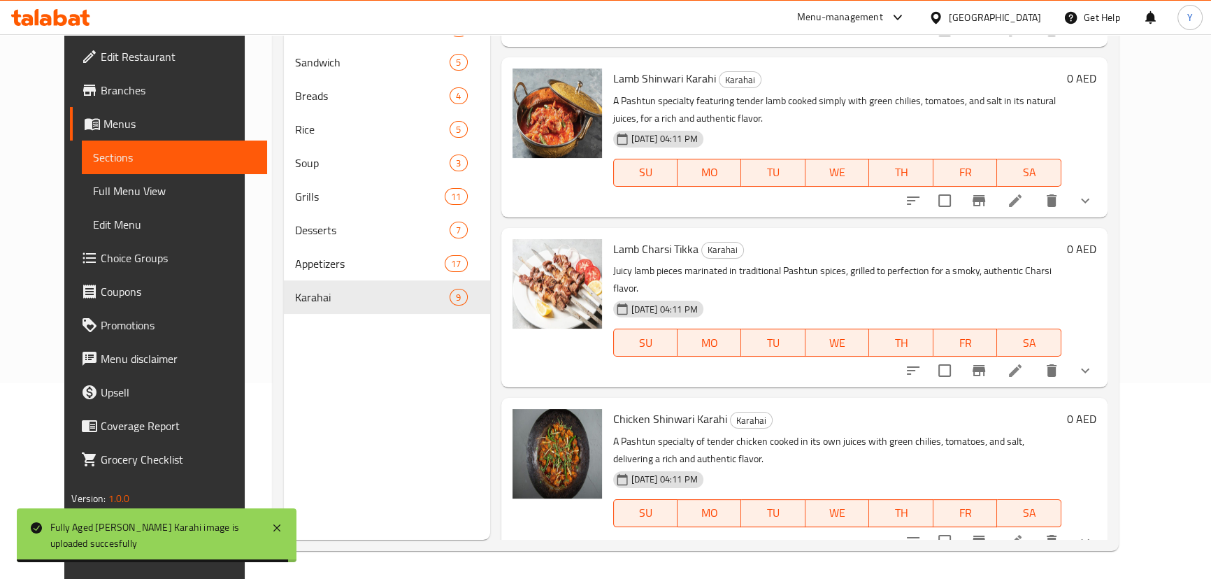
scroll to position [16, 0]
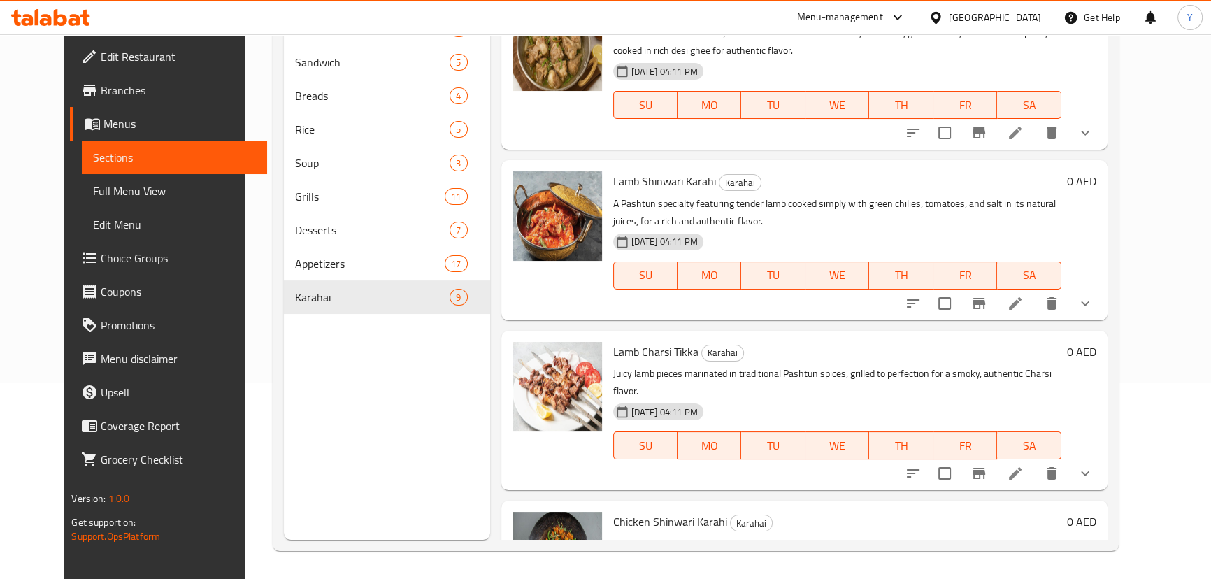
click at [1035, 307] on li at bounding box center [1015, 303] width 39 height 25
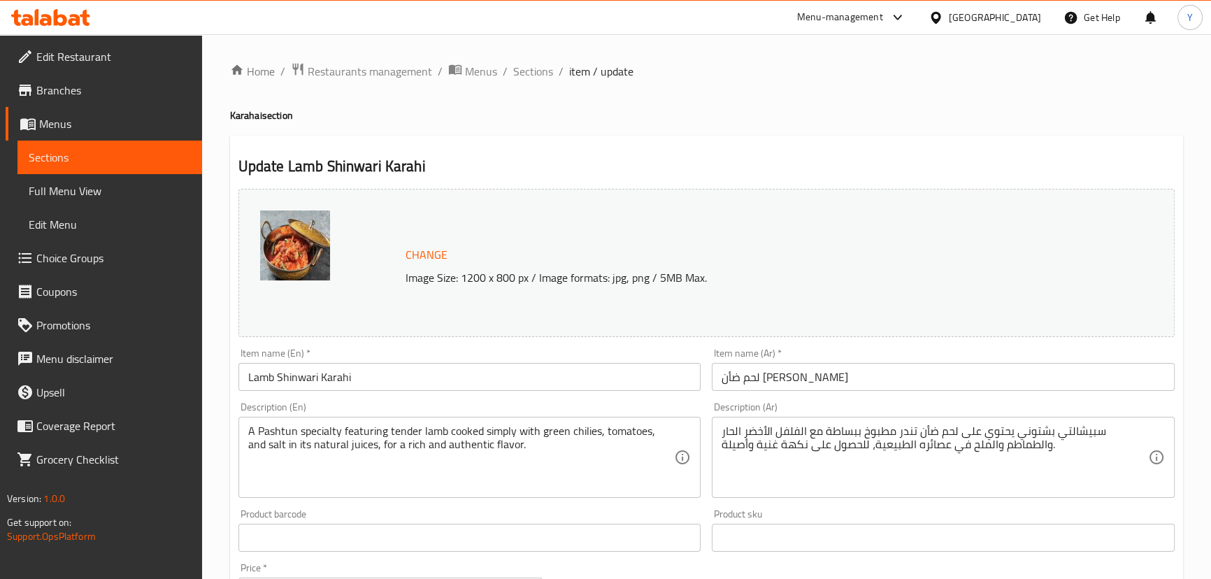
click at [243, 377] on input "Lamb Shinwari Karahi" at bounding box center [470, 377] width 463 height 28
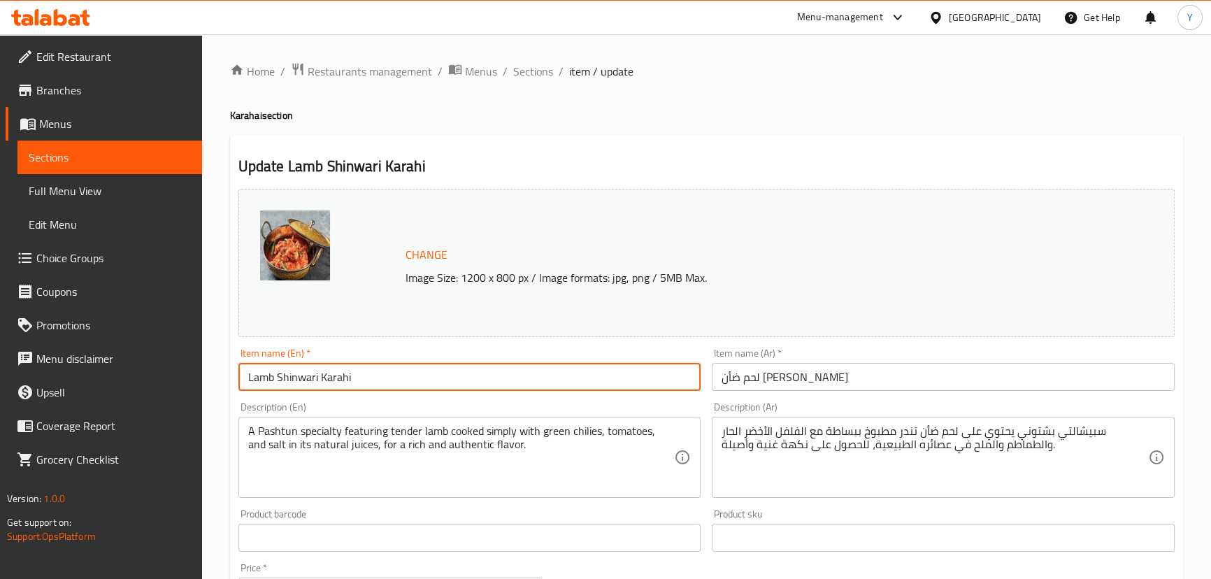
paste input "1 year old"
type input "[DEMOGRAPHIC_DATA] [PERSON_NAME]"
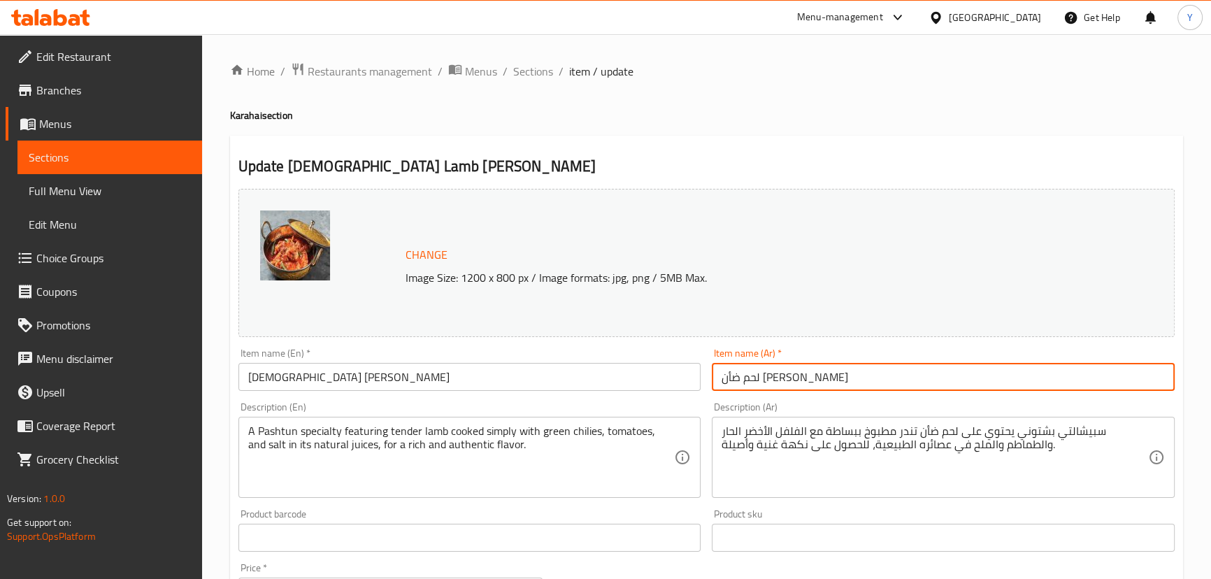
click at [923, 383] on input "لحم ضأن شينواري كاراهي" at bounding box center [943, 377] width 463 height 28
click at [1062, 372] on input "لحم ضأن شينواري كاراهي" at bounding box center [943, 377] width 463 height 28
paste input "كاراهي"
paste input "لحم ضأن"
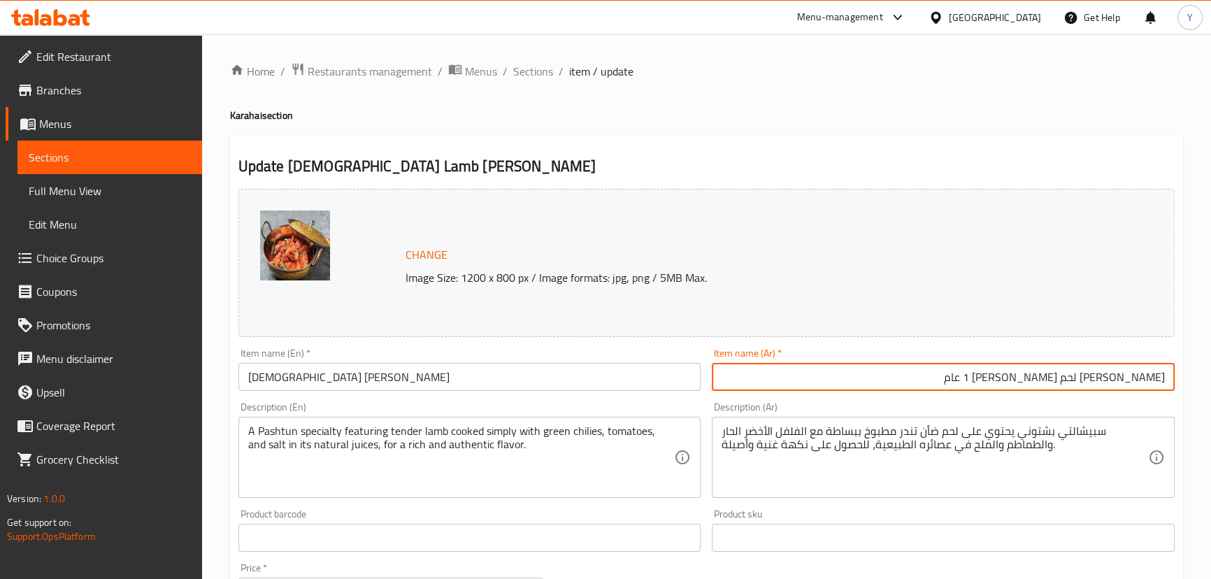
type input "[PERSON_NAME] لحم [PERSON_NAME] 1 عام"
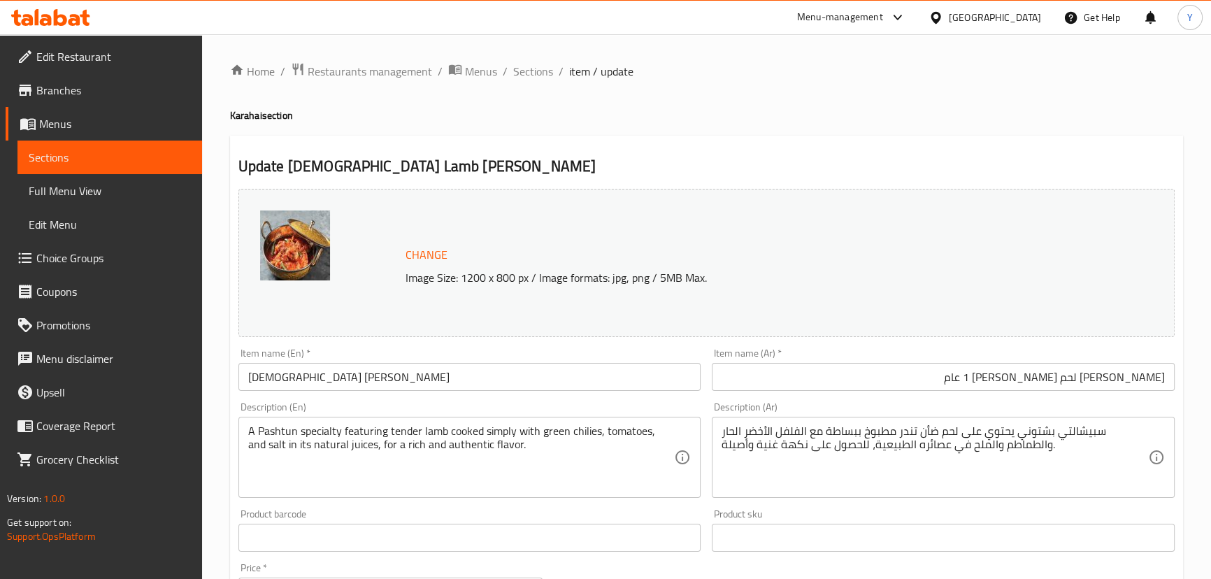
click at [871, 95] on div "Home / Restaurants management / Menus / Sections / item / update Karahai sectio…" at bounding box center [706, 557] width 953 height 990
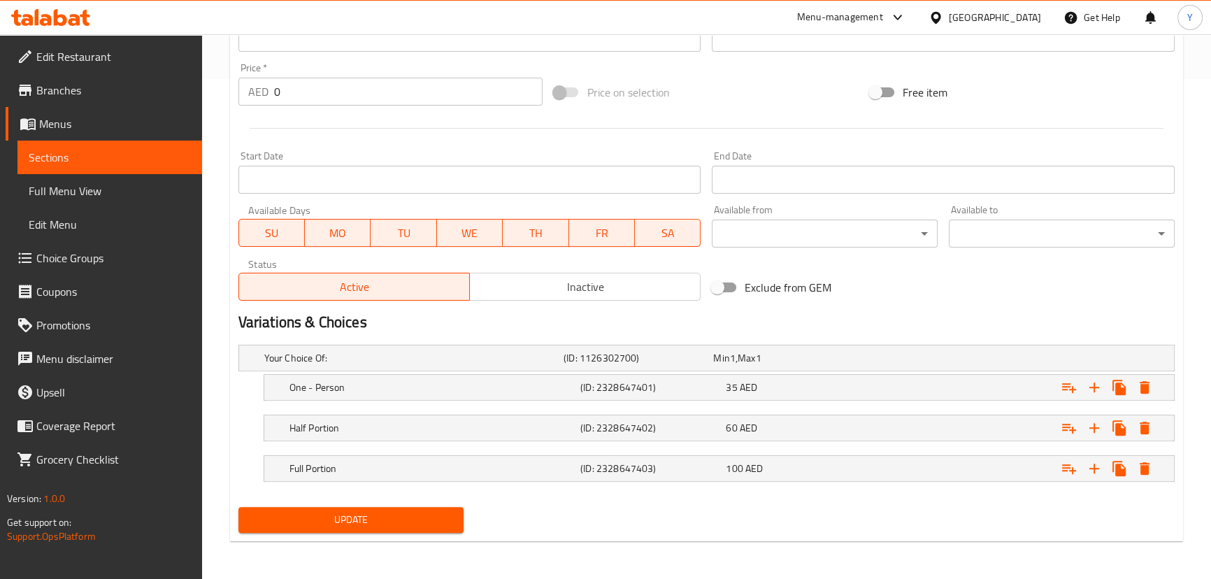
click at [392, 526] on span "Update" at bounding box center [352, 519] width 204 height 17
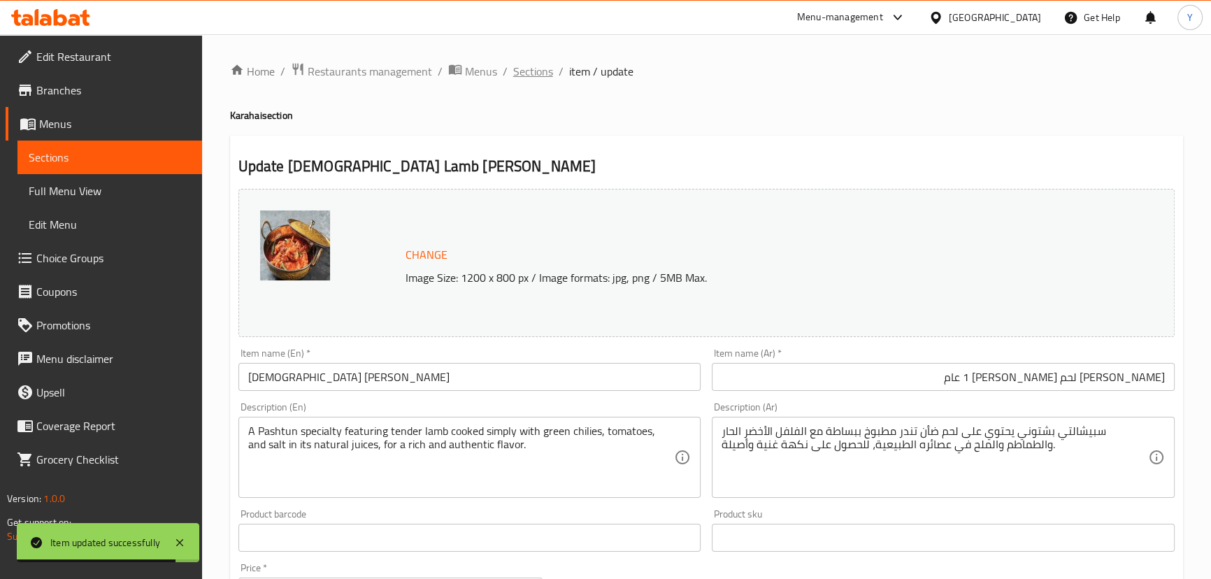
click at [525, 71] on span "Sections" at bounding box center [533, 71] width 40 height 17
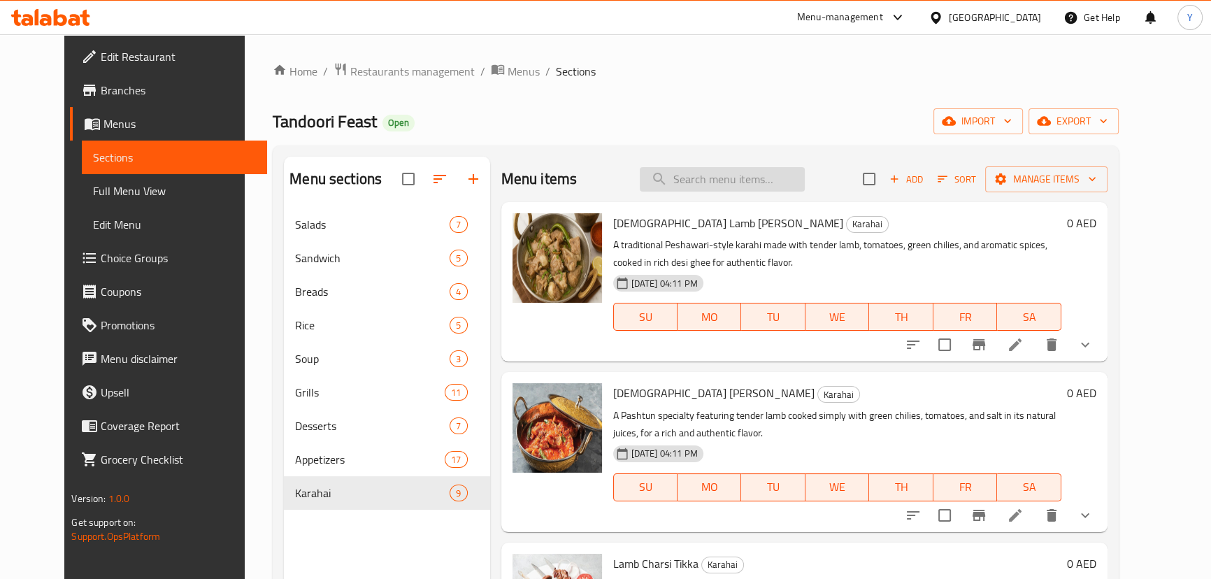
click at [762, 187] on input "search" at bounding box center [722, 179] width 165 height 24
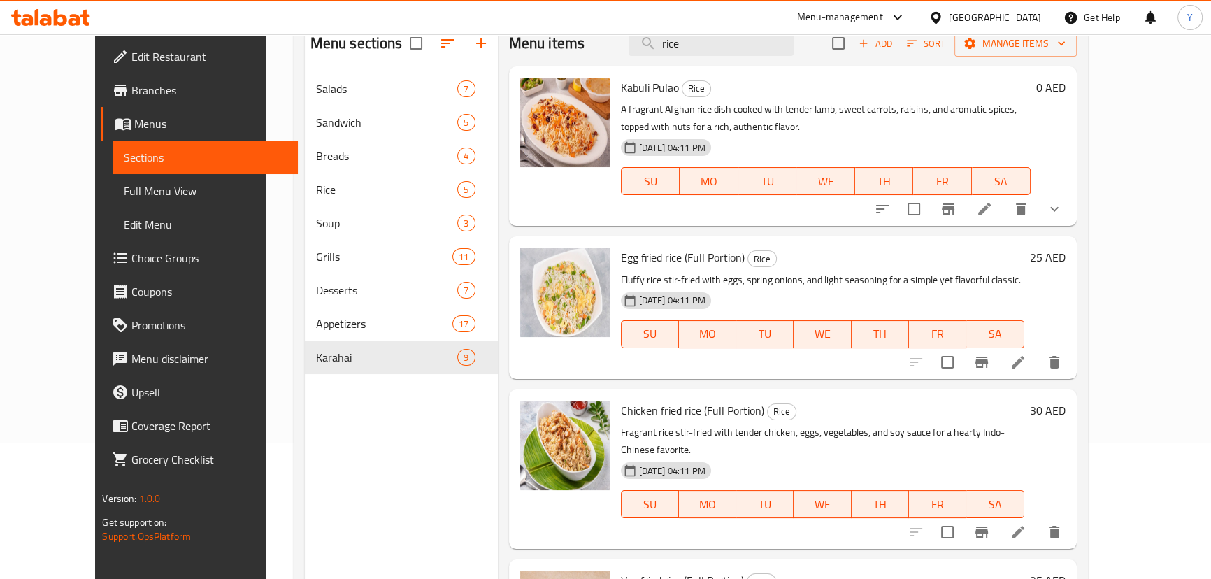
scroll to position [69, 0]
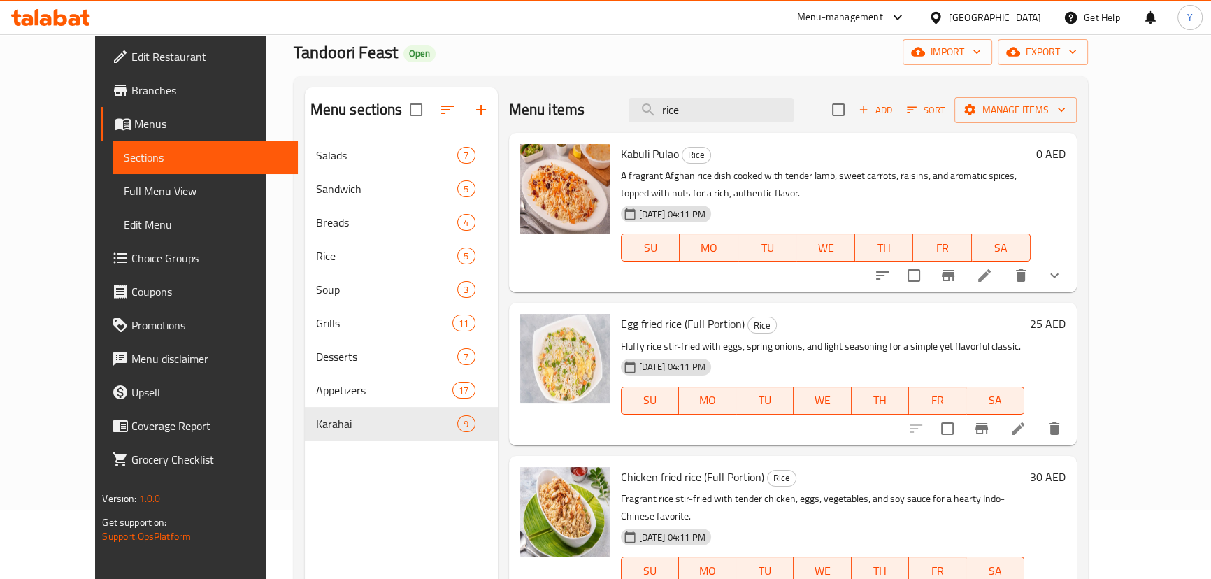
type input "rice"
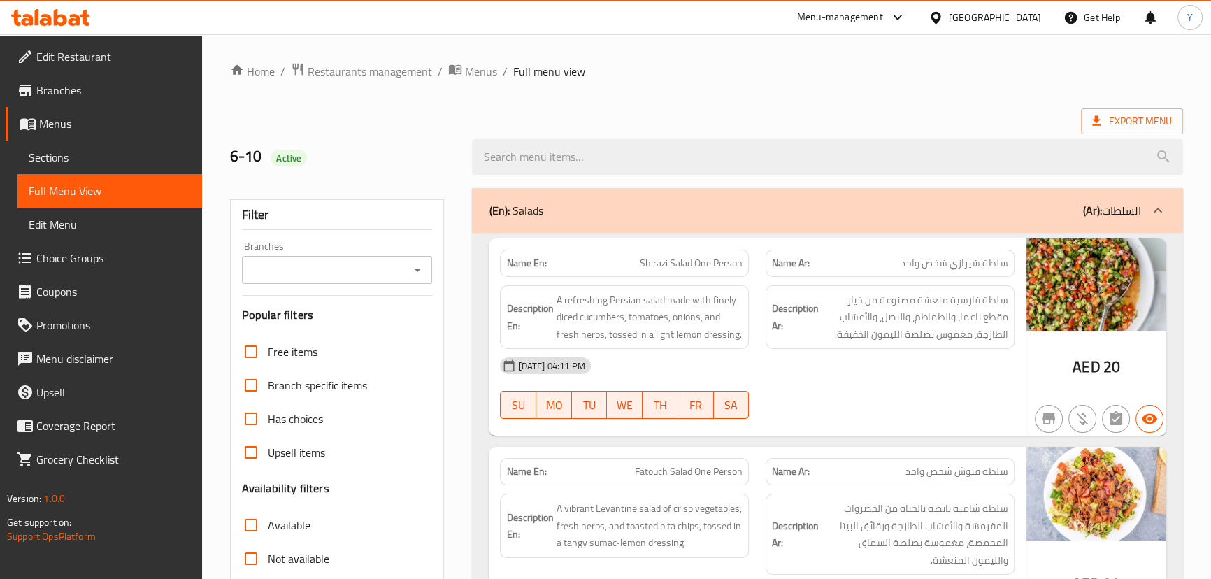
click at [612, 169] on input "search" at bounding box center [827, 157] width 711 height 36
paste input "Karahi"
type input "Karahi"
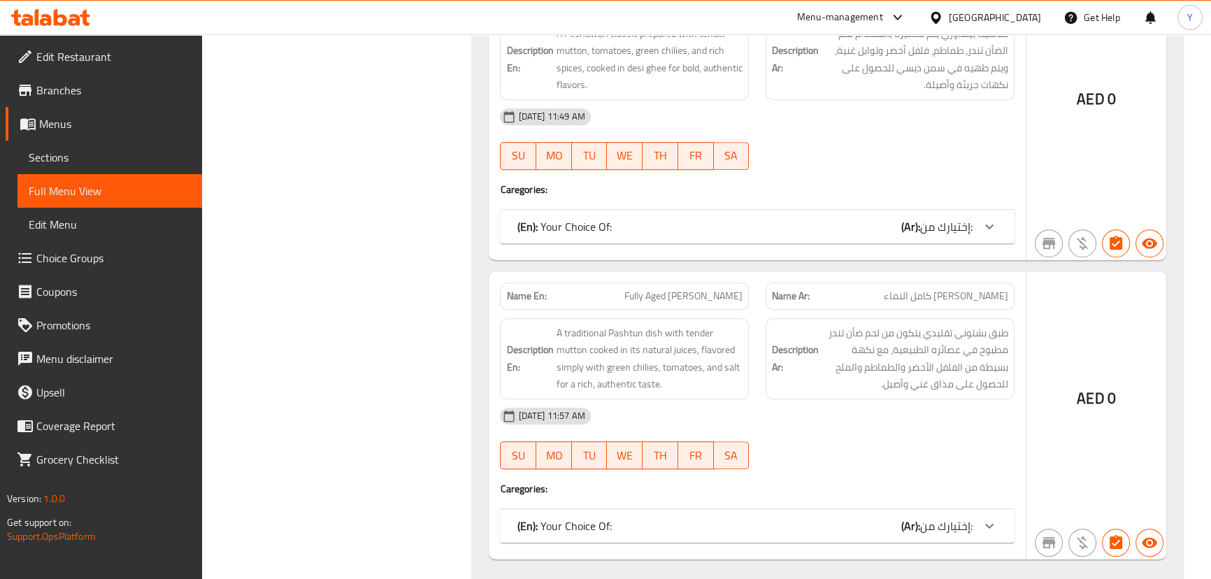
scroll to position [1183, 0]
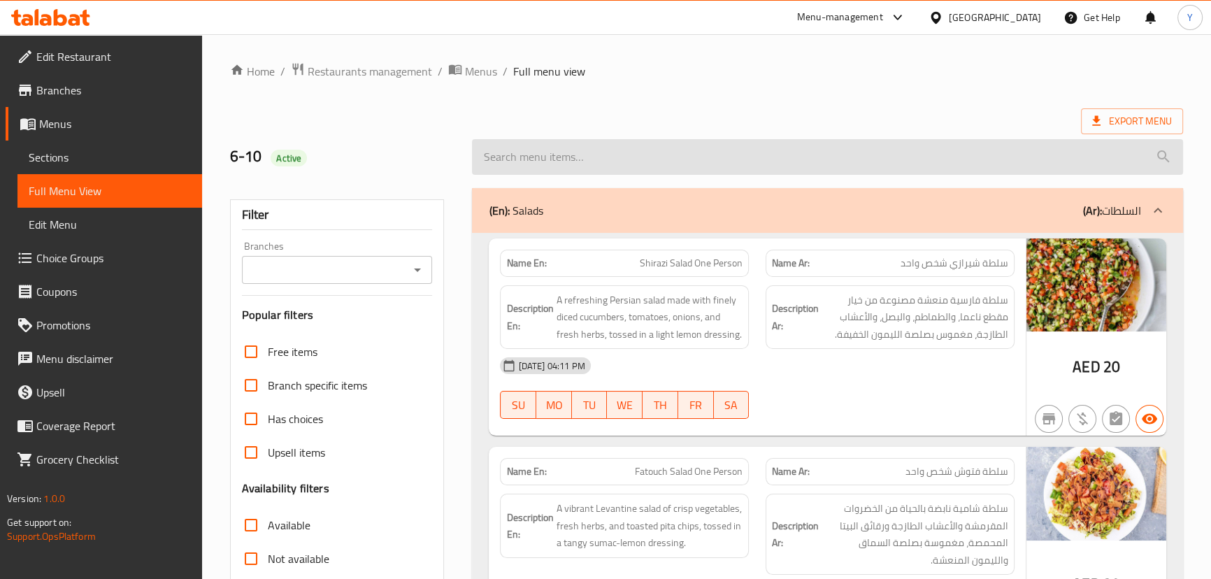
click at [732, 153] on input "search" at bounding box center [827, 157] width 711 height 36
paste input "Karahi"
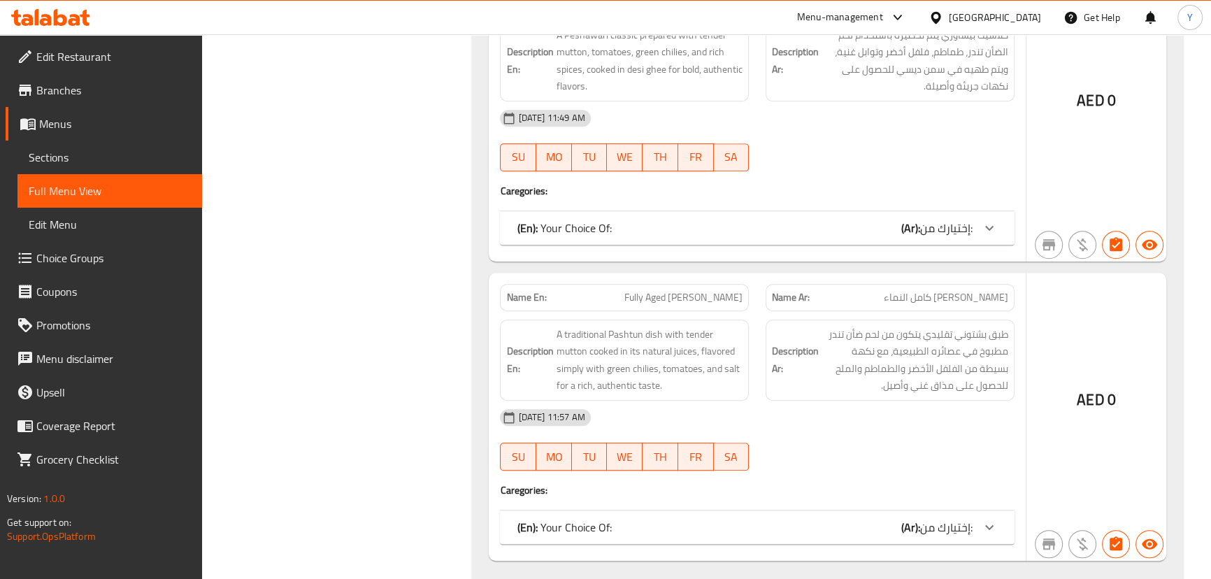
scroll to position [1183, 0]
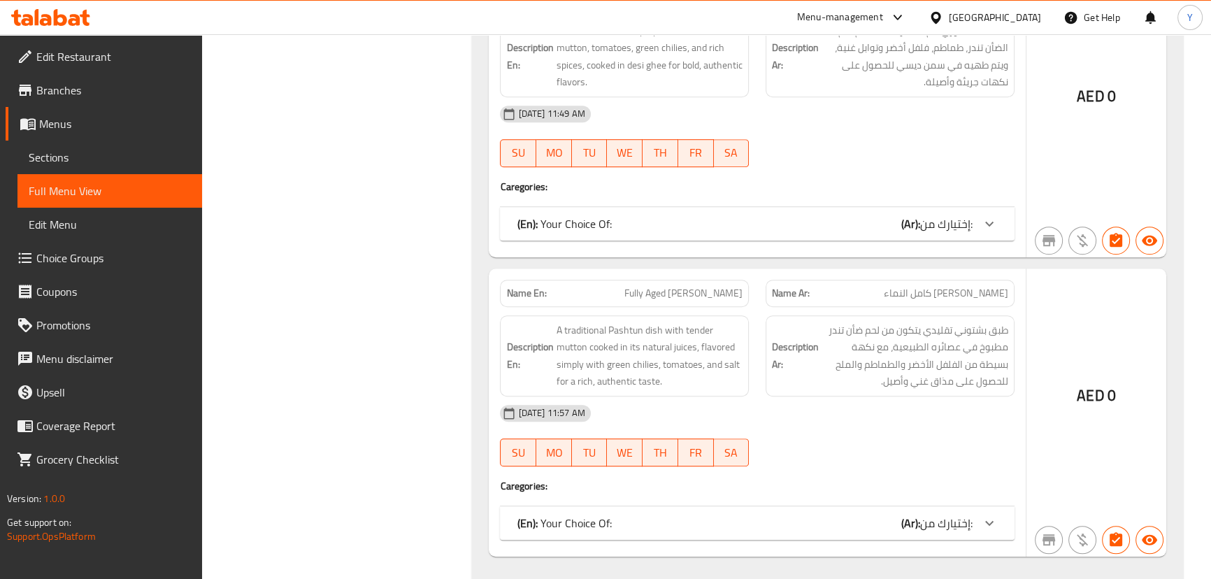
type input "Karahi"
click at [1101, 320] on div "AED 0" at bounding box center [1097, 413] width 140 height 288
drag, startPoint x: 1098, startPoint y: 299, endPoint x: 522, endPoint y: 275, distance: 576.2
click at [515, 280] on div "Name En: Fully Aged [PERSON_NAME]" at bounding box center [624, 293] width 249 height 27
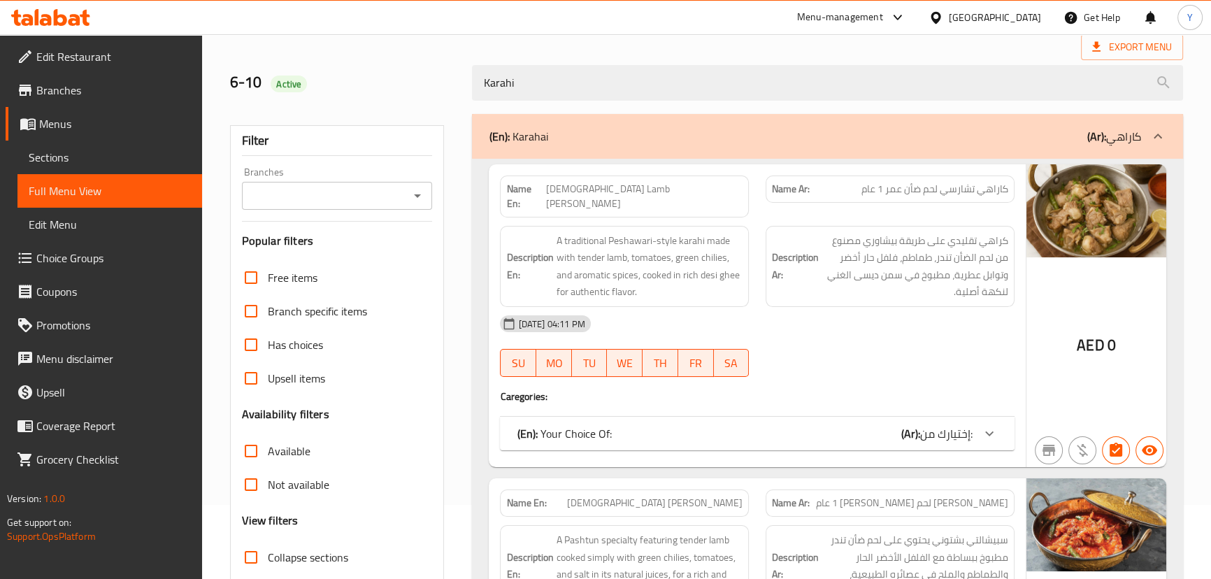
scroll to position [0, 0]
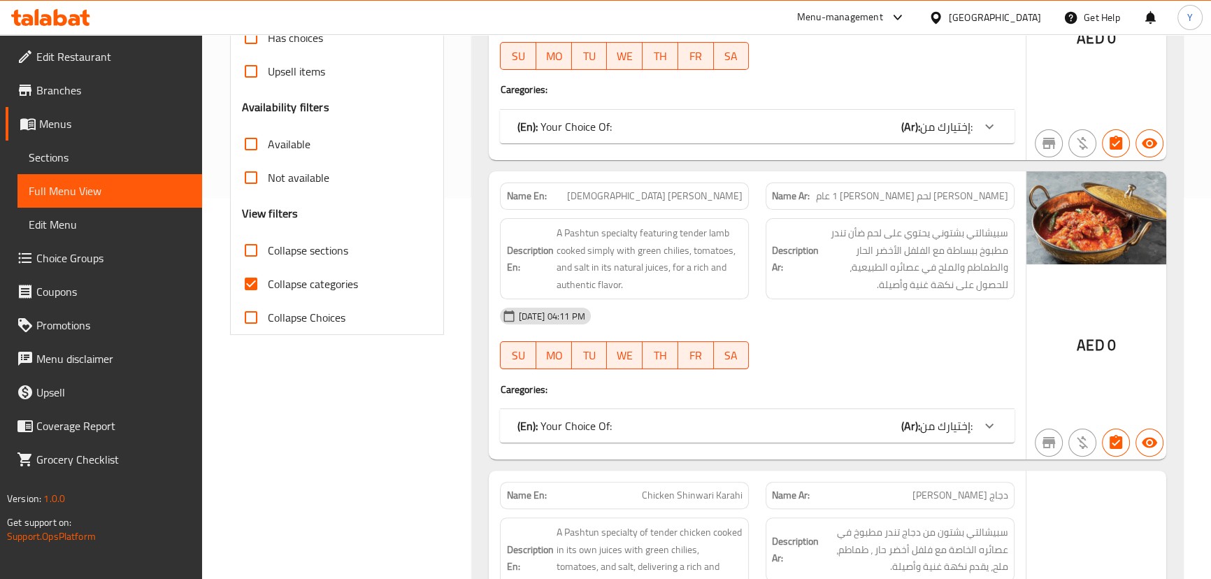
click at [287, 280] on span "Collapse categories" at bounding box center [313, 284] width 90 height 17
click at [268, 280] on input "Collapse categories" at bounding box center [251, 284] width 34 height 34
checkbox input "false"
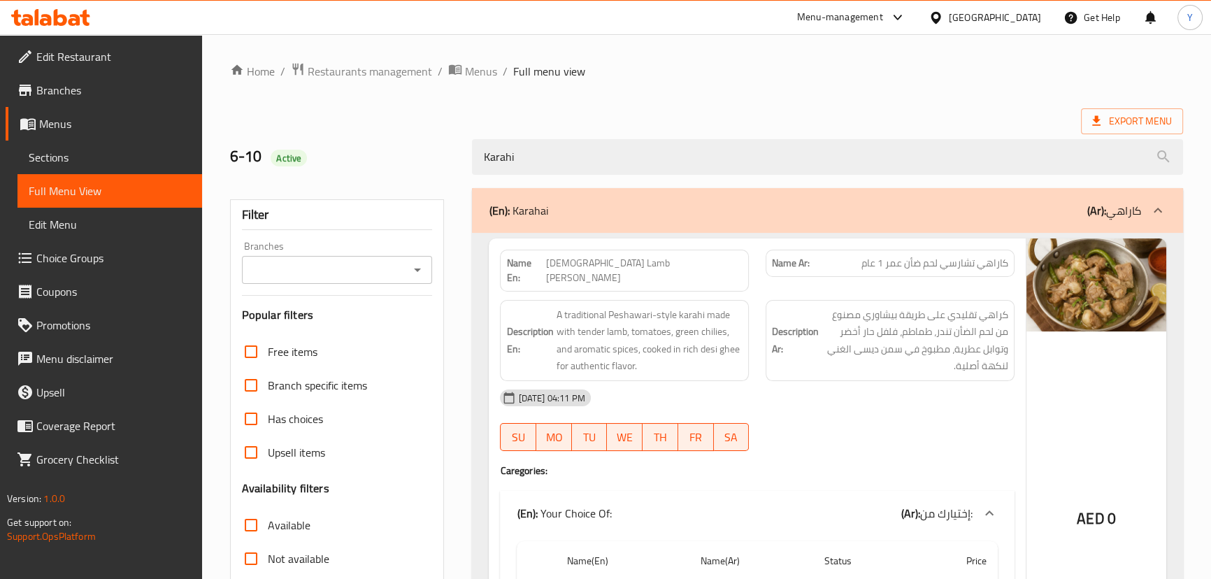
drag, startPoint x: 1045, startPoint y: 387, endPoint x: 1052, endPoint y: 306, distance: 81.4
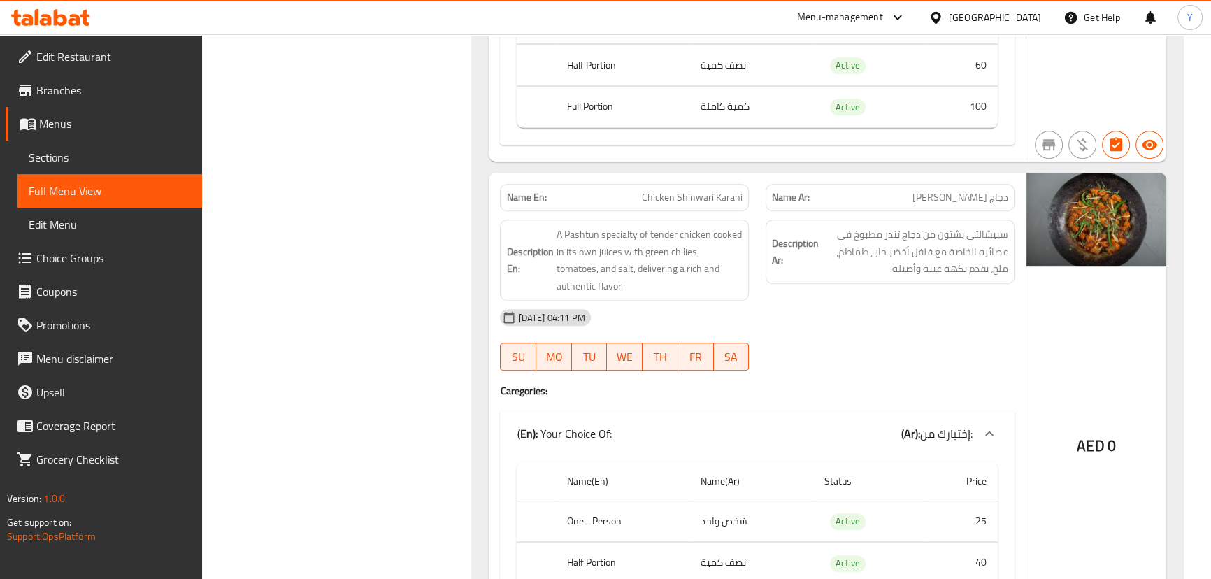
scroll to position [2175, 0]
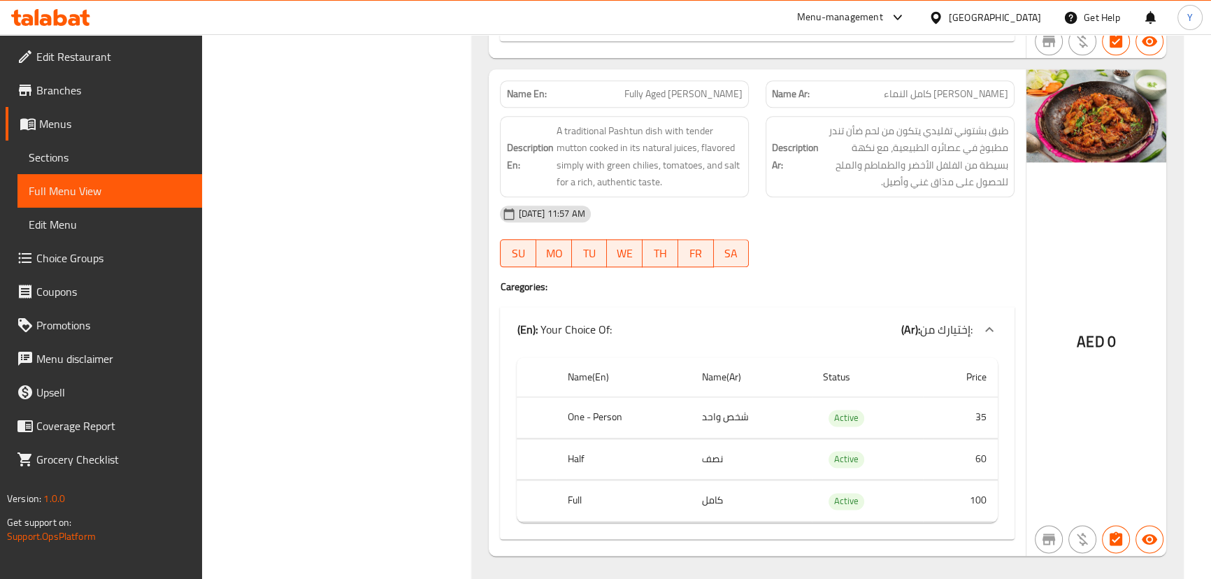
drag, startPoint x: 1041, startPoint y: 272, endPoint x: 1100, endPoint y: 609, distance: 341.5
